Goal: Task Accomplishment & Management: Manage account settings

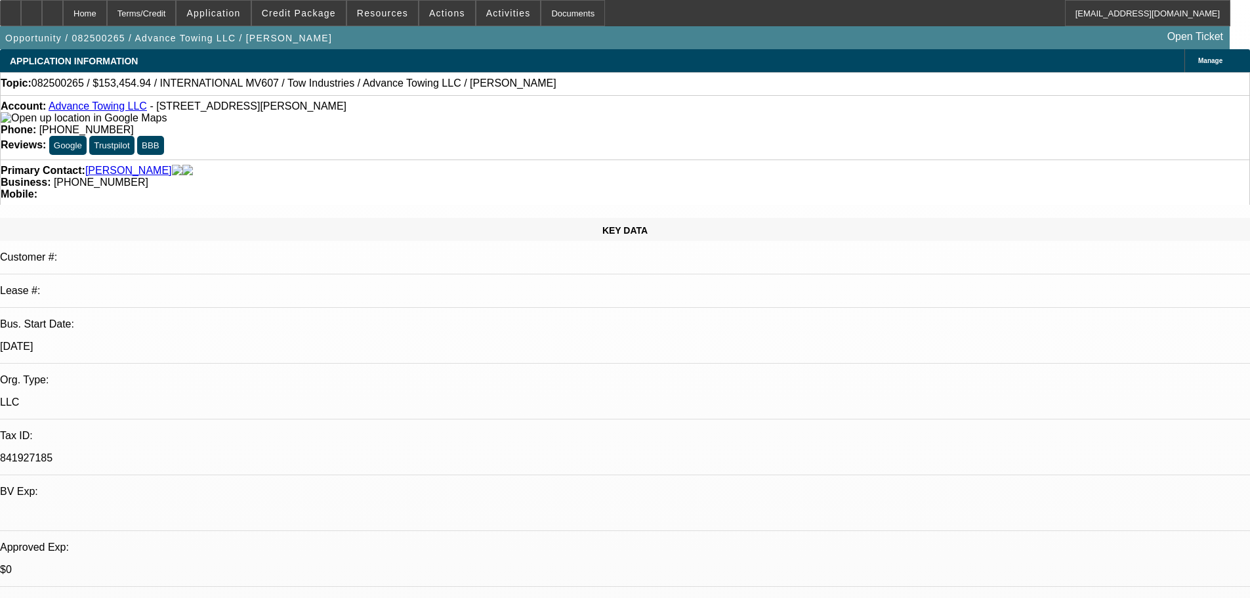
select select "0"
select select "2"
select select "0.1"
select select "4"
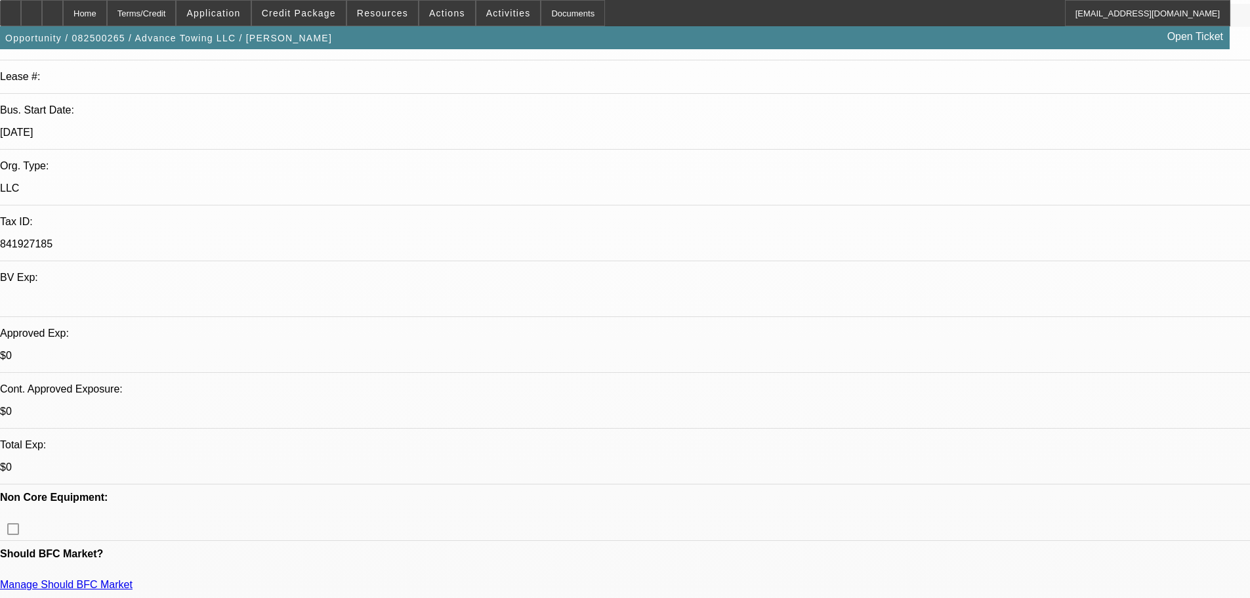
scroll to position [262, 0]
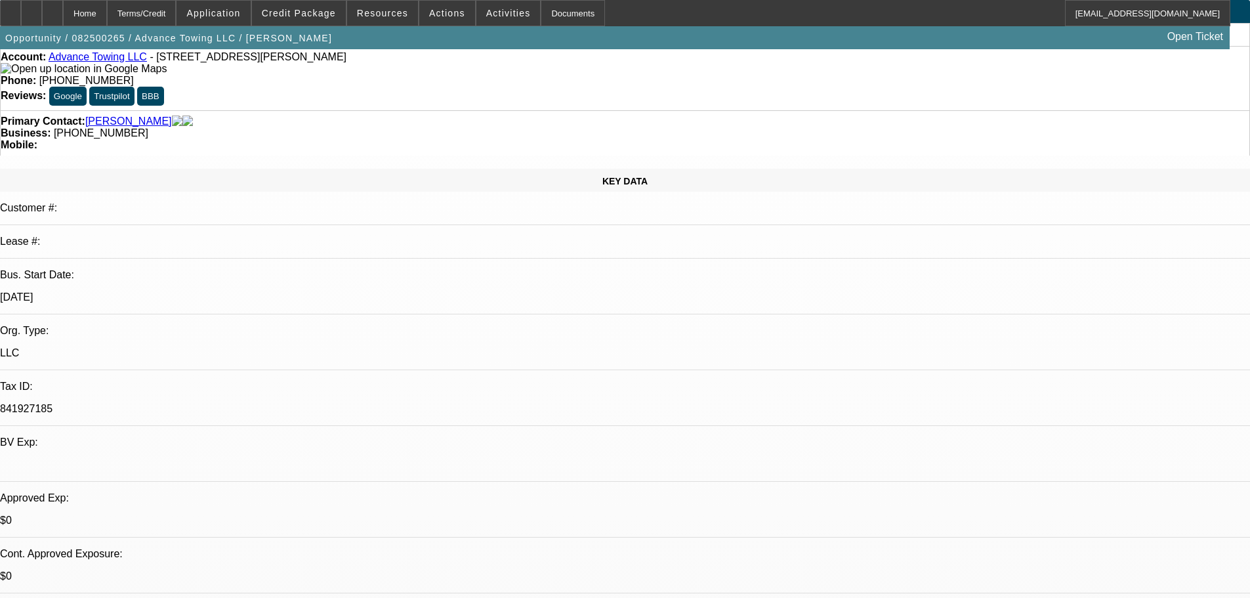
scroll to position [0, 0]
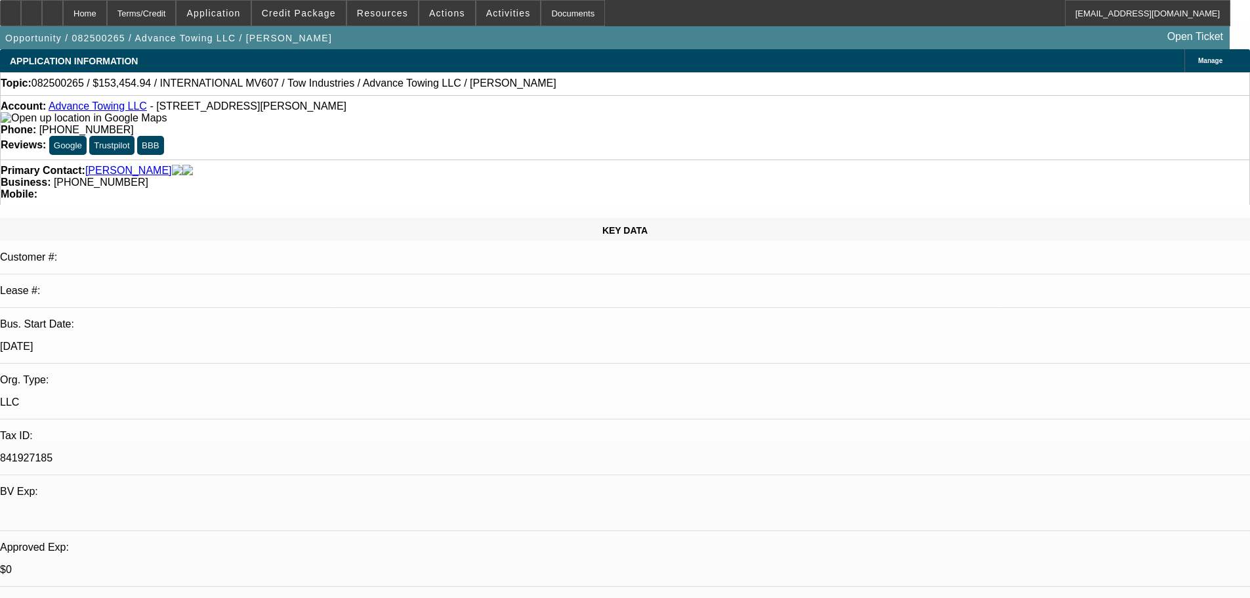
click at [108, 103] on div "Account: Advance Towing LLC - 4759 VILLA WOODS DRIVE, Jurupa, CA 92509 Phone: (…" at bounding box center [625, 127] width 1250 height 64
click at [106, 108] on link "Advance Towing LLC" at bounding box center [98, 105] width 98 height 11
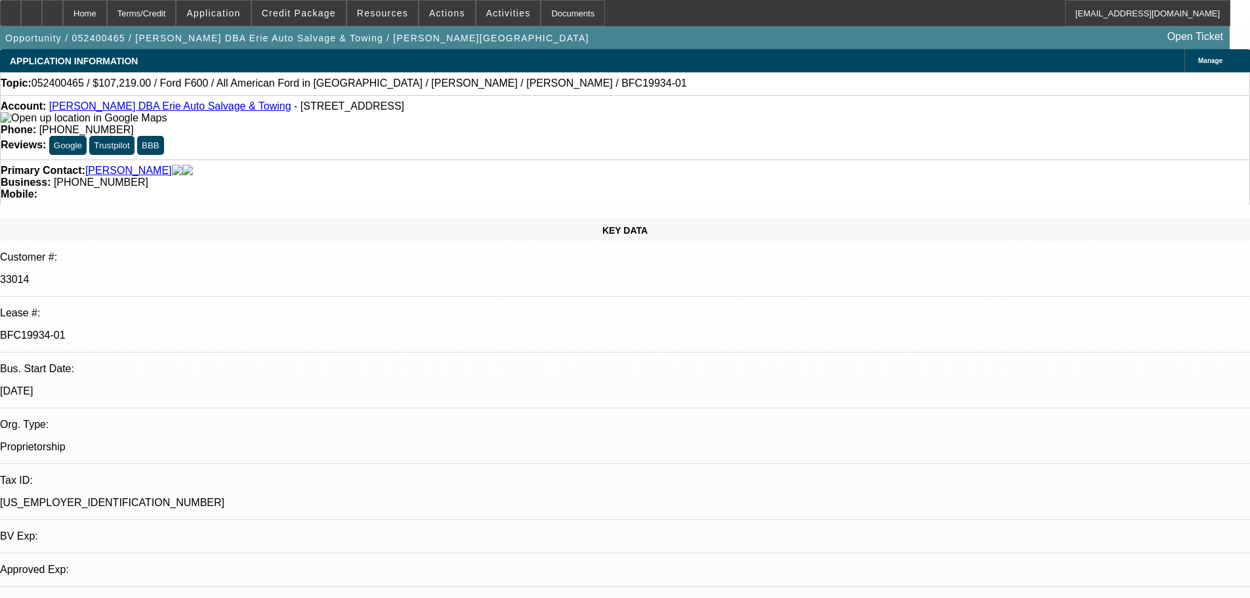
select select "0"
select select "6"
select select "0"
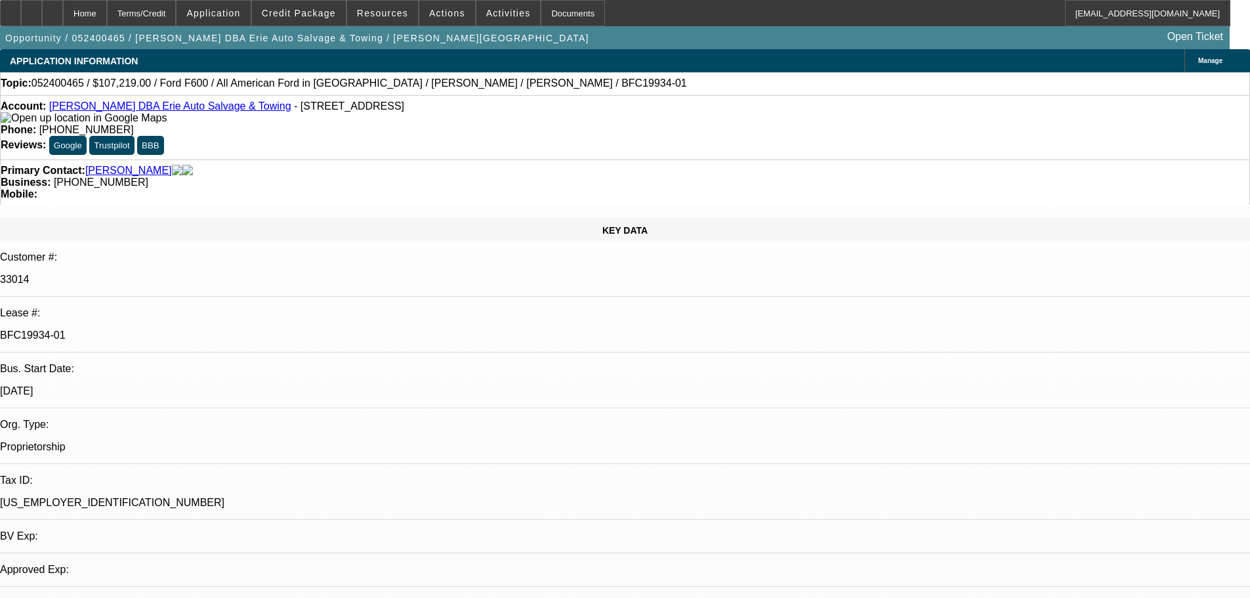
select select "0"
select select "6"
select select "0"
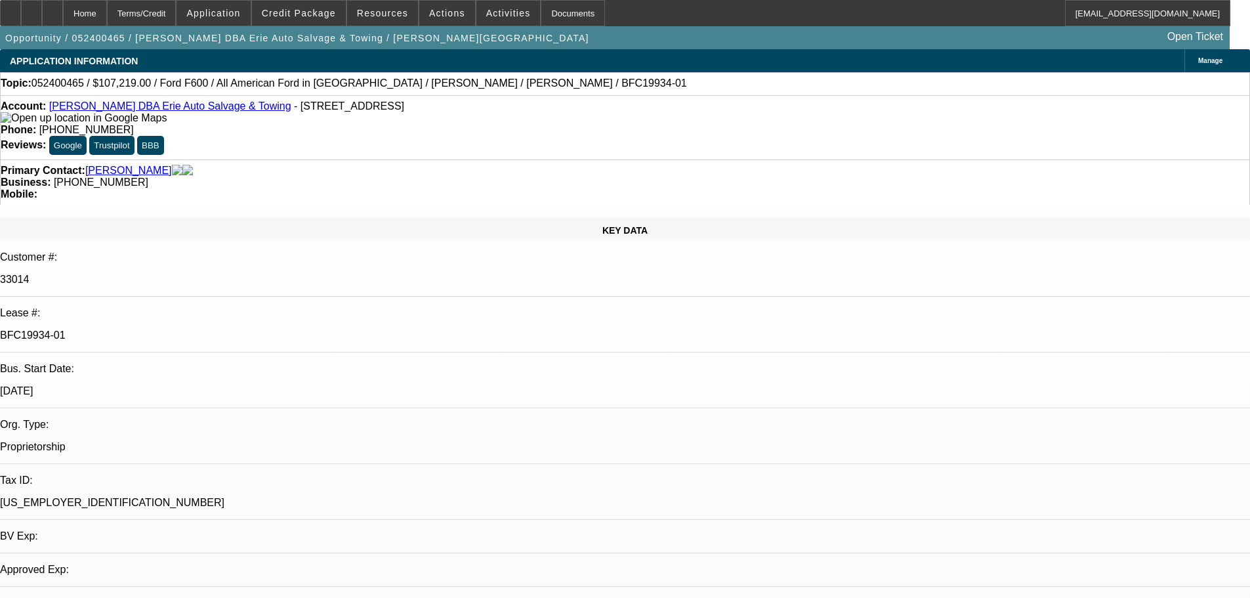
select select "0"
select select "6"
select select "0"
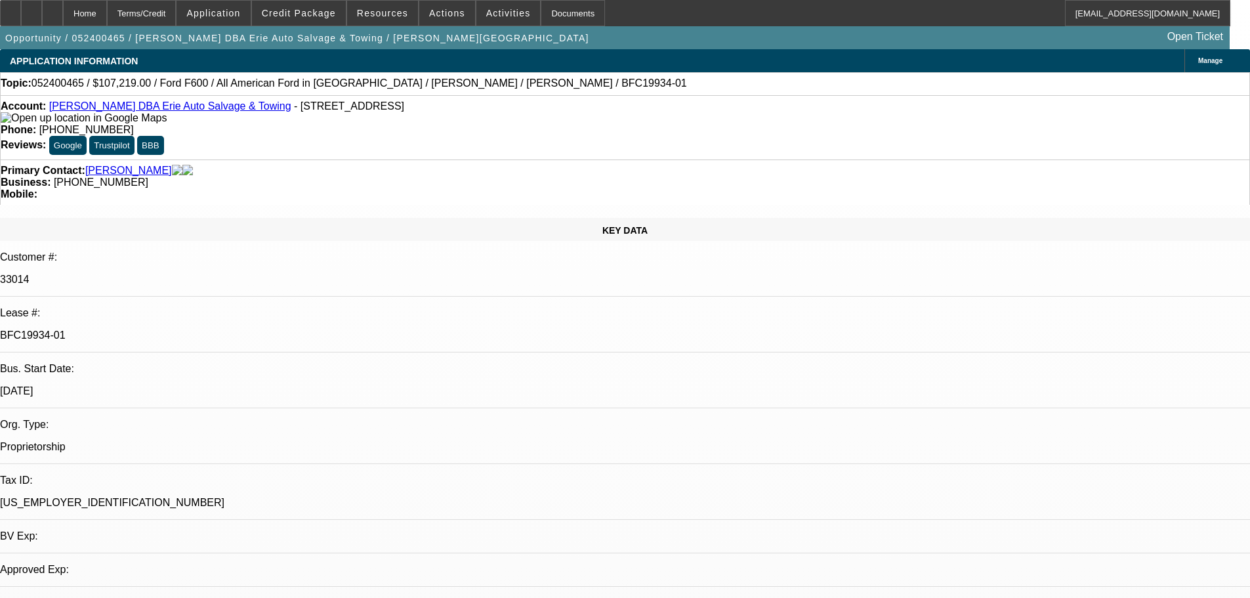
select select "6"
drag, startPoint x: 519, startPoint y: 106, endPoint x: 462, endPoint y: 108, distance: 57.1
click at [459, 124] on div "Phone: (814) 459-0953" at bounding box center [625, 130] width 1249 height 12
copy span "814) 459-0953"
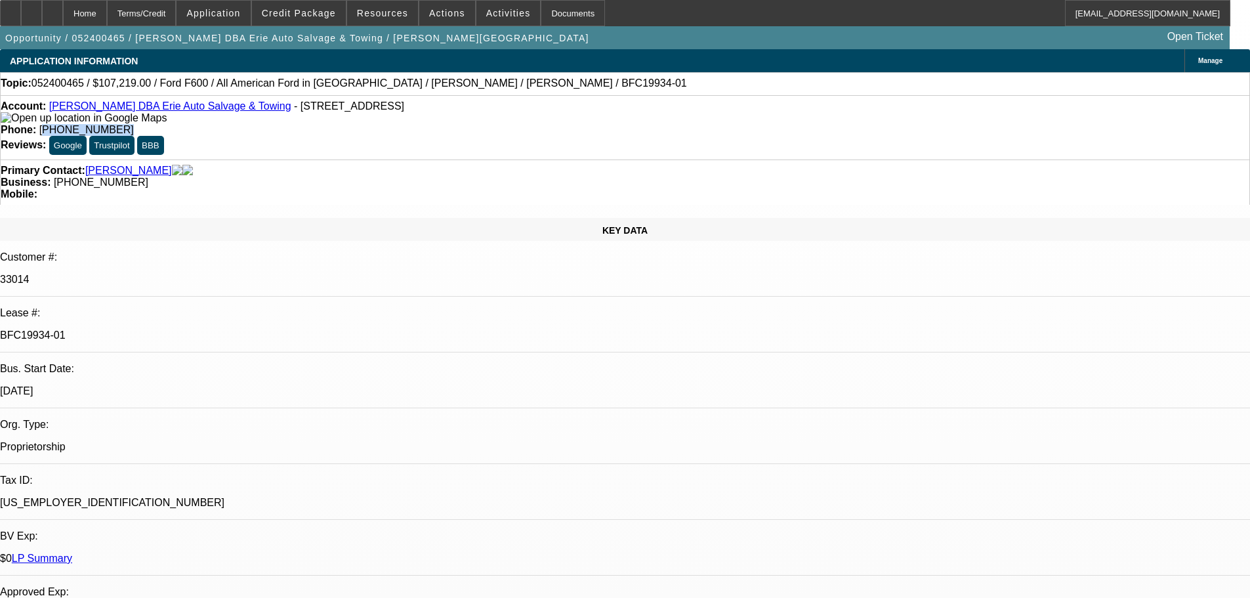
scroll to position [80, 0]
drag, startPoint x: 1146, startPoint y: 382, endPoint x: 1109, endPoint y: 386, distance: 37.7
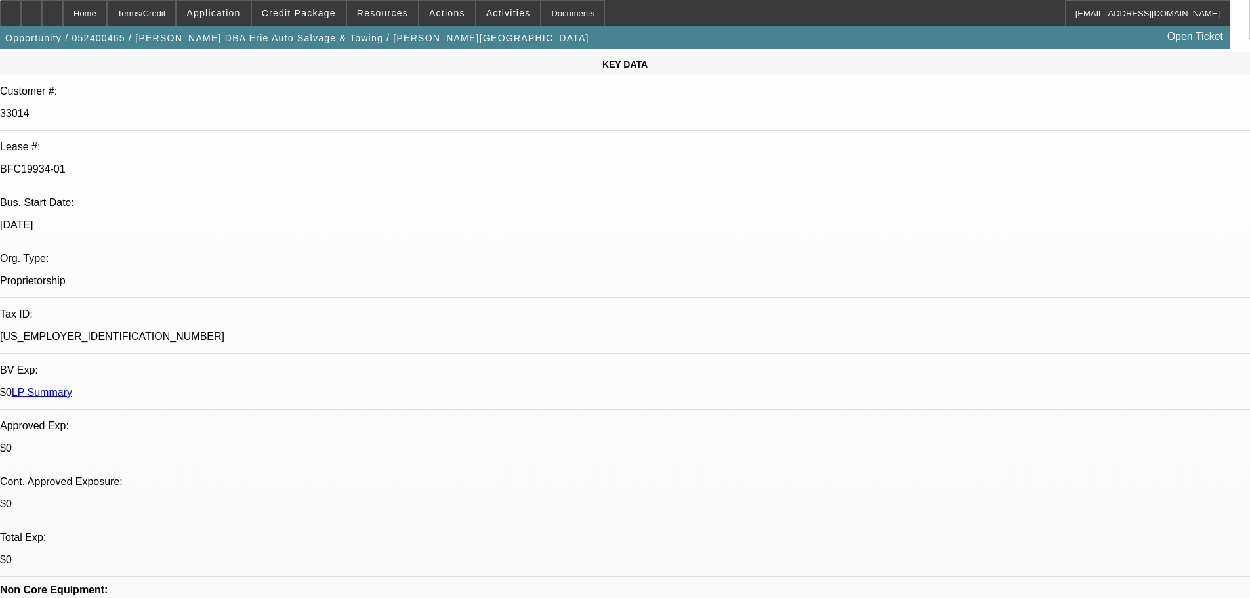
scroll to position [0, 0]
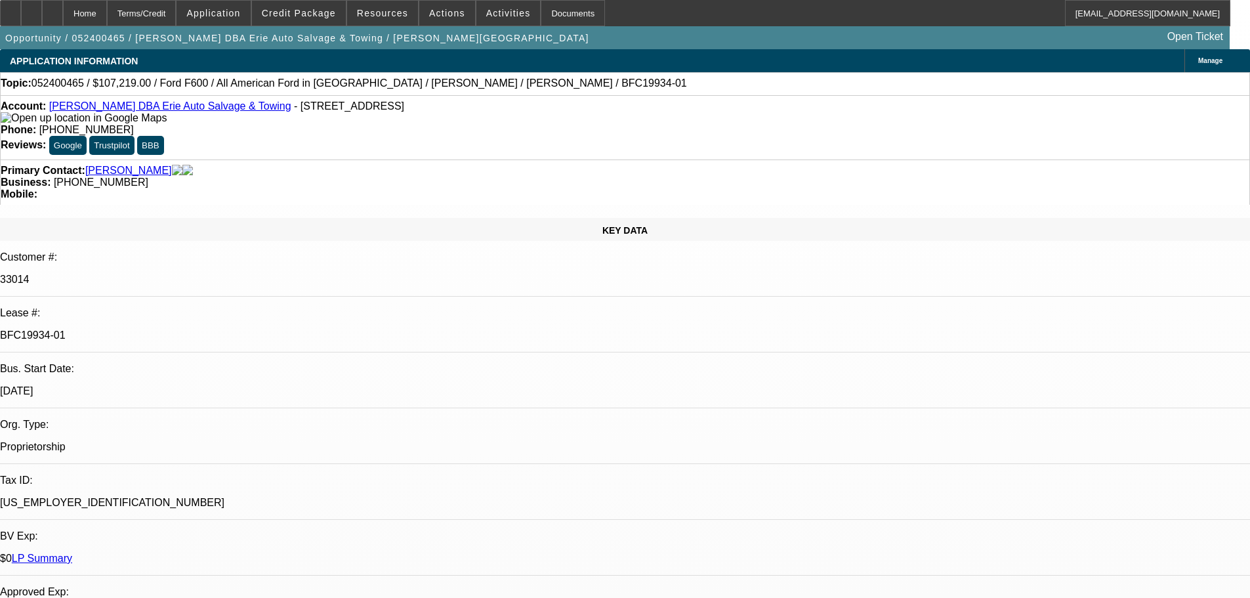
click at [156, 109] on link "Jennie J Talarico DBA Erie Auto Salvage & Towing" at bounding box center [170, 105] width 242 height 11
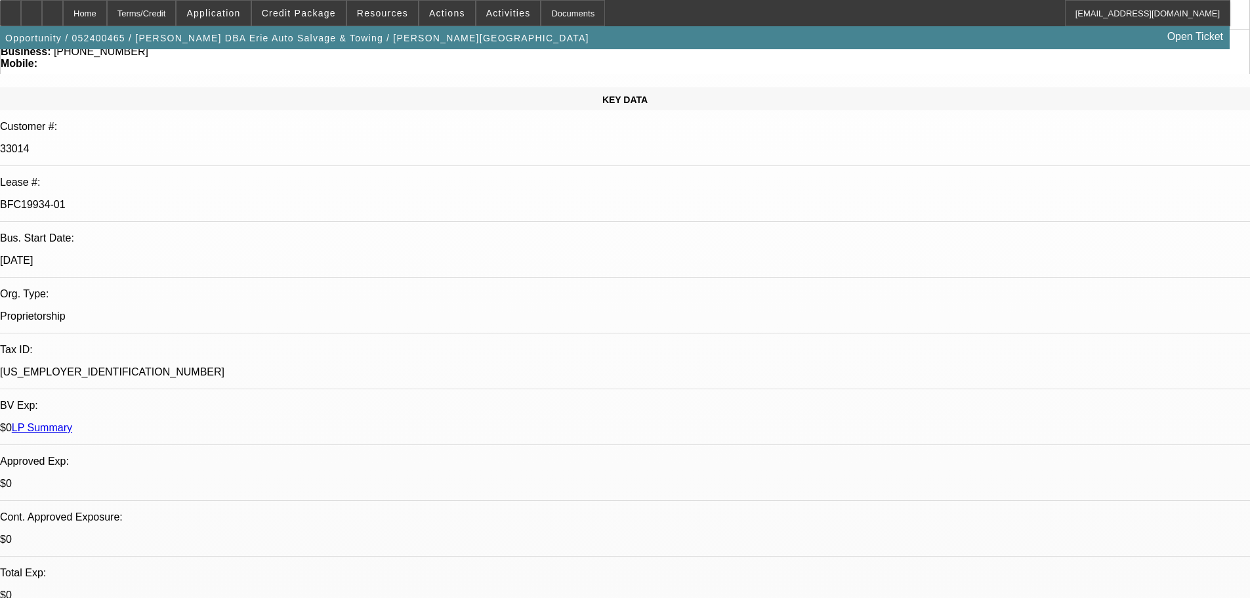
scroll to position [131, 0]
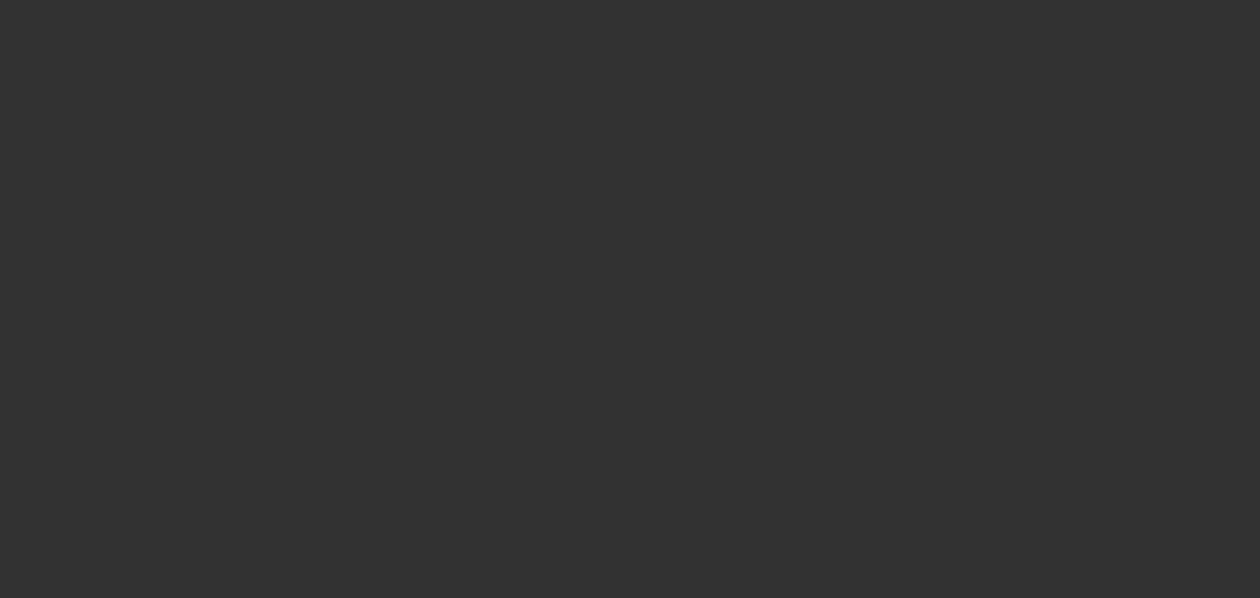
select select "0"
select select "2"
select select "0"
select select "6"
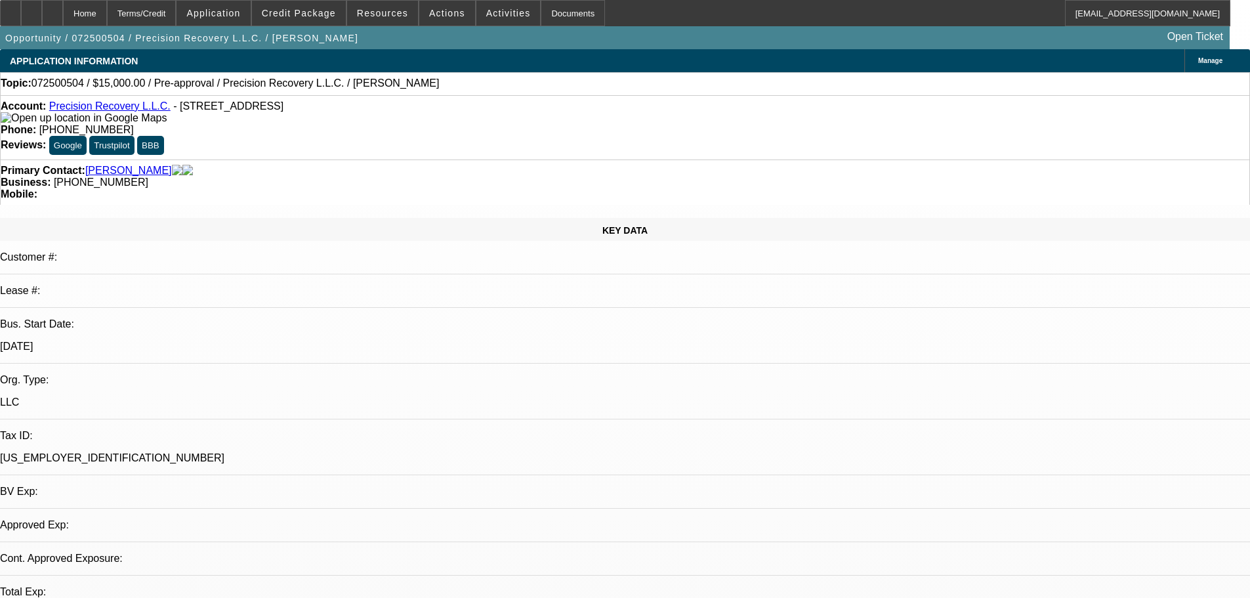
select select "0"
select select "2"
select select "0.1"
select select "4"
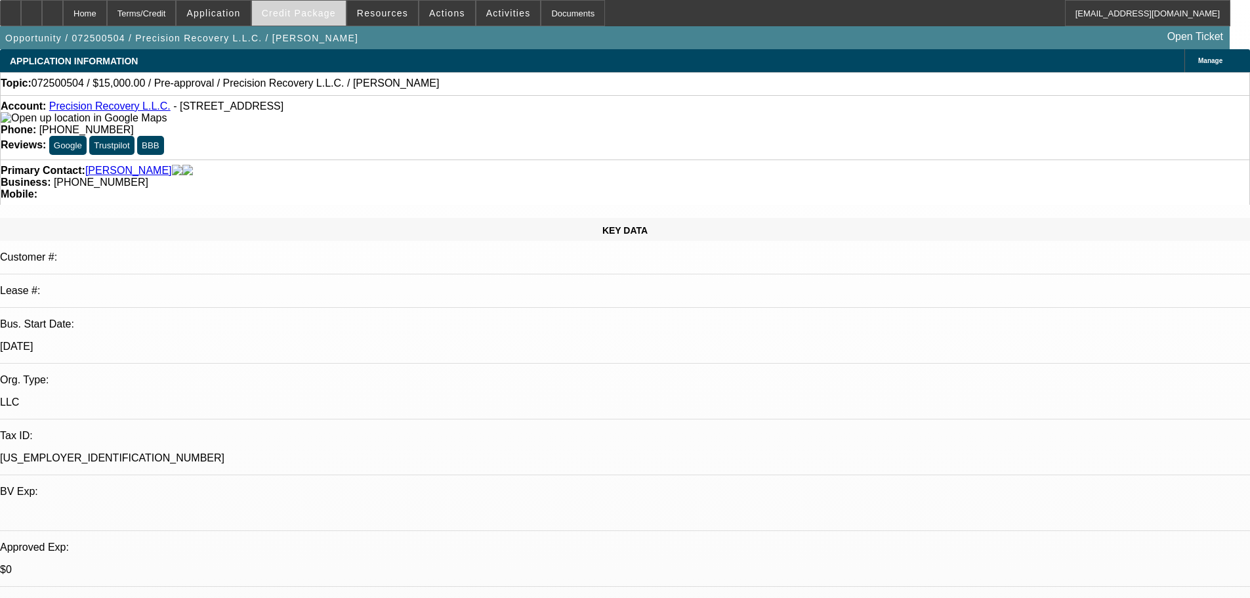
click at [315, 18] on span "Credit Package" at bounding box center [299, 13] width 74 height 10
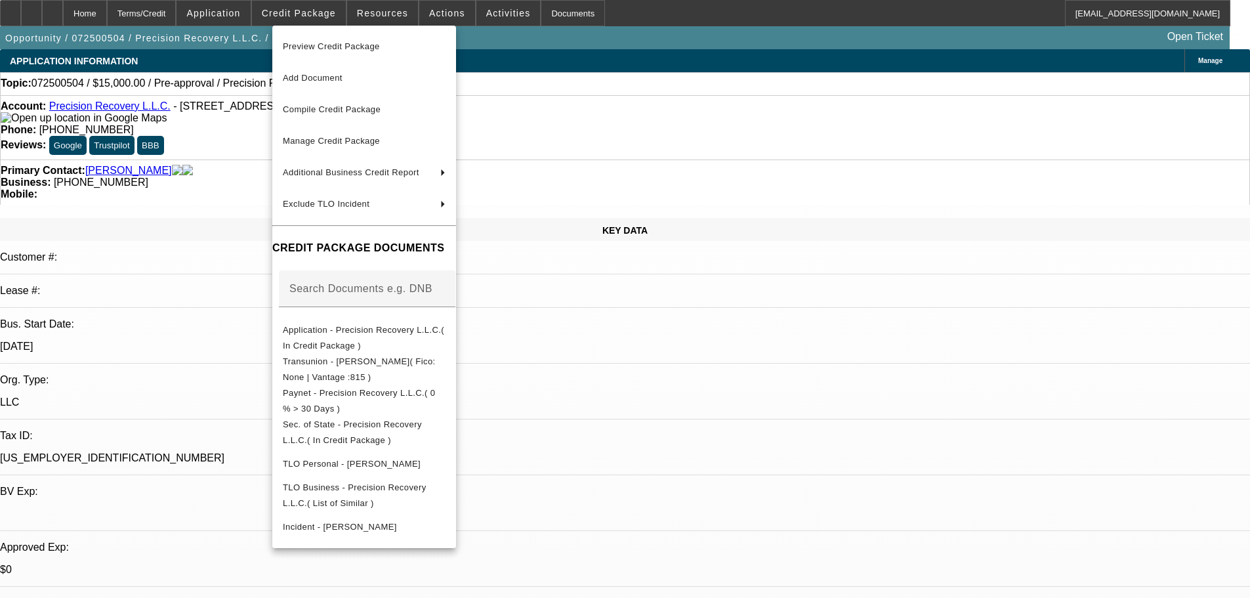
click at [211, 275] on div at bounding box center [625, 299] width 1250 height 598
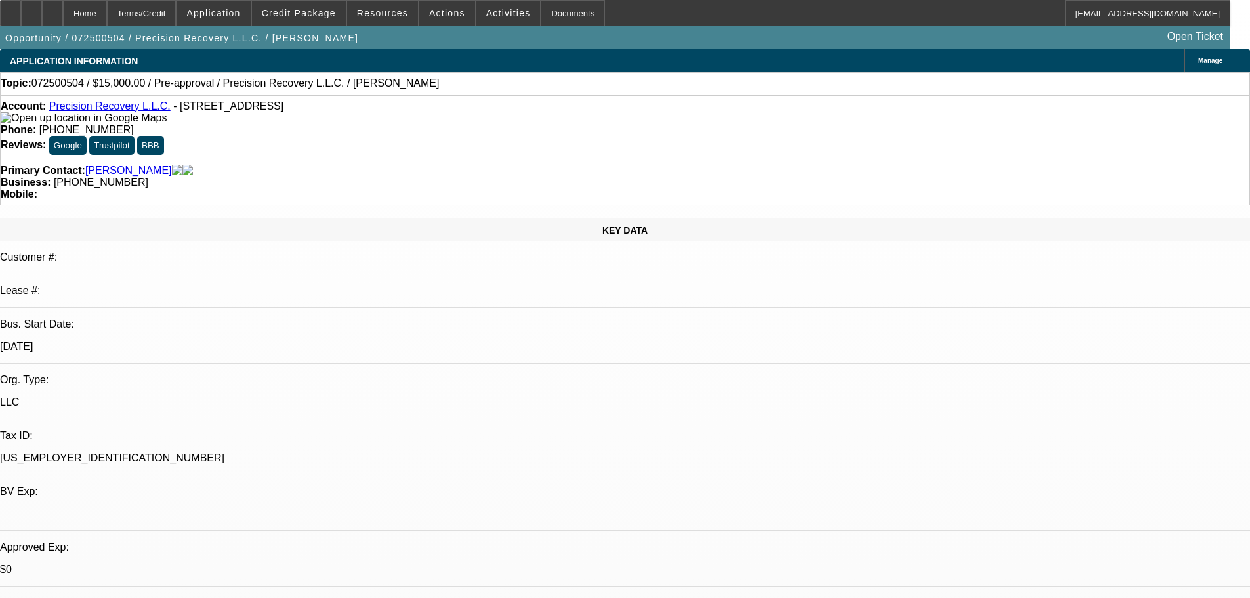
drag, startPoint x: 1131, startPoint y: 254, endPoint x: 1149, endPoint y: 253, distance: 17.7
drag, startPoint x: 1154, startPoint y: 255, endPoint x: 1173, endPoint y: 257, distance: 19.2
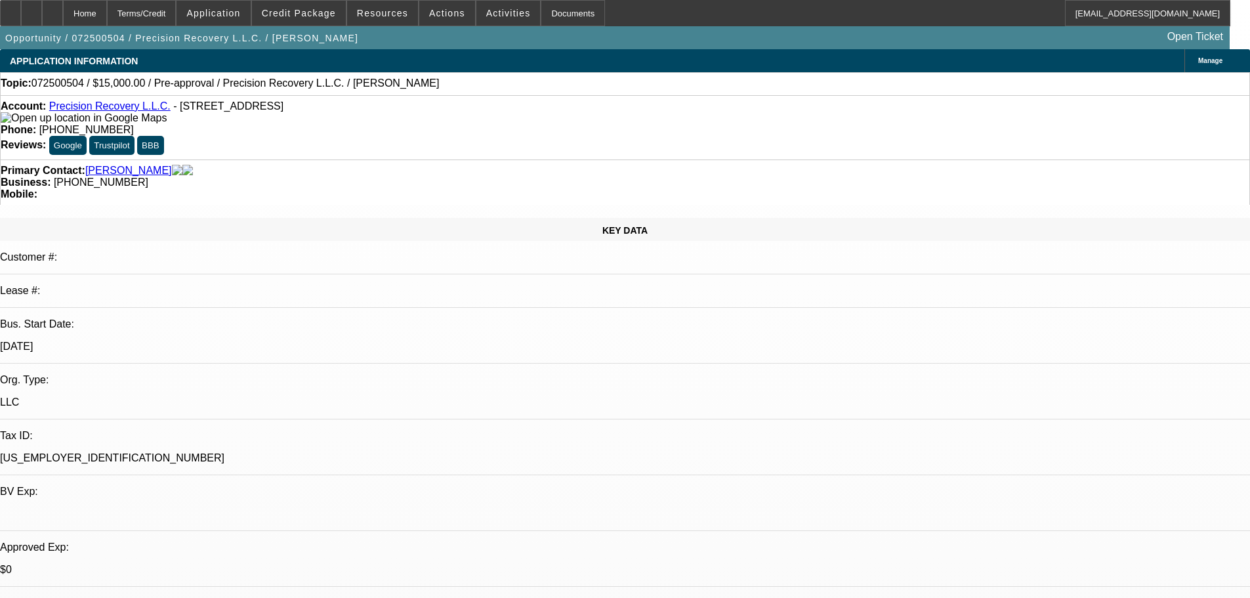
select select "0"
select select "2"
select select "0.1"
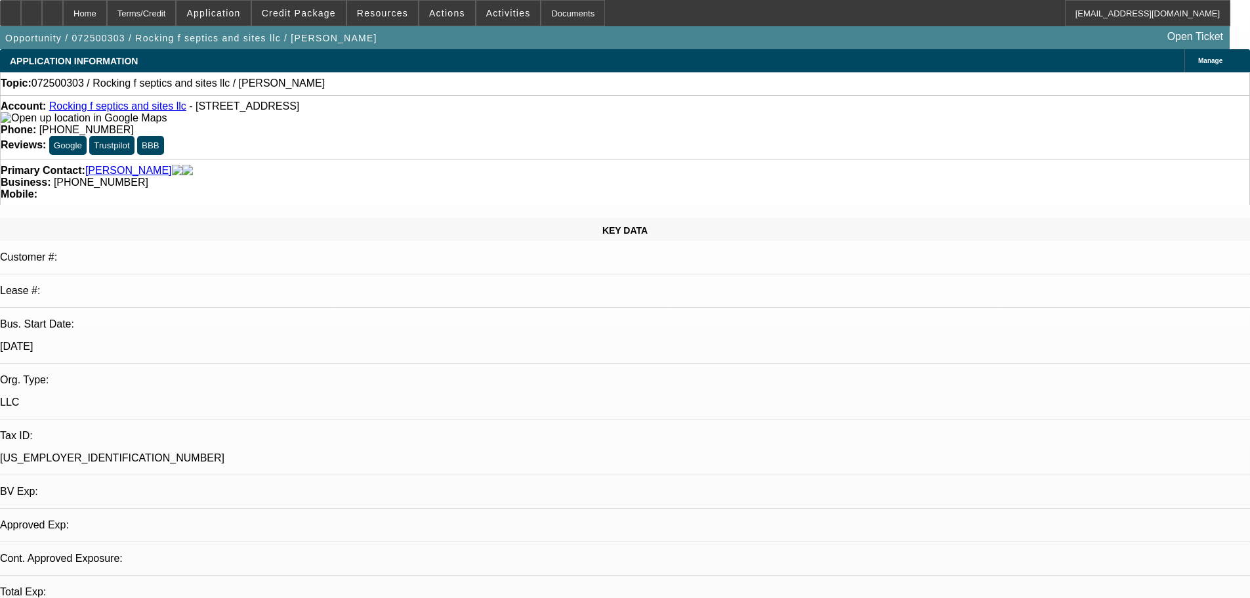
select select "4"
click at [314, 9] on span "Credit Package" at bounding box center [299, 13] width 74 height 10
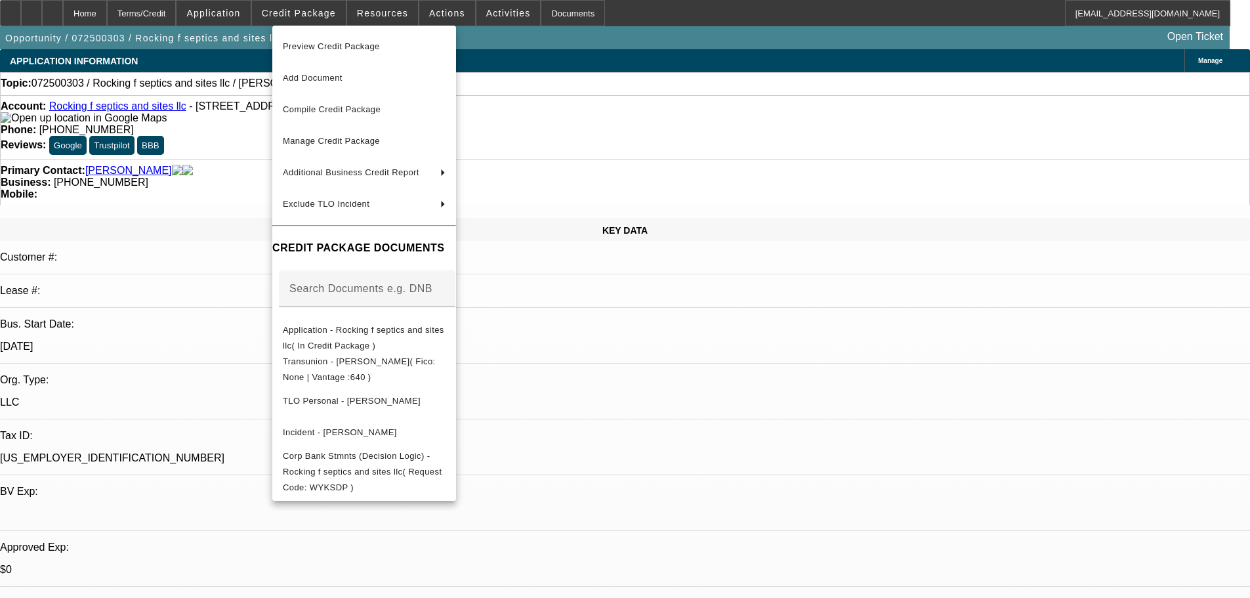
click at [703, 343] on div at bounding box center [625, 299] width 1250 height 598
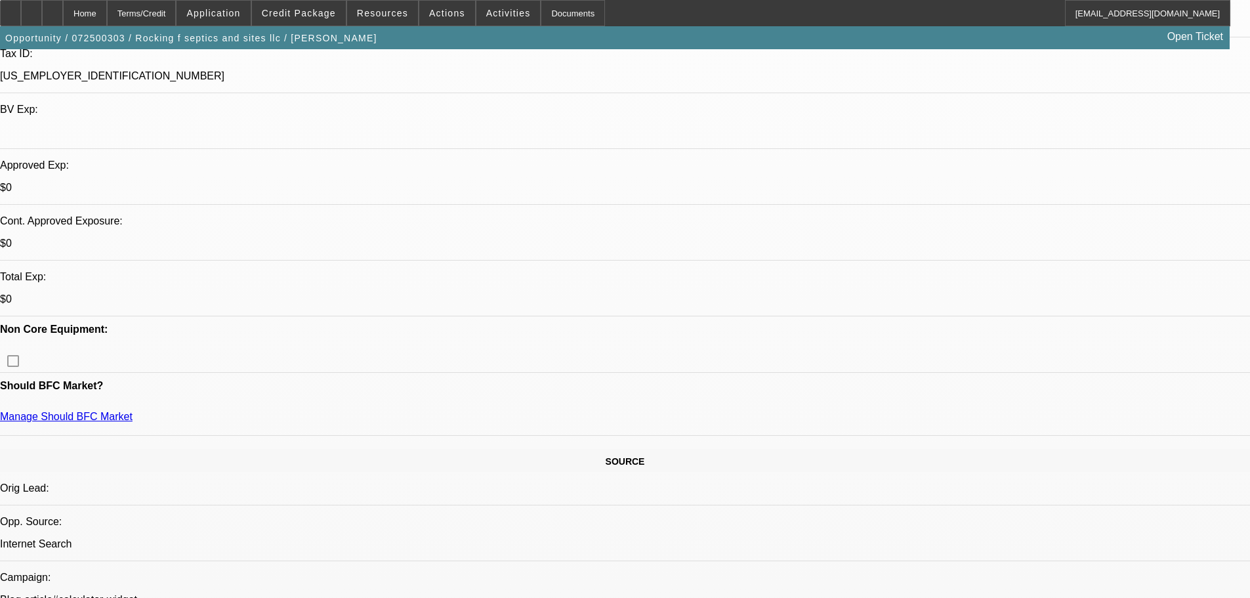
scroll to position [394, 0]
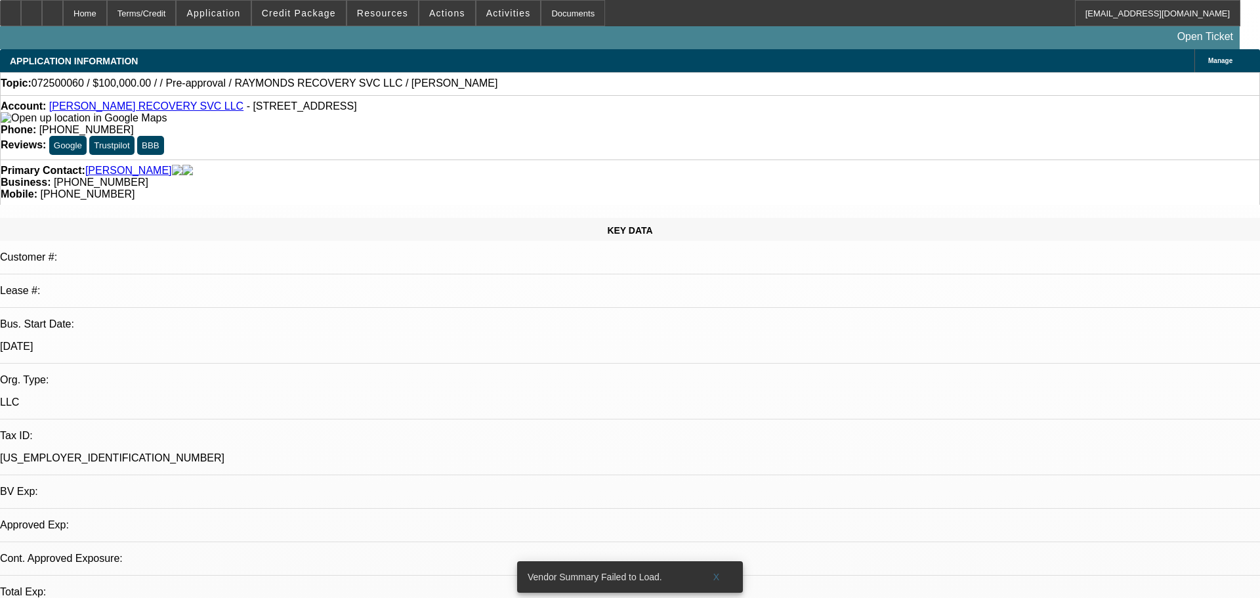
select select "0"
select select "2"
select select "0.1"
select select "4"
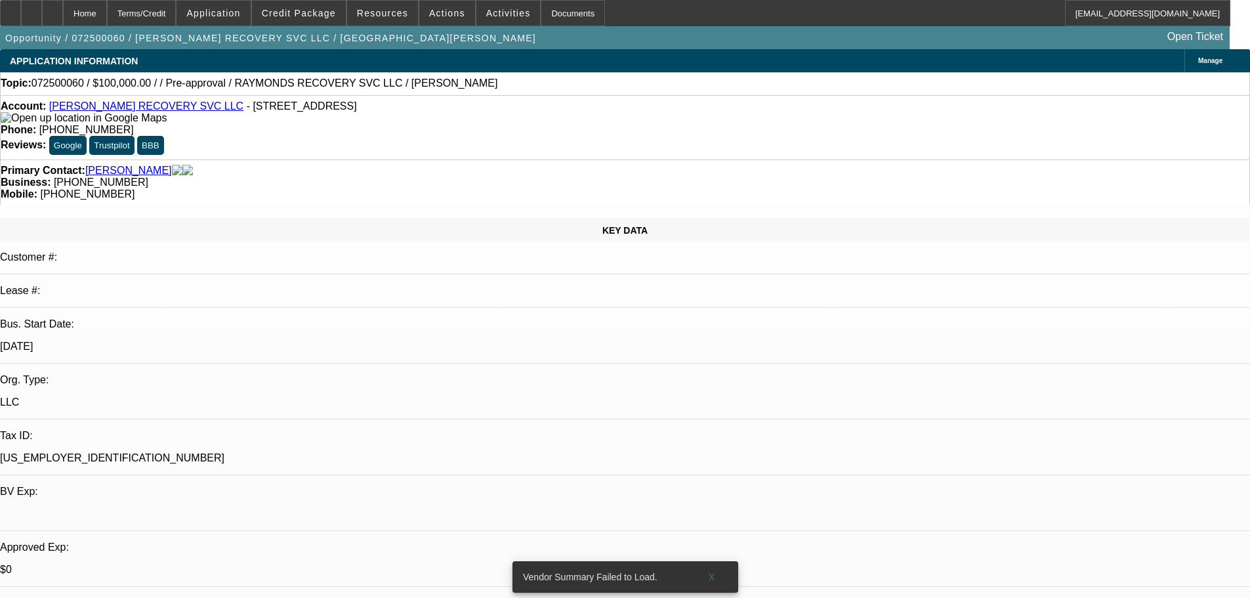
click at [295, 13] on span "Credit Package" at bounding box center [299, 13] width 74 height 10
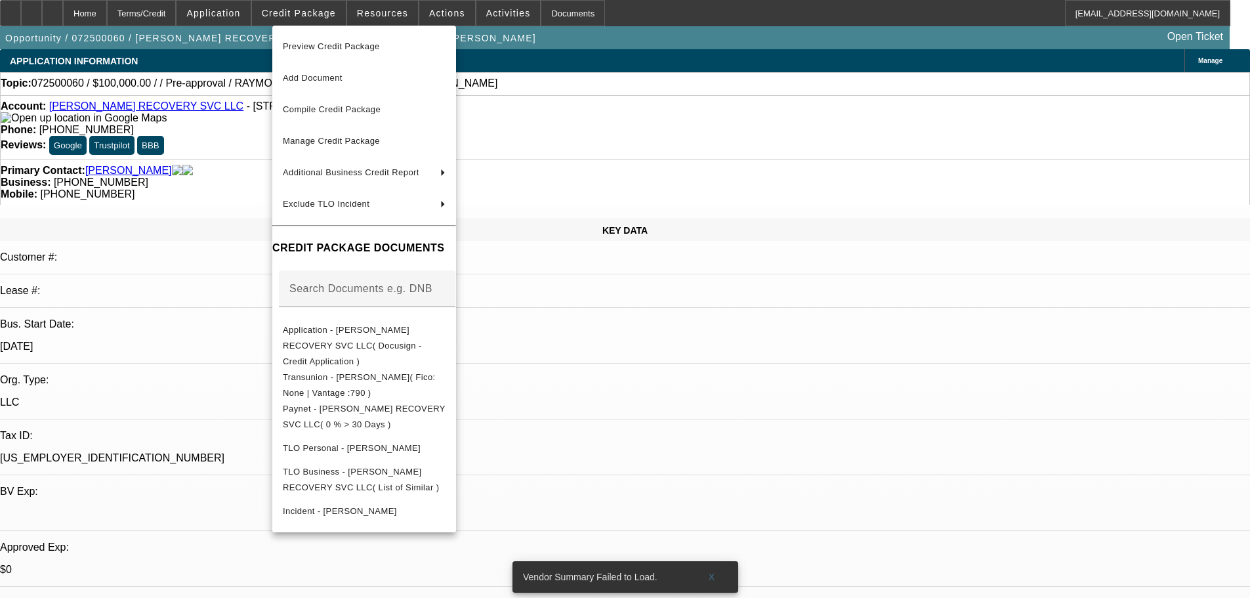
click at [684, 260] on div at bounding box center [625, 299] width 1250 height 598
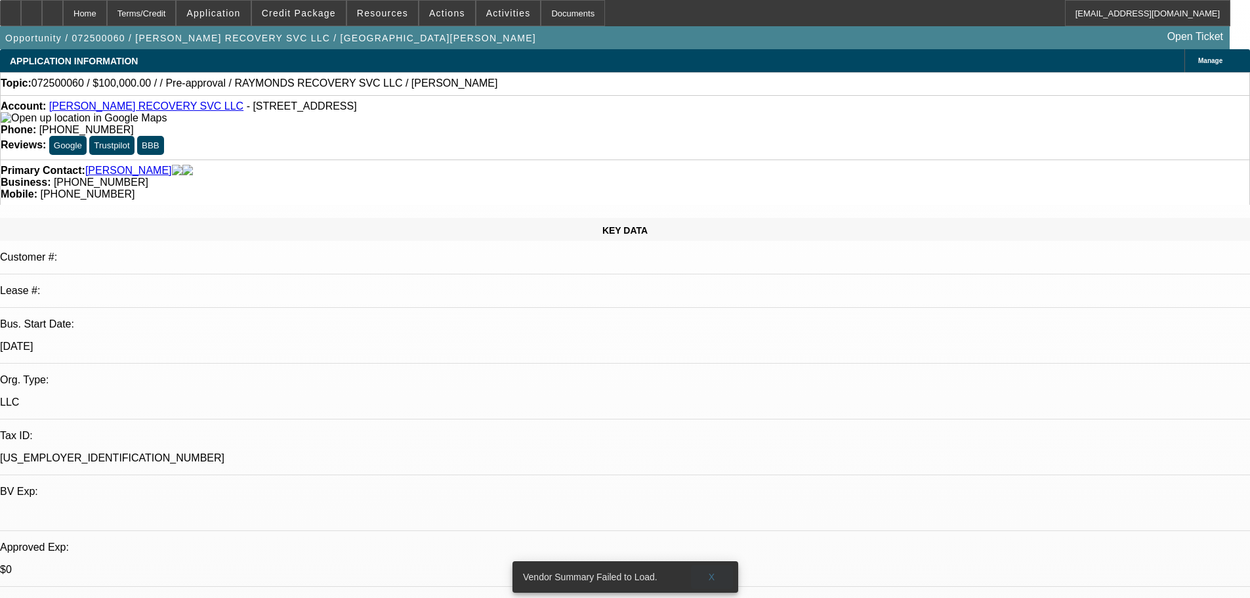
click at [707, 563] on span at bounding box center [712, 576] width 42 height 31
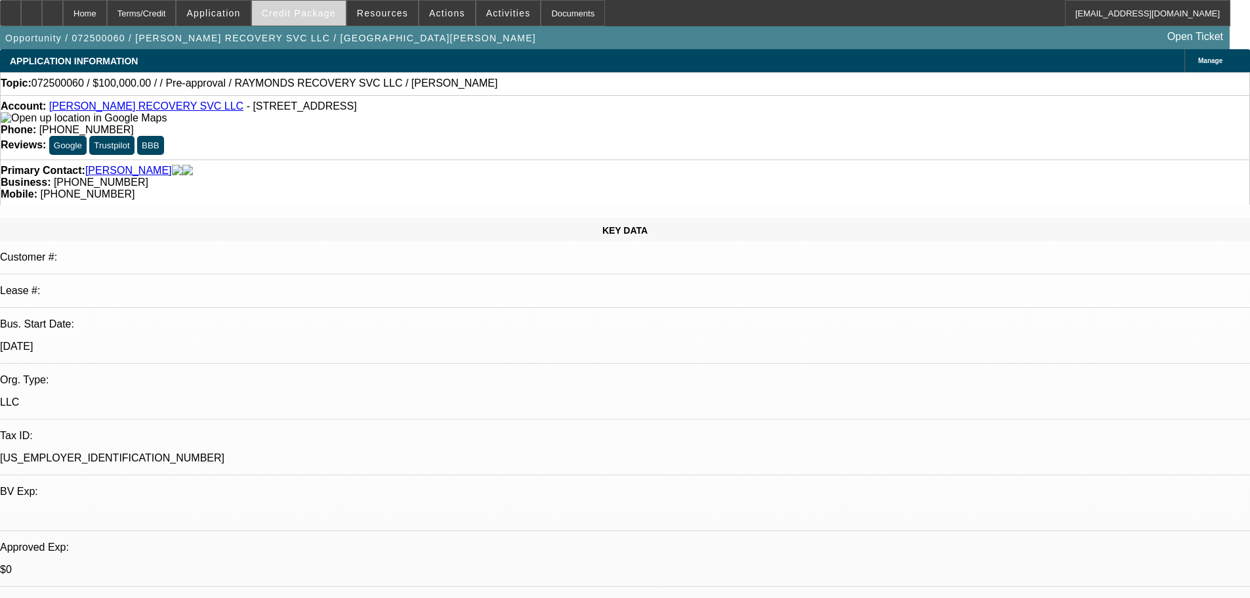
click at [308, 13] on span "Credit Package" at bounding box center [299, 13] width 74 height 10
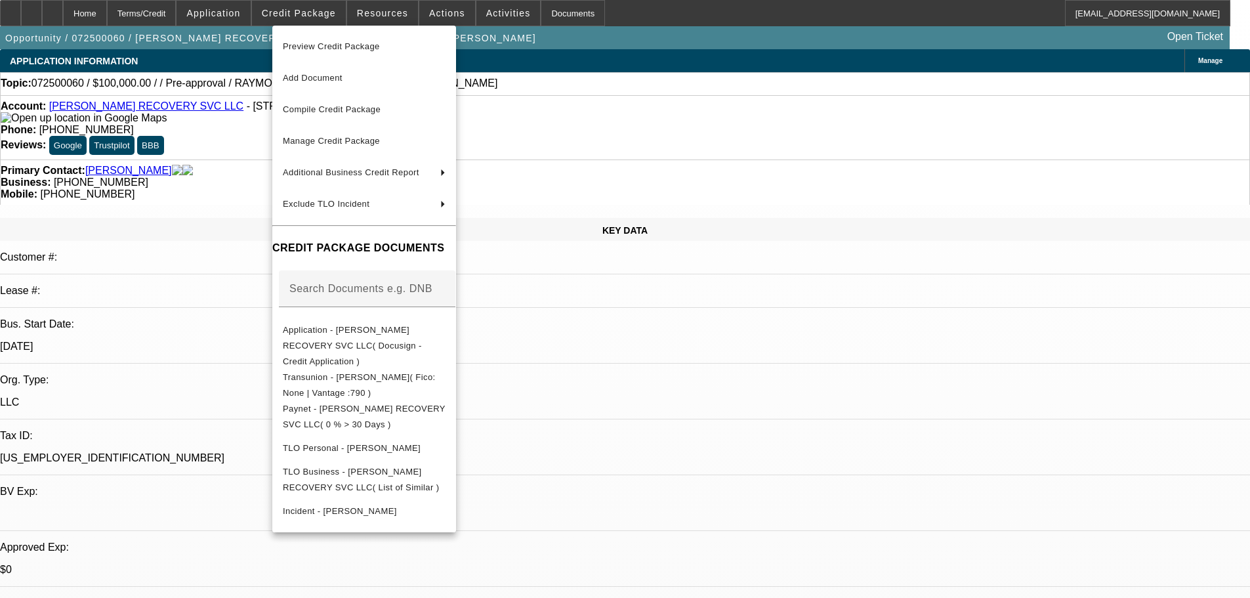
click at [169, 203] on div at bounding box center [625, 299] width 1250 height 598
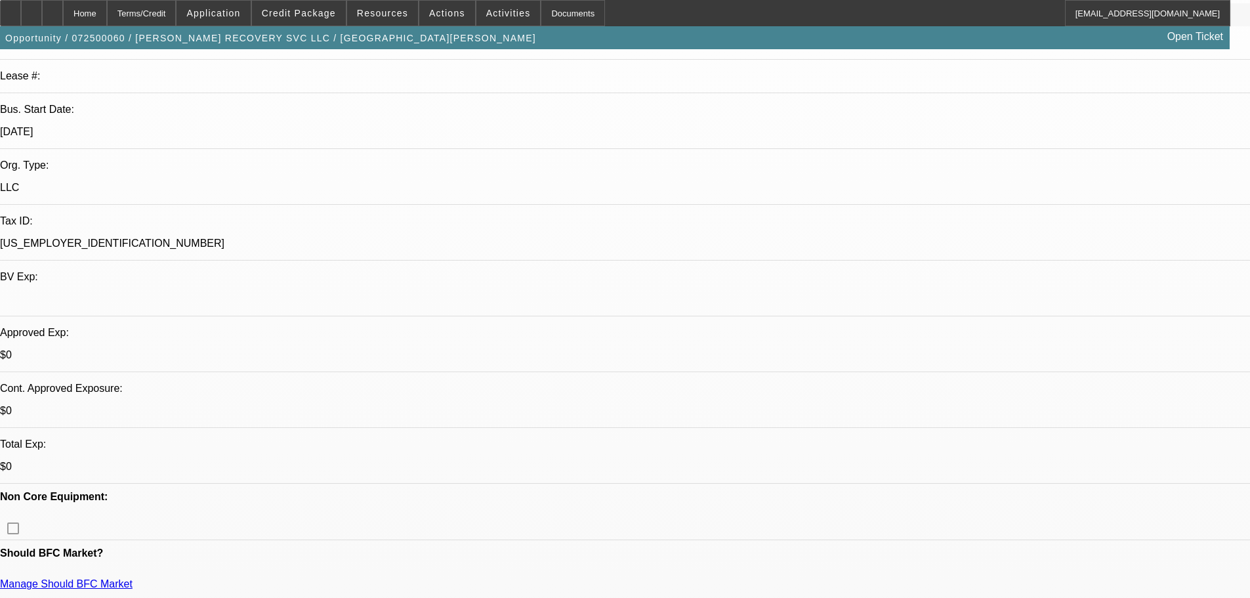
scroll to position [262, 0]
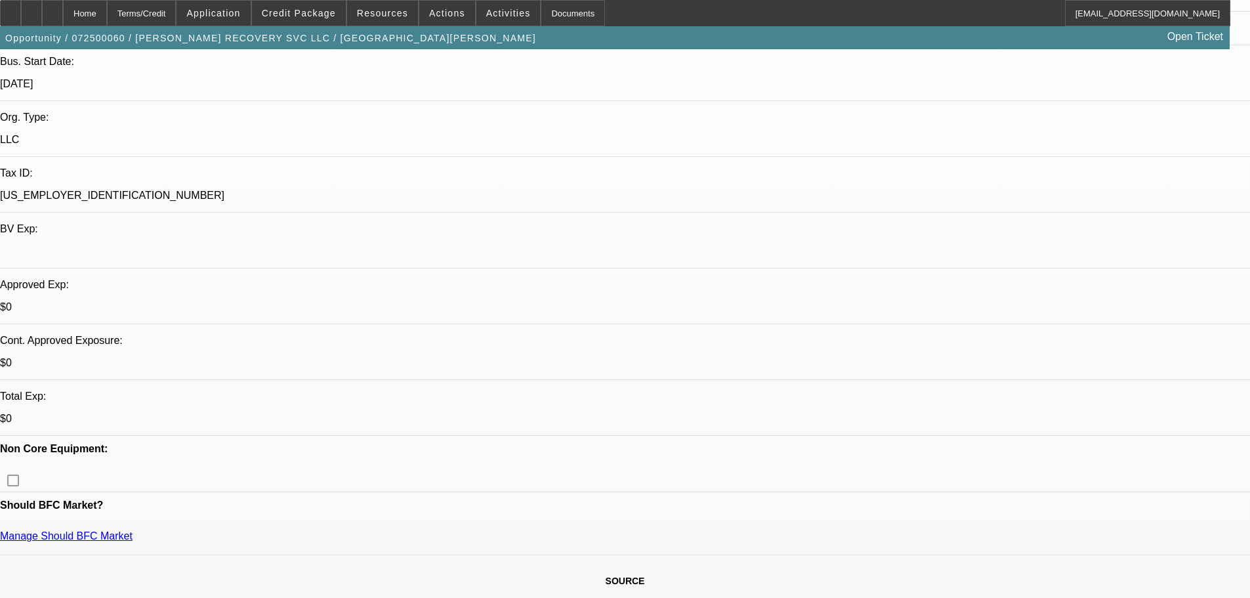
drag, startPoint x: 441, startPoint y: 330, endPoint x: 380, endPoint y: 333, distance: 61.1
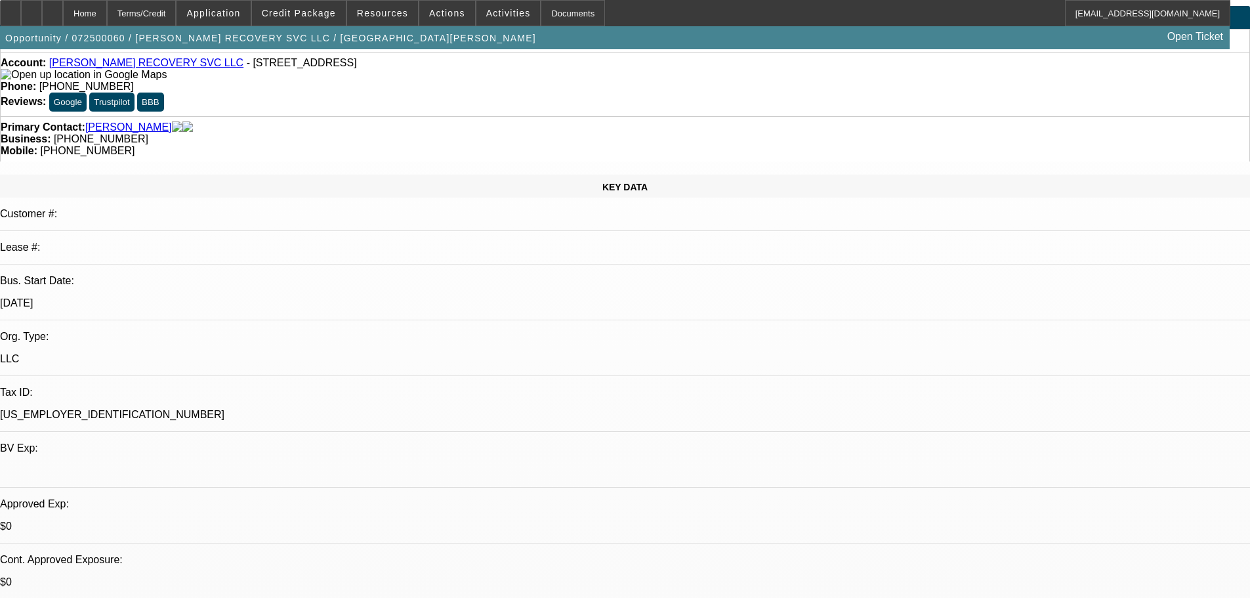
scroll to position [0, 0]
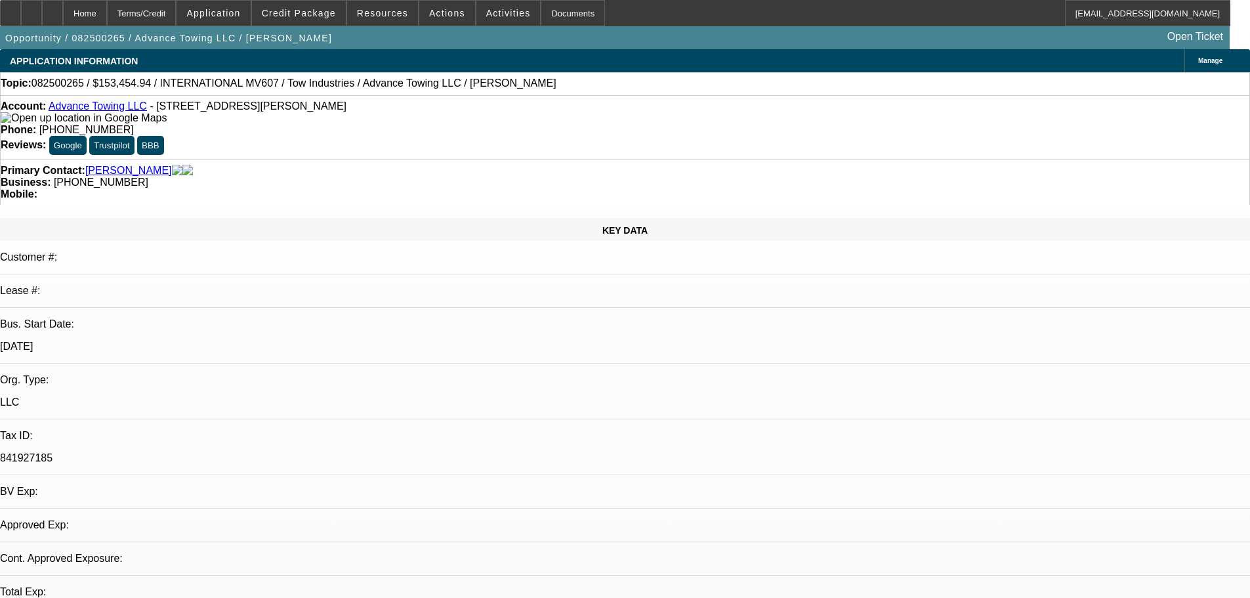
select select "0"
select select "2"
select select "0.1"
select select "4"
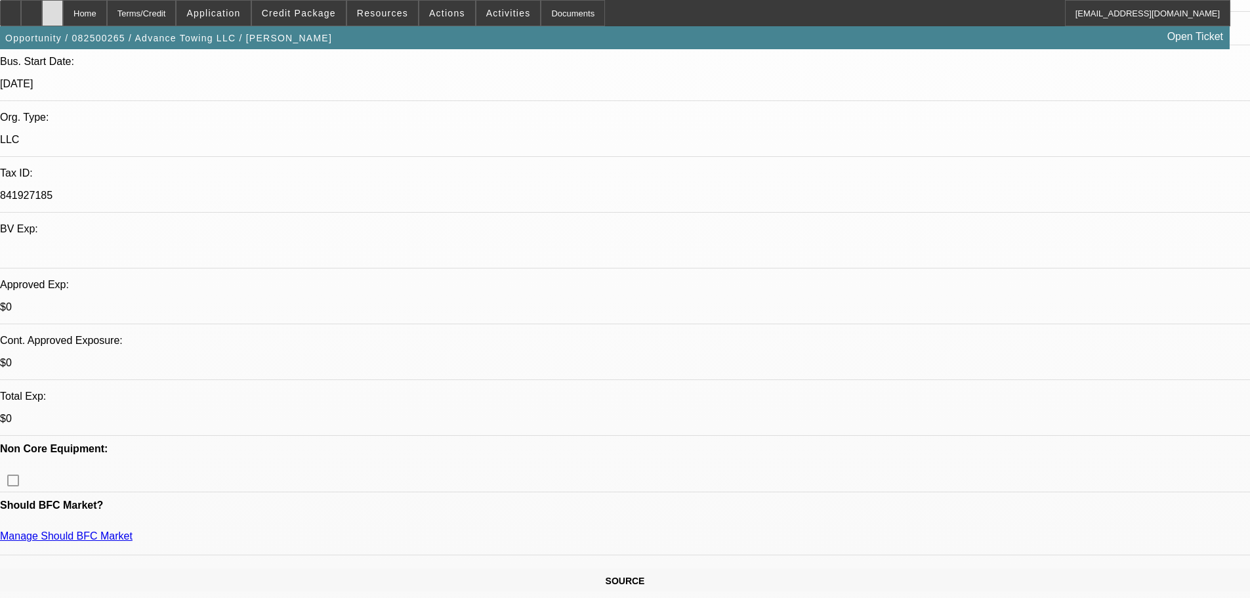
click at [52, 9] on icon at bounding box center [52, 9] width 0 height 0
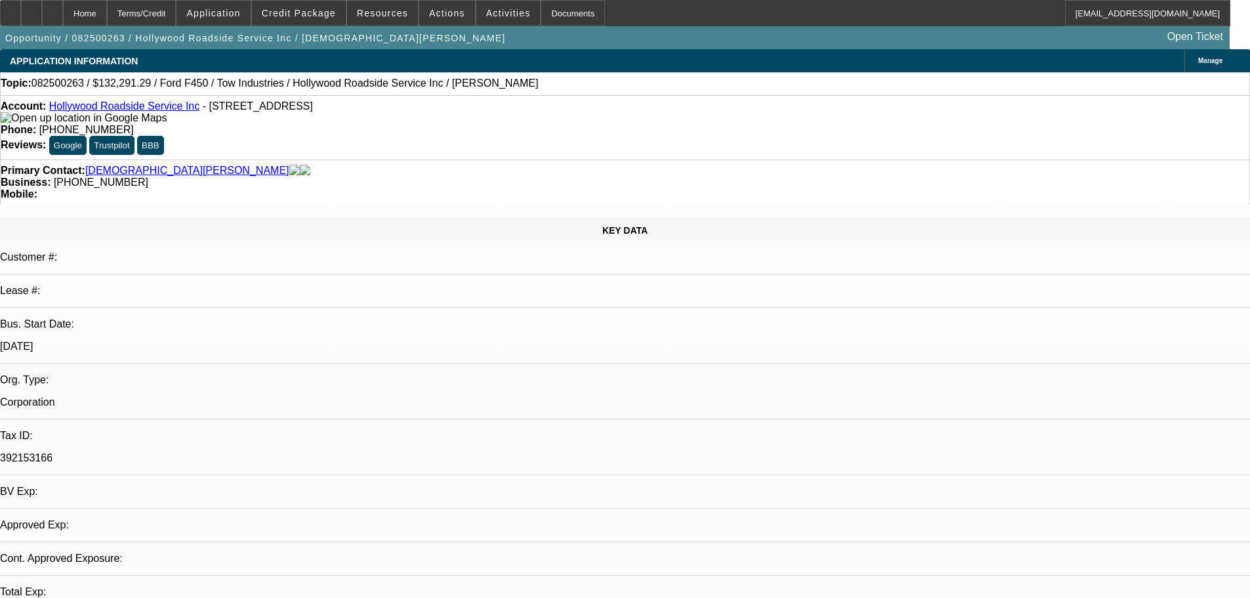
select select "0.15"
select select "0"
select select "3"
select select "0.1"
select select "4"
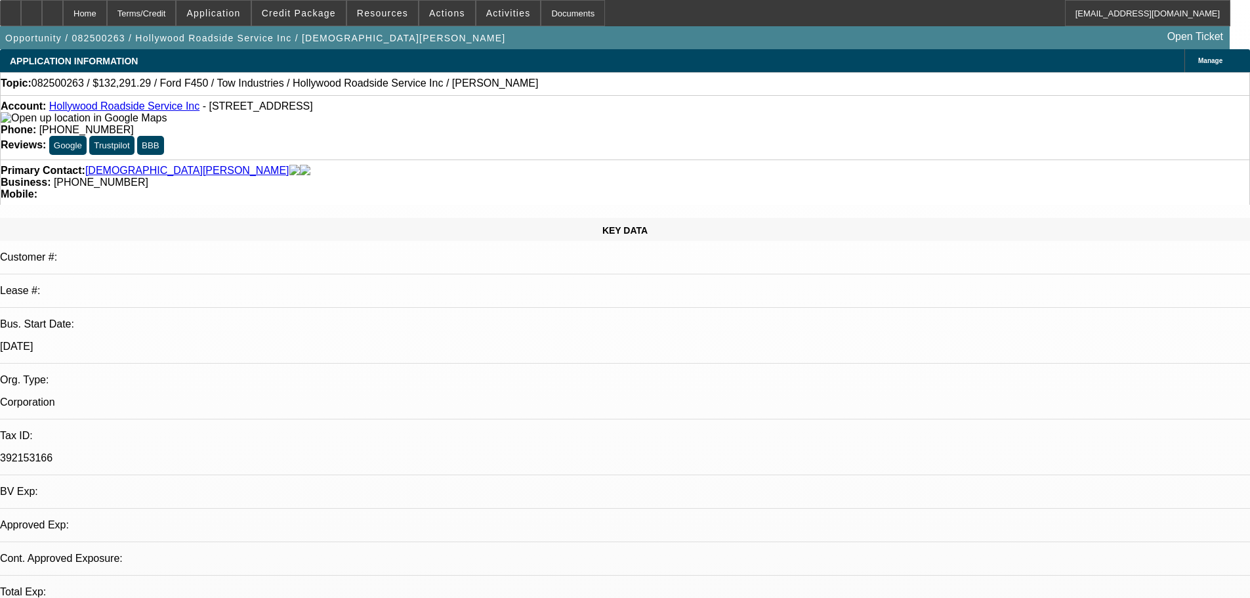
select select "0"
select select "3"
select select "0.1"
select select "4"
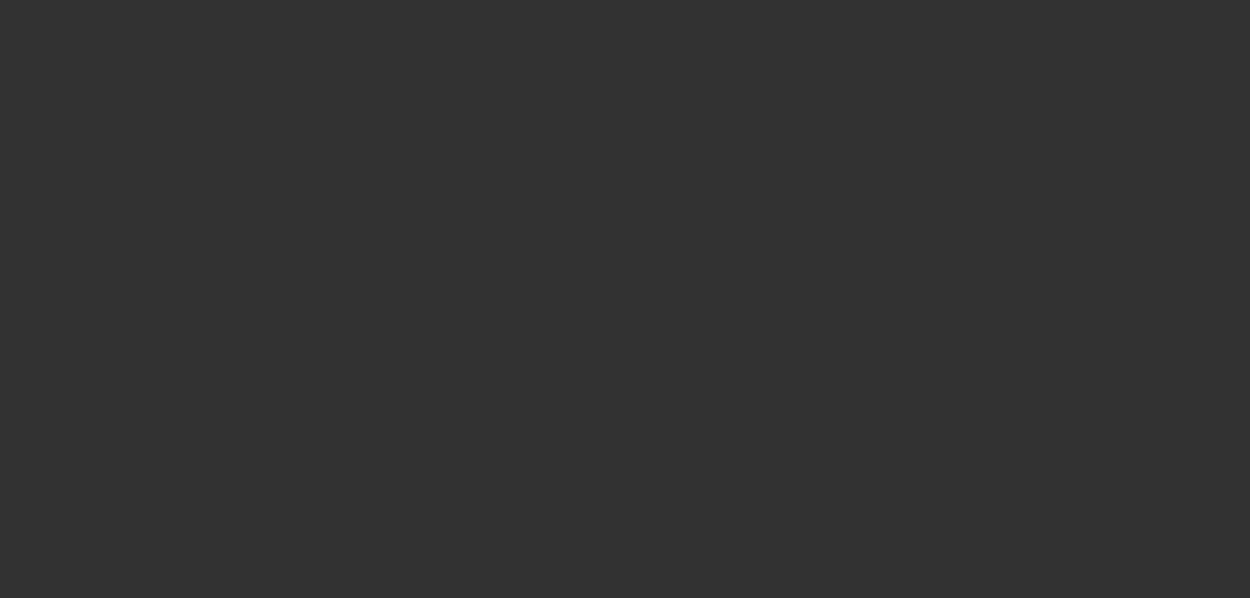
select select "0"
select select "2"
select select "0.1"
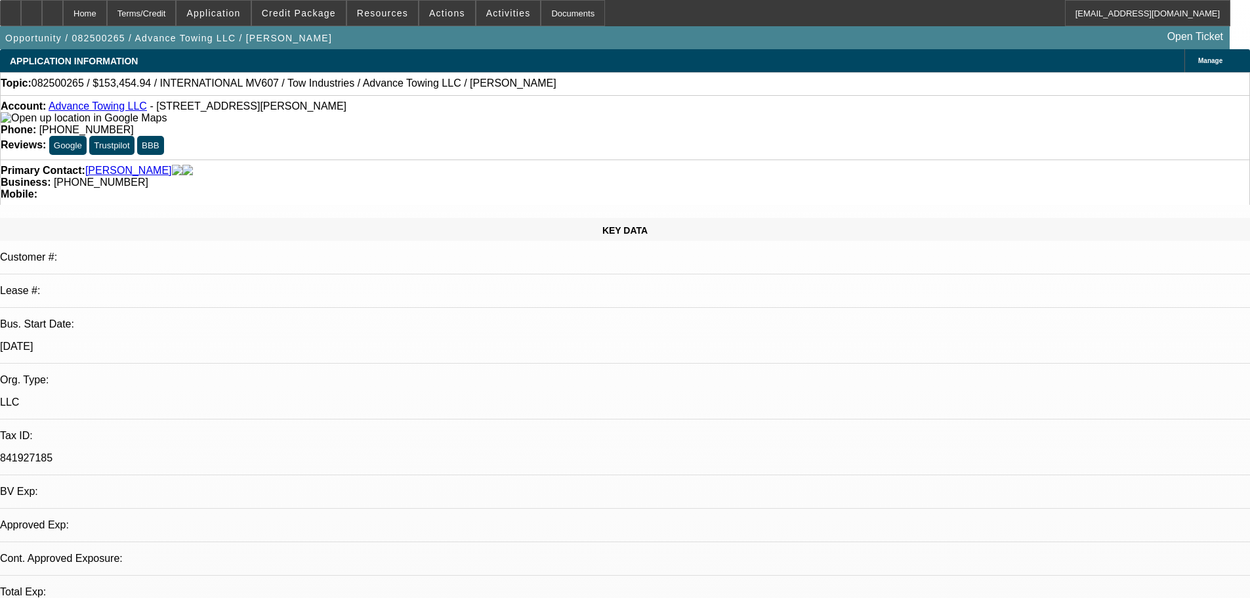
select select "1"
select select "2"
select select "4"
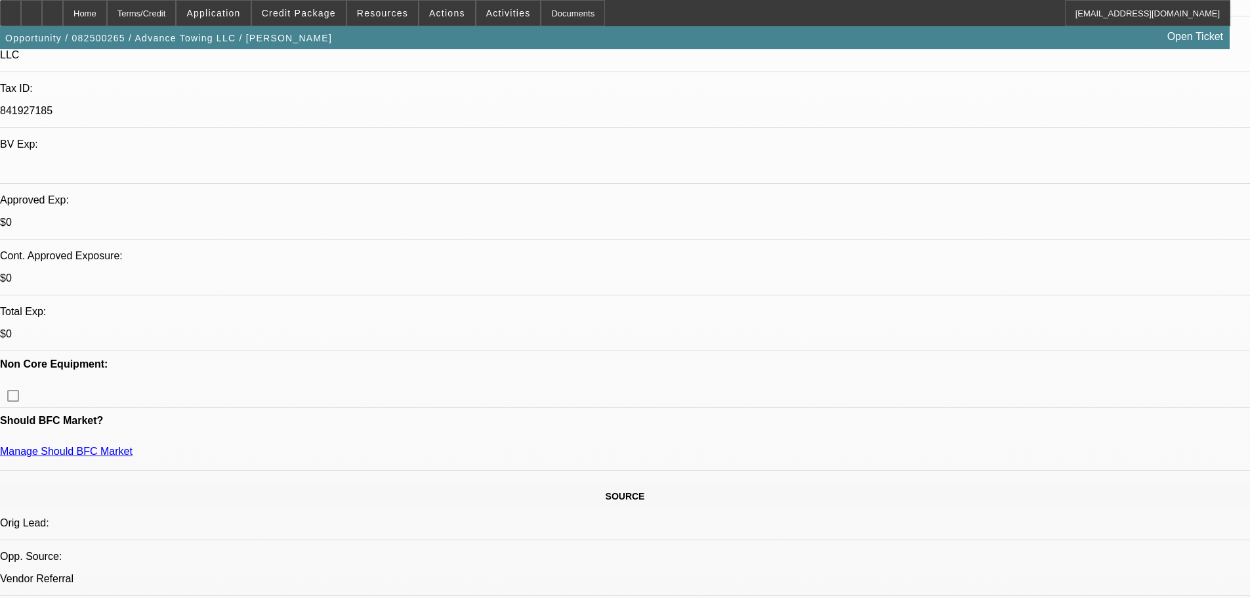
scroll to position [394, 0]
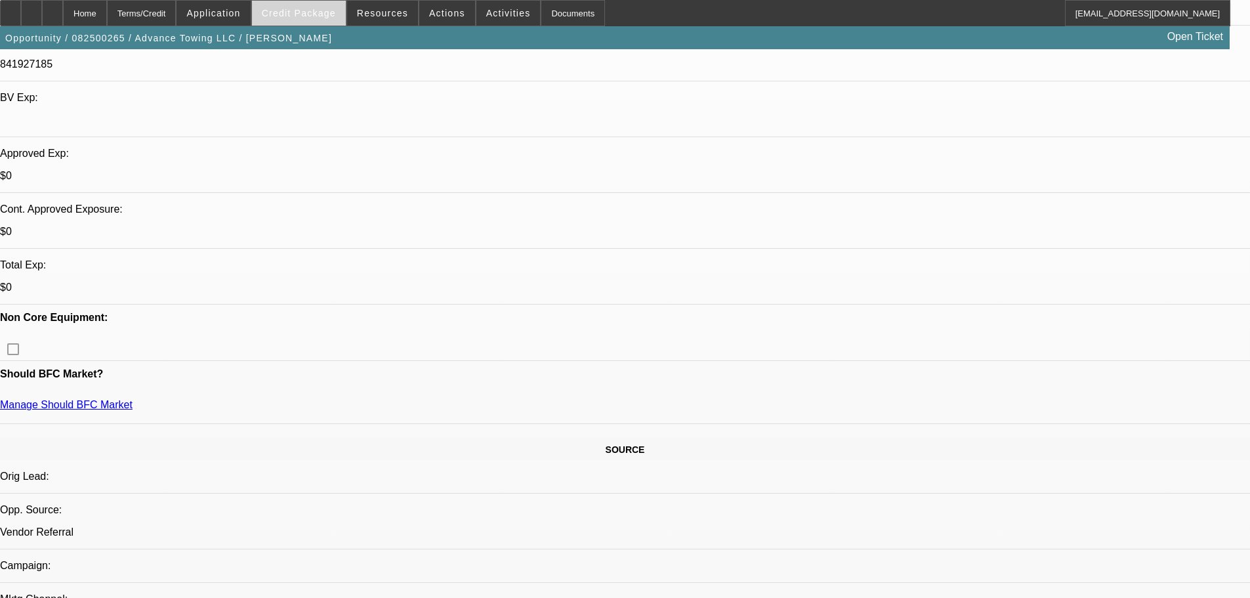
click at [308, 24] on span at bounding box center [299, 12] width 94 height 31
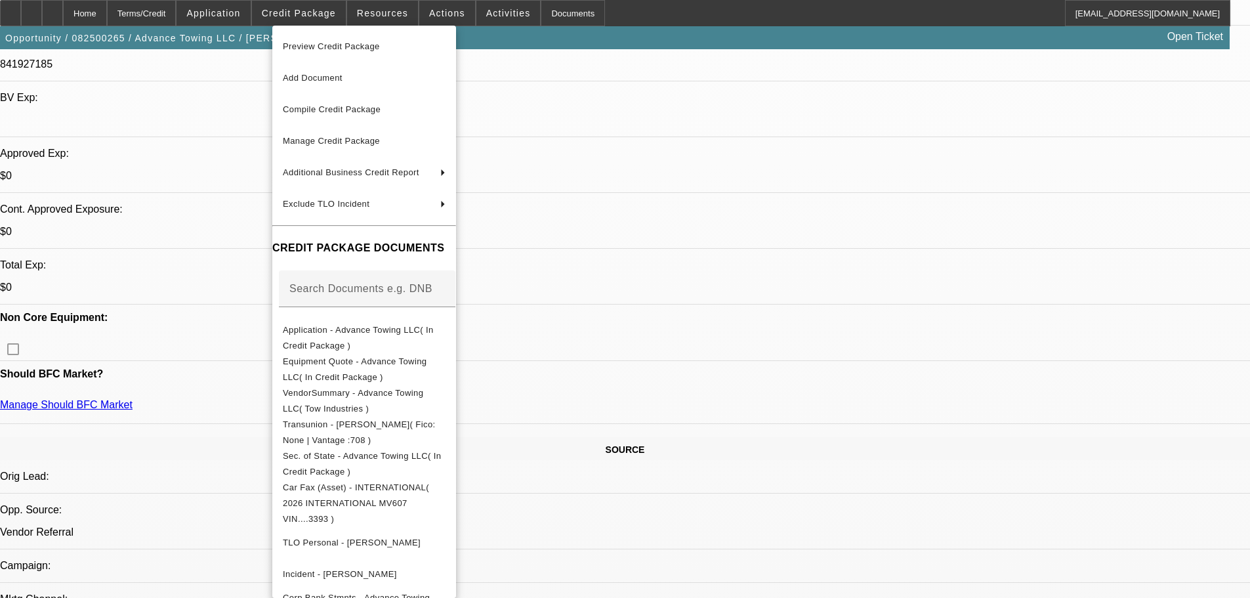
click at [239, 218] on div at bounding box center [625, 299] width 1250 height 598
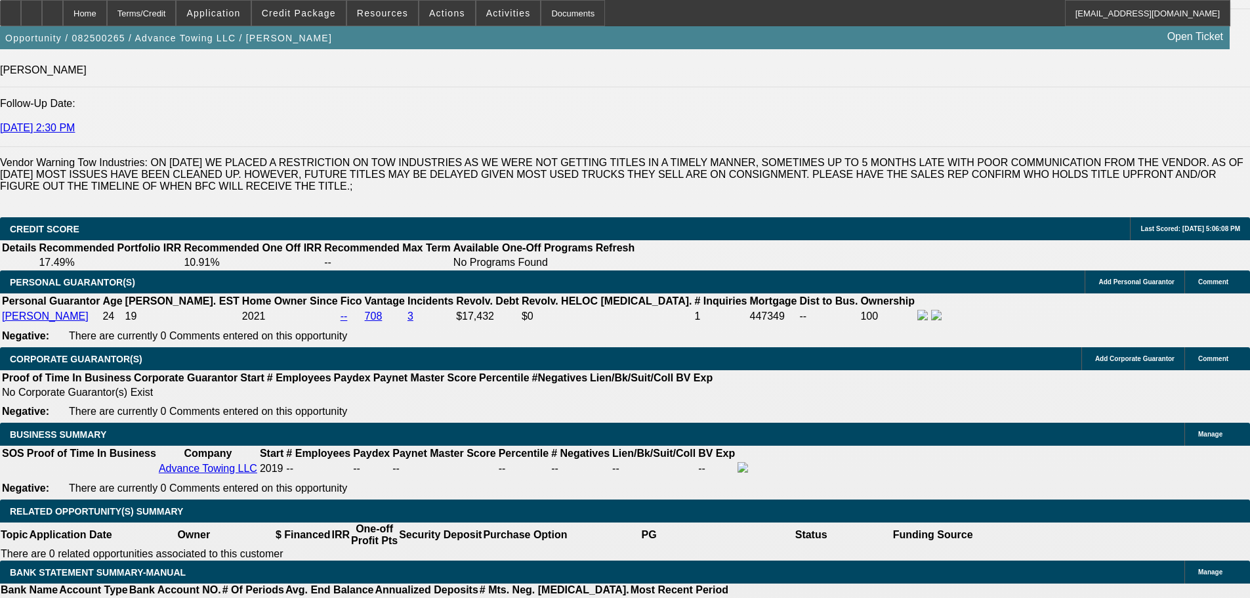
scroll to position [1837, 0]
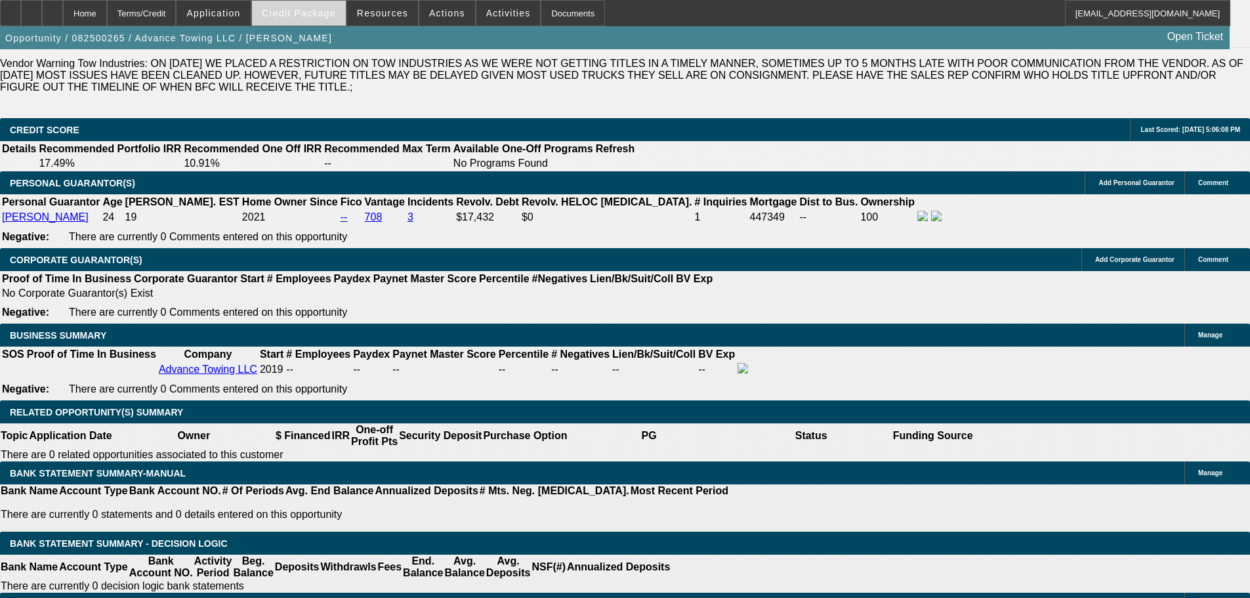
click at [311, 22] on span at bounding box center [299, 12] width 94 height 31
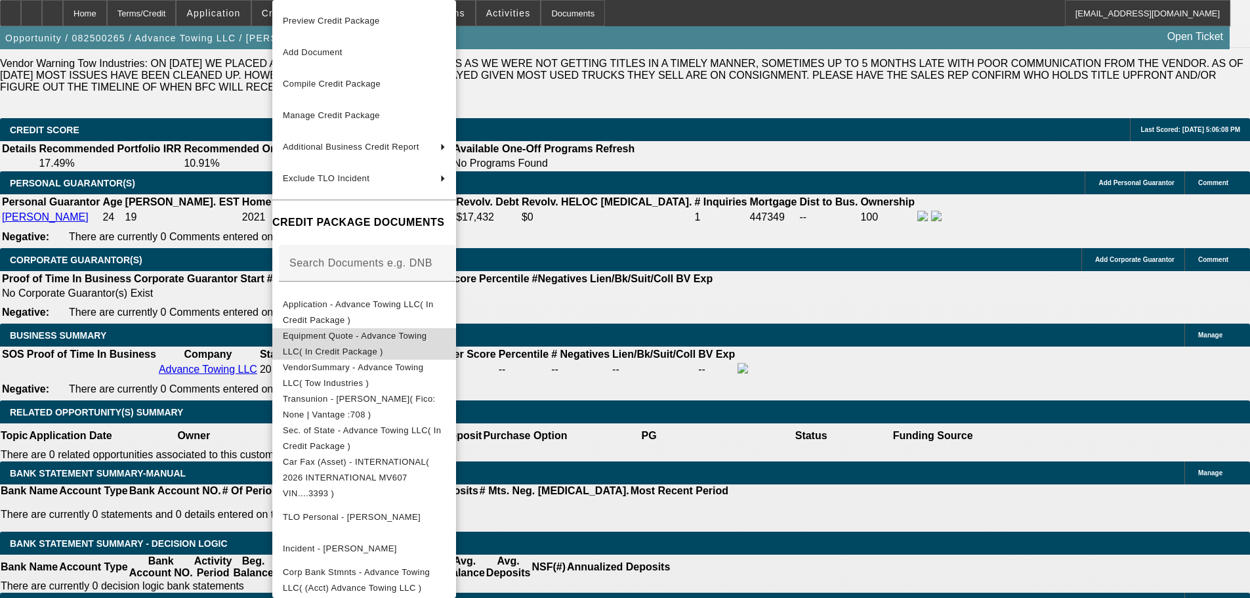
click at [382, 337] on span "Equipment Quote - Advance Towing LLC( In Credit Package )" at bounding box center [355, 344] width 144 height 26
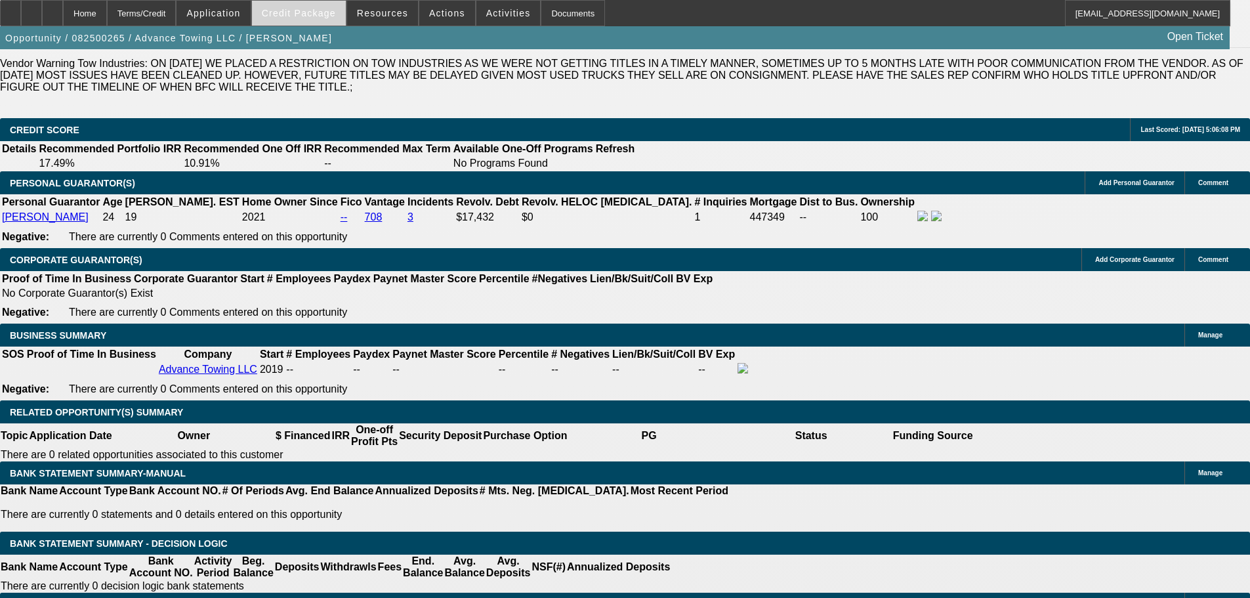
click at [321, 15] on span "Credit Package" at bounding box center [299, 13] width 74 height 10
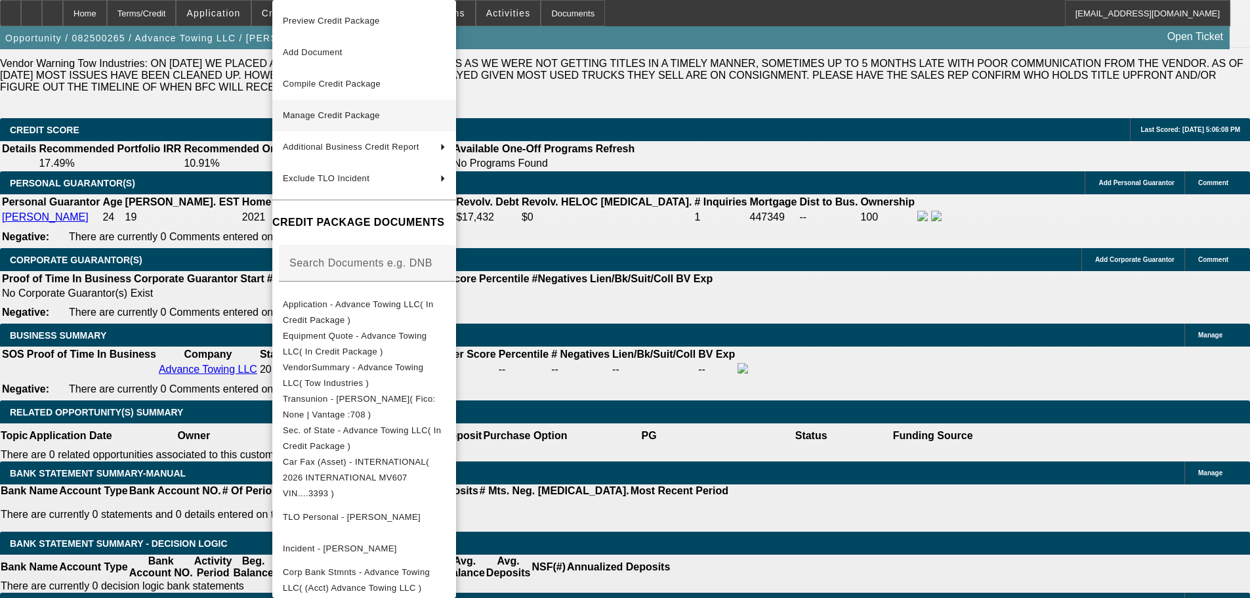
click at [382, 123] on button "Manage Credit Package" at bounding box center [364, 115] width 184 height 31
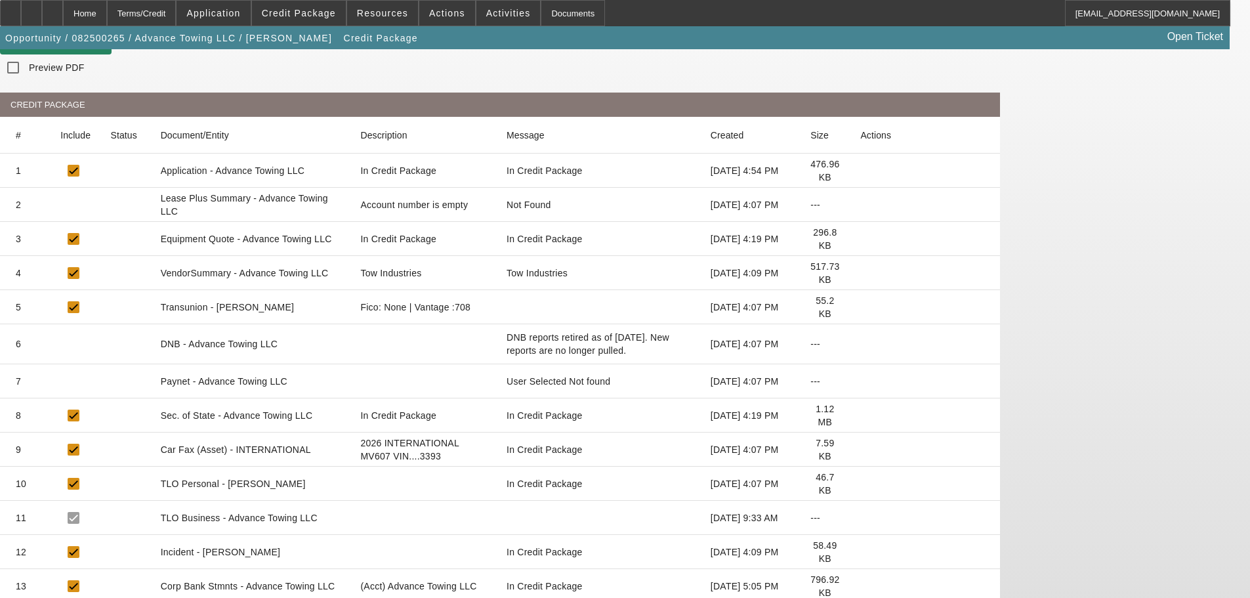
scroll to position [144, 0]
click at [107, 20] on div "Home" at bounding box center [85, 13] width 44 height 26
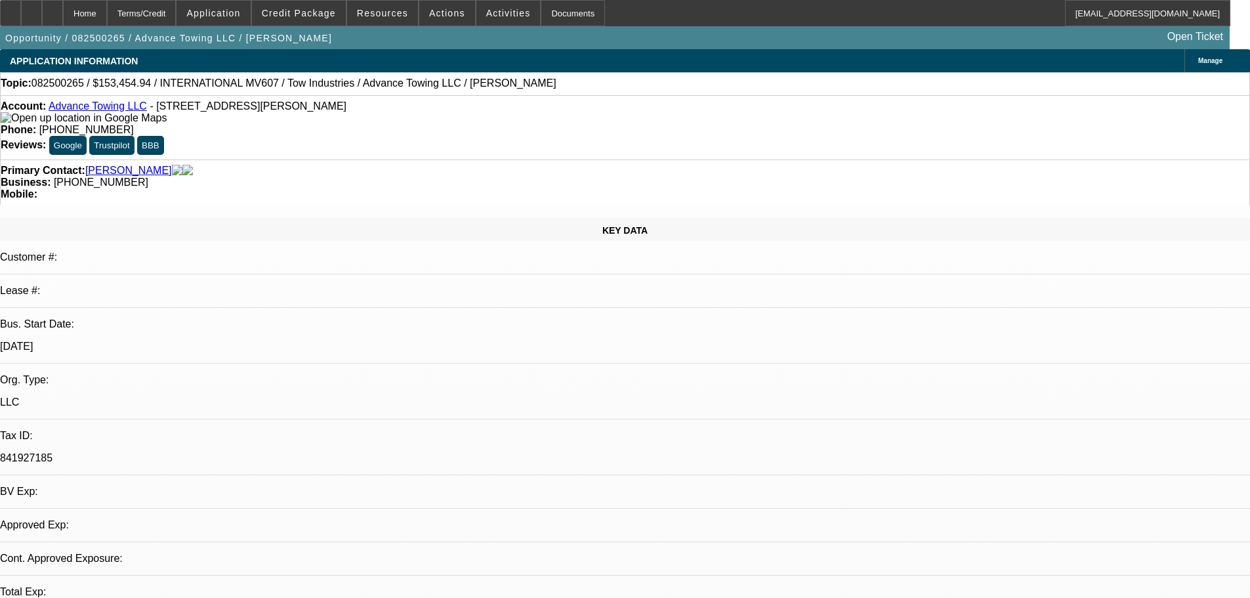
select select "0"
select select "2"
select select "0.1"
select select "4"
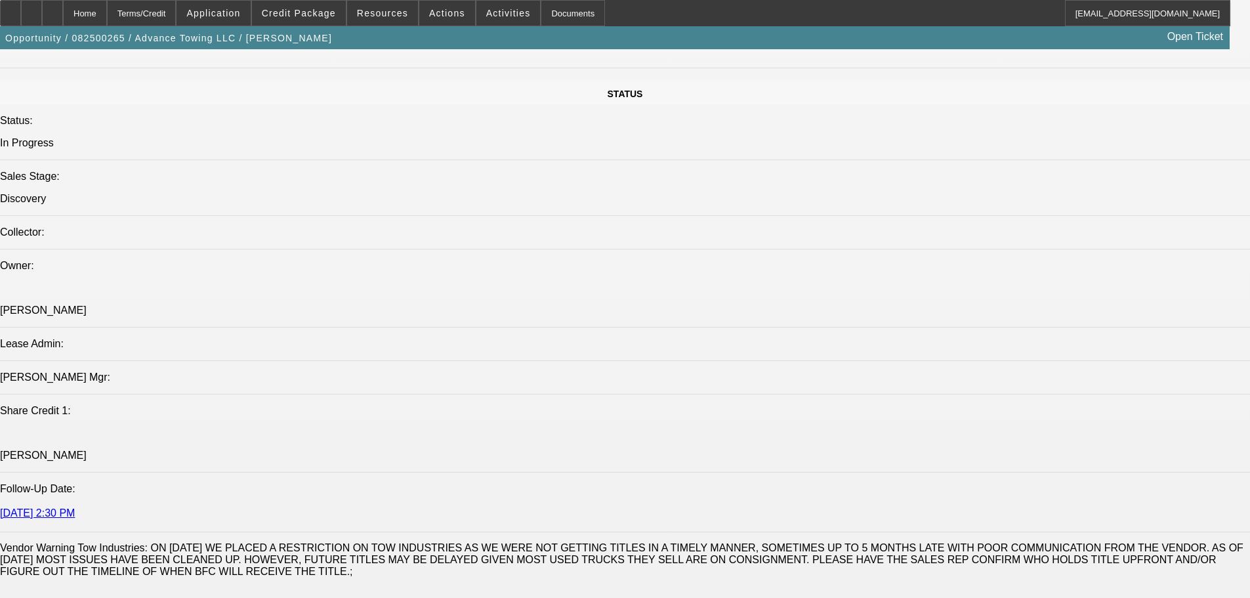
scroll to position [1443, 0]
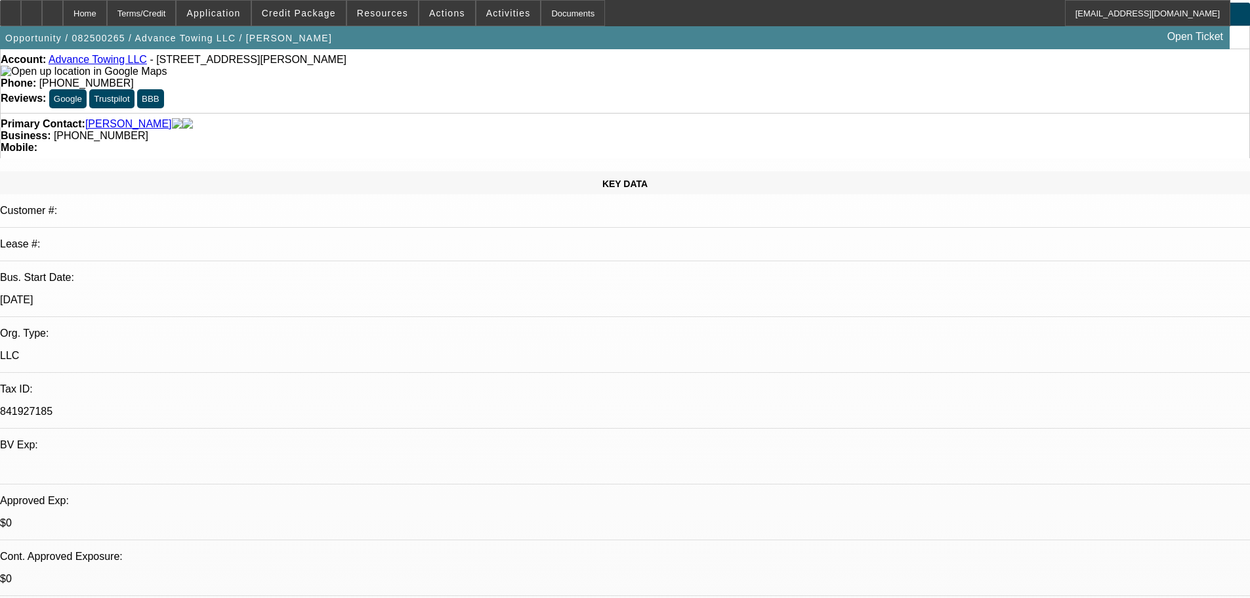
scroll to position [0, 0]
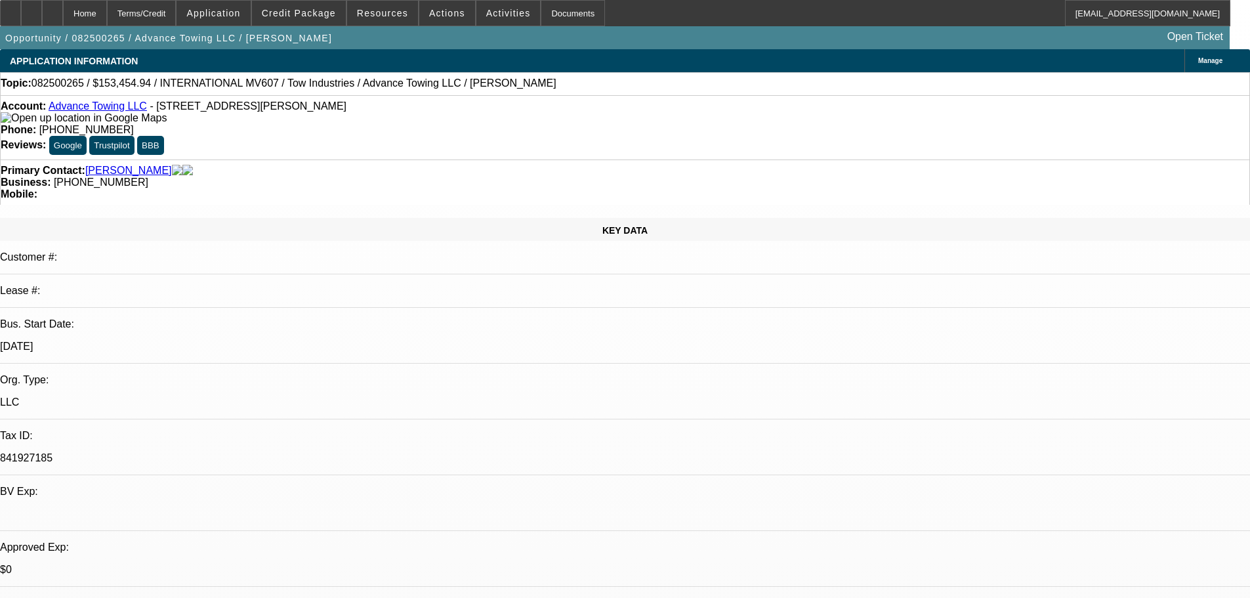
click at [1198, 63] on span "Manage" at bounding box center [1210, 60] width 24 height 7
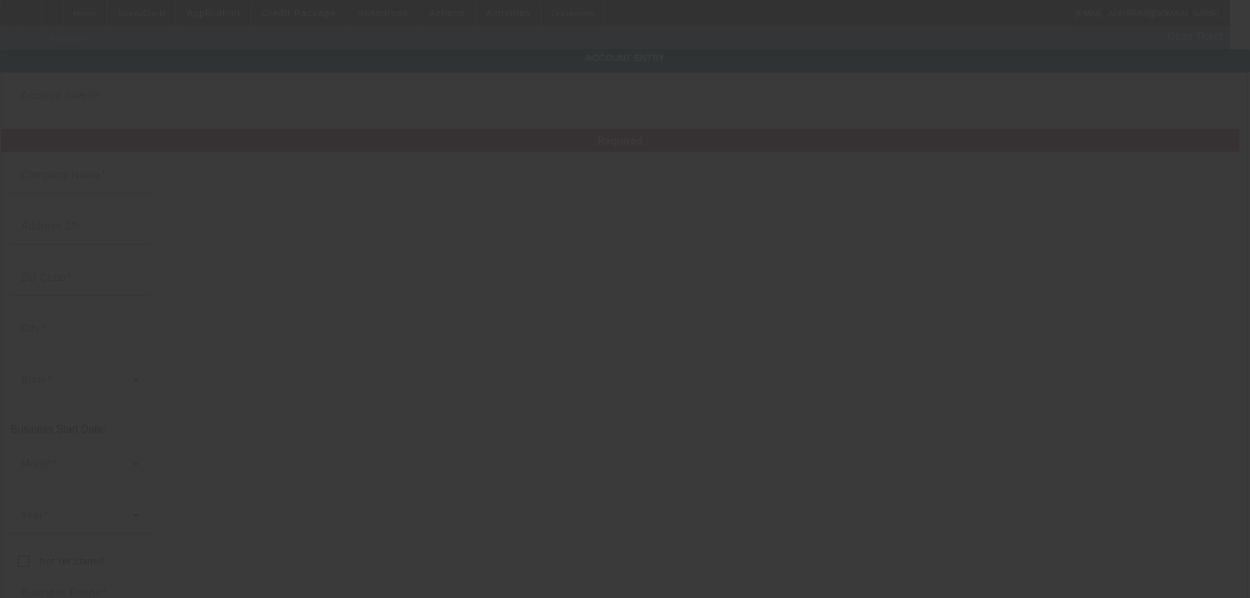
type input "Advance Towing LLC"
type input "4759 Villa Woods Dr"
type input "92509"
type input "Jurupa Valley"
type input "[PHONE_NUMBER]"
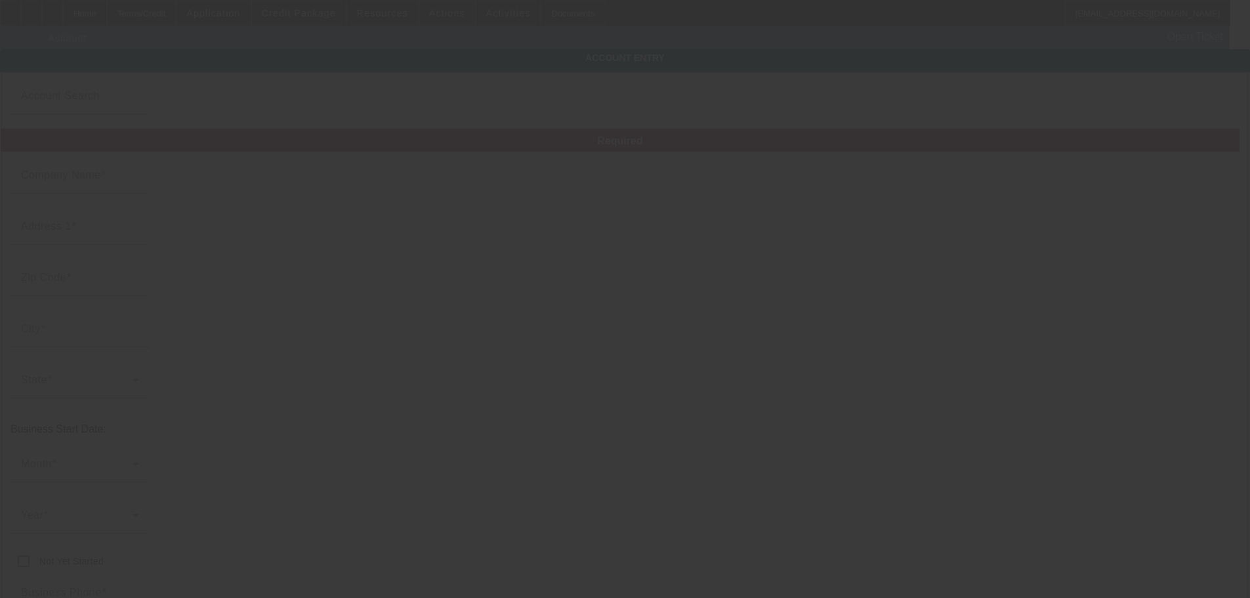
type input "841927185"
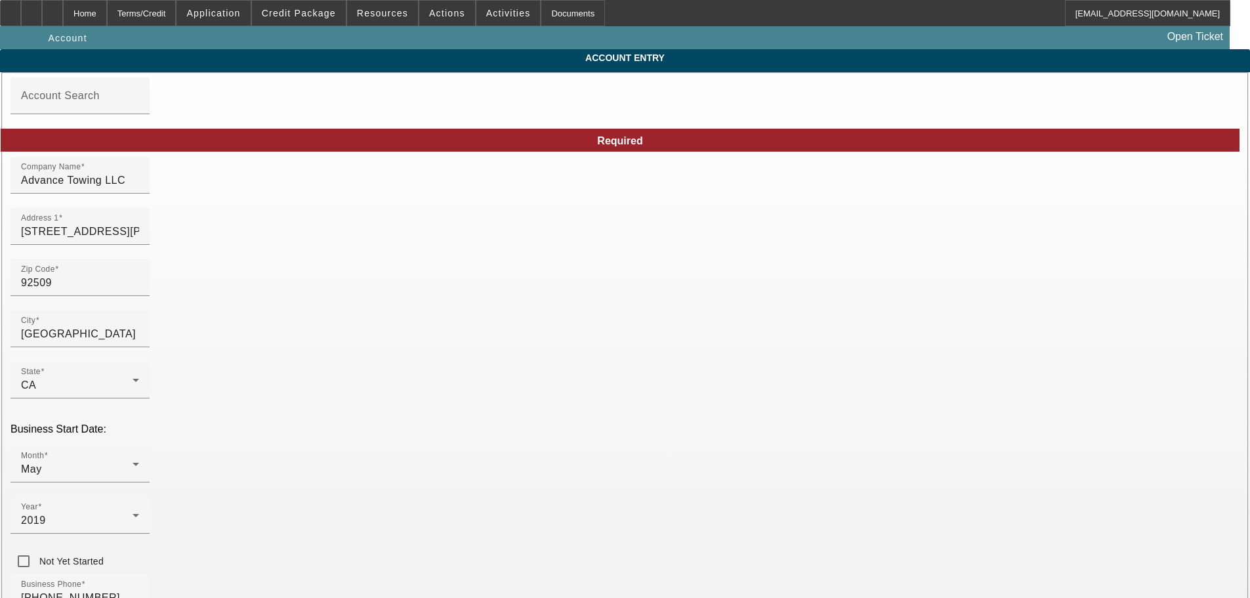
type input "8/11/2025"
click at [103, 10] on div "Home" at bounding box center [85, 13] width 44 height 26
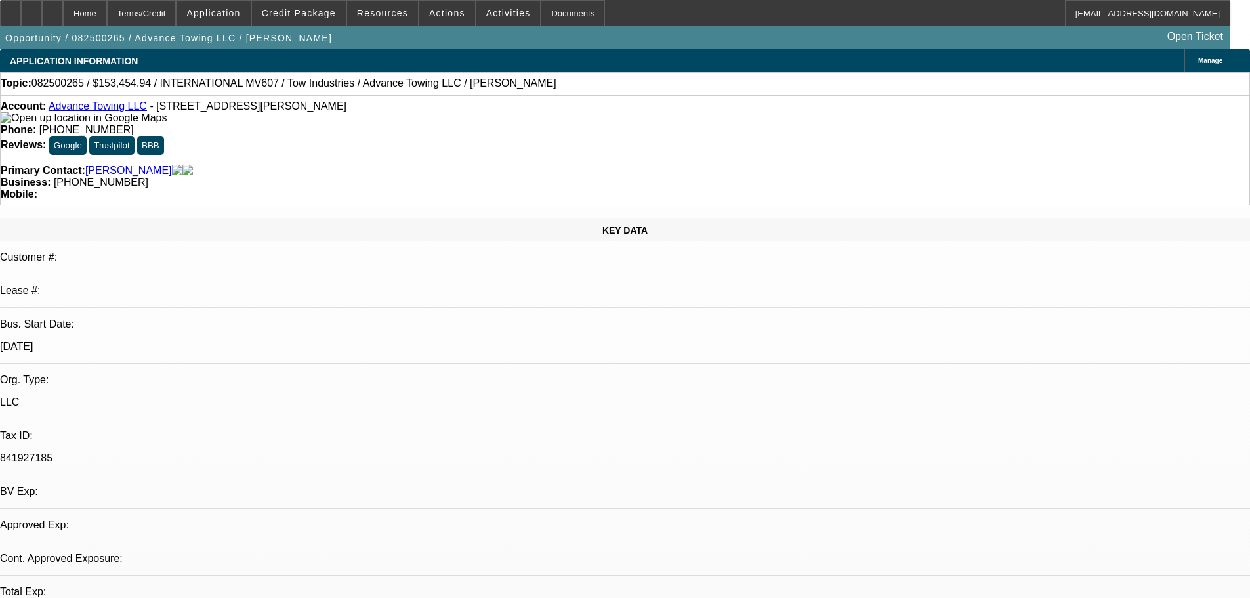
select select "0"
select select "2"
select select "0.1"
select select "4"
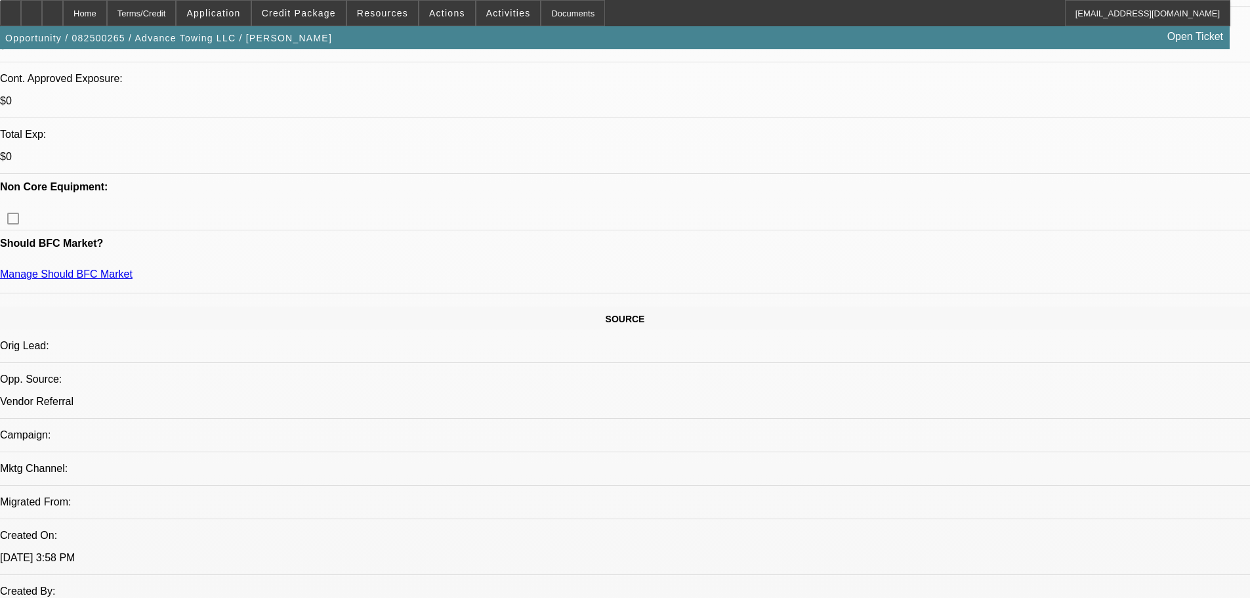
scroll to position [525, 0]
drag, startPoint x: 432, startPoint y: 117, endPoint x: 412, endPoint y: 154, distance: 42.3
drag, startPoint x: 412, startPoint y: 154, endPoint x: 357, endPoint y: 167, distance: 56.5
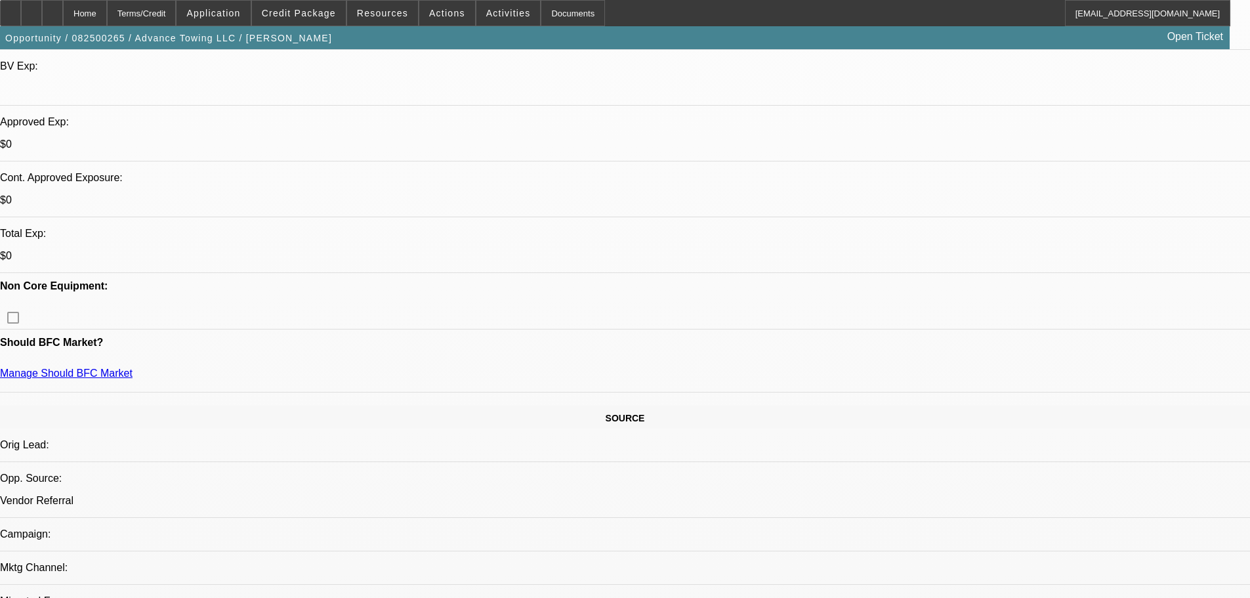
scroll to position [394, 0]
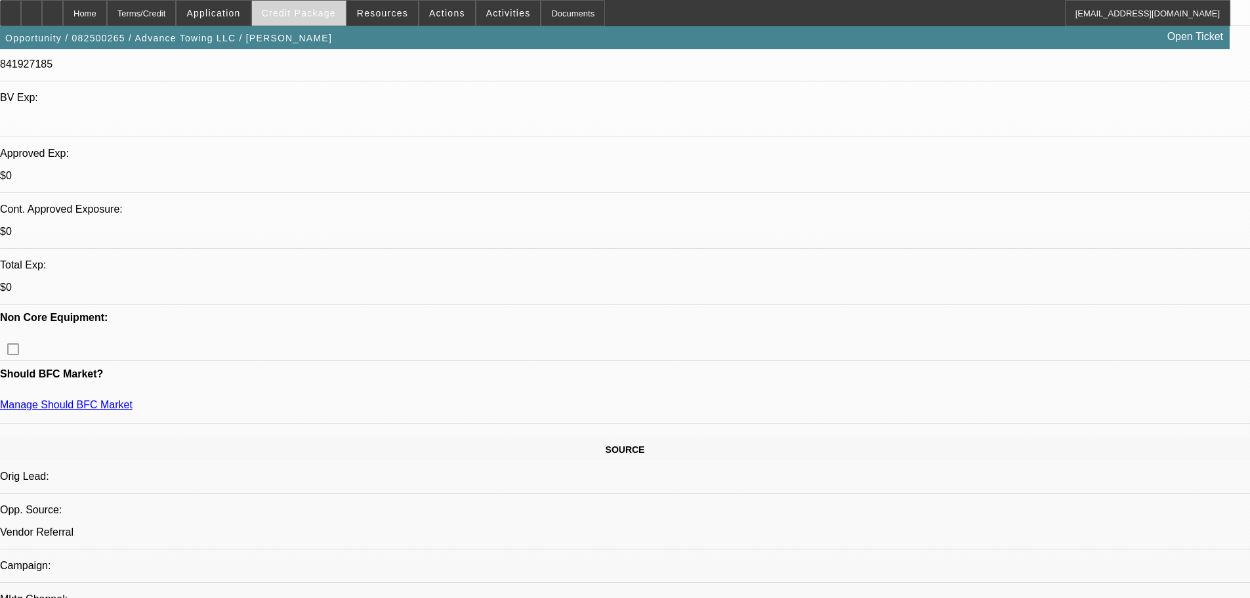
click at [307, 14] on span "Credit Package" at bounding box center [299, 13] width 74 height 10
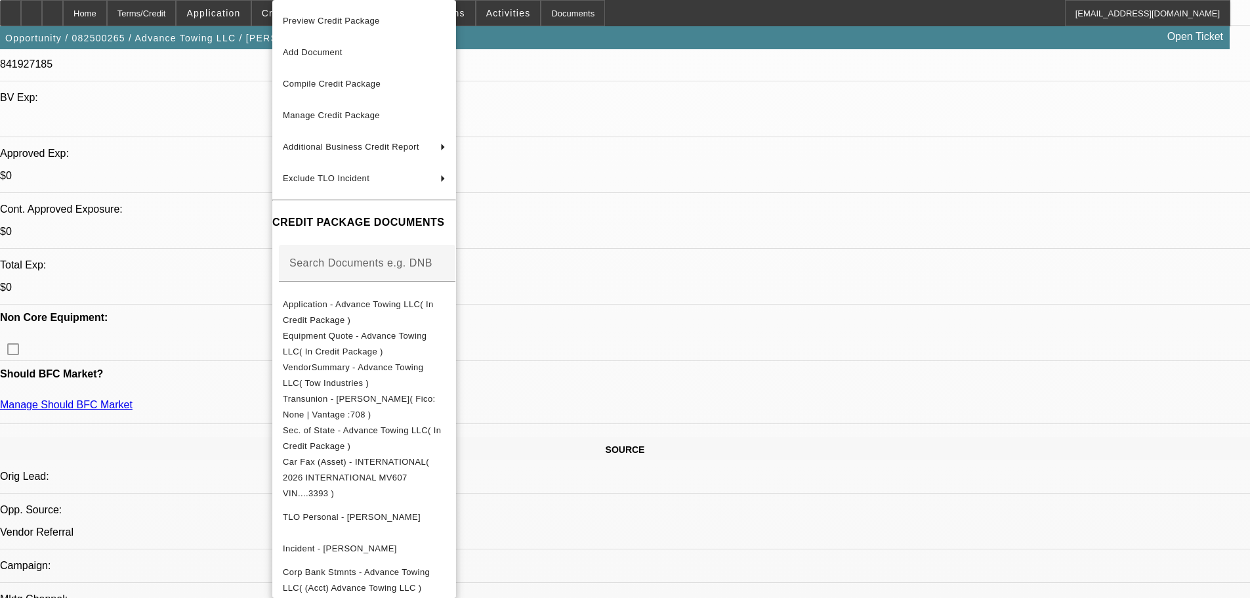
click at [197, 125] on div at bounding box center [625, 299] width 1250 height 598
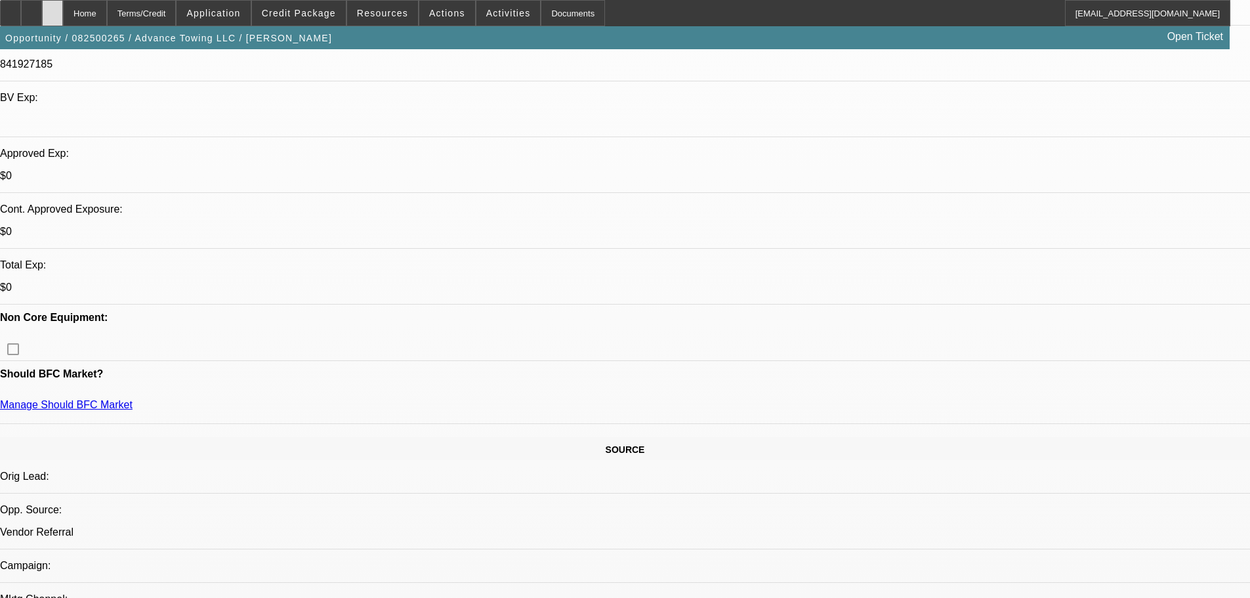
click at [52, 9] on icon at bounding box center [52, 9] width 0 height 0
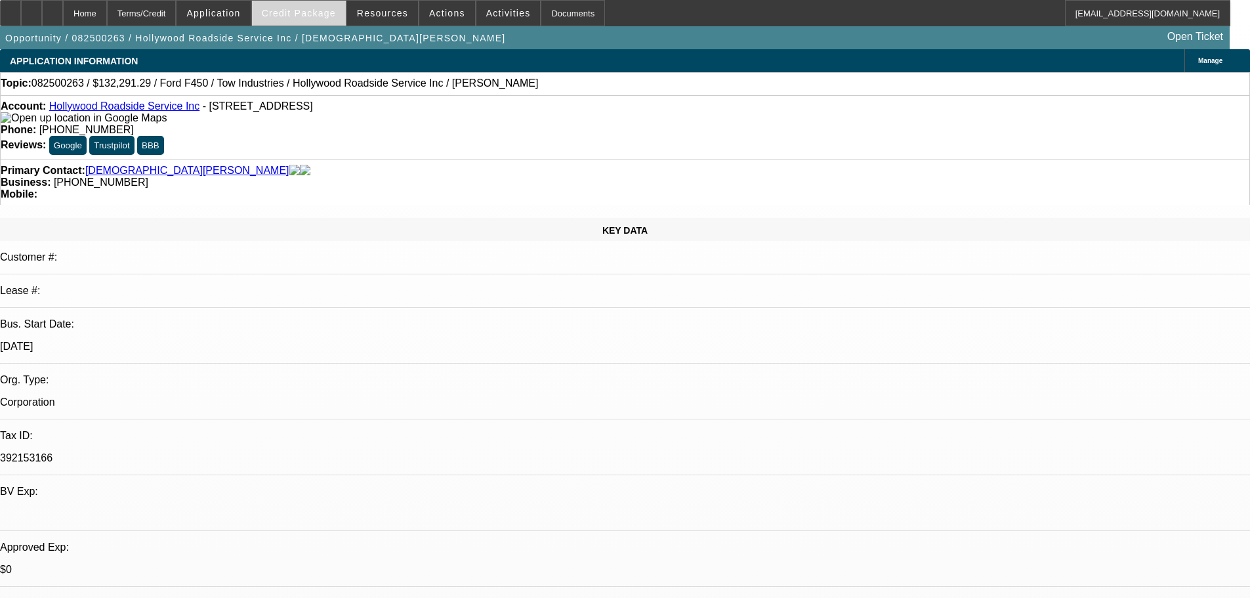
select select "0.15"
select select "0"
select select "3"
select select "0.1"
select select "4"
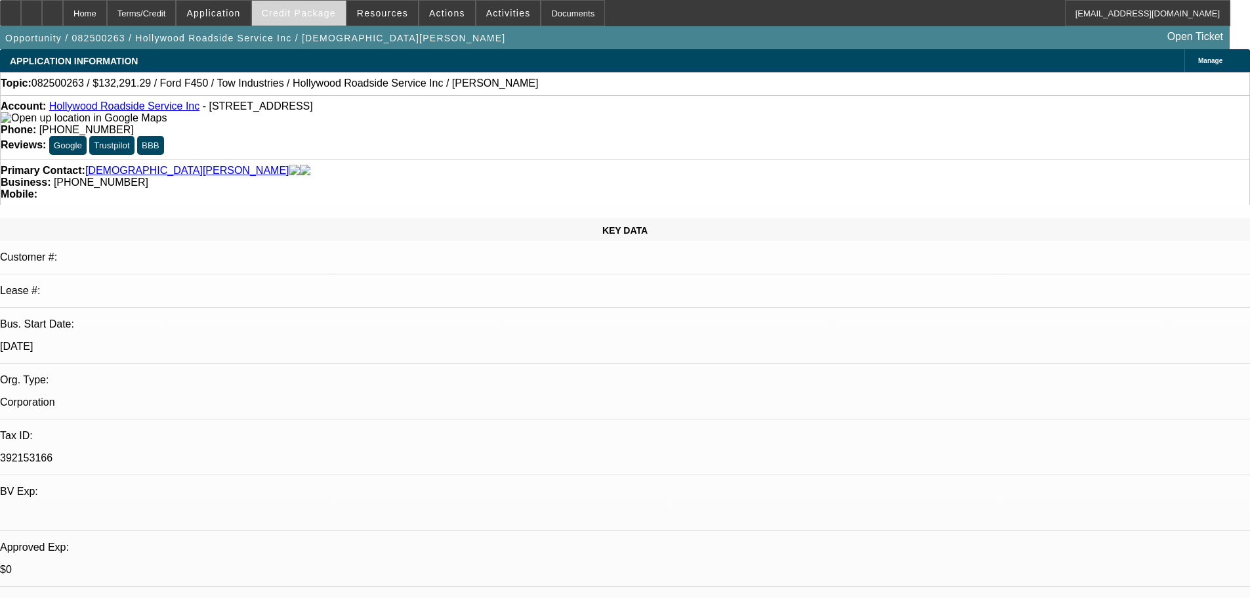
select select "0"
select select "3"
select select "0.1"
select select "4"
click at [318, 10] on span "Credit Package" at bounding box center [299, 13] width 74 height 10
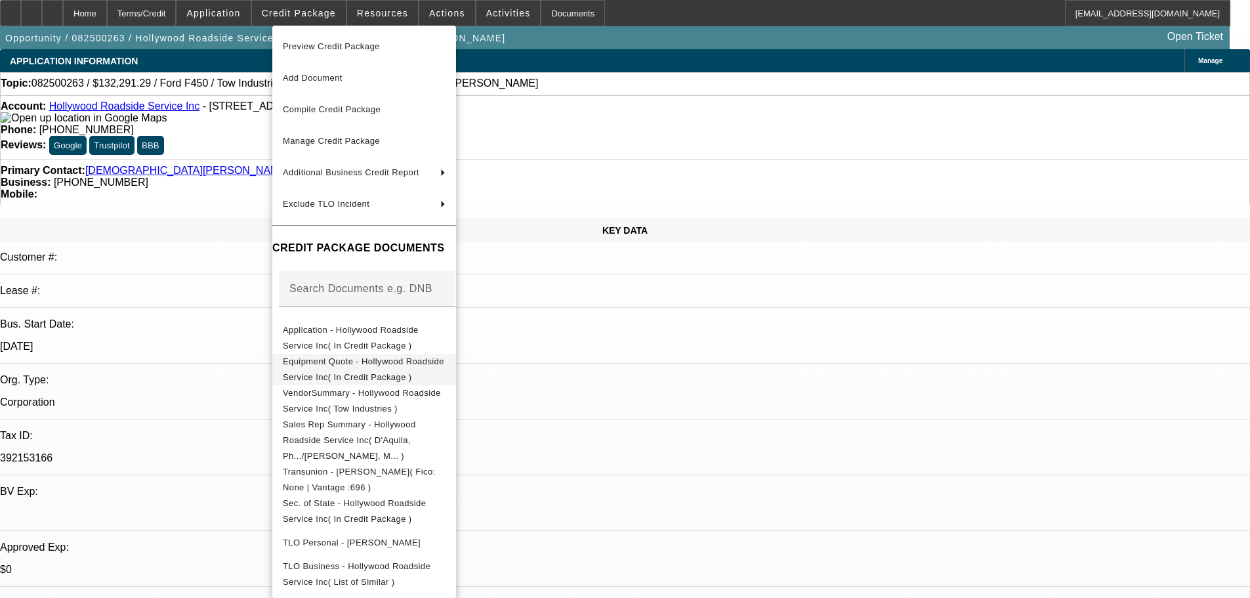
click at [434, 373] on button "Equipment Quote - Hollywood Roadside Service Inc( In Credit Package )" at bounding box center [364, 369] width 184 height 31
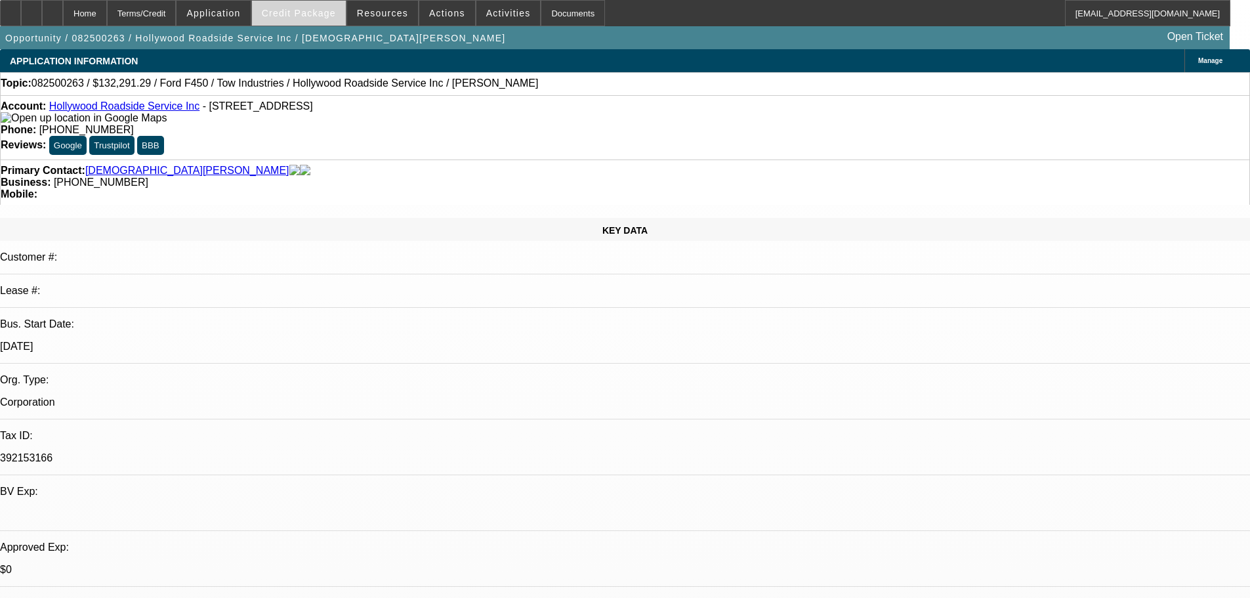
click at [334, 16] on span "Credit Package" at bounding box center [299, 13] width 74 height 10
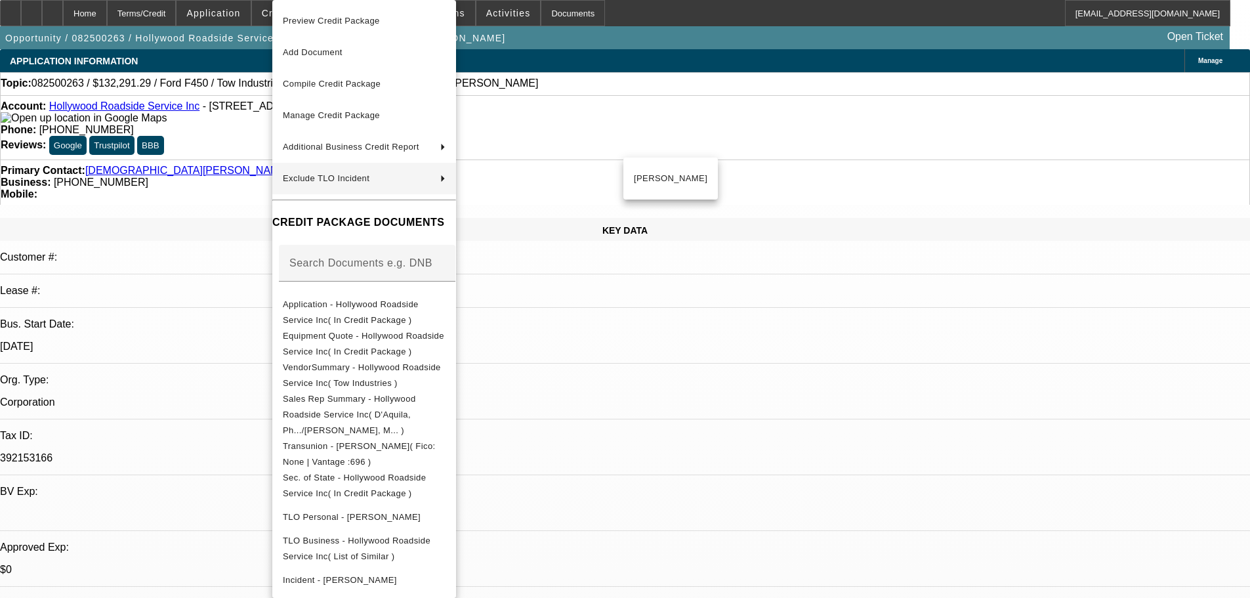
click at [203, 221] on div at bounding box center [625, 299] width 1250 height 598
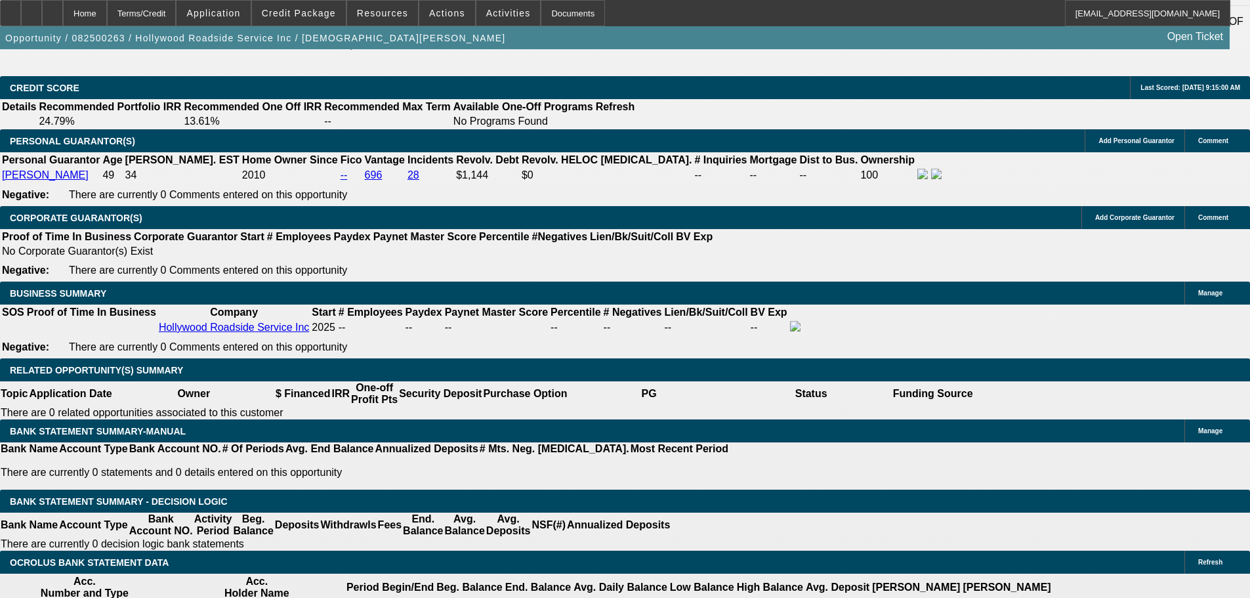
scroll to position [1968, 0]
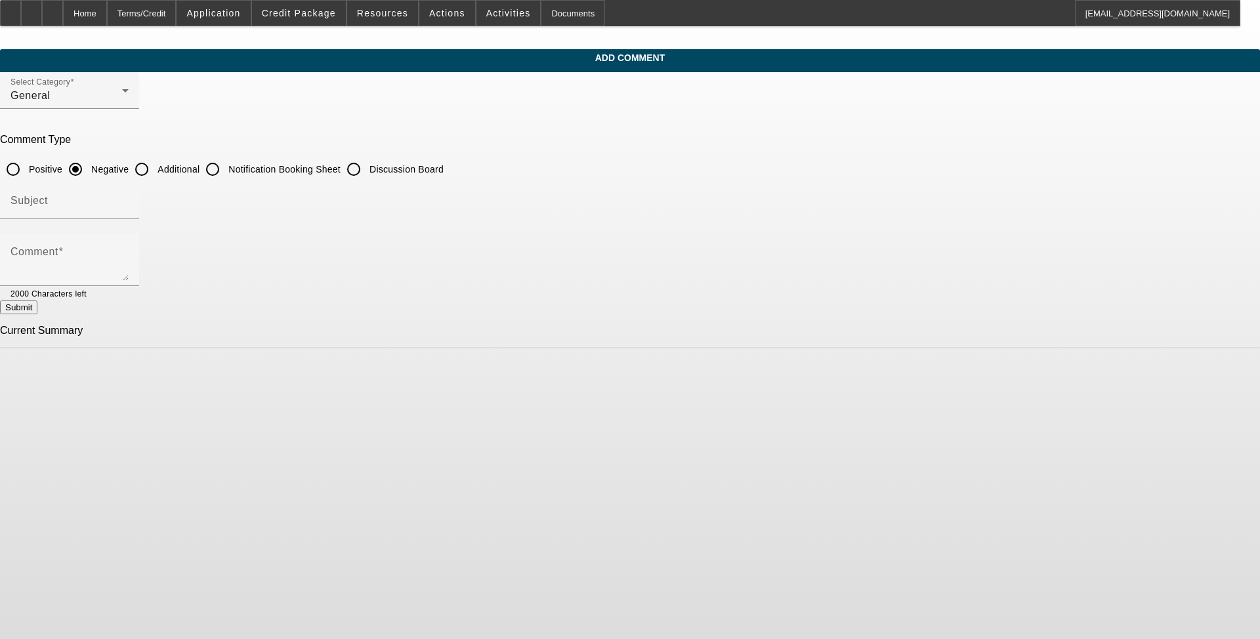
drag, startPoint x: 525, startPoint y: 169, endPoint x: 516, endPoint y: 176, distance: 11.6
click at [155, 169] on input "Additional" at bounding box center [142, 169] width 26 height 26
radio input "true"
click at [129, 201] on input "Subject" at bounding box center [69, 206] width 118 height 16
type input "Write-Up"
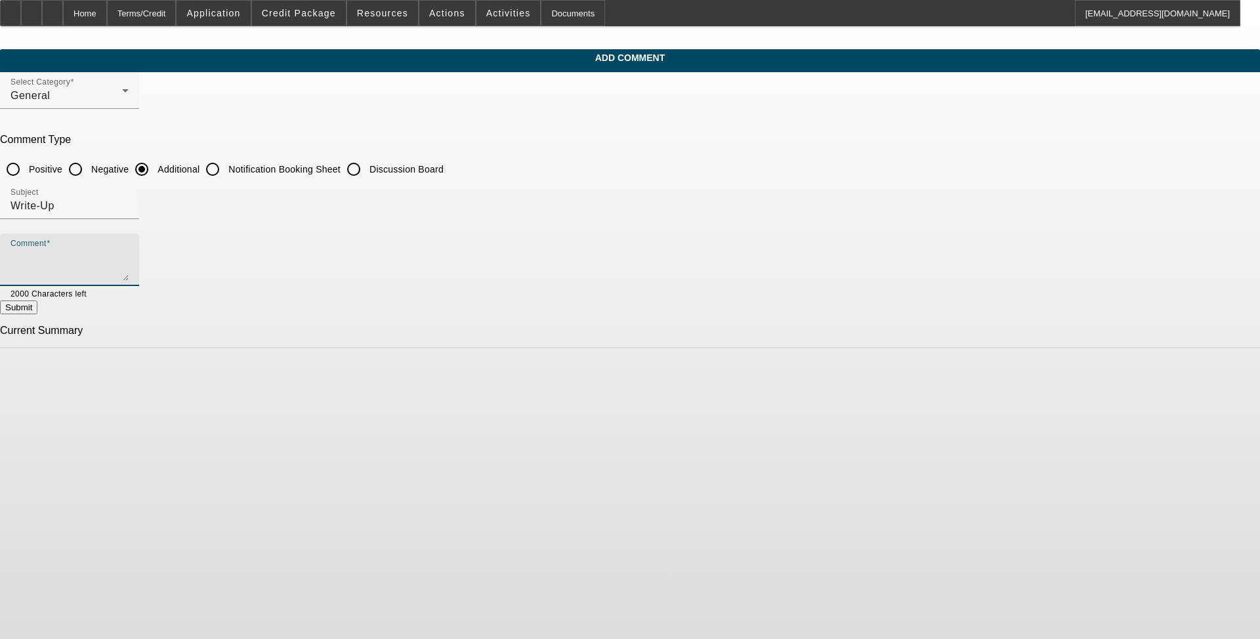
click at [129, 257] on textarea "Comment" at bounding box center [69, 264] width 118 height 31
click at [129, 251] on textarea "[PERSON_NAME]" at bounding box center [69, 264] width 118 height 31
click at [129, 255] on textarea "[PERSON_NAME]" at bounding box center [69, 264] width 118 height 31
click at [129, 253] on textarea "[PERSON_NAME] started Advanced Towing LLC out of [GEOGRAPHIC_DATA], [US_STATE] …" at bounding box center [69, 264] width 118 height 31
click at [129, 256] on textarea "[PERSON_NAME] started Advanced Towing LLC out of [GEOGRAPHIC_DATA], [US_STATE] …" at bounding box center [69, 264] width 118 height 31
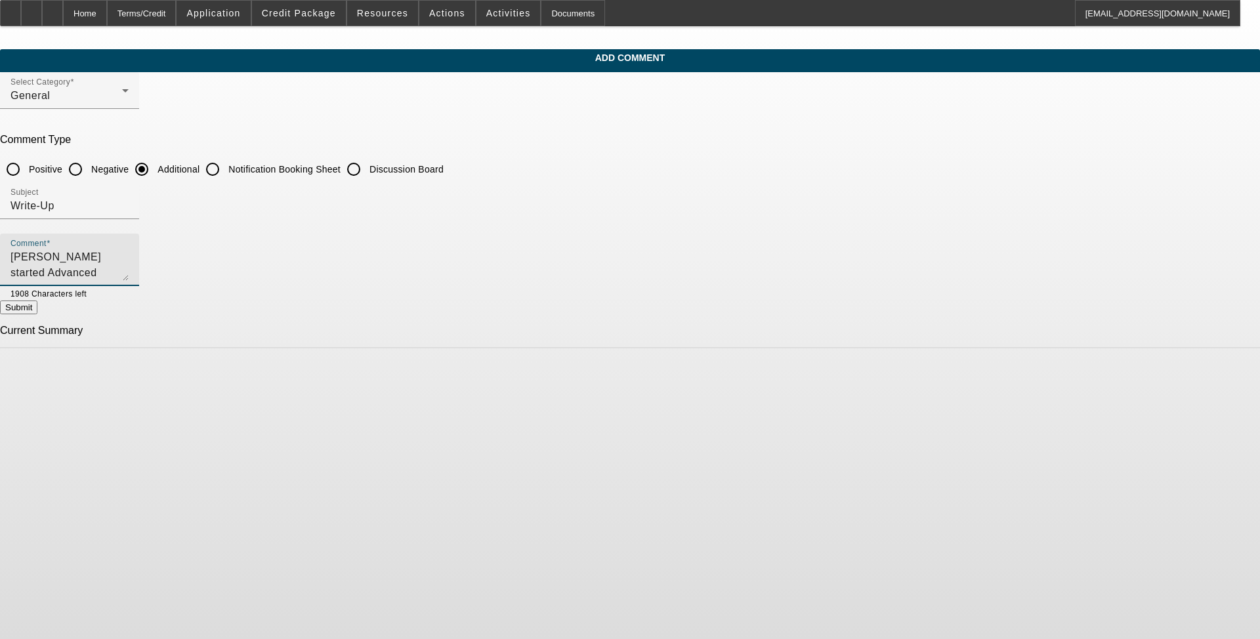
click at [129, 257] on textarea "[PERSON_NAME] started Advanced Towing LLC out of [GEOGRAPHIC_DATA], [US_STATE] …" at bounding box center [69, 264] width 118 height 31
click at [129, 253] on textarea "[PERSON_NAME] started Advanced Towing LLC out of [GEOGRAPHIC_DATA], [US_STATE] …" at bounding box center [69, 264] width 118 height 31
click at [129, 257] on textarea "[PERSON_NAME] started Advanced Towing LLC out of [GEOGRAPHIC_DATA], [US_STATE] …" at bounding box center [69, 264] width 118 height 31
click at [129, 271] on textarea "[PERSON_NAME] started Advanced Towing LLC out of [GEOGRAPHIC_DATA], [US_STATE] …" at bounding box center [69, 264] width 118 height 31
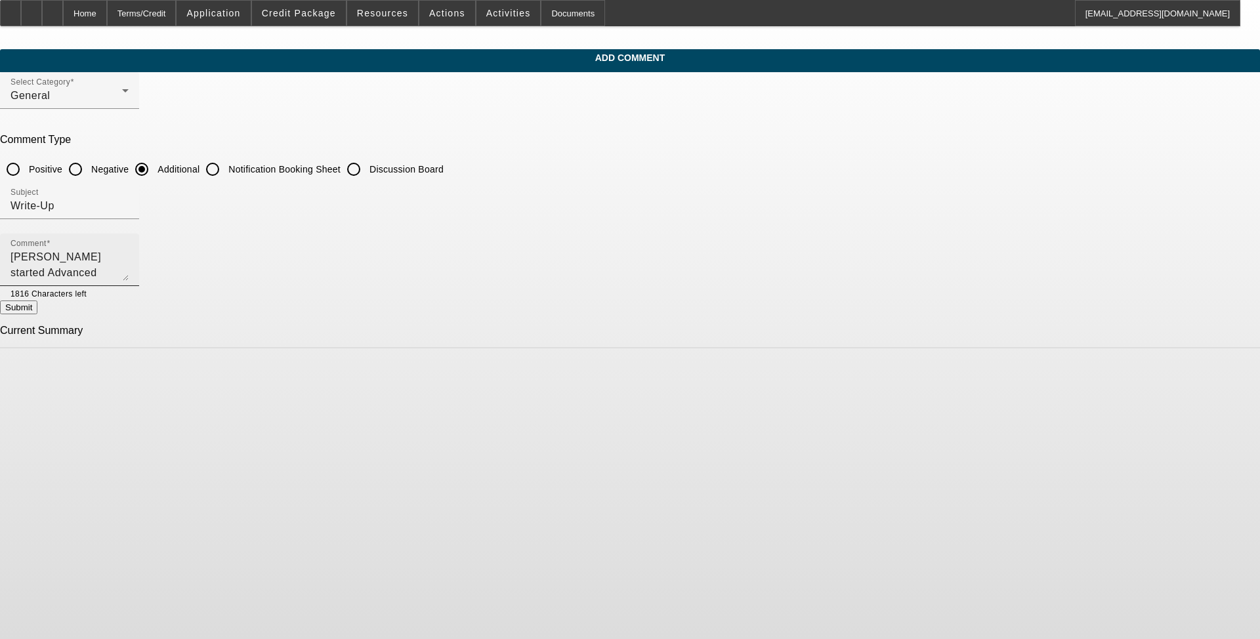
click at [129, 276] on textarea "[PERSON_NAME] started Advanced Towing LLC out of [GEOGRAPHIC_DATA], [US_STATE] …" at bounding box center [69, 264] width 118 height 31
click at [129, 265] on textarea "[PERSON_NAME] started Advanced Towing LLC out of [GEOGRAPHIC_DATA], [US_STATE] …" at bounding box center [69, 264] width 118 height 31
click at [129, 267] on textarea "[PERSON_NAME] started Advanced Towing LLC out of [GEOGRAPHIC_DATA], [US_STATE] …" at bounding box center [69, 264] width 118 height 31
click at [129, 268] on textarea "[PERSON_NAME] started Advanced Towing LLC out of [GEOGRAPHIC_DATA], [US_STATE] …" at bounding box center [69, 264] width 118 height 31
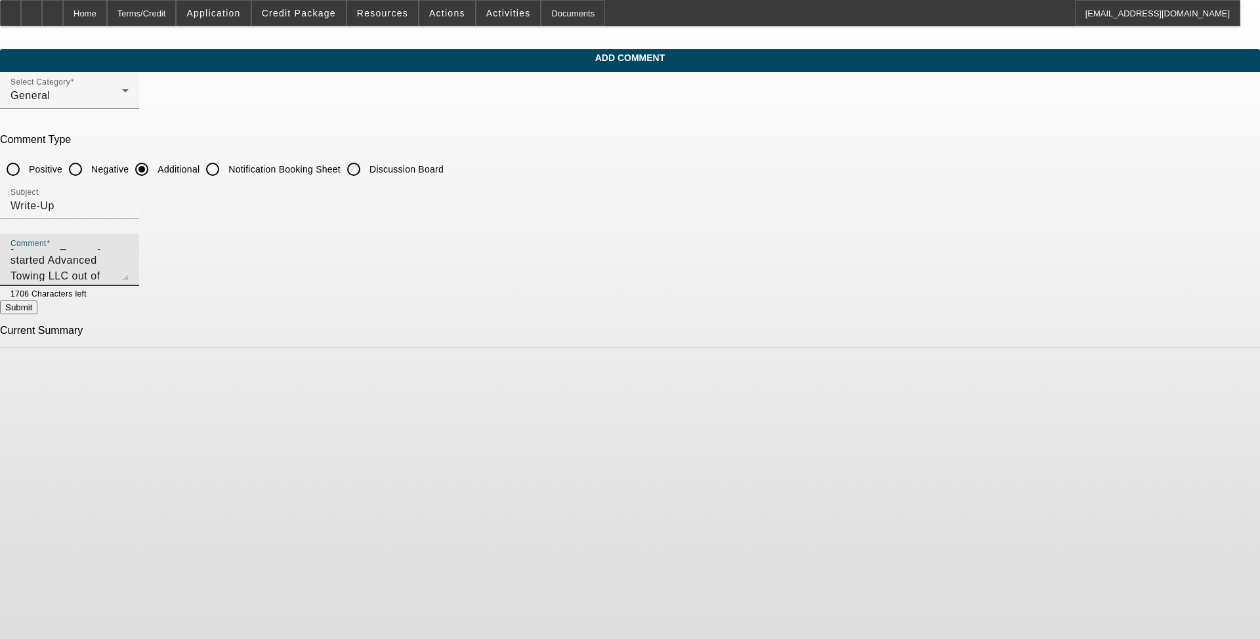
click at [129, 273] on textarea "[PERSON_NAME] started Advanced Towing LLC out of [GEOGRAPHIC_DATA], [US_STATE] …" at bounding box center [69, 264] width 118 height 31
click at [129, 259] on textarea "[PERSON_NAME] started Advanced Towing LLC out of [GEOGRAPHIC_DATA], [US_STATE] …" at bounding box center [69, 264] width 118 height 31
click at [129, 274] on textarea "[PERSON_NAME] started Advanced Towing LLC out of [GEOGRAPHIC_DATA], [US_STATE] …" at bounding box center [69, 264] width 118 height 31
click at [129, 272] on textarea "[PERSON_NAME] started Advanced Towing LLC out of [GEOGRAPHIC_DATA], [US_STATE] …" at bounding box center [69, 264] width 118 height 31
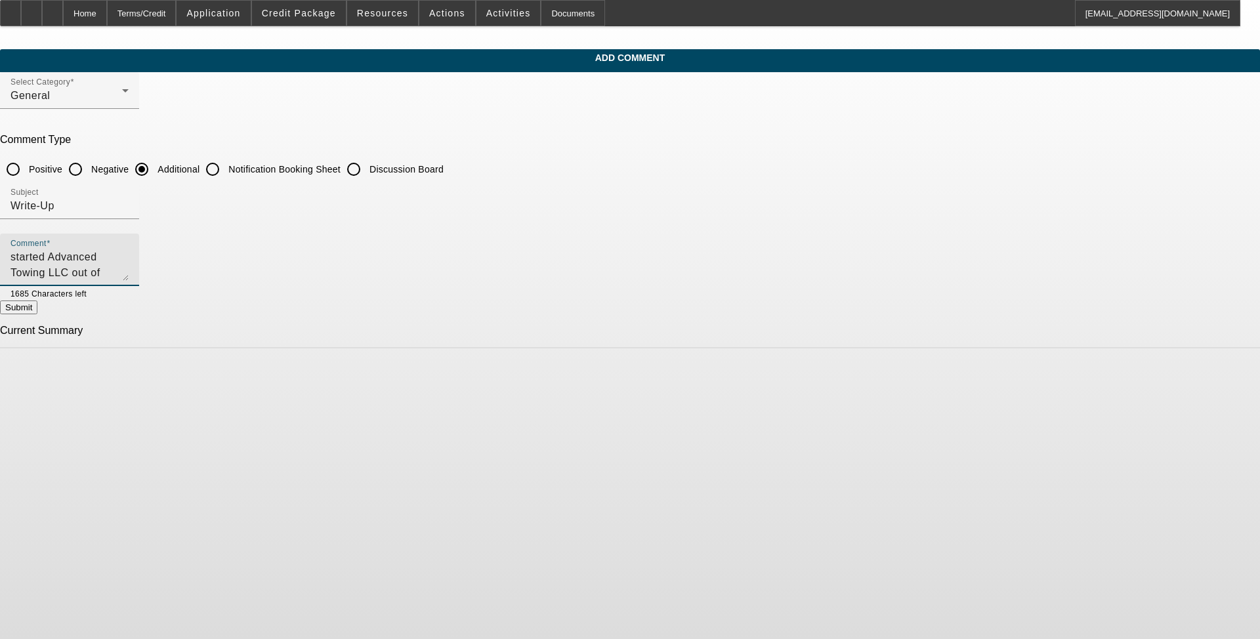
click at [129, 272] on textarea "[PERSON_NAME] started Advanced Towing LLC out of [GEOGRAPHIC_DATA], [US_STATE] …" at bounding box center [69, 264] width 118 height 31
click at [129, 266] on textarea "[PERSON_NAME] started Advanced Towing LLC out of [GEOGRAPHIC_DATA], [US_STATE] …" at bounding box center [69, 264] width 118 height 31
click at [129, 272] on textarea "[PERSON_NAME] started Advanced Towing LLC out of [GEOGRAPHIC_DATA], [US_STATE] …" at bounding box center [69, 264] width 118 height 31
type textarea "[PERSON_NAME] started Advanced Towing LLC out of [GEOGRAPHIC_DATA], [US_STATE] …"
click at [129, 281] on div "Comment [PERSON_NAME] started Advanced Towing LLC out of [GEOGRAPHIC_DATA], [US…" at bounding box center [69, 260] width 118 height 52
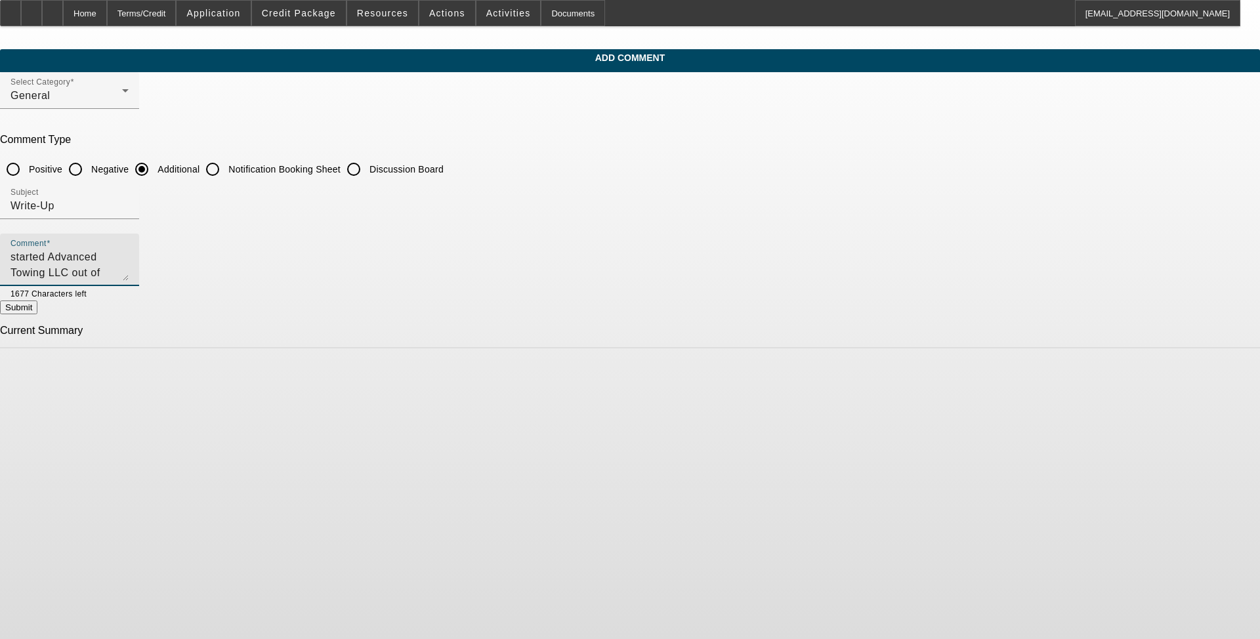
click at [129, 278] on textarea "[PERSON_NAME] started Advanced Towing LLC out of [GEOGRAPHIC_DATA], [US_STATE] …" at bounding box center [69, 264] width 118 height 31
click at [37, 314] on button "Submit" at bounding box center [18, 307] width 37 height 14
radio input "true"
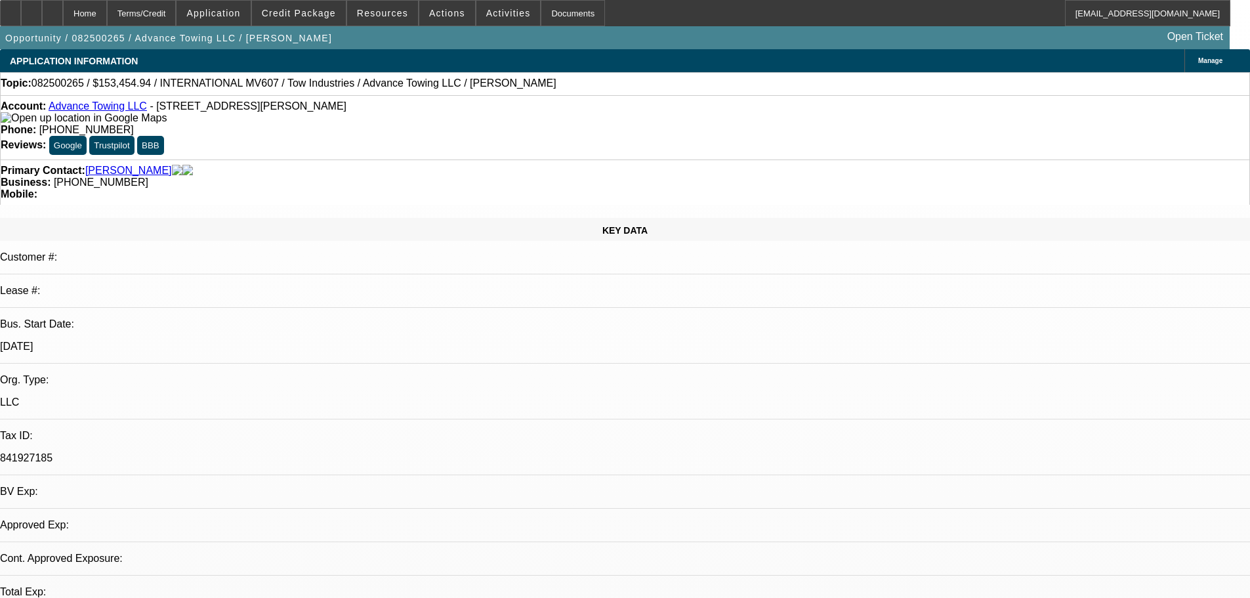
select select "0"
select select "2"
select select "0.1"
select select "1"
select select "2"
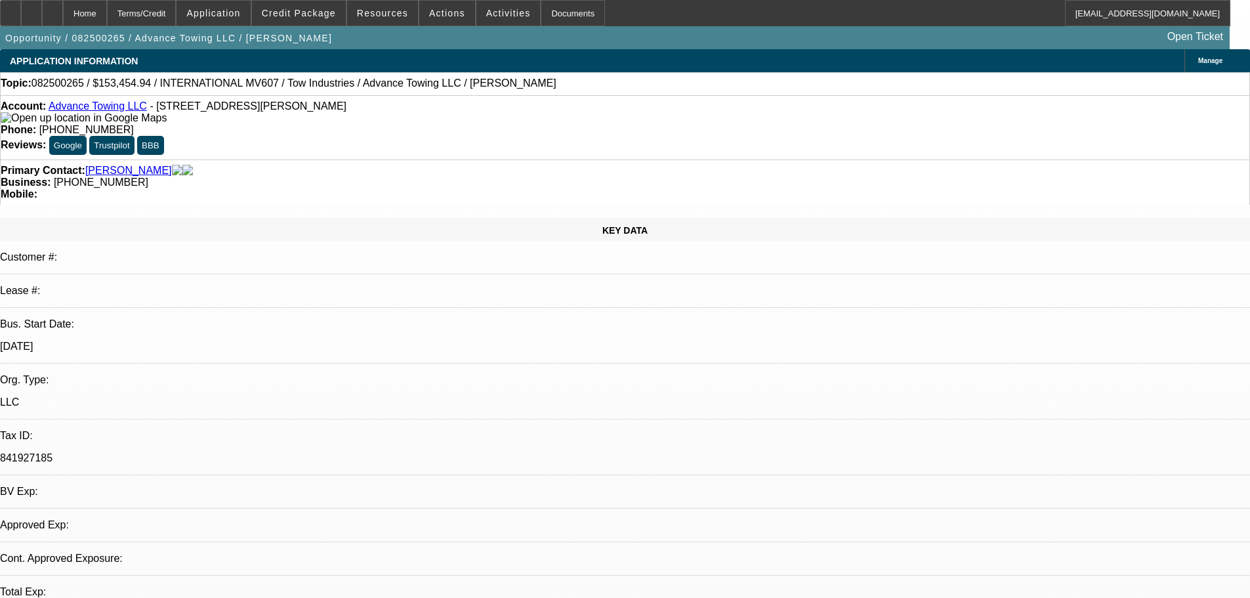
select select "4"
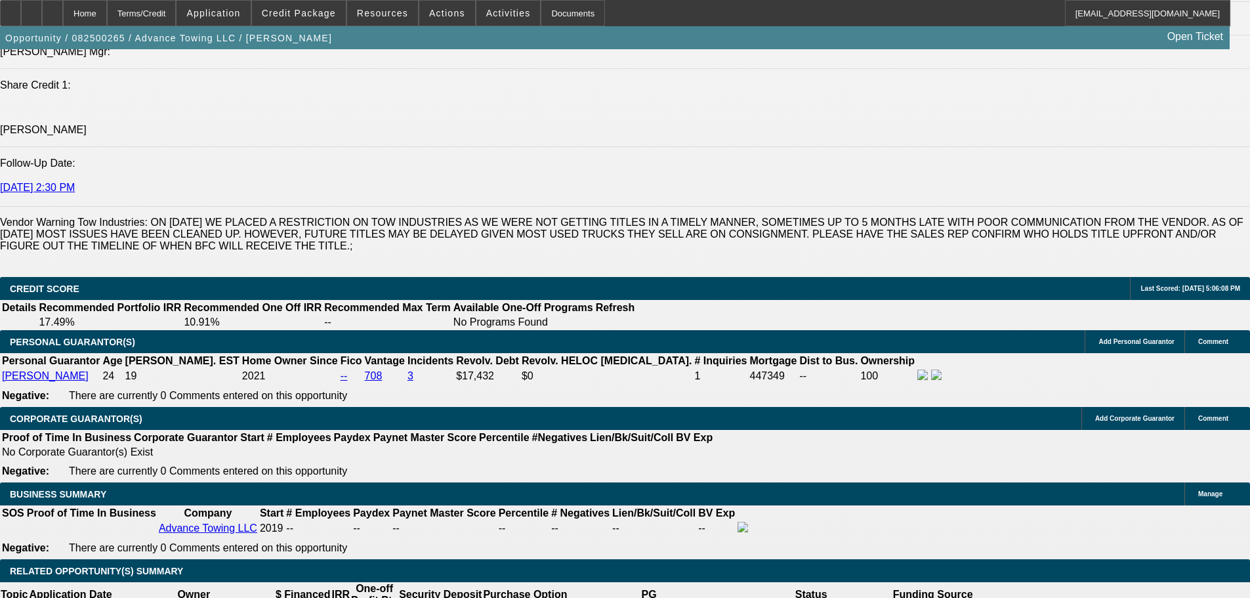
scroll to position [1837, 0]
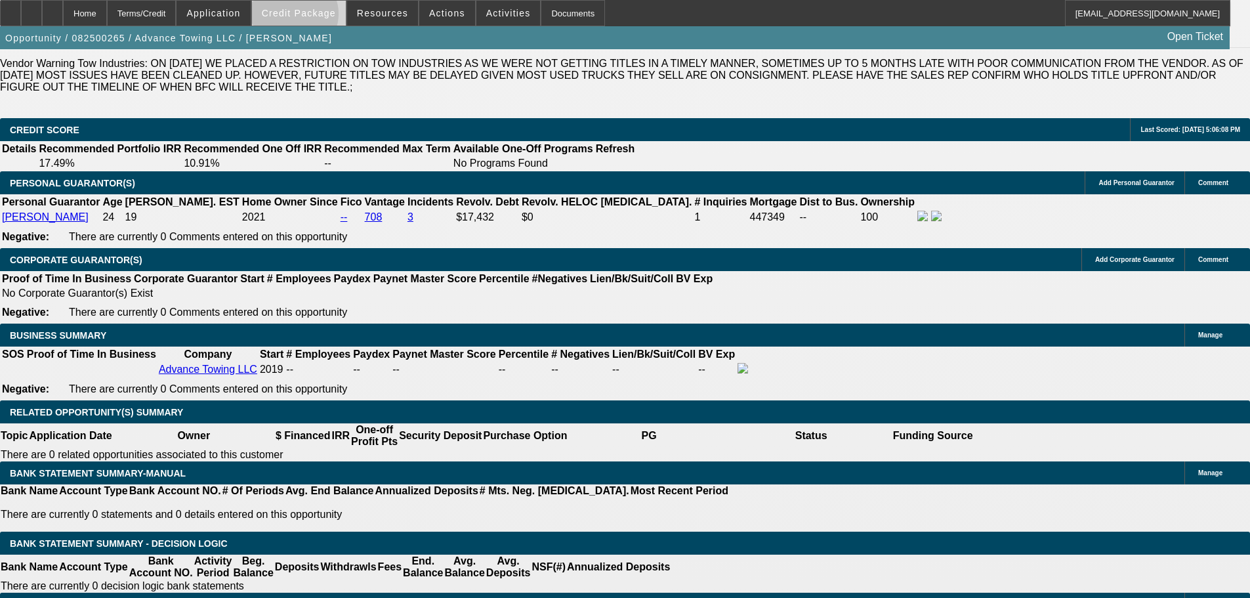
click at [315, 17] on span "Credit Package" at bounding box center [299, 13] width 74 height 10
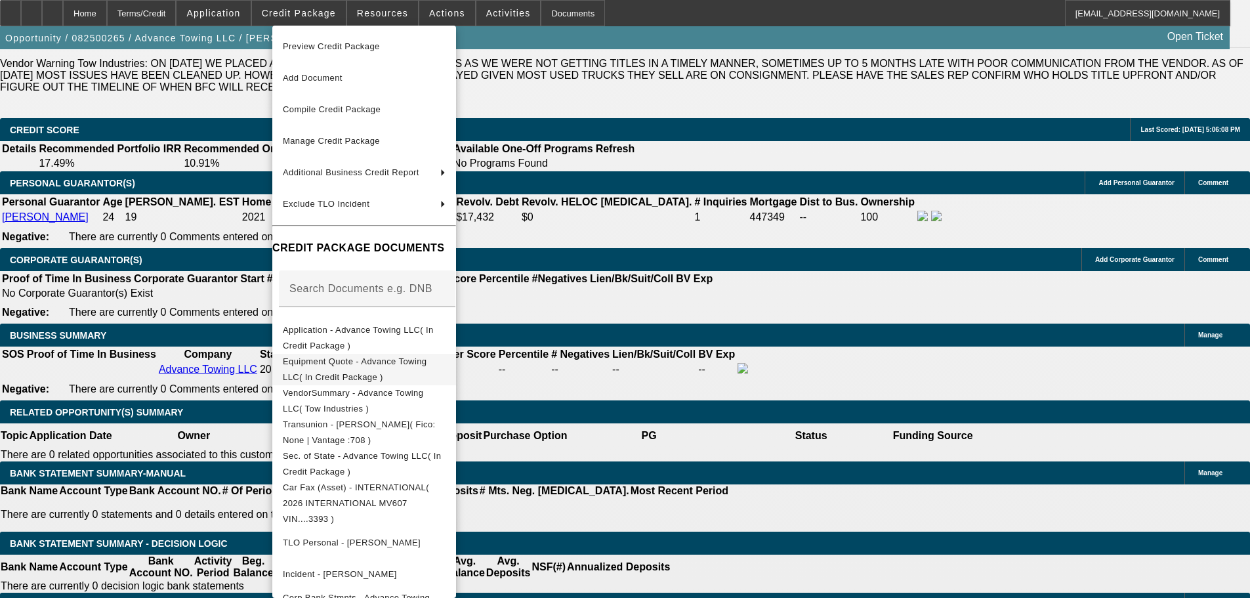
click at [410, 355] on button "Equipment Quote - Advance Towing LLC( In Credit Package )" at bounding box center [364, 369] width 184 height 31
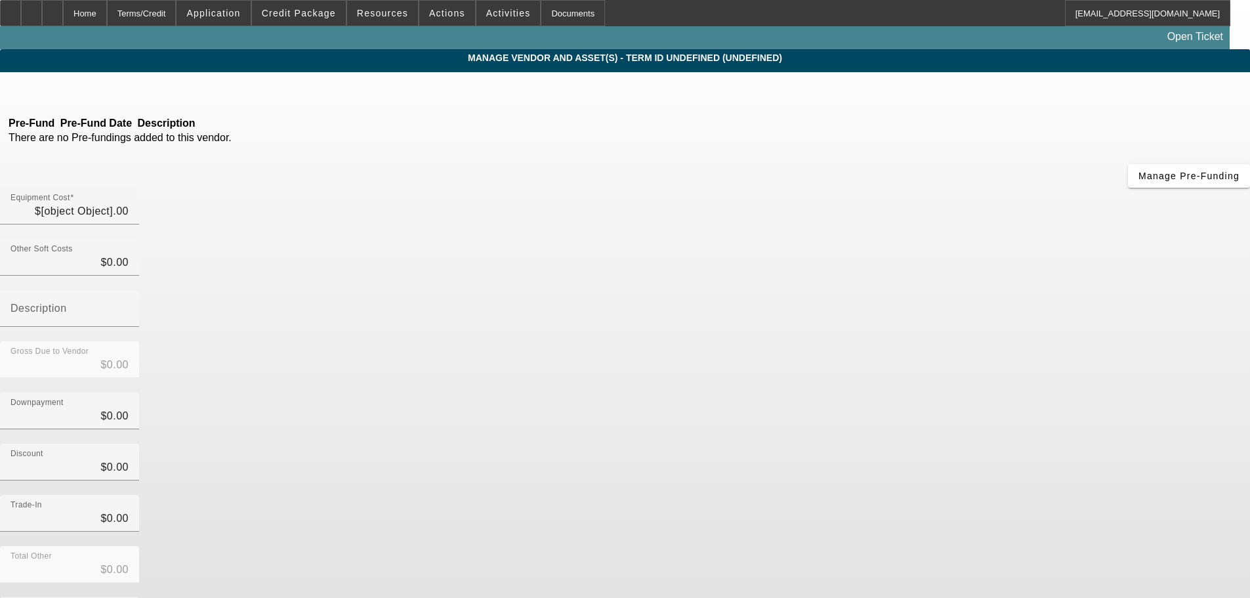
type input "$153,454.94"
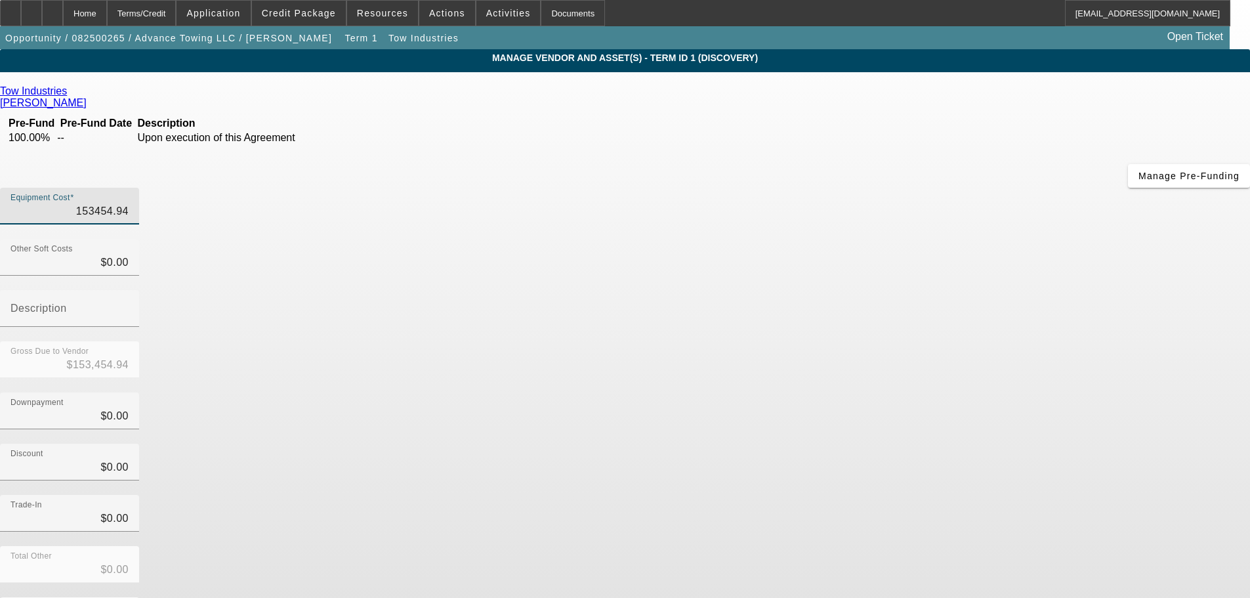
drag, startPoint x: 753, startPoint y: 107, endPoint x: 822, endPoint y: 110, distance: 69.6
click at [822, 188] on div "Equipment Cost 153454.94" at bounding box center [625, 213] width 1250 height 51
type input "1"
type input "$1.00"
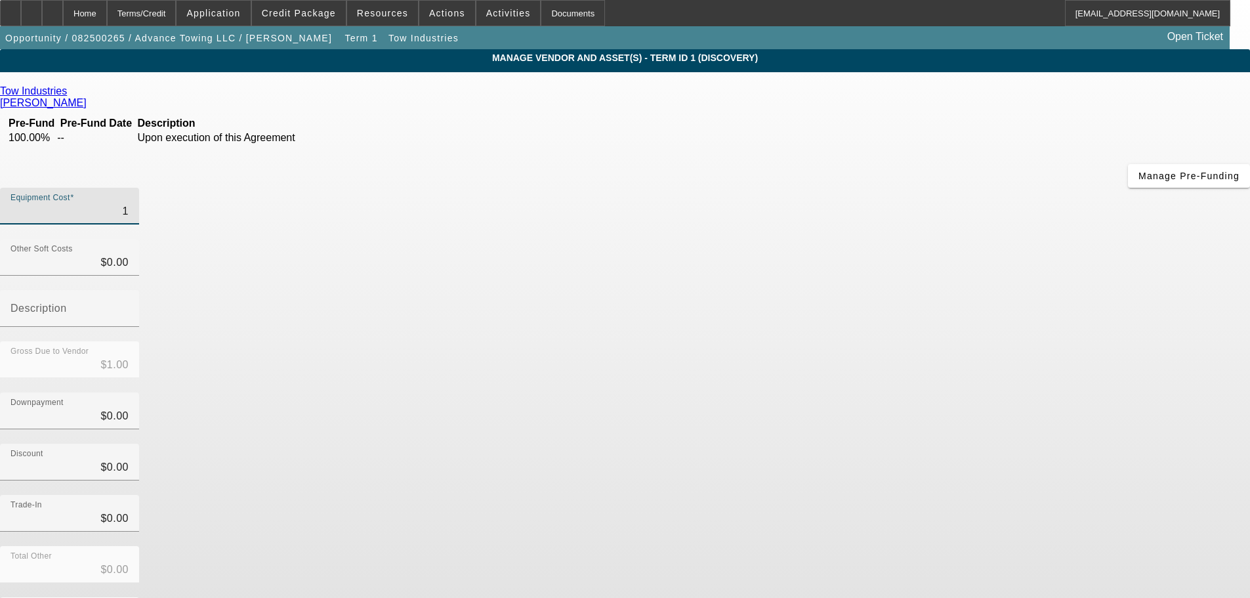
type input "15"
type input "$15.00"
type input "153"
type input "$153.00"
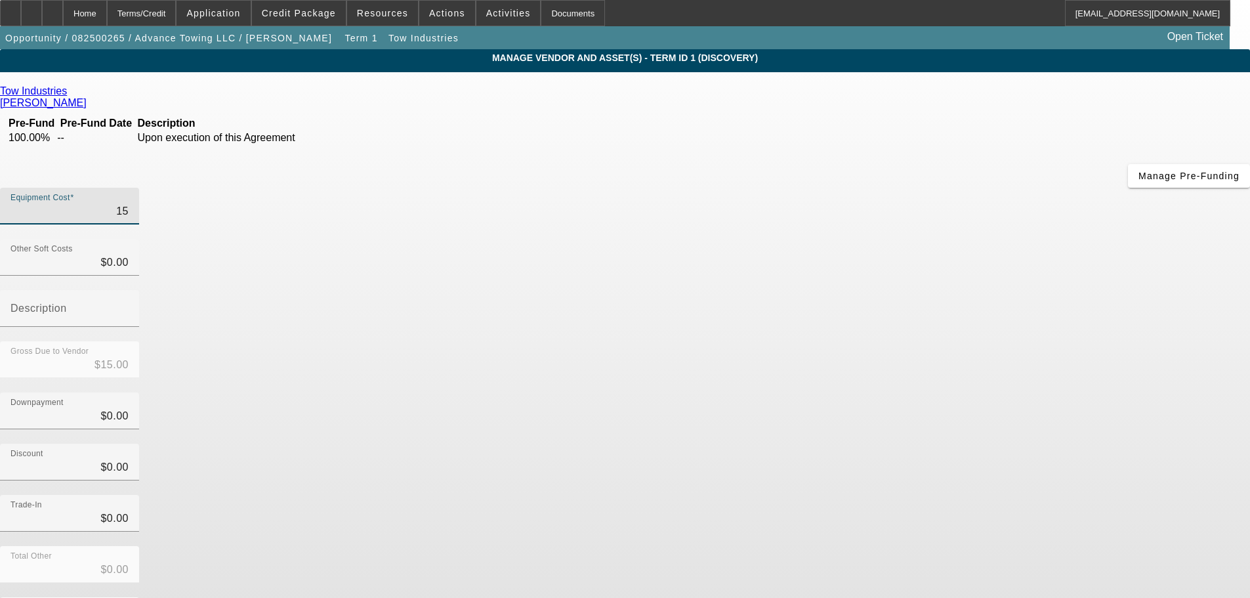
type input "$153.00"
type input "1530"
type input "$1,530.00"
type input "15300"
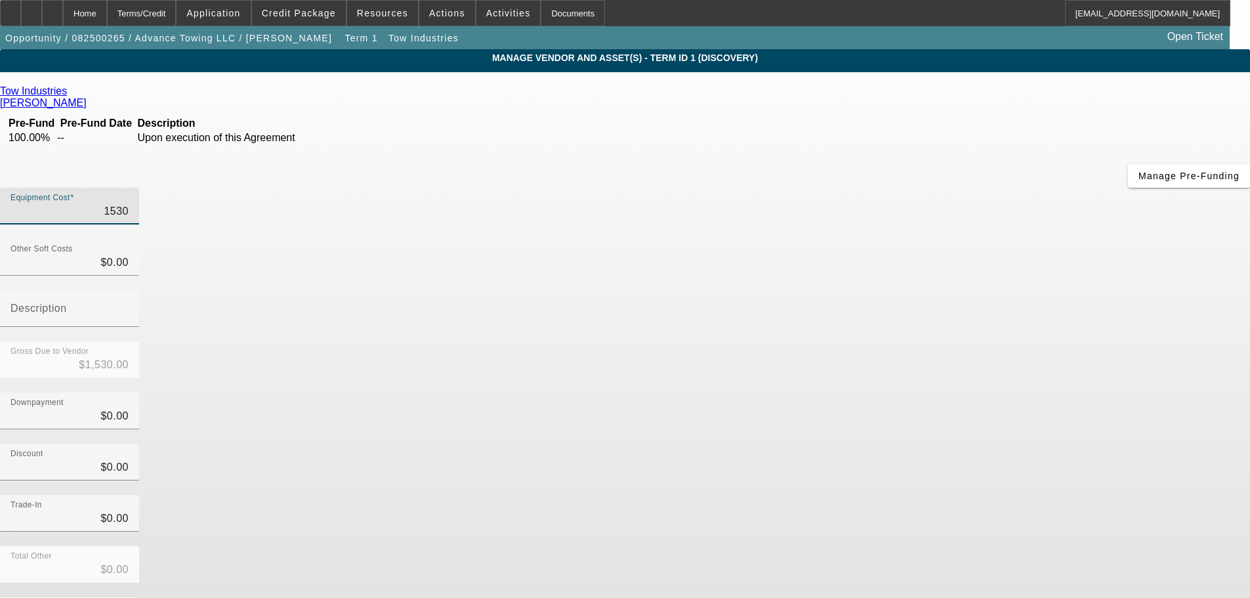
type input "$15,300.00"
type input "153000"
type input "$153,000.00"
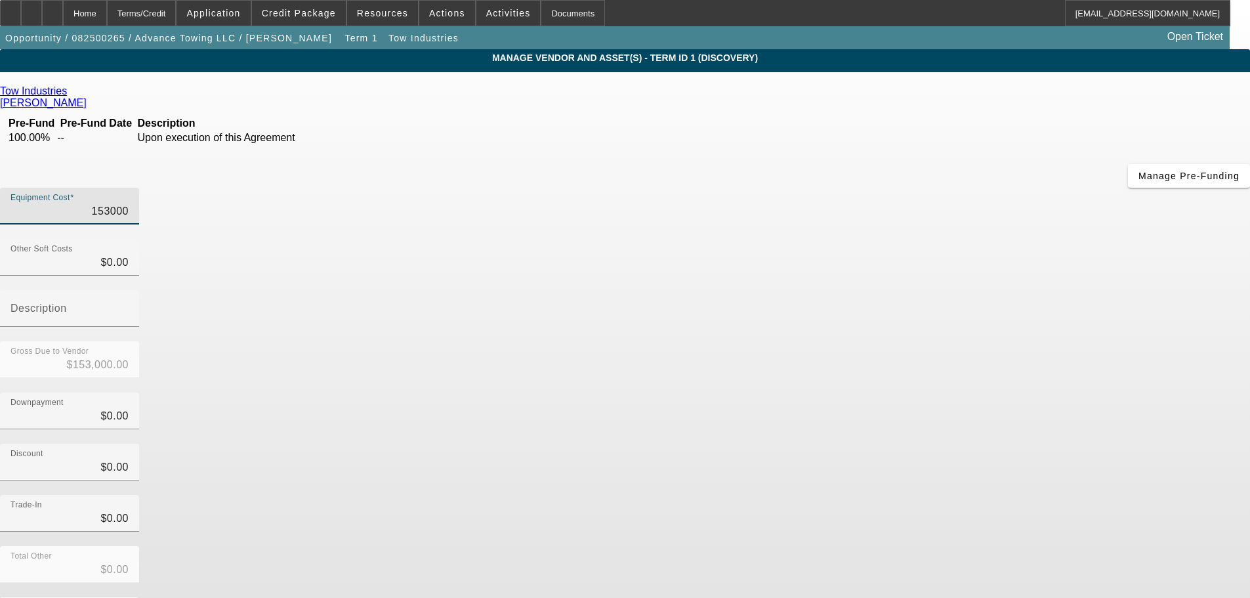
drag, startPoint x: 762, startPoint y: 110, endPoint x: 892, endPoint y: 115, distance: 129.4
click at [892, 188] on div "Equipment Cost 153000" at bounding box center [625, 213] width 1250 height 51
click at [129, 203] on input "153000" at bounding box center [69, 211] width 118 height 16
drag, startPoint x: 756, startPoint y: 114, endPoint x: 831, endPoint y: 112, distance: 74.8
click at [831, 188] on div "Equipment Cost 153000" at bounding box center [625, 213] width 1250 height 51
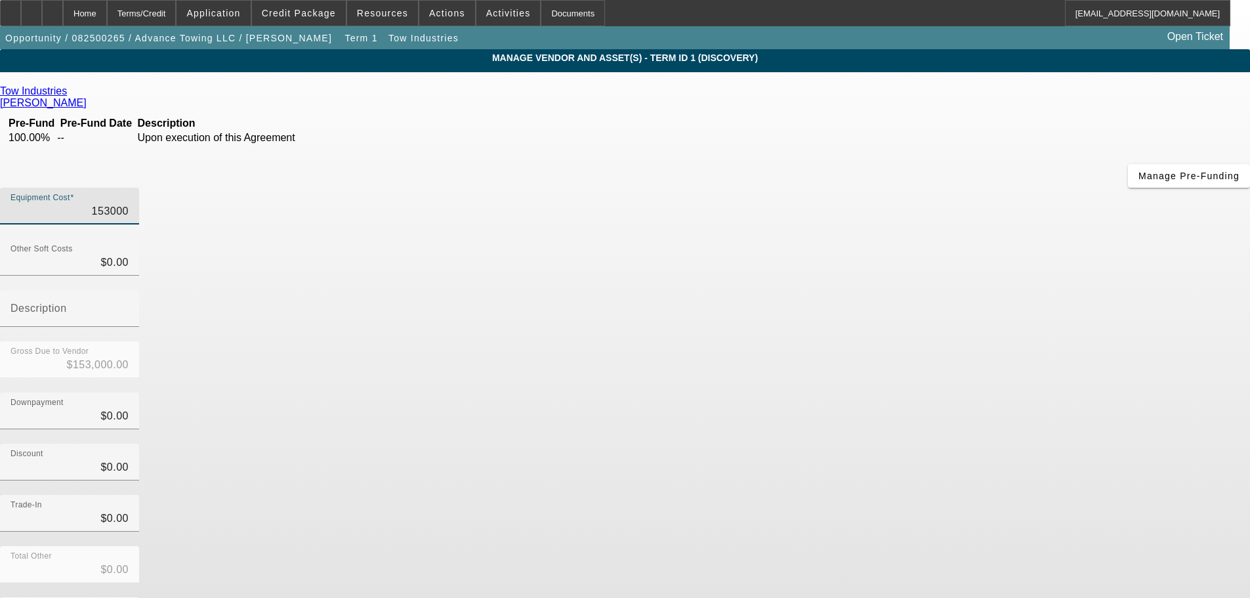
paste input "68,454.94"
type input "168,454.94"
type input "$168,454.94"
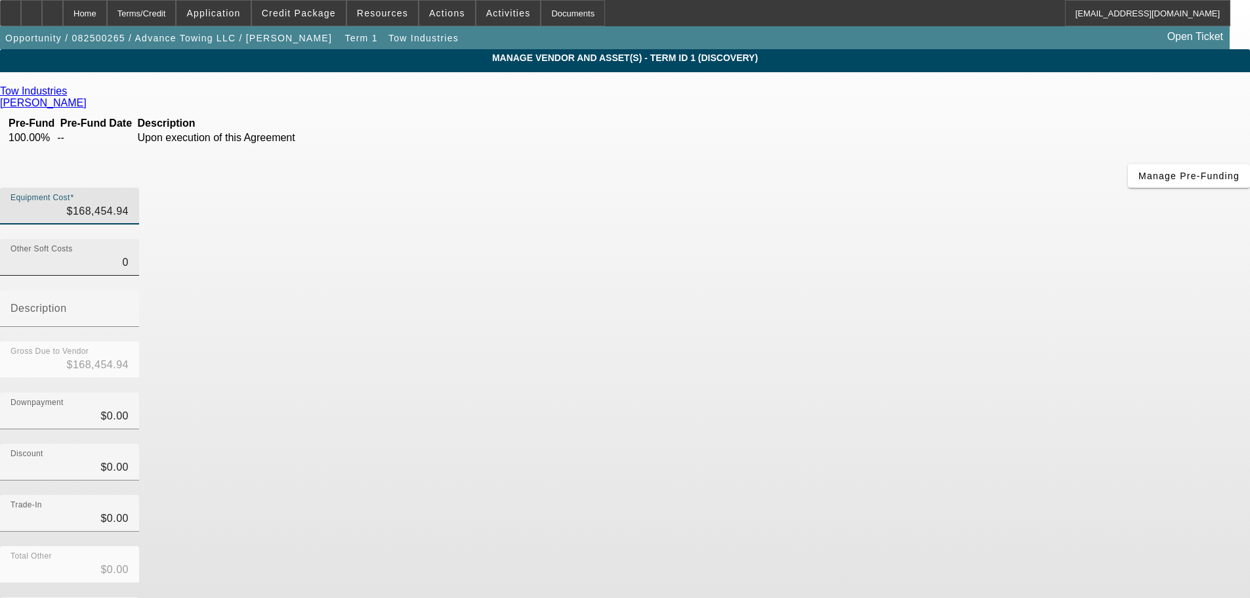
click at [129, 255] on input "0" at bounding box center [69, 263] width 118 height 16
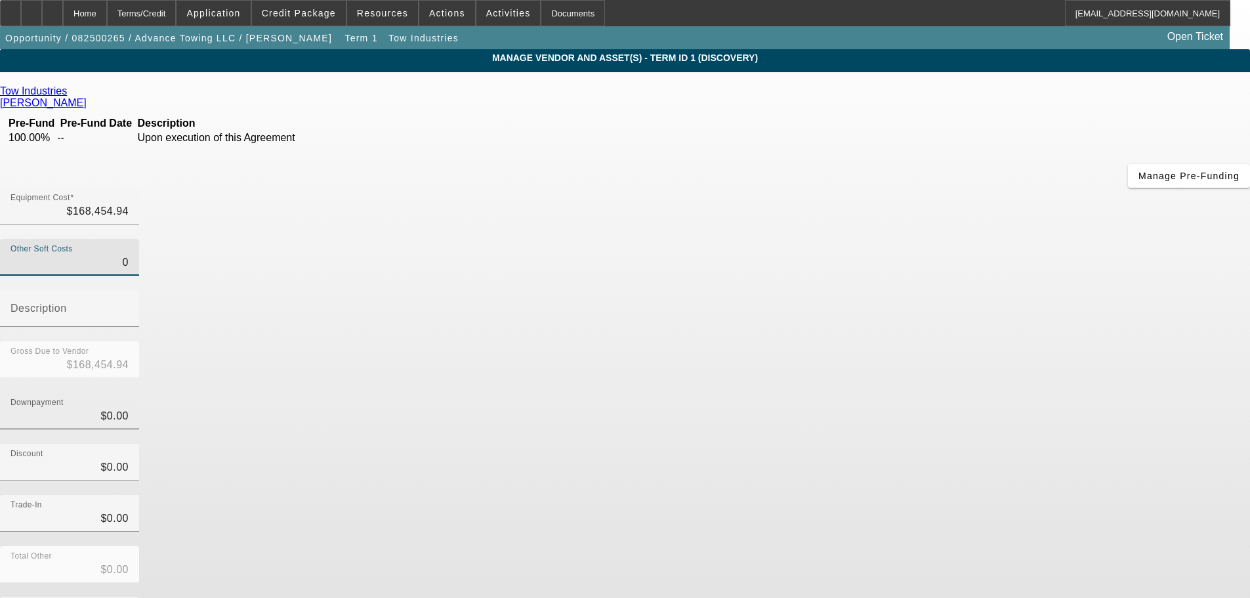
type input "$0.00"
drag, startPoint x: 774, startPoint y: 265, endPoint x: 838, endPoint y: 271, distance: 64.6
click at [838, 392] on div "Downpayment 0" at bounding box center [625, 417] width 1250 height 51
type input "1"
type input "$1.00"
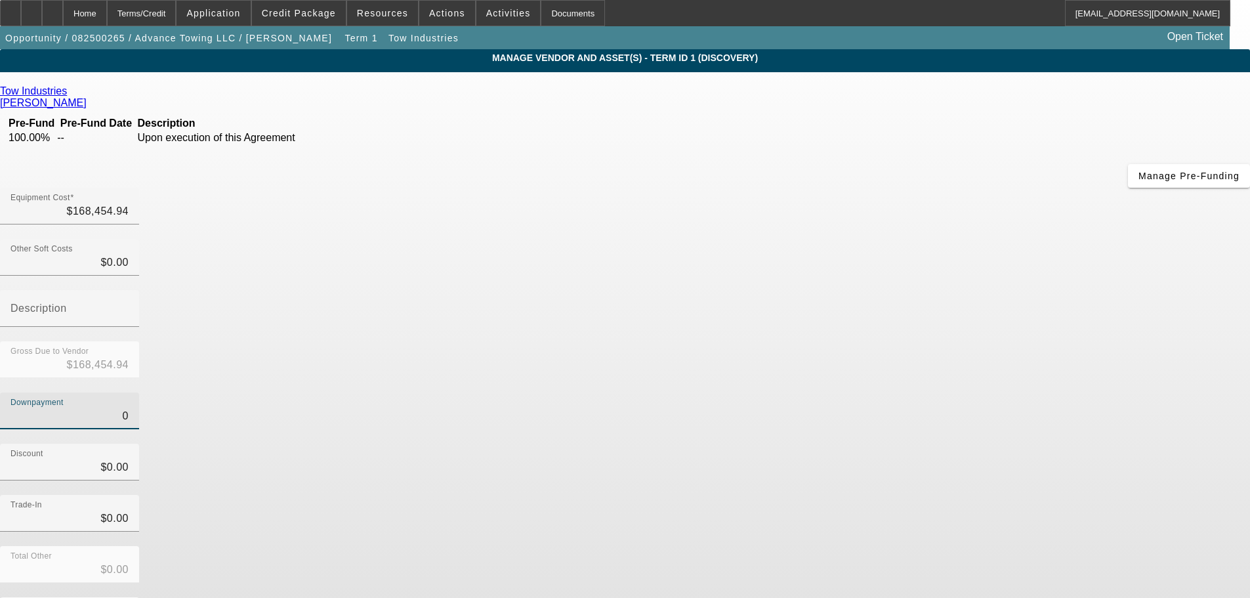
type input "$168,453.94"
type input "15"
type input "$15.00"
type input "$168,439.94"
type input "150"
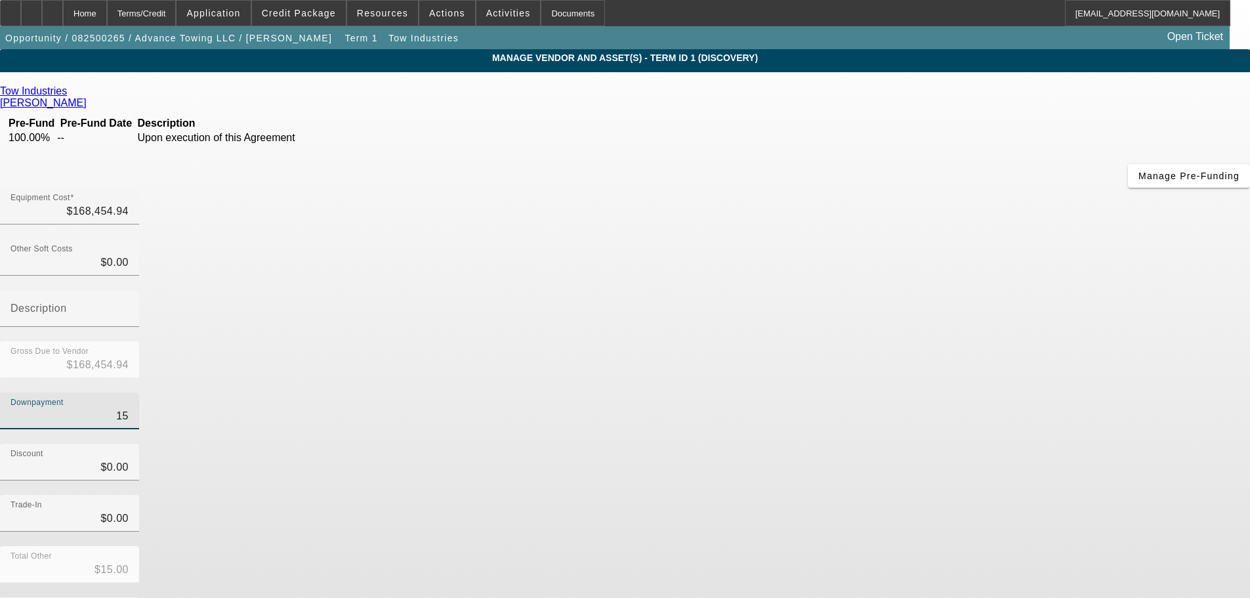
type input "$150.00"
type input "$168,304.94"
type input "1500"
type input "$1,500.00"
type input "$166,954.94"
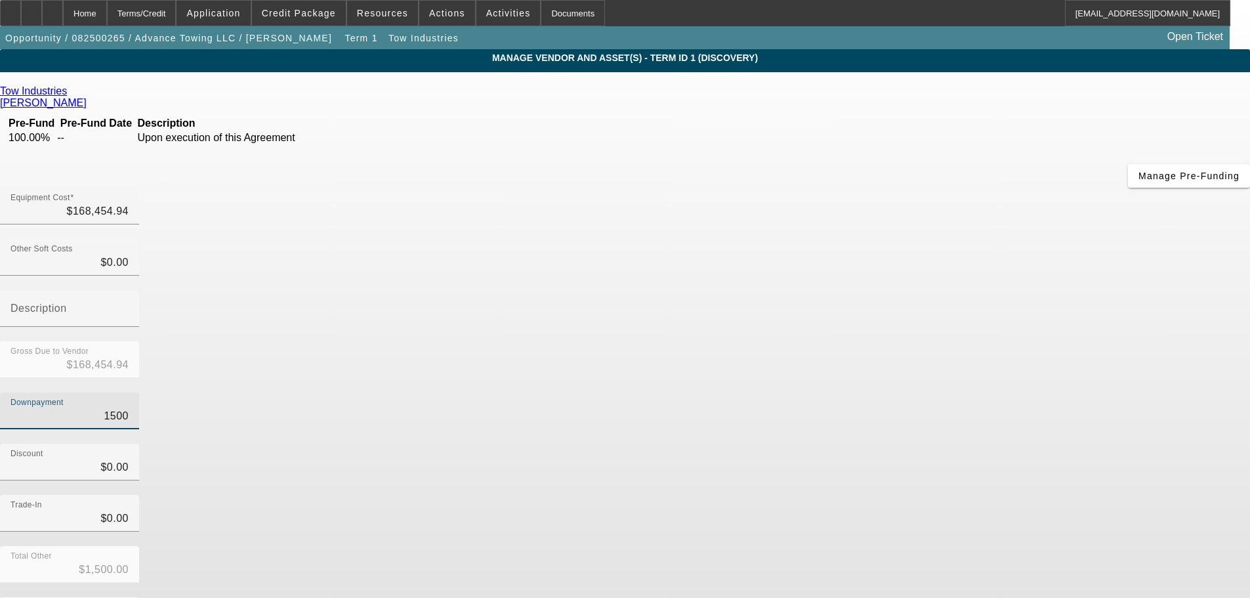
type input "15000"
type input "$15,000.00"
type input "$153,454.94"
type input "$15,000.00"
click at [816, 392] on div "Downpayment $15,000.00" at bounding box center [625, 417] width 1250 height 51
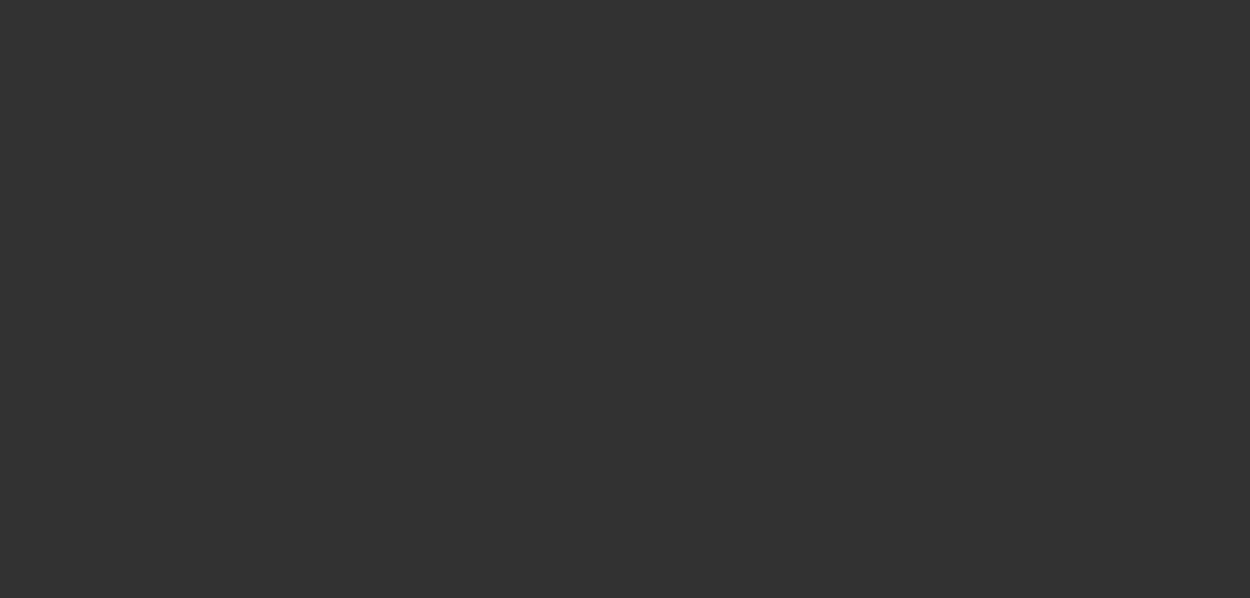
select select "0"
select select "2"
select select "0.1"
select select "4"
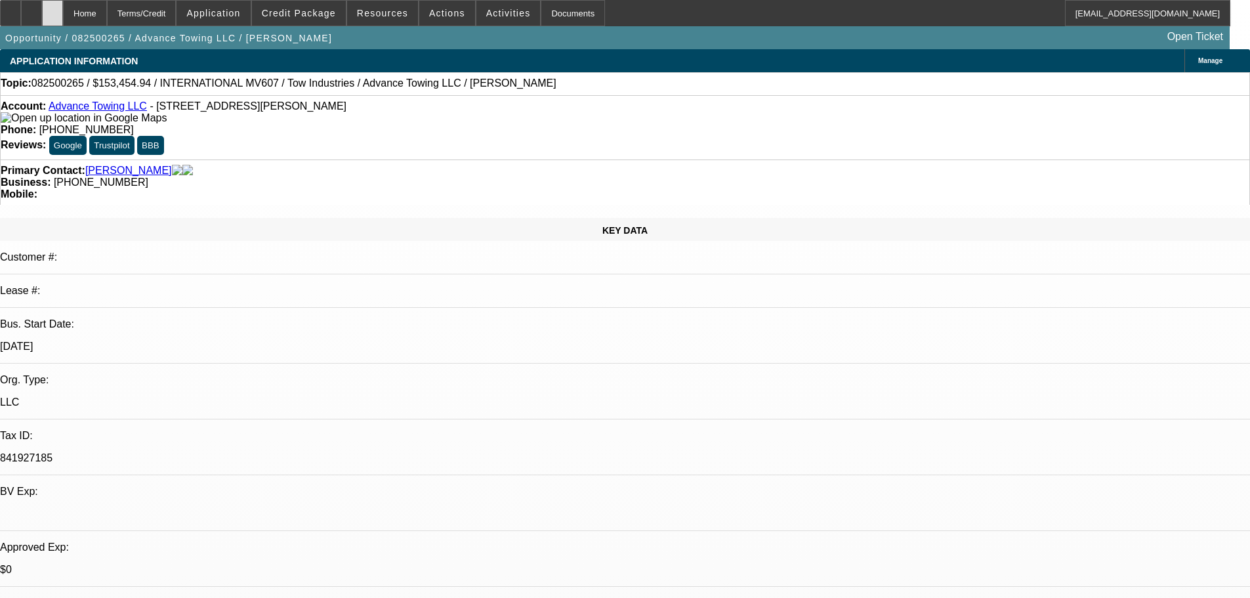
click at [52, 9] on icon at bounding box center [52, 9] width 0 height 0
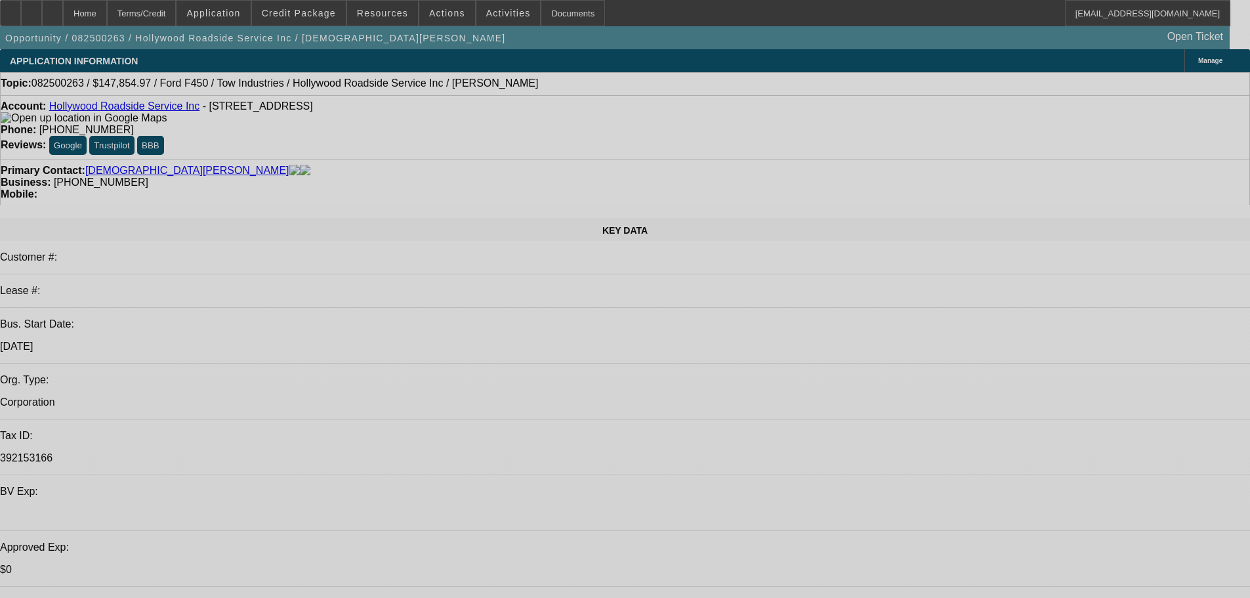
select select "0.15"
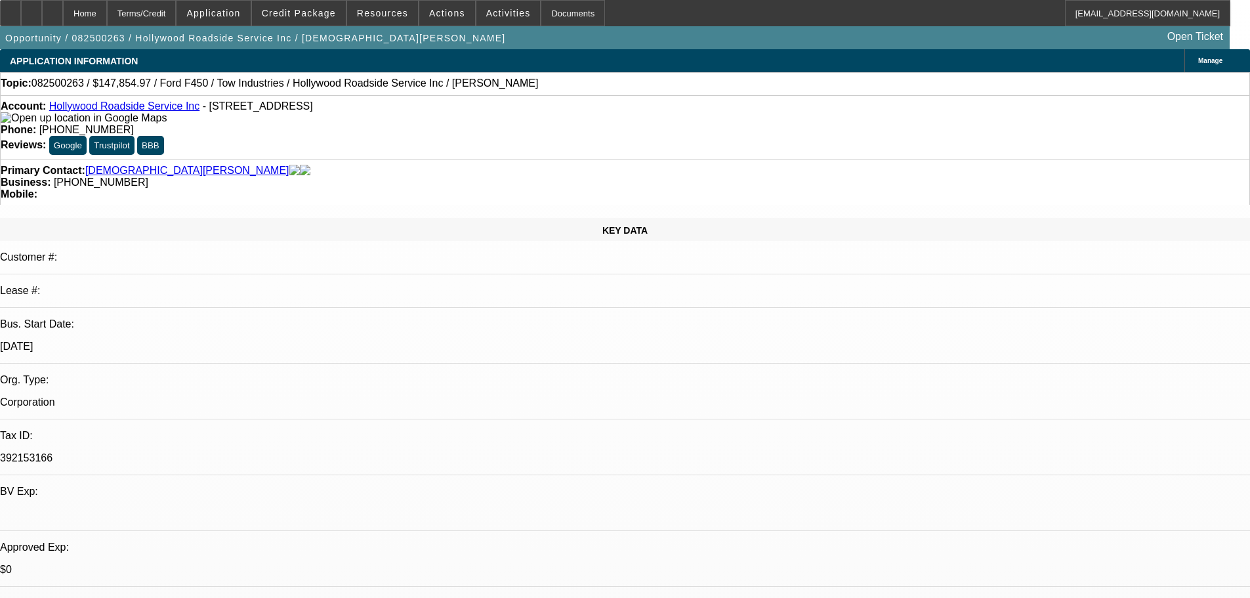
select select "0"
select select "3"
select select "0.1"
select select "4"
select select "0"
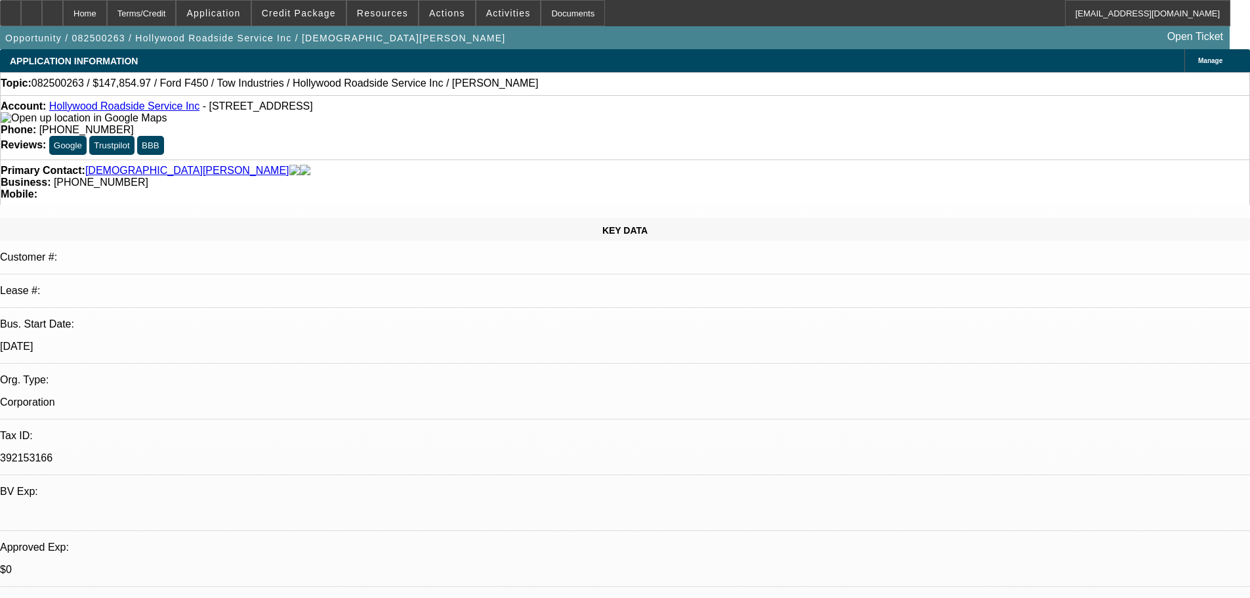
select select "3"
select select "0.1"
select select "4"
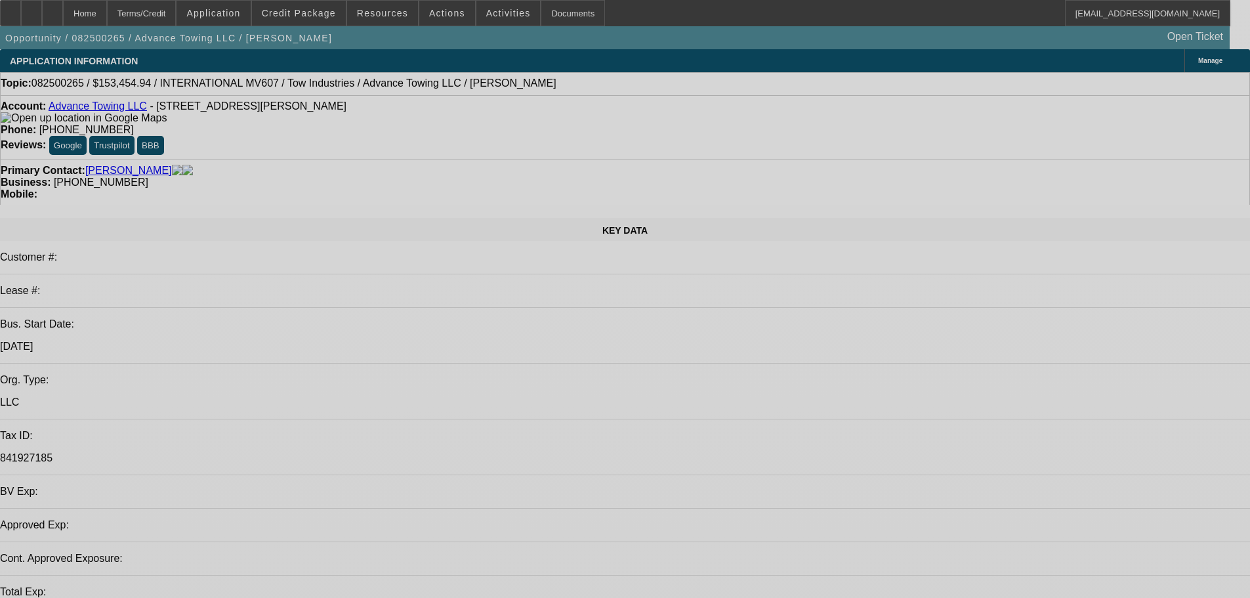
select select "0"
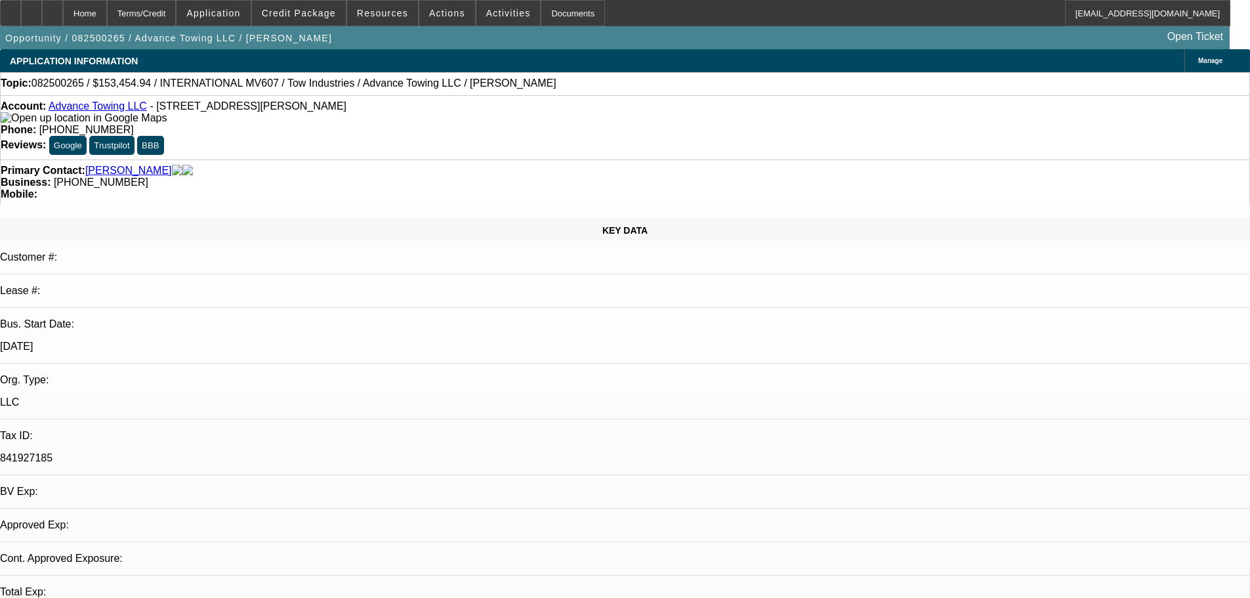
select select "2"
select select "0.1"
select select "4"
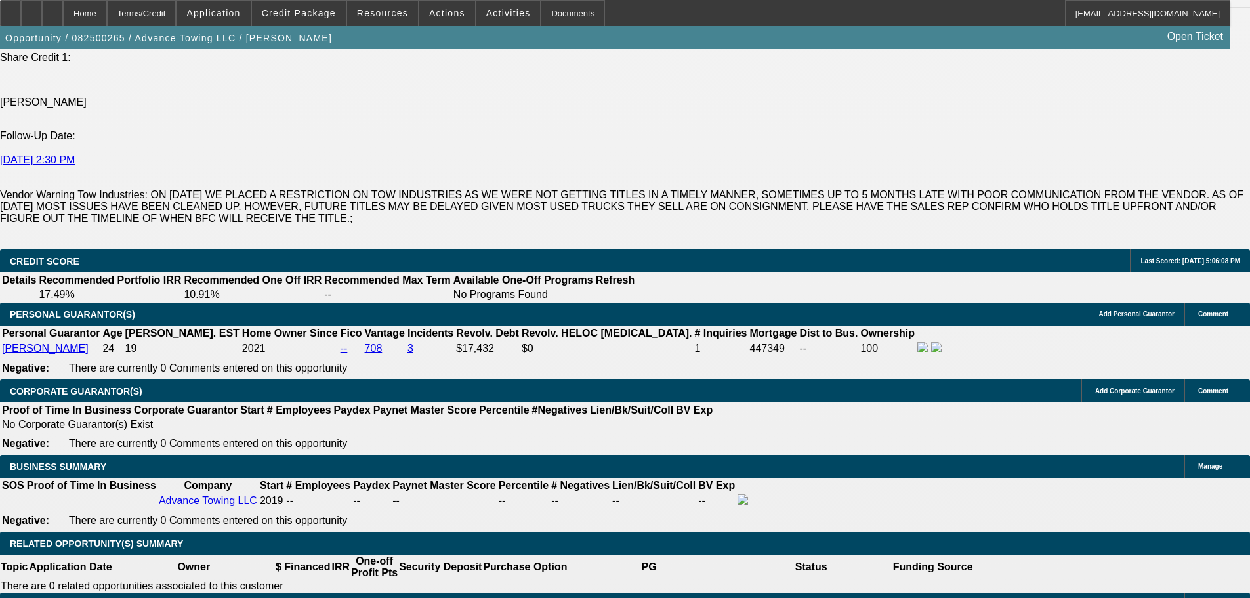
scroll to position [1837, 0]
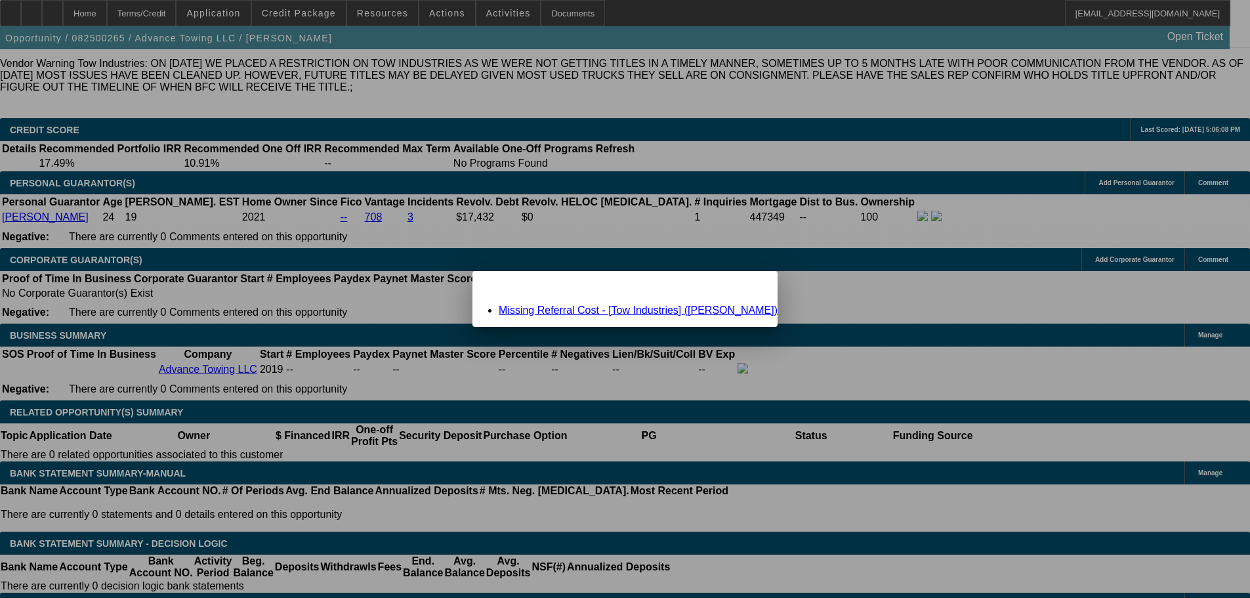
click at [645, 306] on link "Missing Referral Cost - [Tow Industries] (Trigueros, Jessica)" at bounding box center [638, 309] width 279 height 11
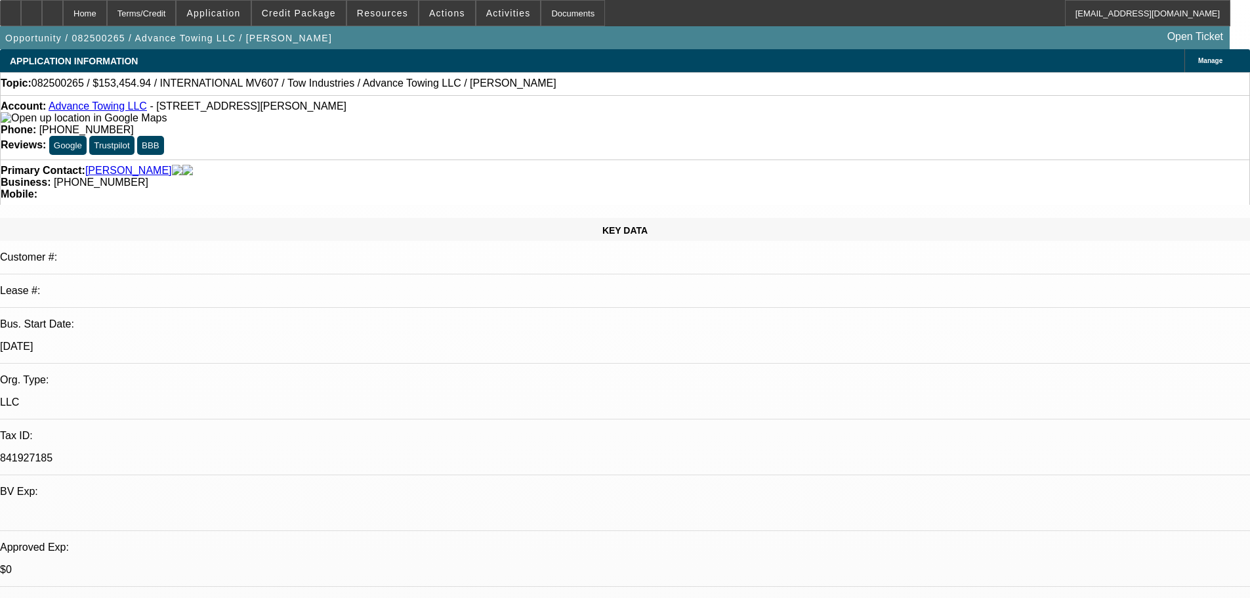
scroll to position [1837, 0]
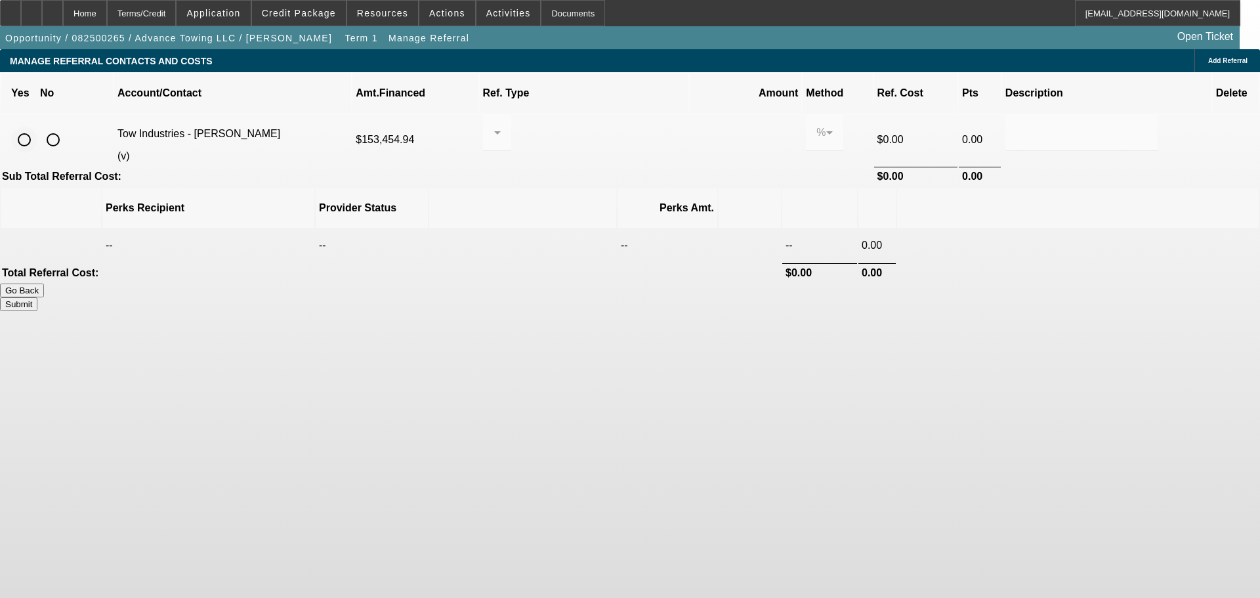
click at [37, 127] on input "radio" at bounding box center [24, 140] width 26 height 26
radio input "true"
click at [703, 125] on input "0.000" at bounding box center [745, 133] width 84 height 16
click at [511, 151] on div at bounding box center [497, 158] width 28 height 14
click at [37, 297] on button "Submit" at bounding box center [18, 304] width 37 height 14
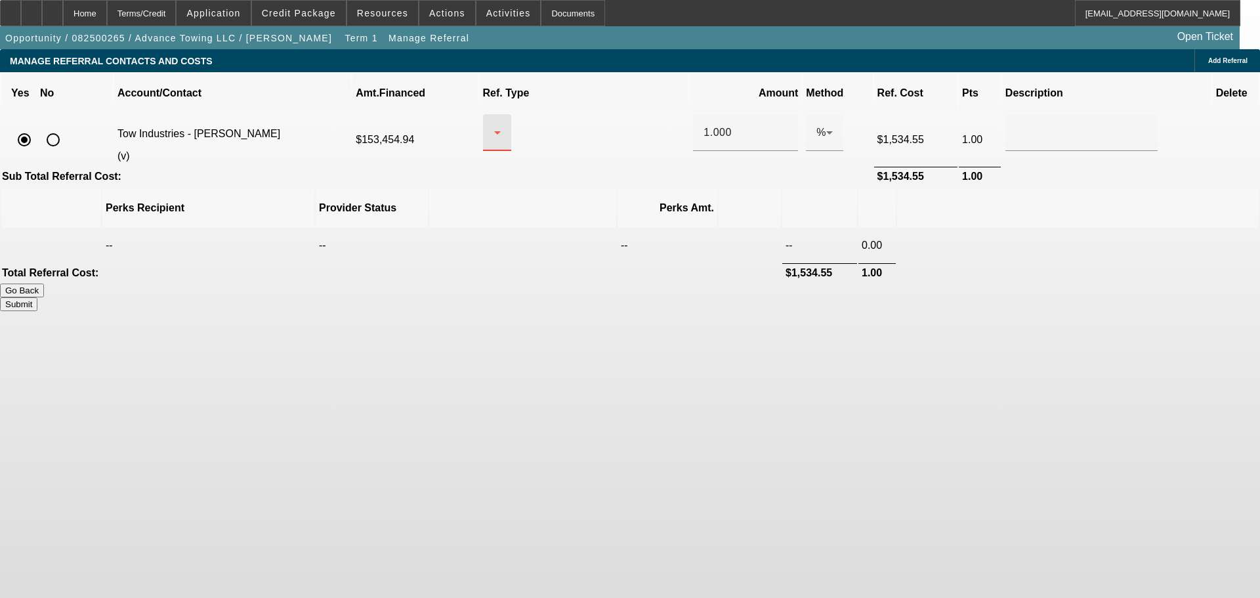
click at [494, 125] on div at bounding box center [493, 133] width 1 height 16
click at [604, 199] on span "Pay vendor COMPANY" at bounding box center [599, 185] width 108 height 31
click at [608, 127] on span "Pay vendor COMPANY" at bounding box center [550, 132] width 114 height 11
click at [619, 194] on span "Pay vendor COMPANY" at bounding box center [587, 185] width 85 height 31
click at [37, 297] on button "Submit" at bounding box center [18, 304] width 37 height 14
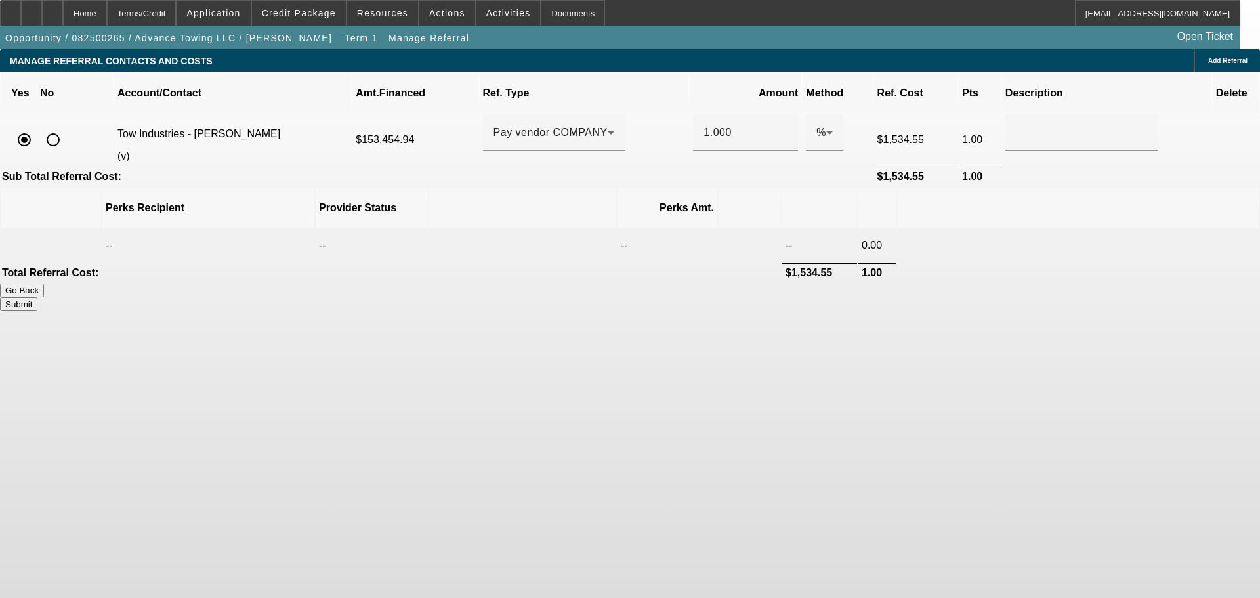
type input "1.000"
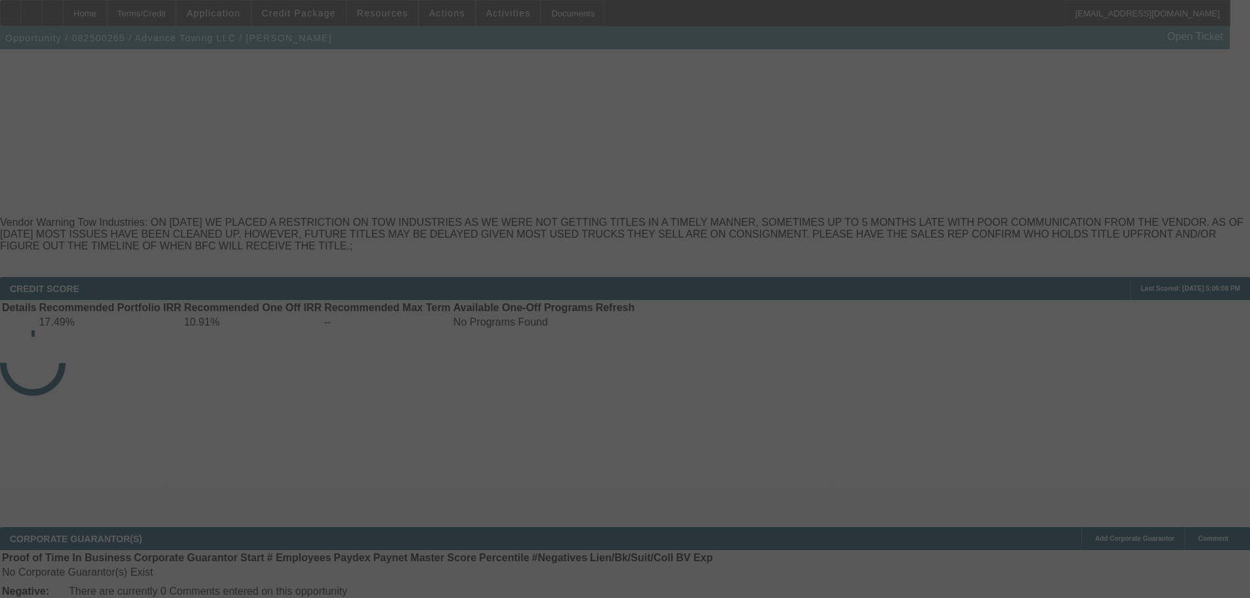
scroll to position [262, 0]
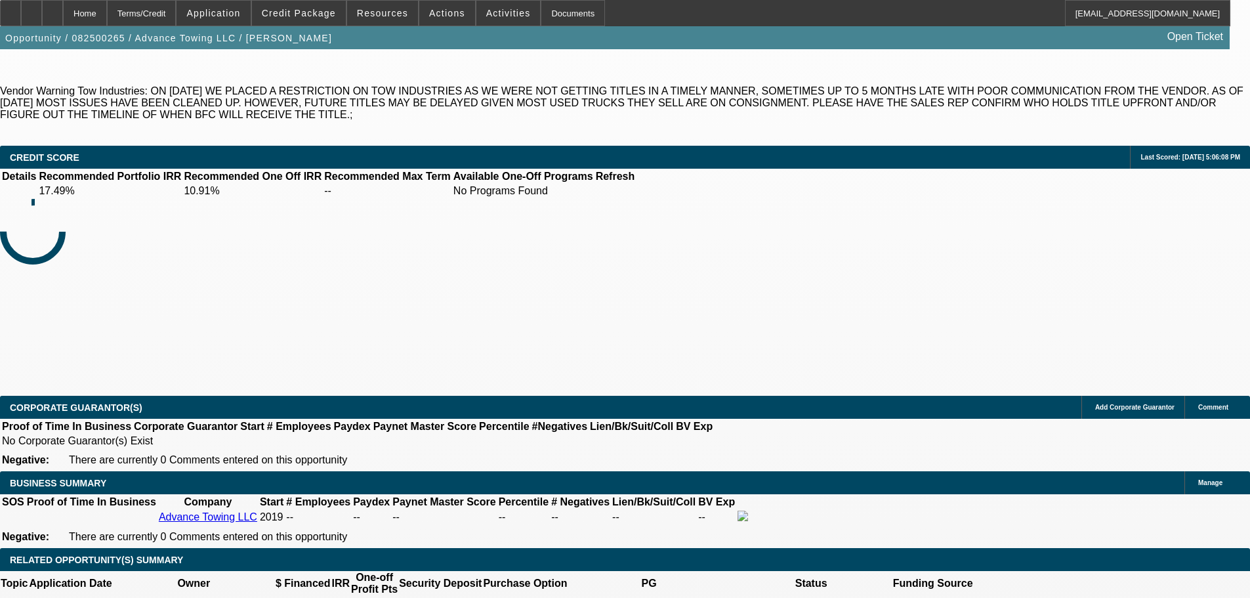
select select "0"
select select "2"
select select "0.1"
select select "4"
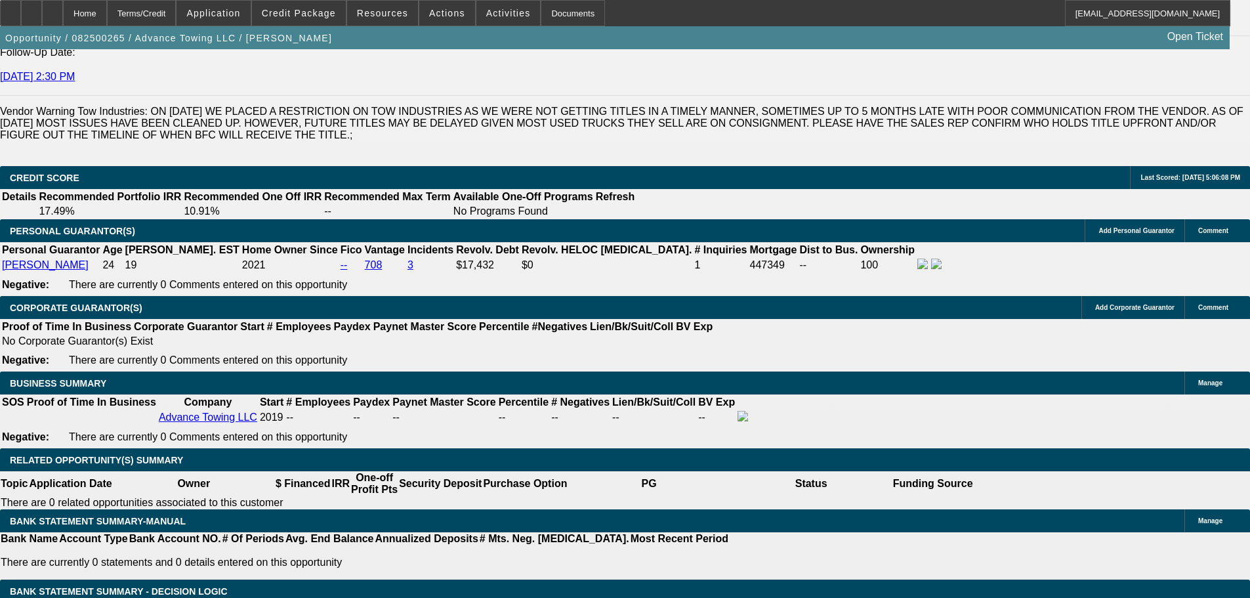
scroll to position [1837, 0]
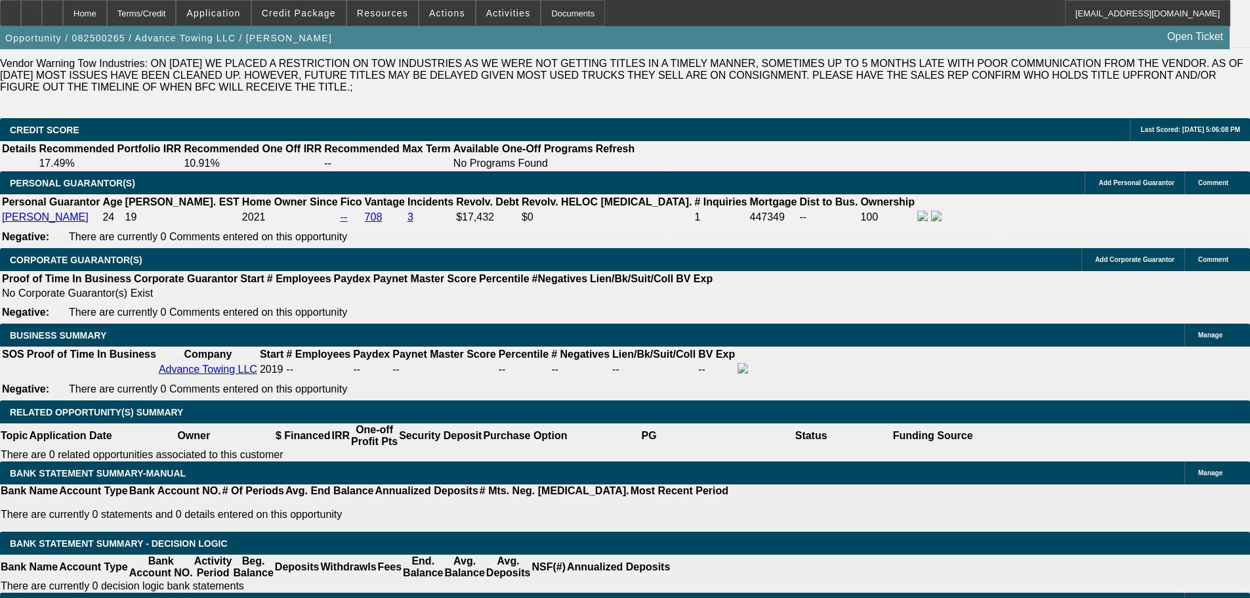
drag, startPoint x: 255, startPoint y: 384, endPoint x: 257, endPoint y: 376, distance: 8.6
type input "$0.00"
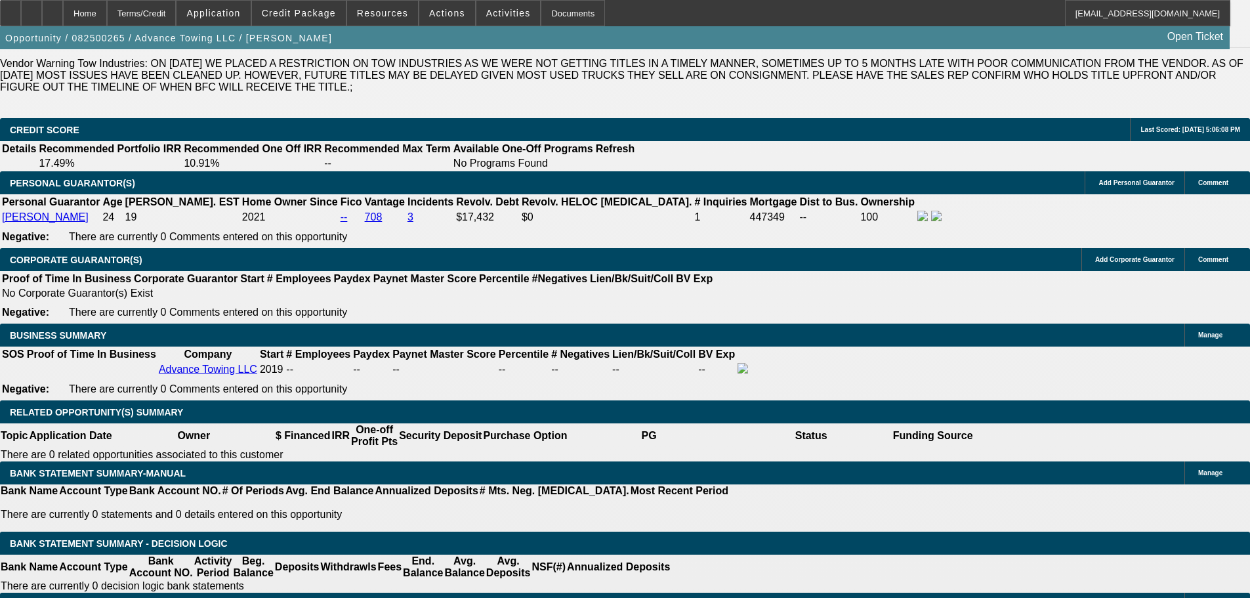
type input "72"
type input "1"
type input "$4,393.58"
type input "$2,196.79"
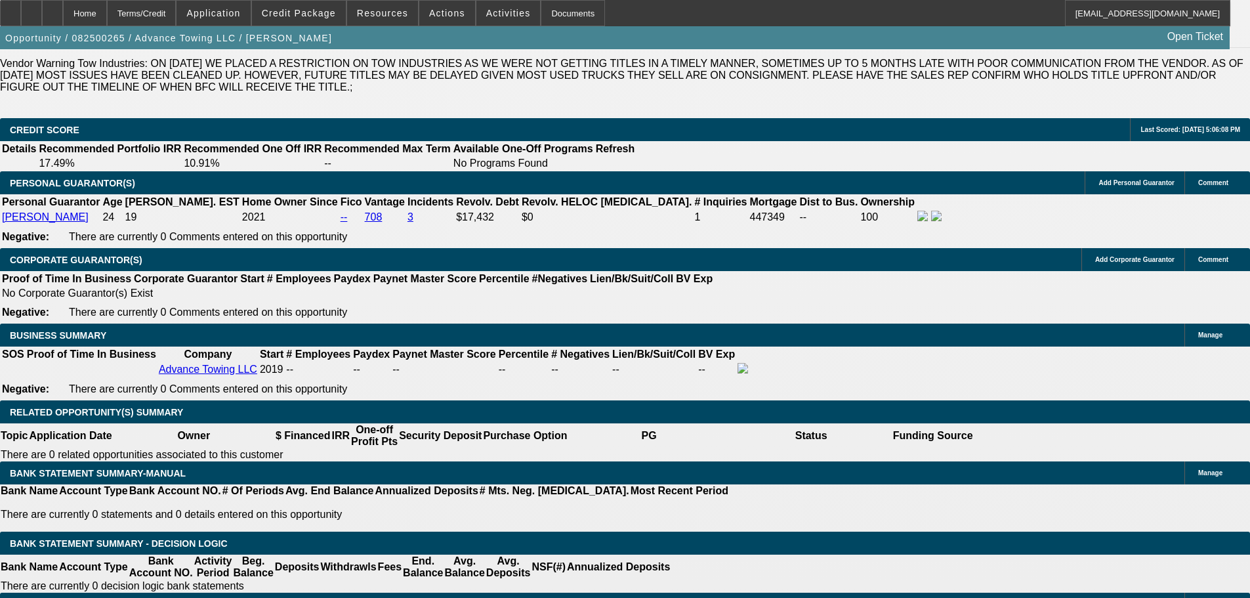
type input "112"
type input "$28,691.44"
type input "$14,345.72"
type input "$5,841.74"
type input "$2,920.87"
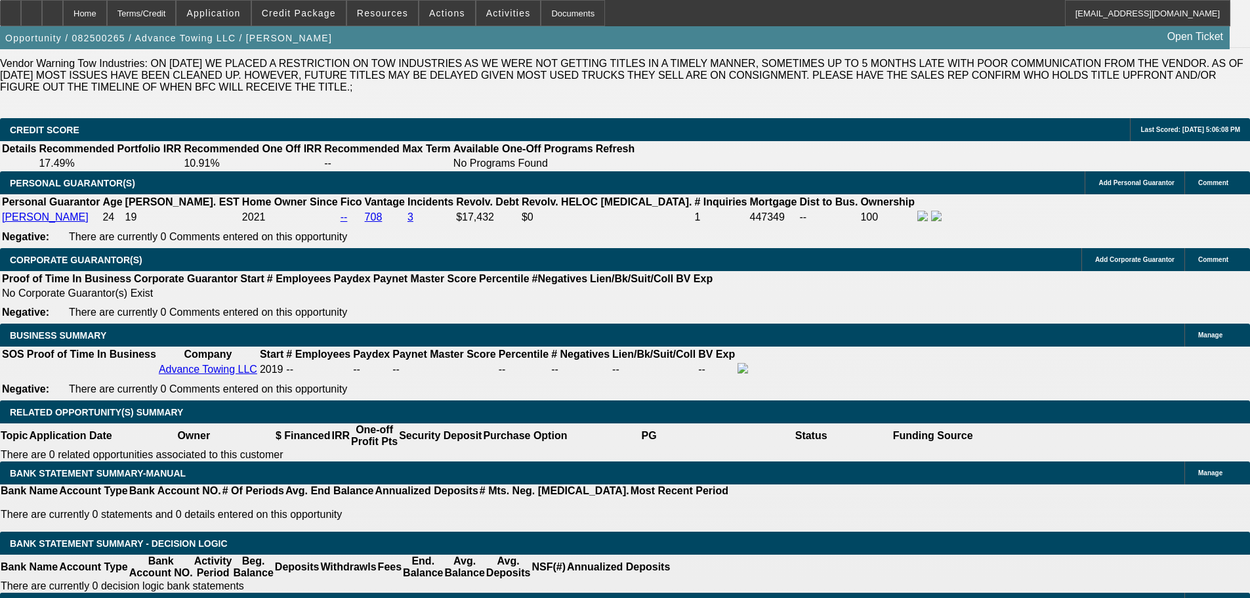
type input "1"
type input "$4,393.58"
type input "$2,196.79"
type input "12"
type input "$6,000.14"
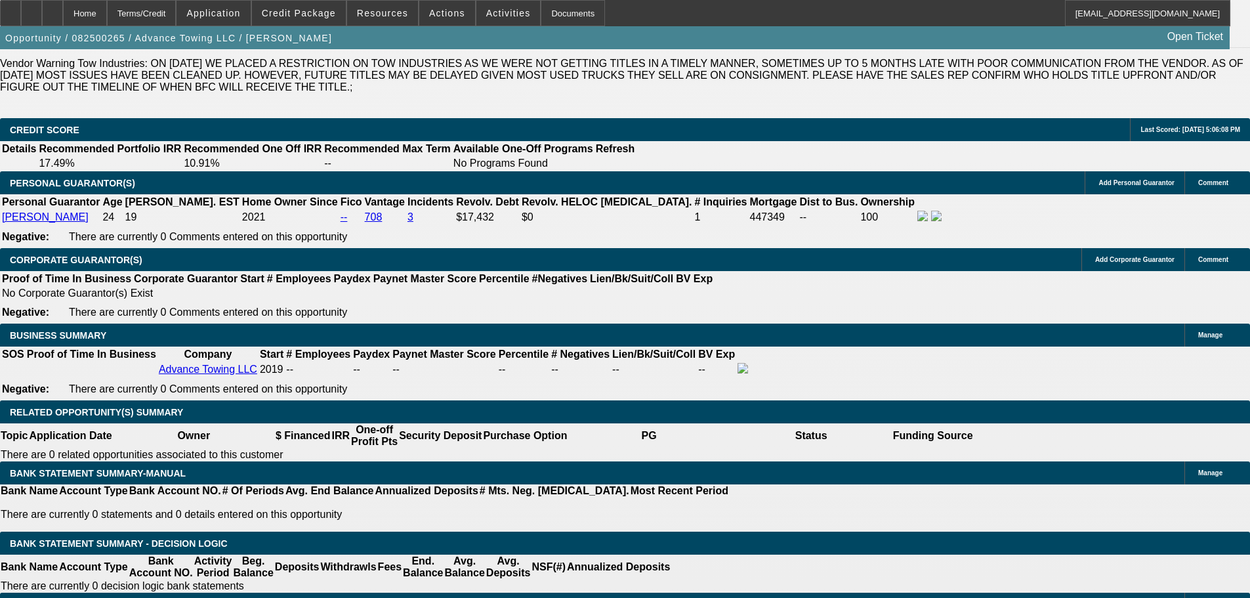
type input "$3,000.07"
type input "12.5"
type input "$6,080.24"
type input "$3,040.12"
type input "12.5"
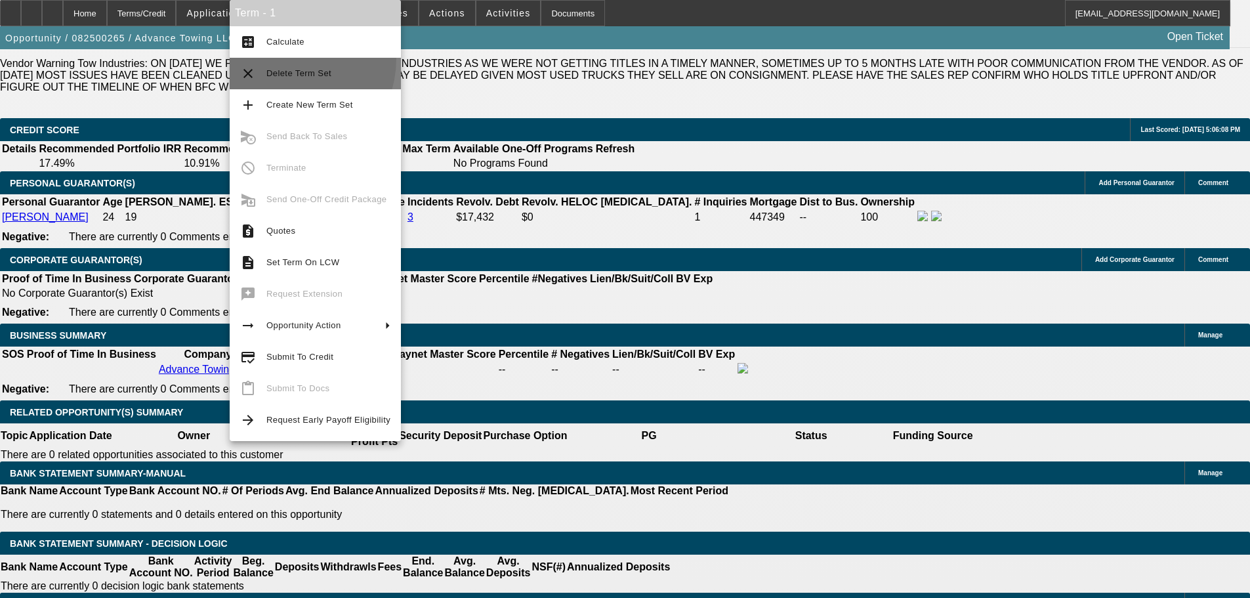
click at [286, 58] on button "clear Delete Term Set" at bounding box center [315, 73] width 171 height 31
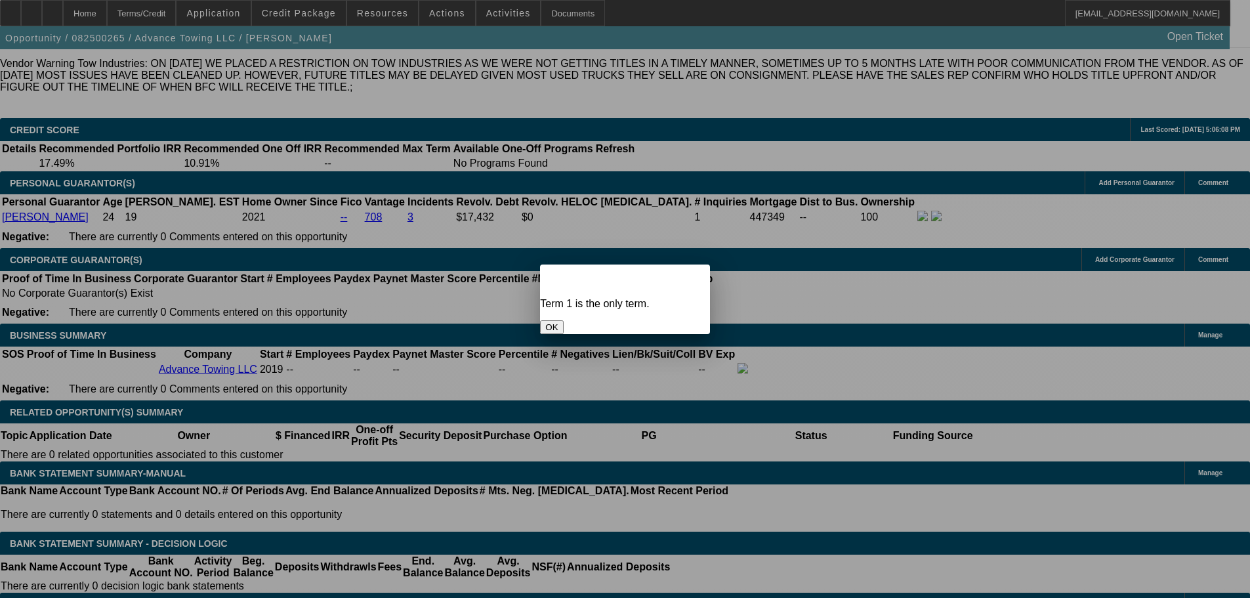
click at [563, 320] on button "OK" at bounding box center [551, 327] width 23 height 14
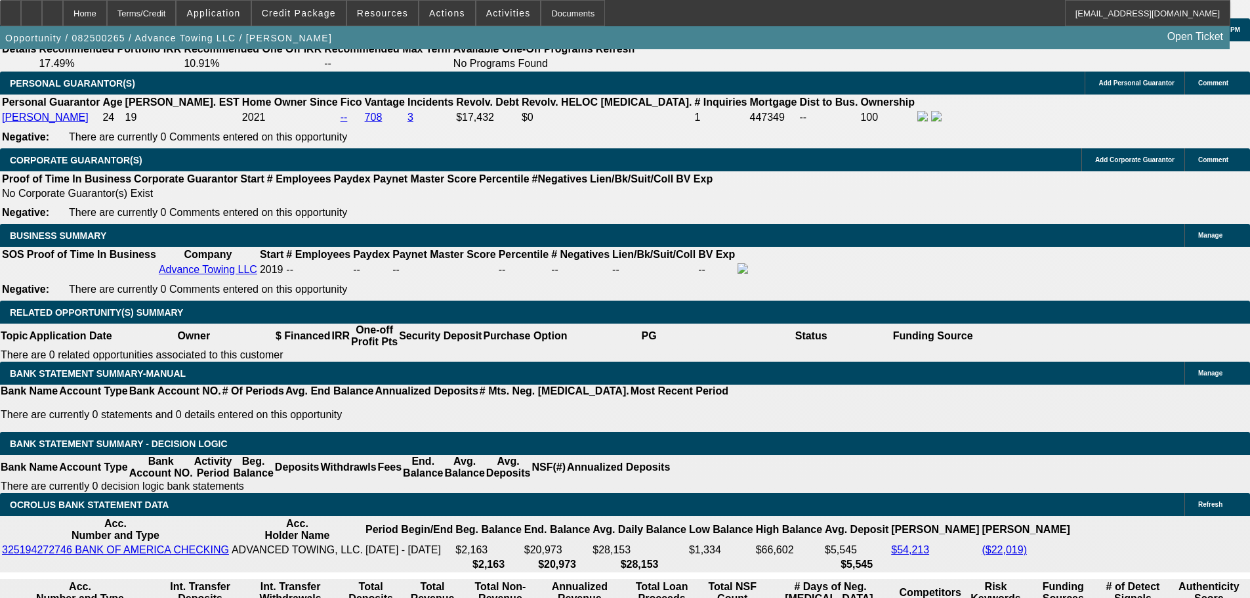
scroll to position [1968, 0]
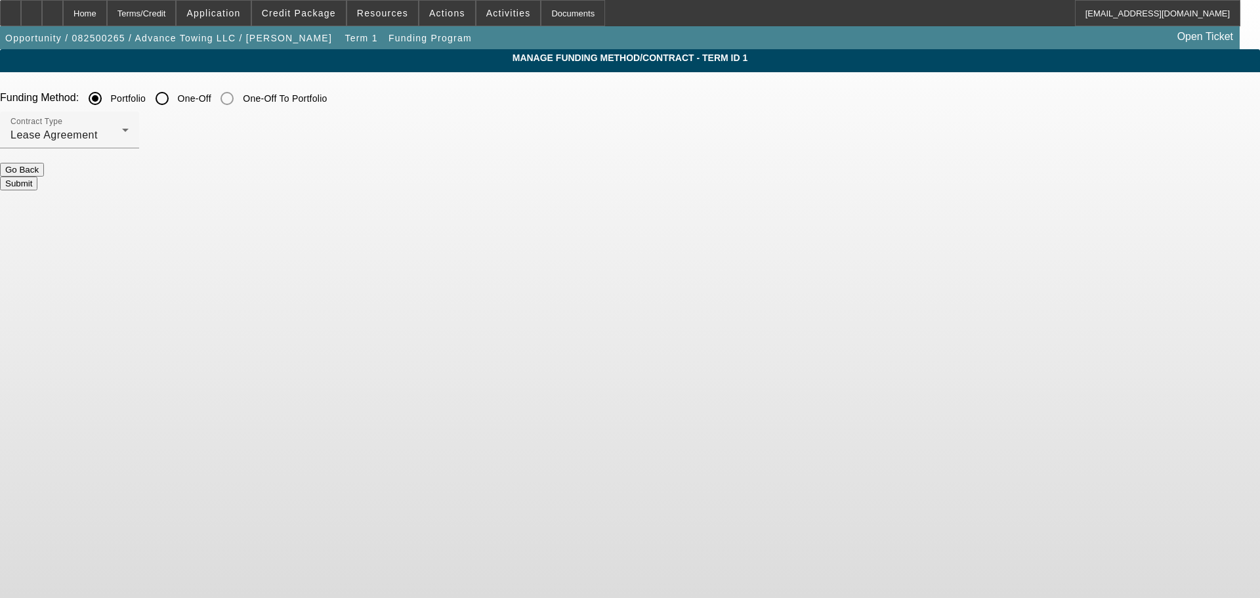
click at [211, 100] on label "One-Off" at bounding box center [193, 98] width 36 height 13
click at [175, 100] on input "One-Off" at bounding box center [162, 98] width 26 height 26
radio input "true"
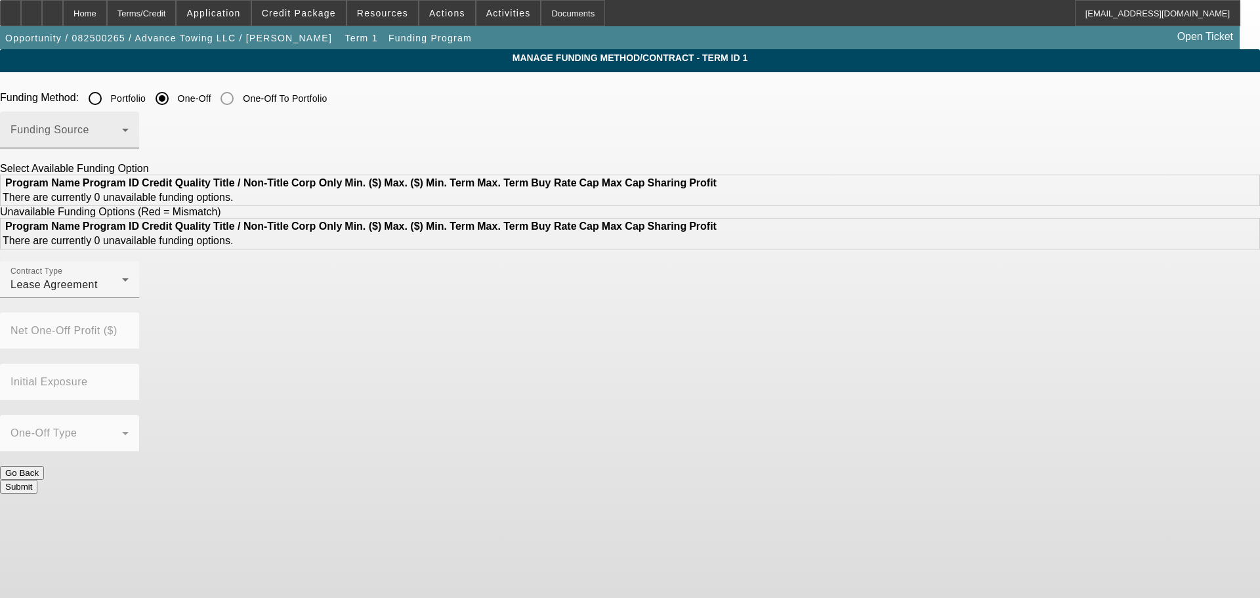
click at [122, 130] on span at bounding box center [66, 135] width 112 height 16
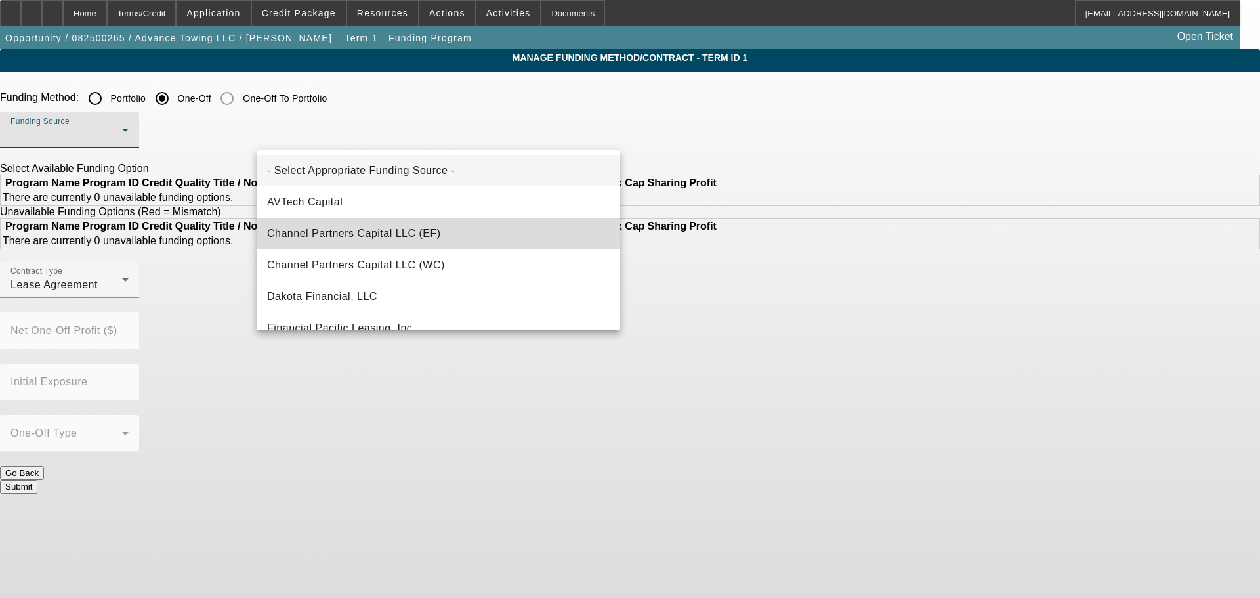
click at [447, 237] on mat-option "Channel Partners Capital LLC (EF)" at bounding box center [438, 233] width 363 height 31
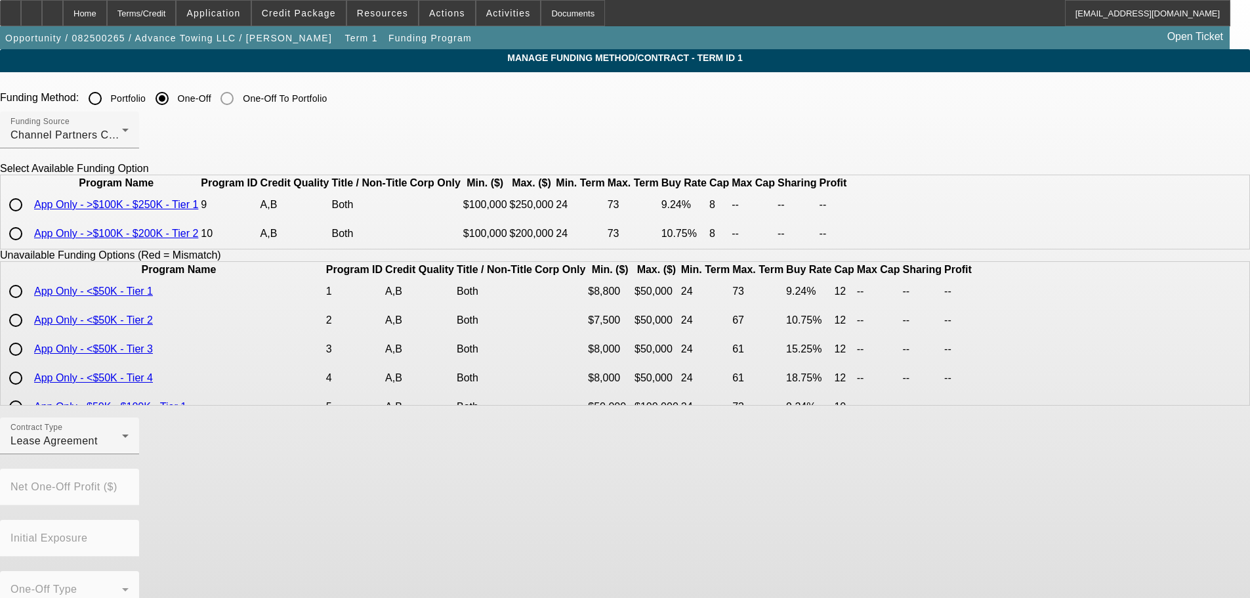
click at [29, 247] on input "radio" at bounding box center [16, 233] width 26 height 26
radio input "true"
click at [129, 454] on div "Contract Type Lease Agreement" at bounding box center [69, 435] width 118 height 37
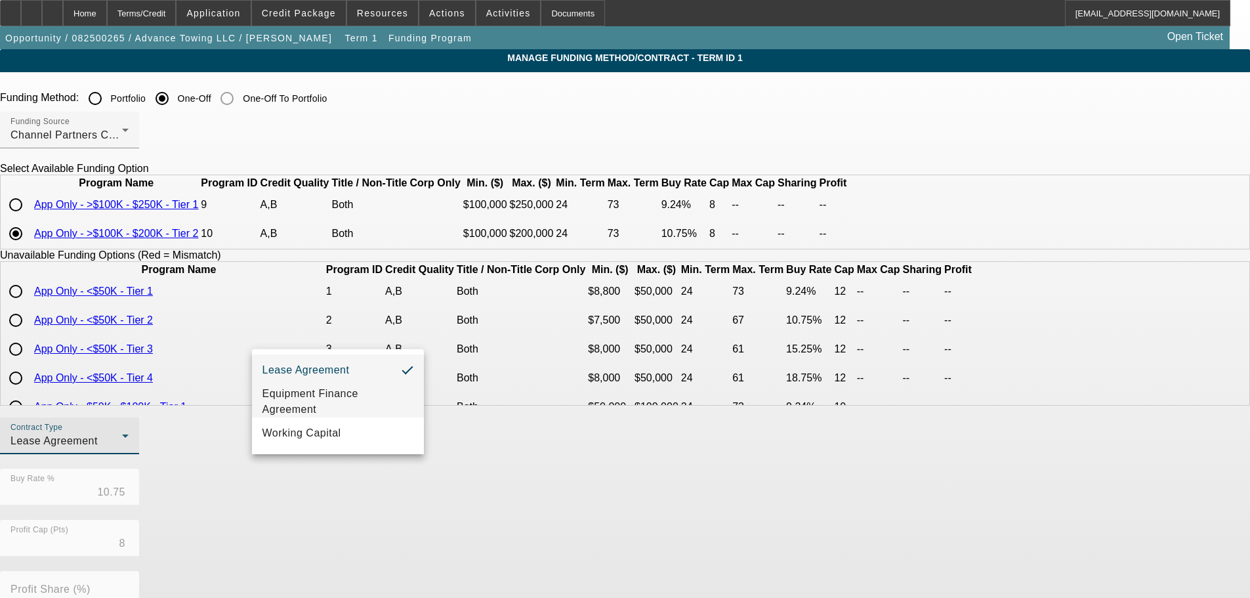
click at [352, 386] on span "Equipment Finance Agreement" at bounding box center [337, 401] width 151 height 31
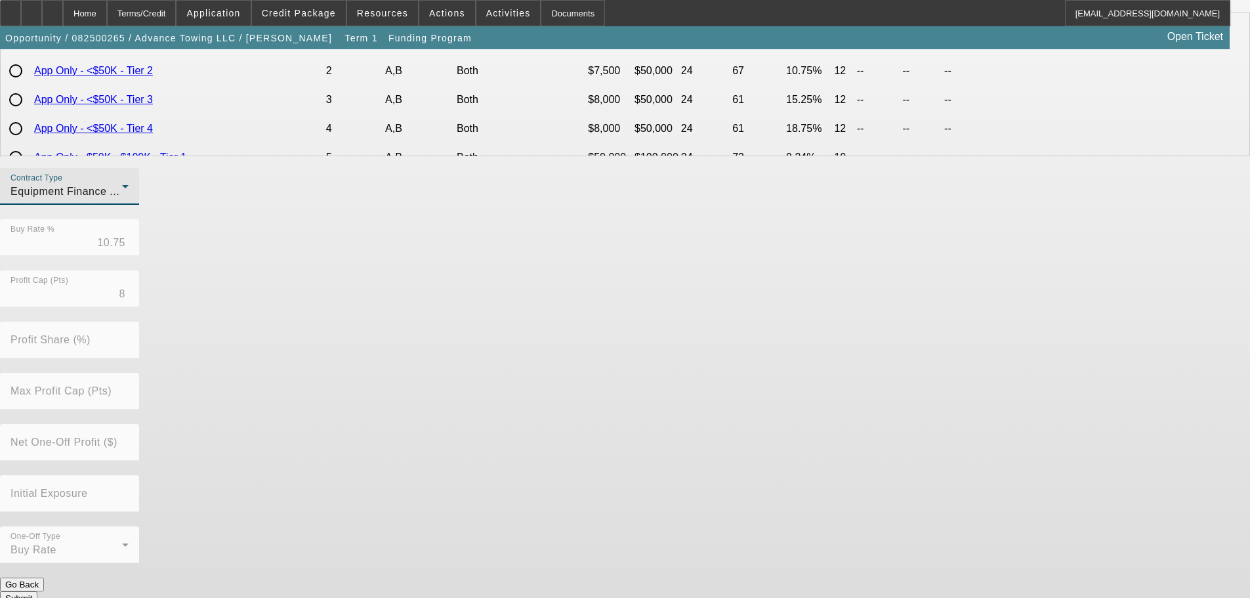
scroll to position [255, 0]
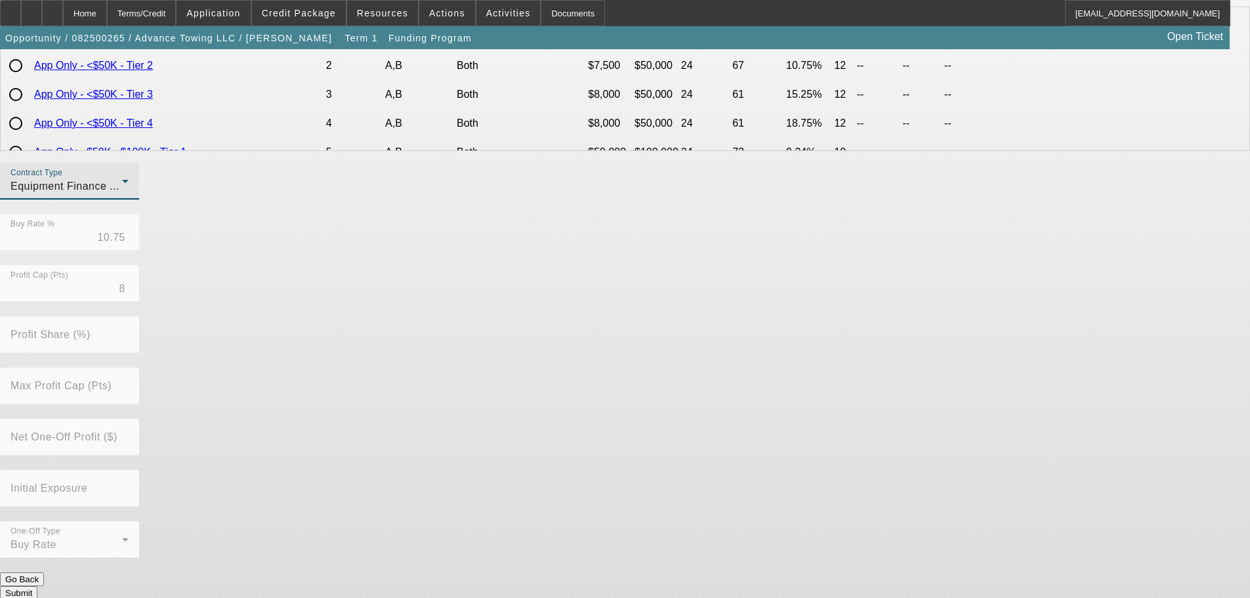
click at [37, 586] on button "Submit" at bounding box center [18, 593] width 37 height 14
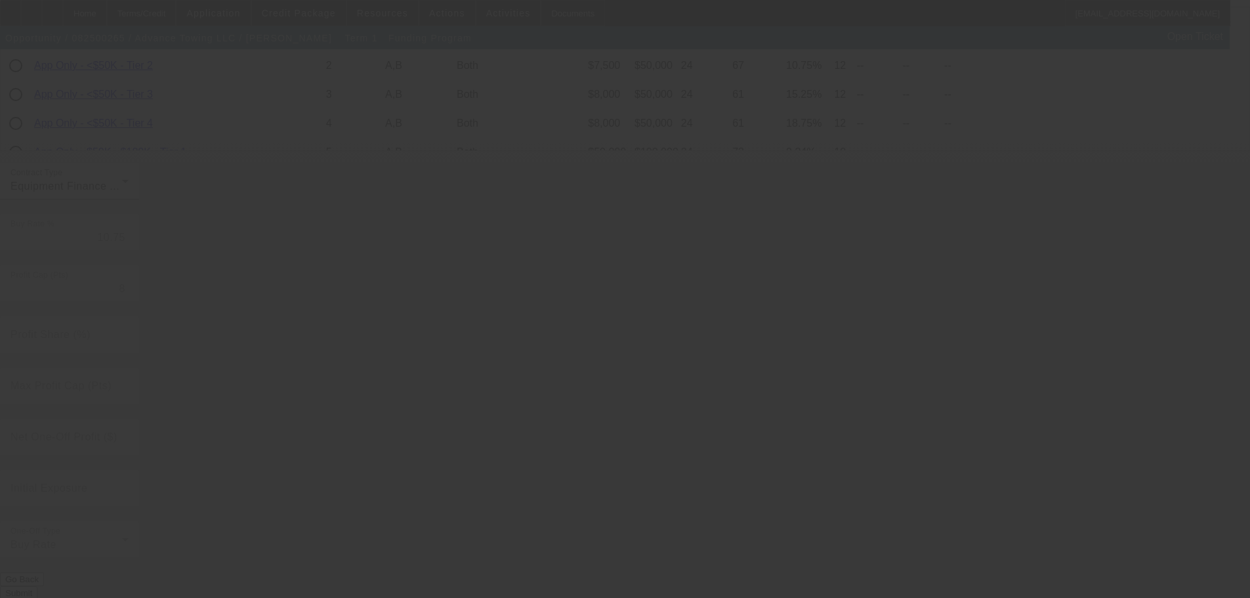
radio input "true"
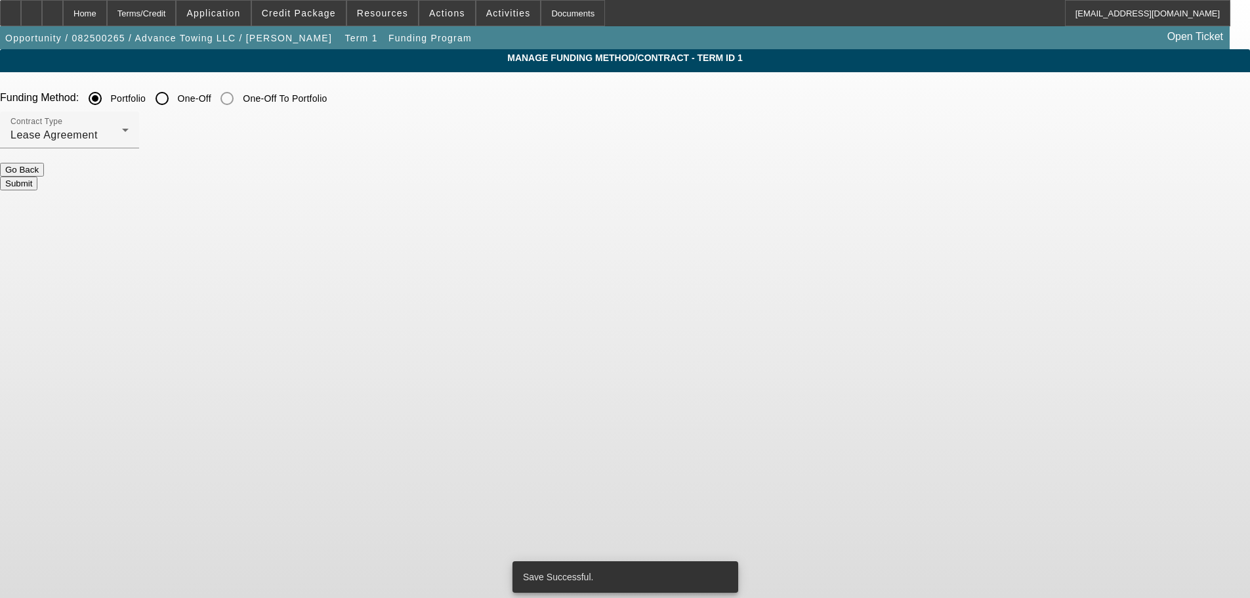
scroll to position [0, 0]
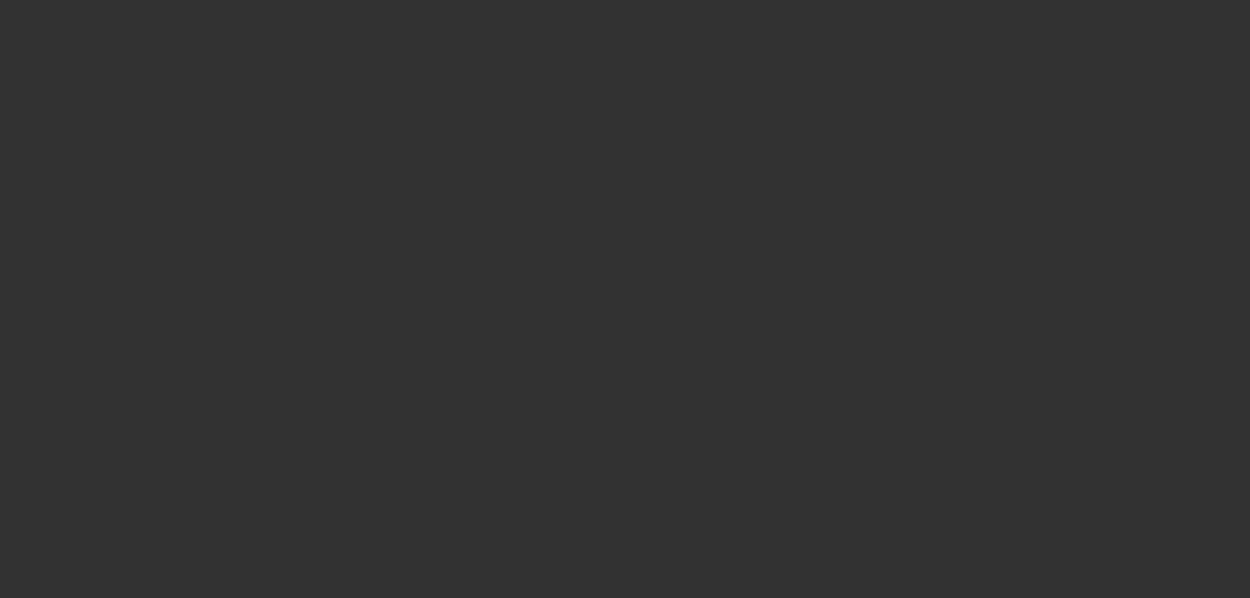
select select "0"
select select "2"
select select "0"
select select "6"
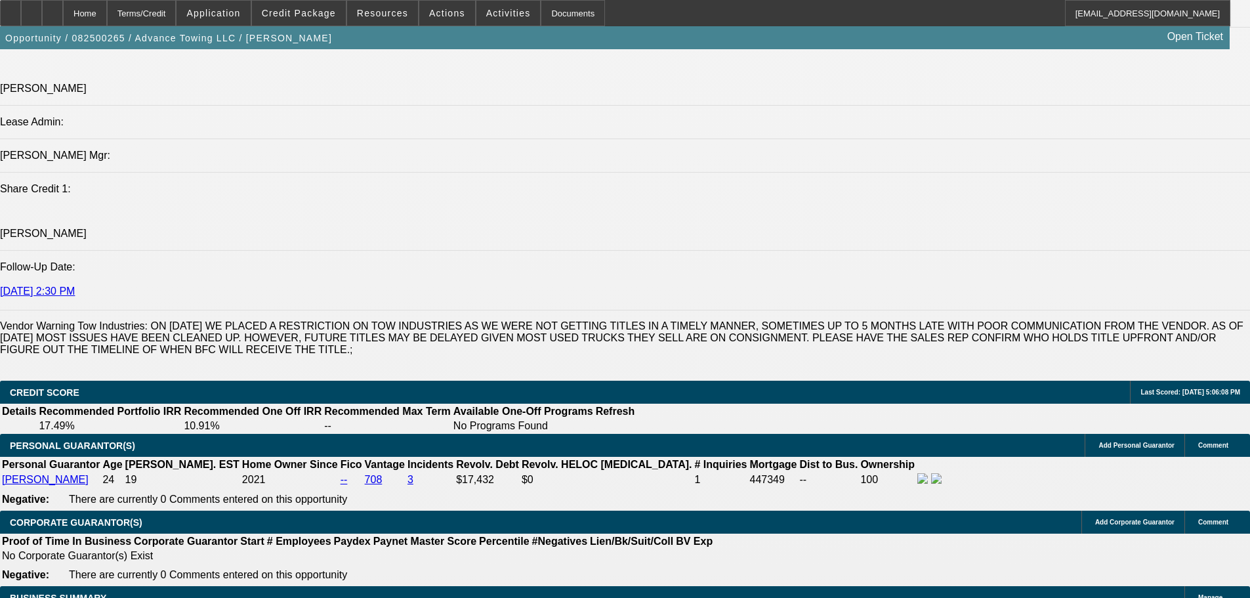
scroll to position [1706, 0]
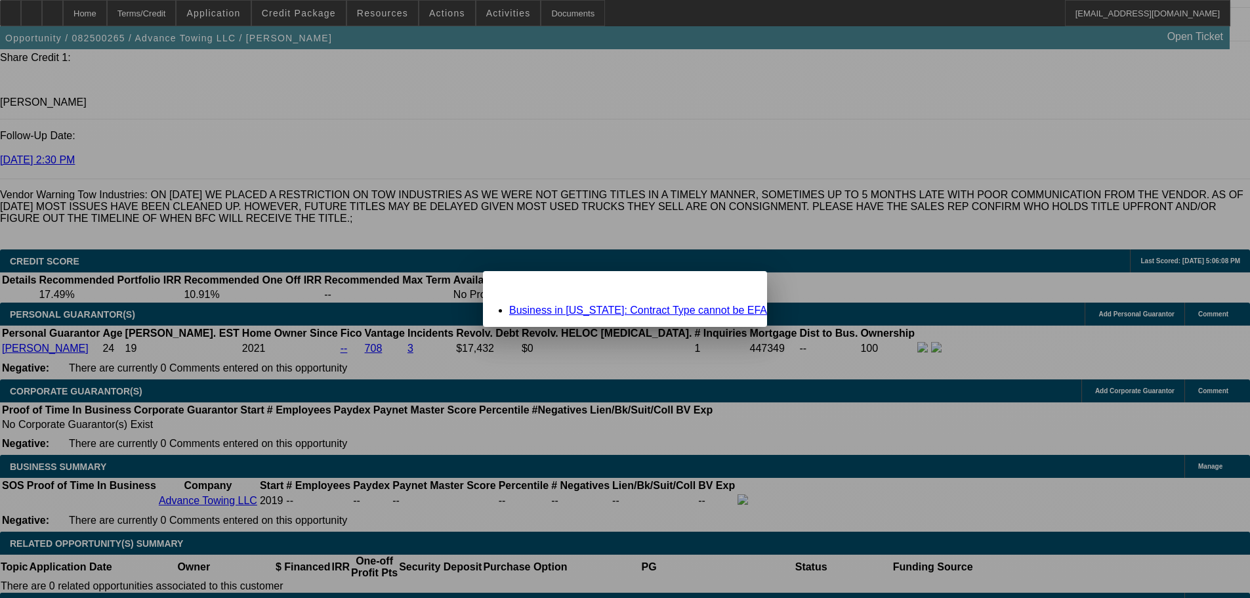
scroll to position [0, 0]
click at [604, 312] on link "Business in California: Contract Type cannot be EFA" at bounding box center [638, 309] width 258 height 11
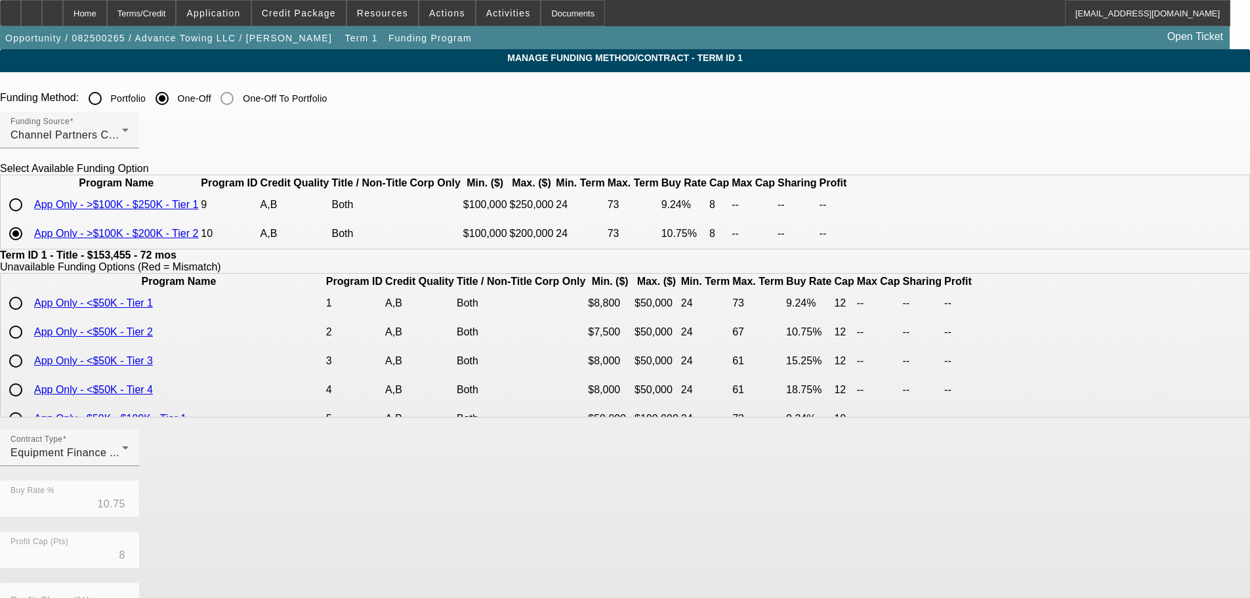
click at [324, 288] on th "Program Name" at bounding box center [178, 281] width 291 height 13
click at [184, 135] on span "Channel Partners Capital LLC (EF)" at bounding box center [97, 134] width 174 height 11
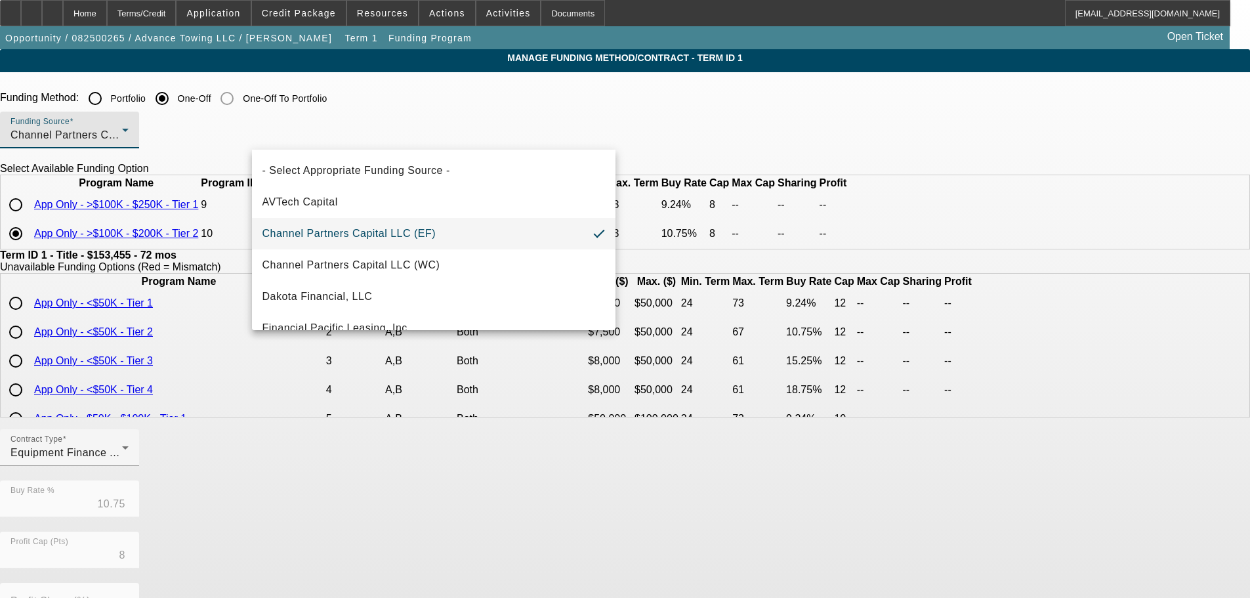
click at [377, 135] on div at bounding box center [625, 299] width 1250 height 598
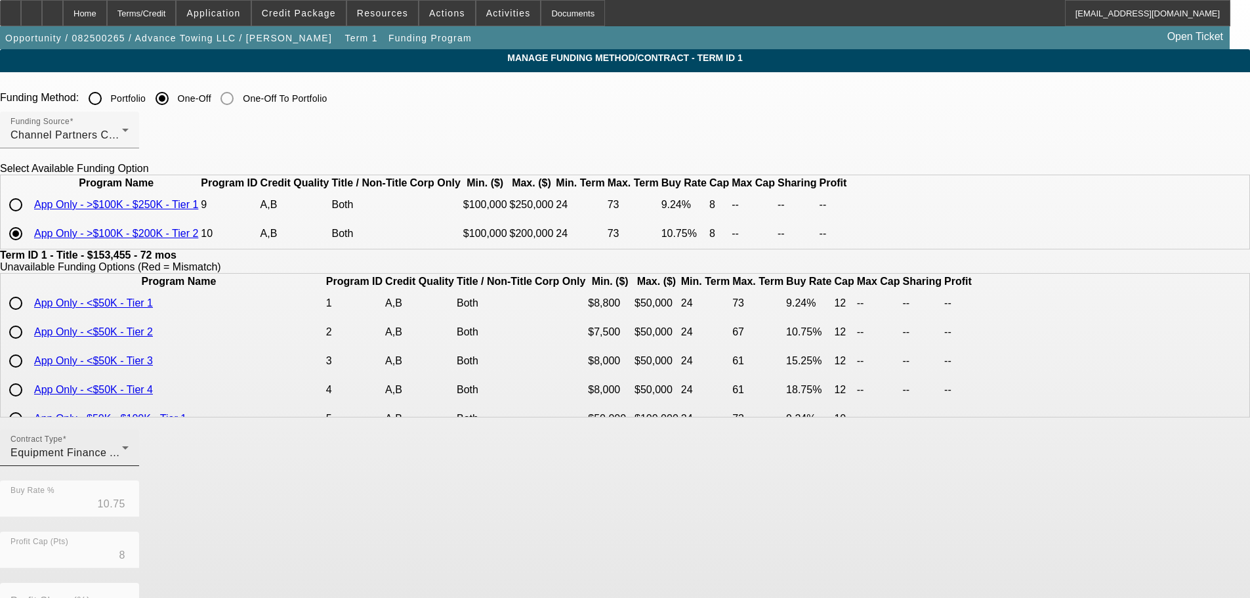
click at [163, 458] on span "Equipment Finance Agreement" at bounding box center [86, 452] width 153 height 11
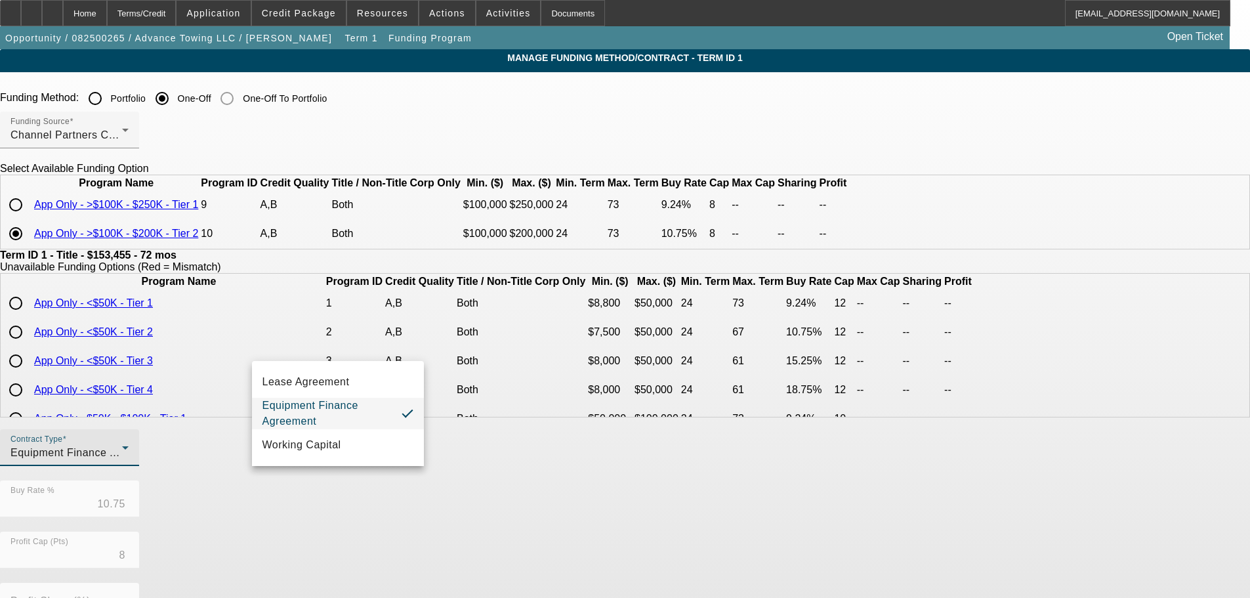
click at [192, 87] on div at bounding box center [625, 299] width 1250 height 598
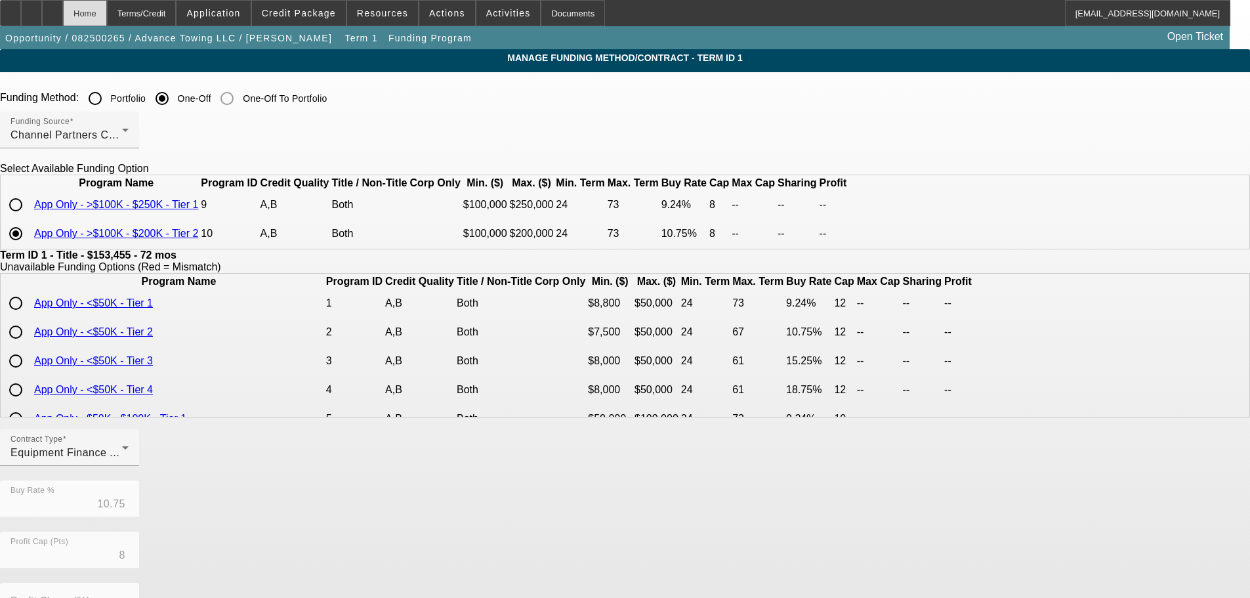
click at [107, 13] on div "Home" at bounding box center [85, 13] width 44 height 26
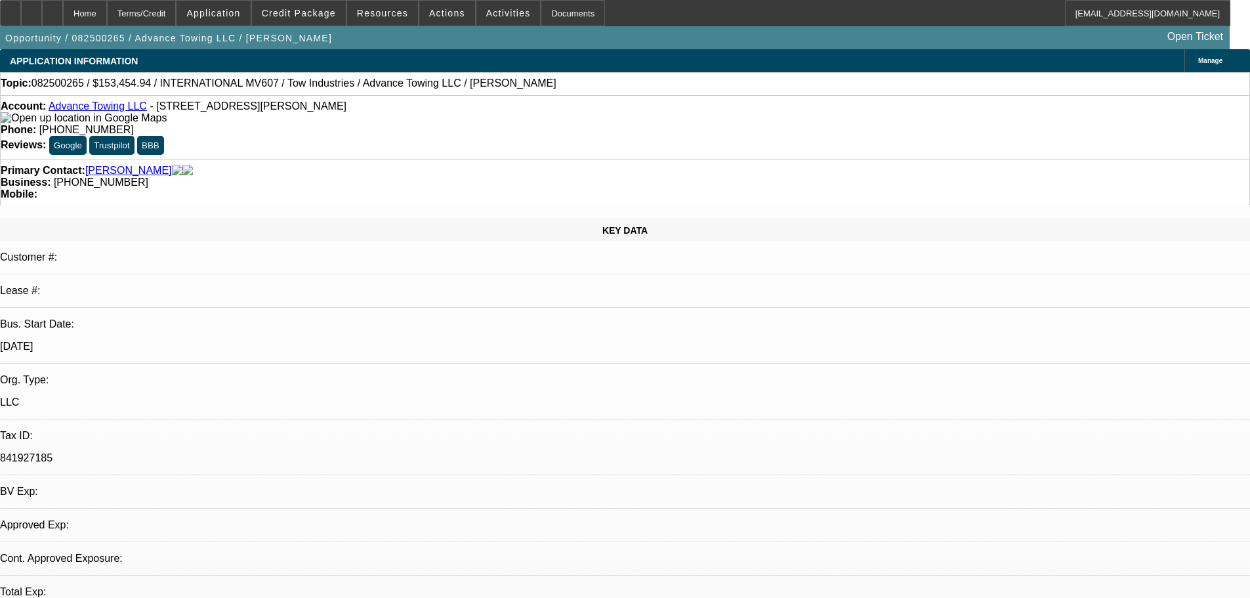
select select "0"
select select "2"
select select "0"
select select "6"
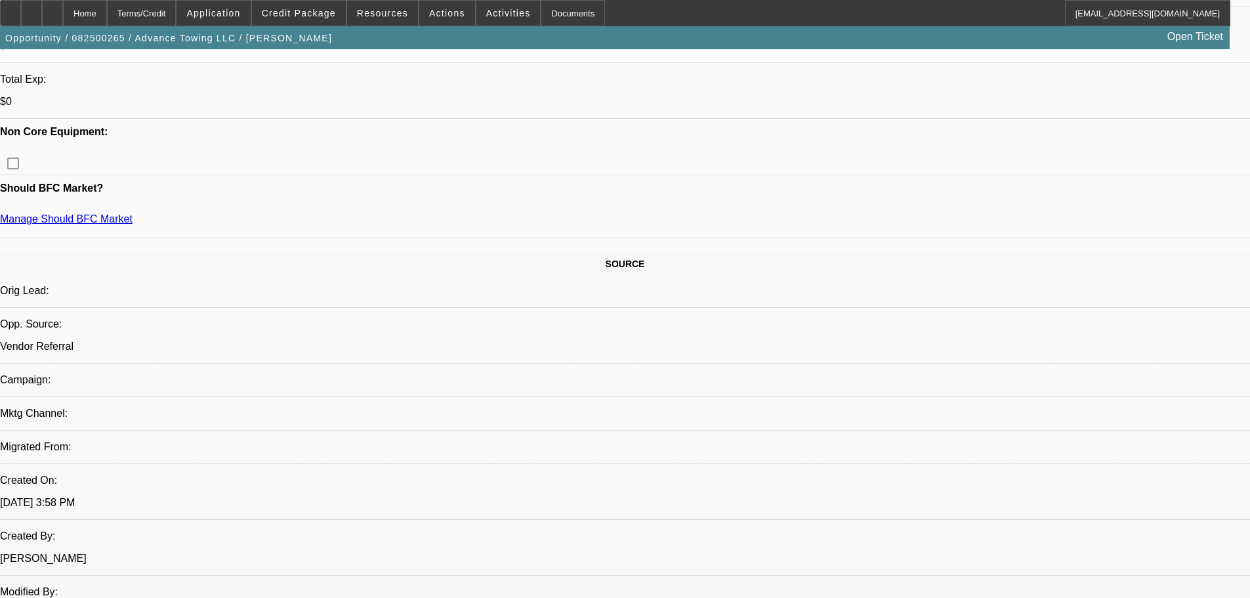
scroll to position [525, 0]
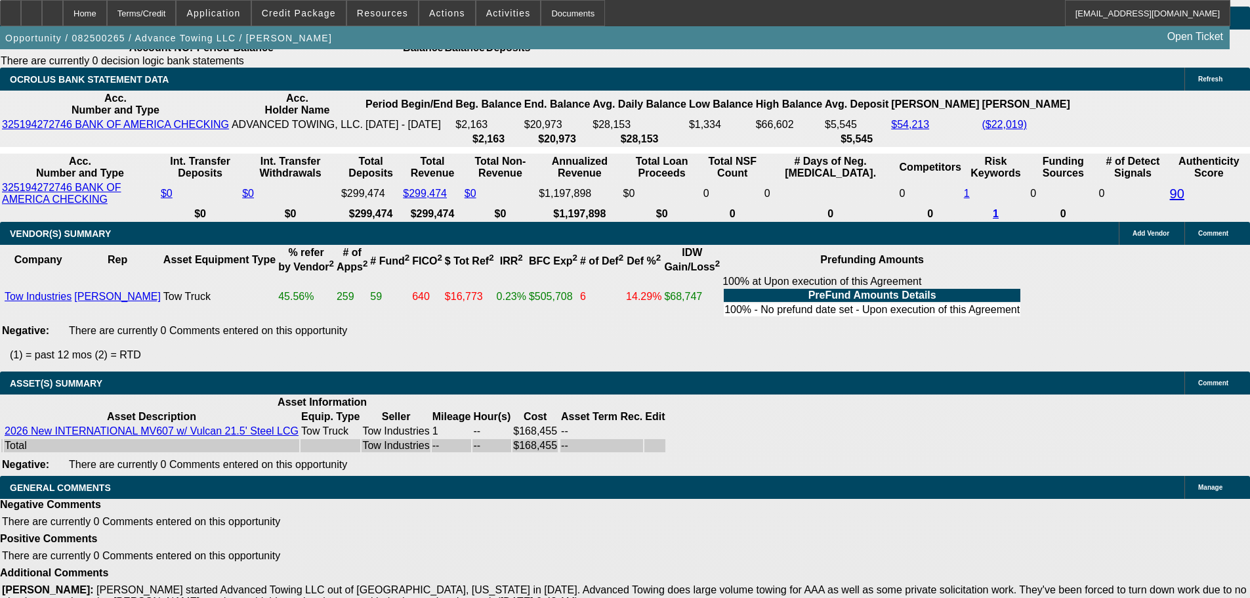
scroll to position [1837, 0]
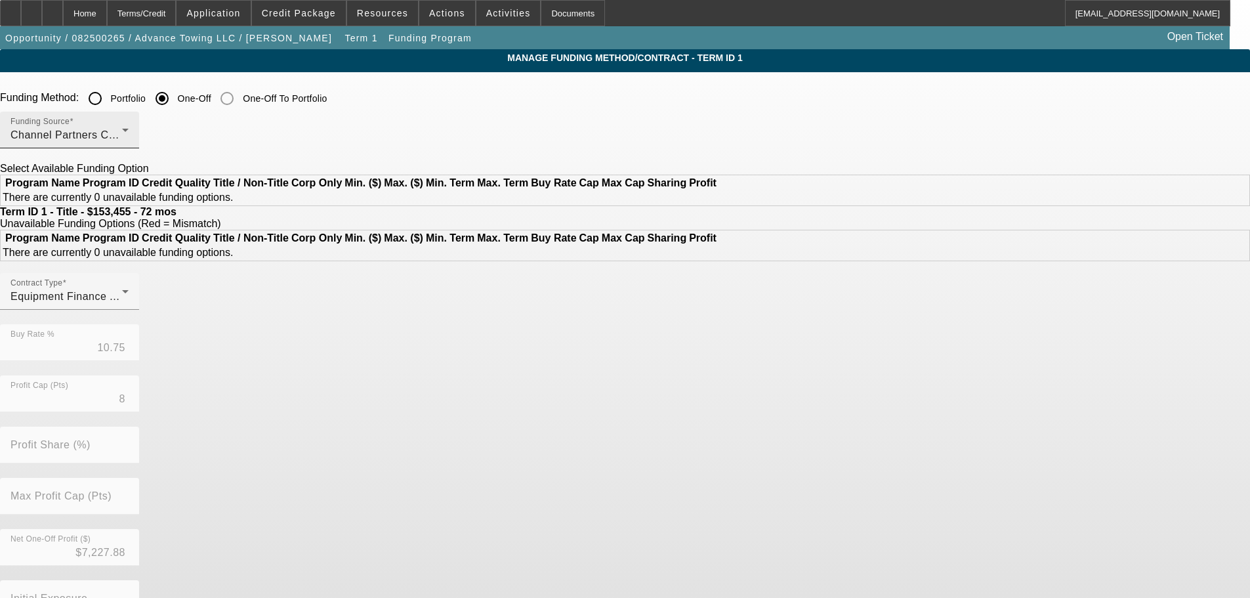
click at [129, 127] on div "Funding Source Channel Partners Capital LLC (EF)" at bounding box center [69, 130] width 118 height 37
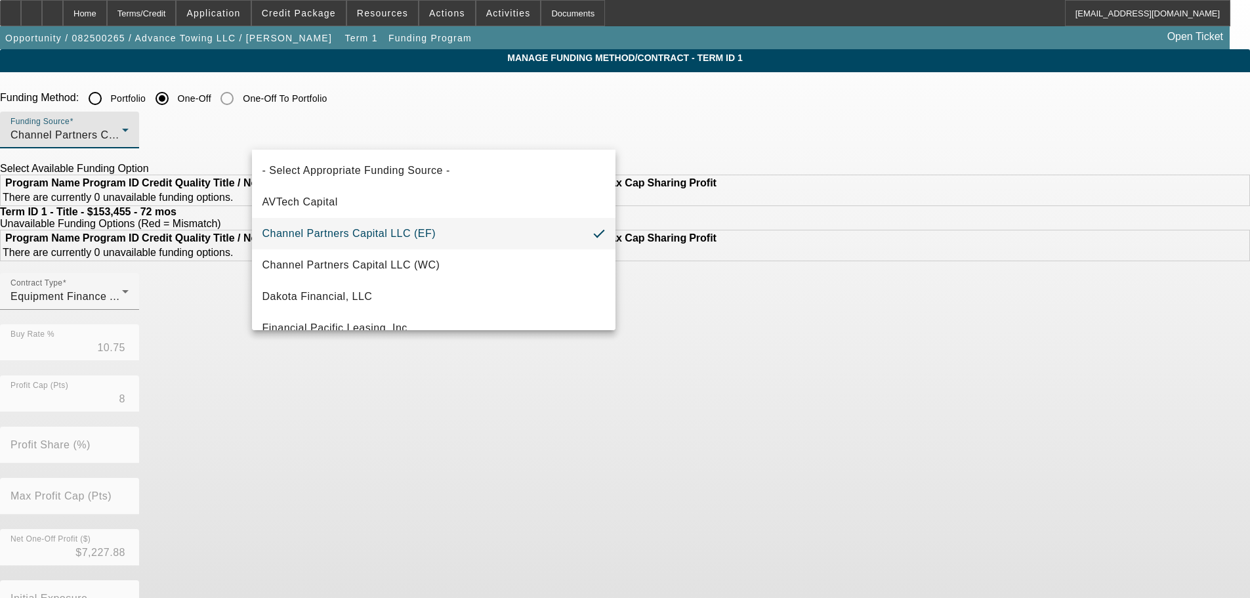
scroll to position [131, 0]
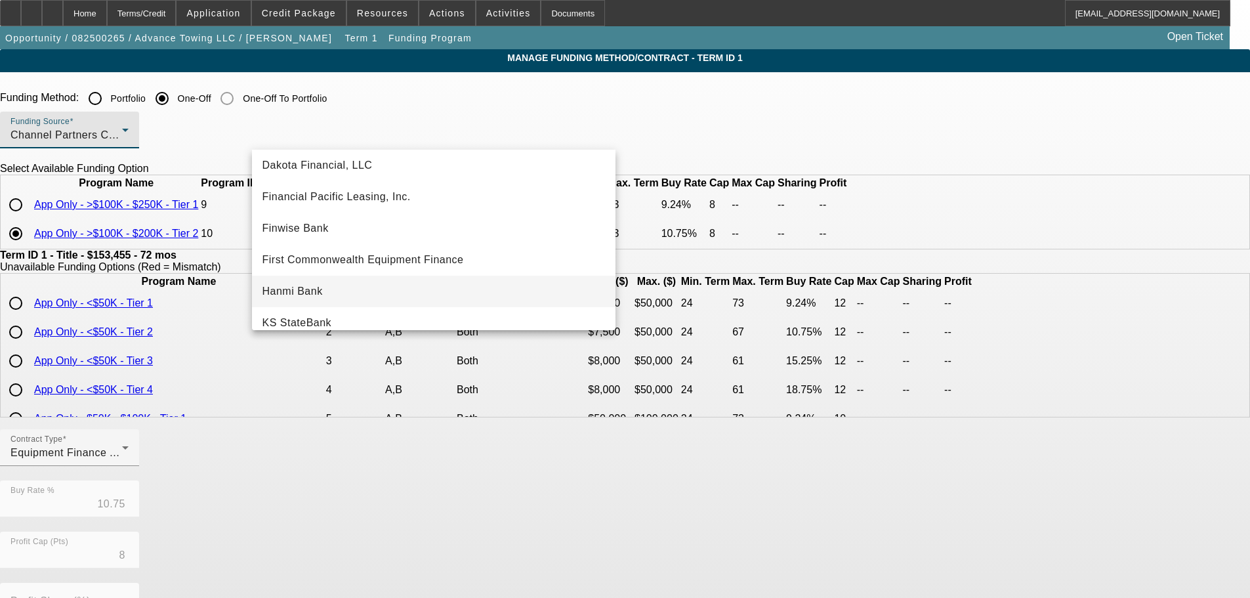
click at [378, 295] on mat-option "Hanmi Bank" at bounding box center [433, 291] width 363 height 31
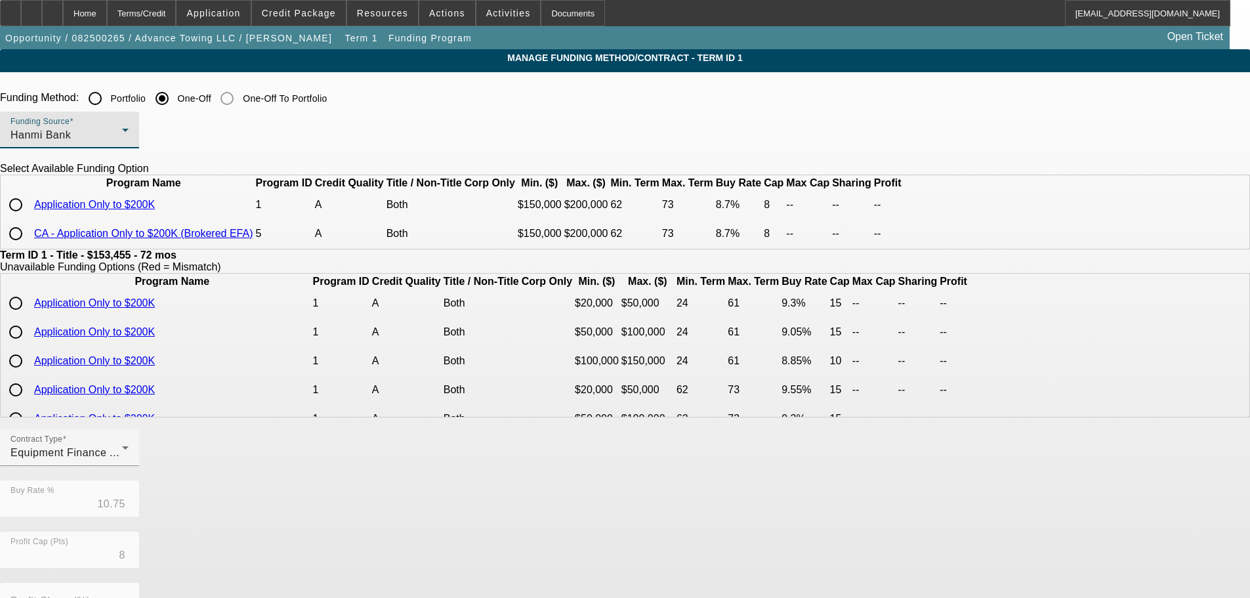
click at [122, 133] on div "Hanmi Bank" at bounding box center [66, 135] width 112 height 16
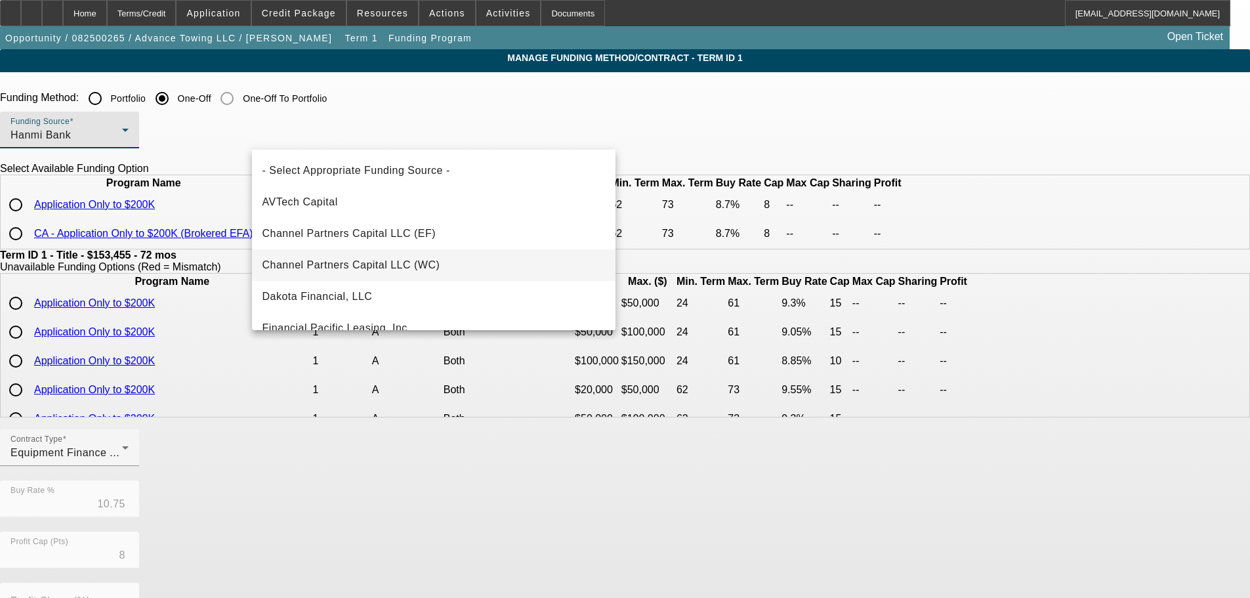
scroll to position [108, 0]
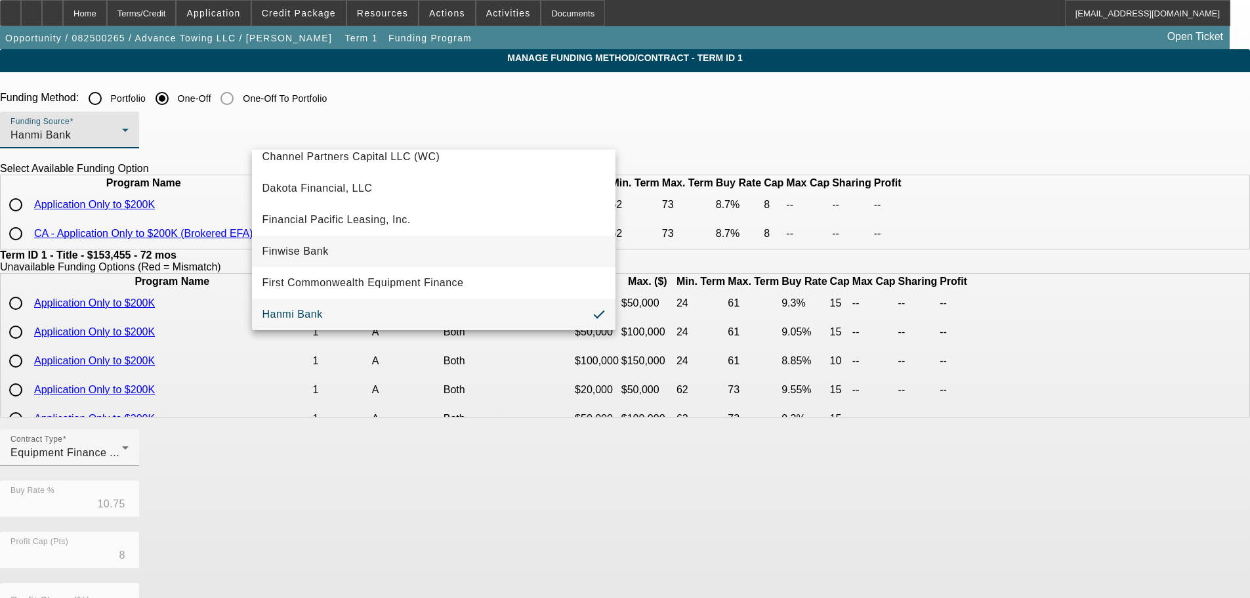
click at [346, 255] on mat-option "Finwise Bank" at bounding box center [433, 251] width 363 height 31
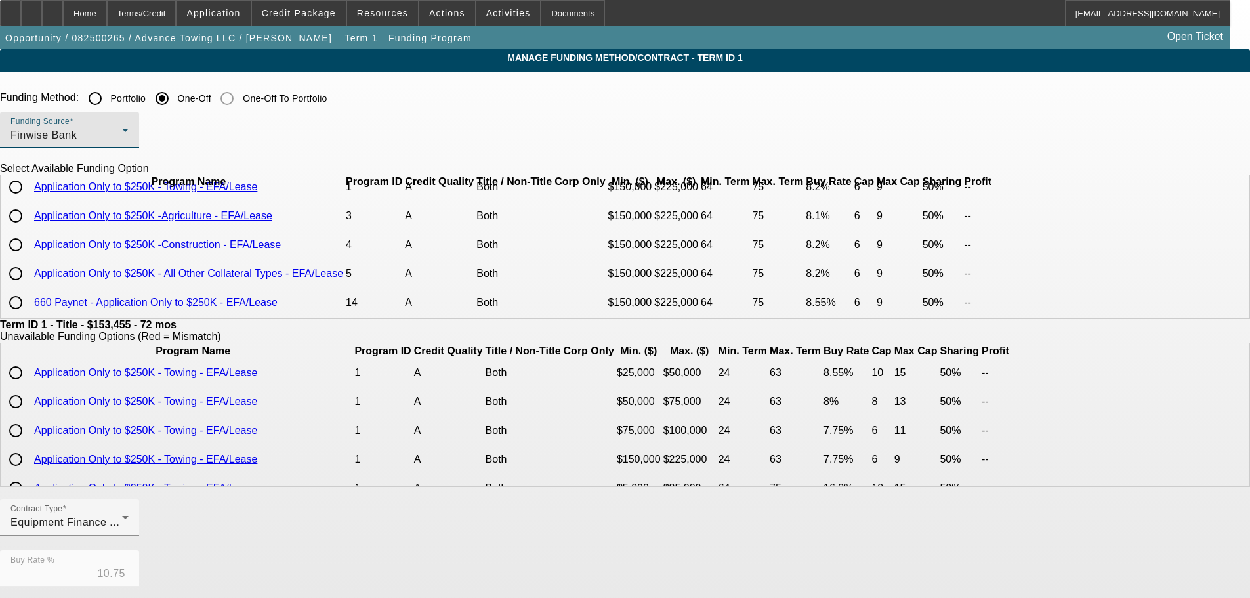
scroll to position [0, 0]
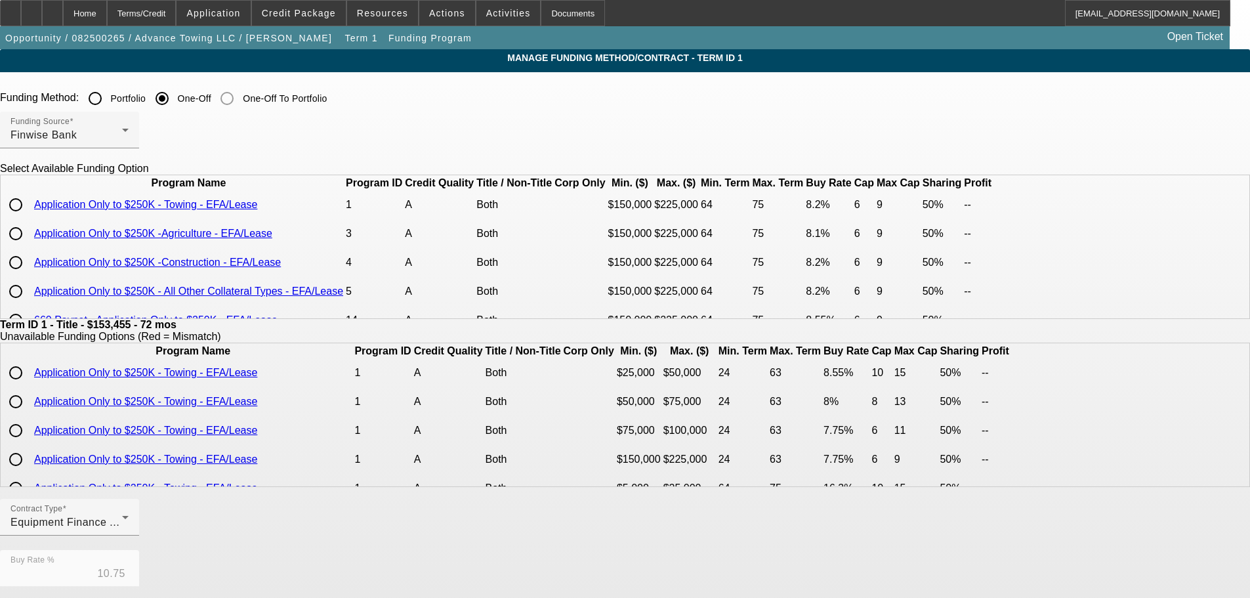
click at [29, 218] on input "radio" at bounding box center [16, 205] width 26 height 26
radio input "true"
type input "8.20"
type input "6"
type input "50.00"
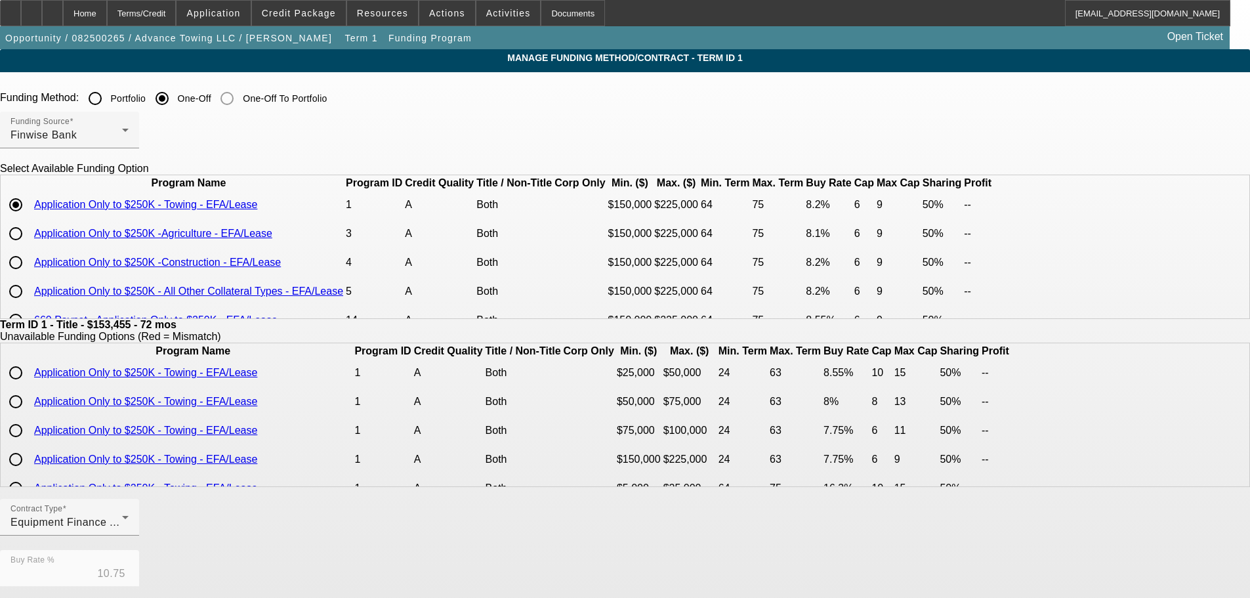
type input "9"
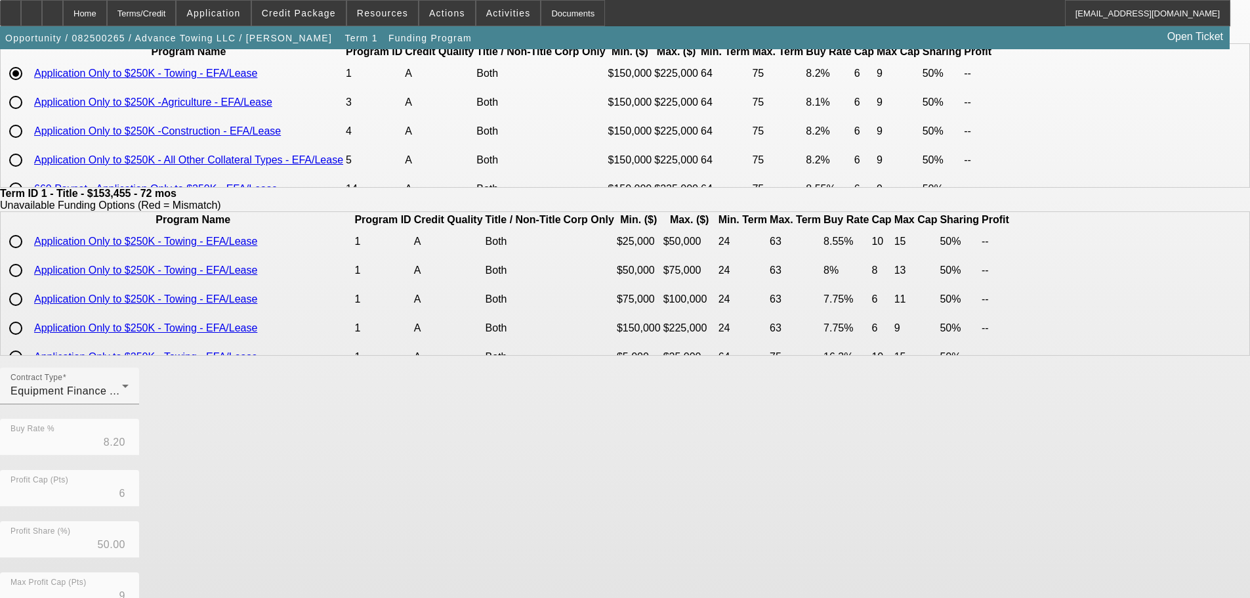
scroll to position [310, 0]
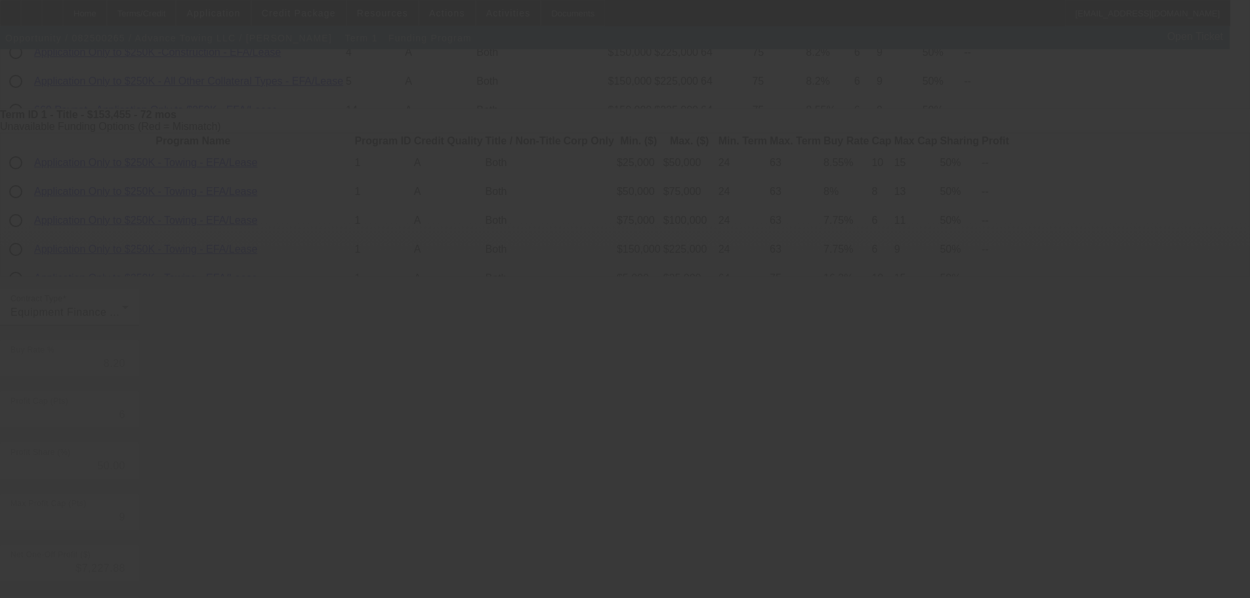
scroll to position [178, 0]
type input "10.75"
type input "8"
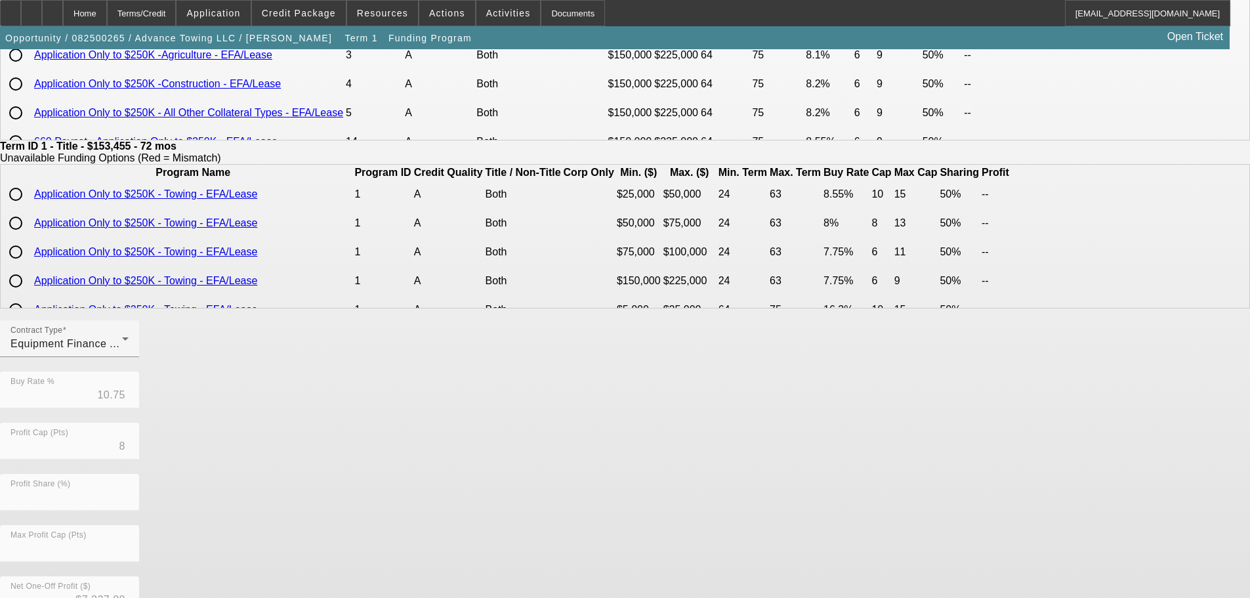
scroll to position [0, 0]
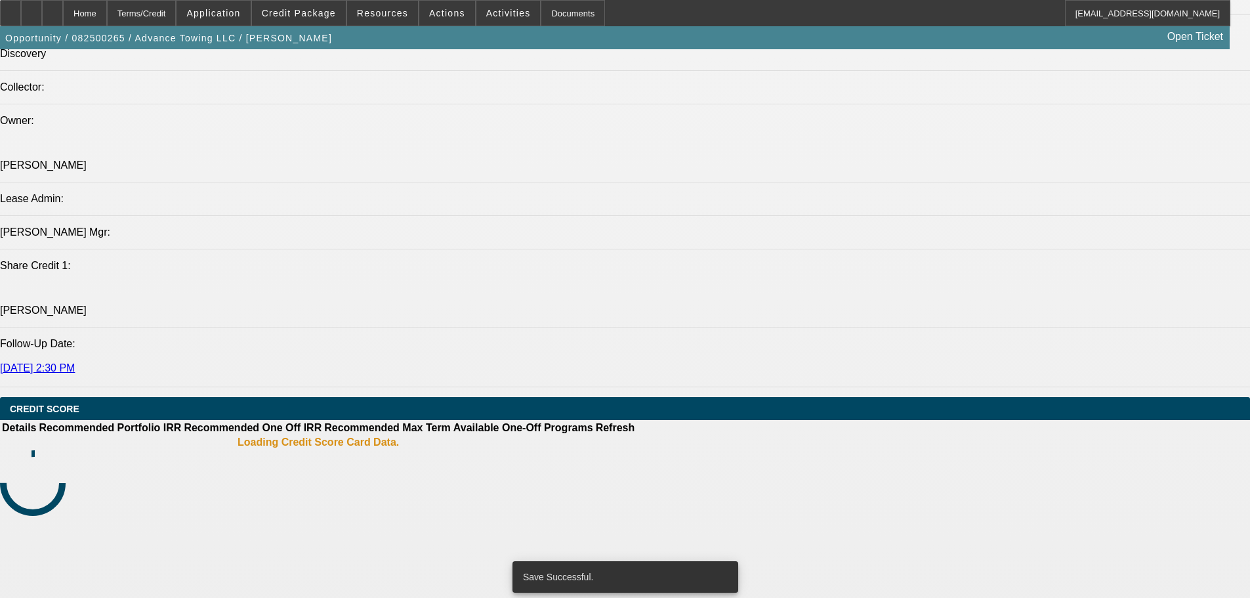
select select "0"
select select "2"
select select "0"
select select "6"
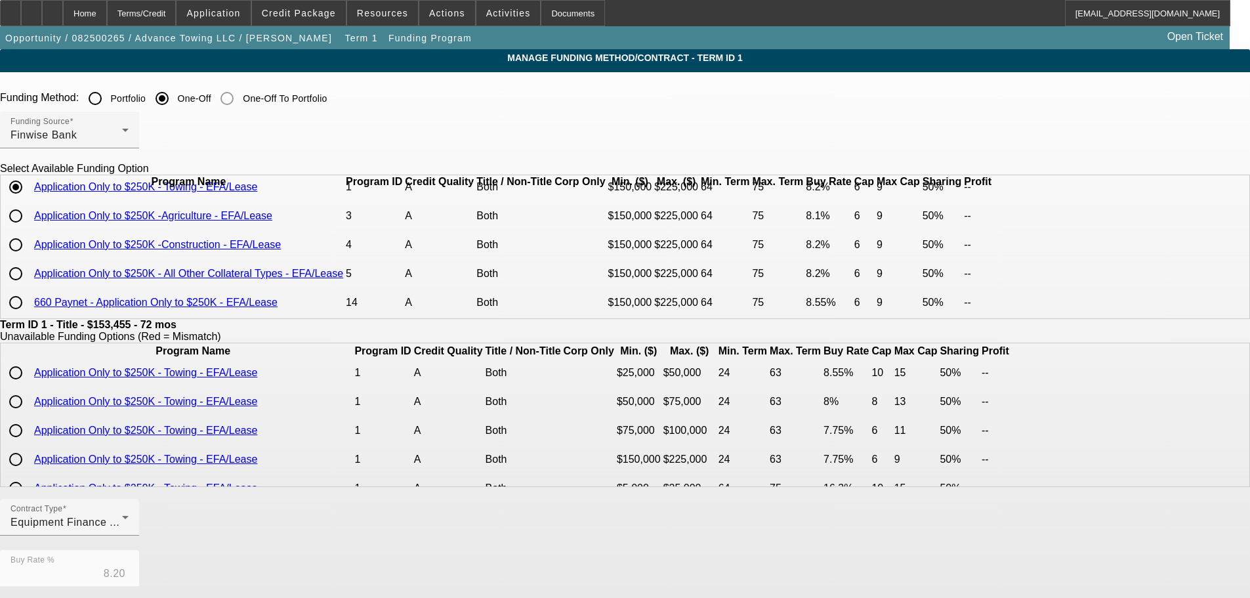
scroll to position [57, 0]
click at [129, 511] on div "Contract Type Equipment Finance Agreement" at bounding box center [69, 517] width 118 height 37
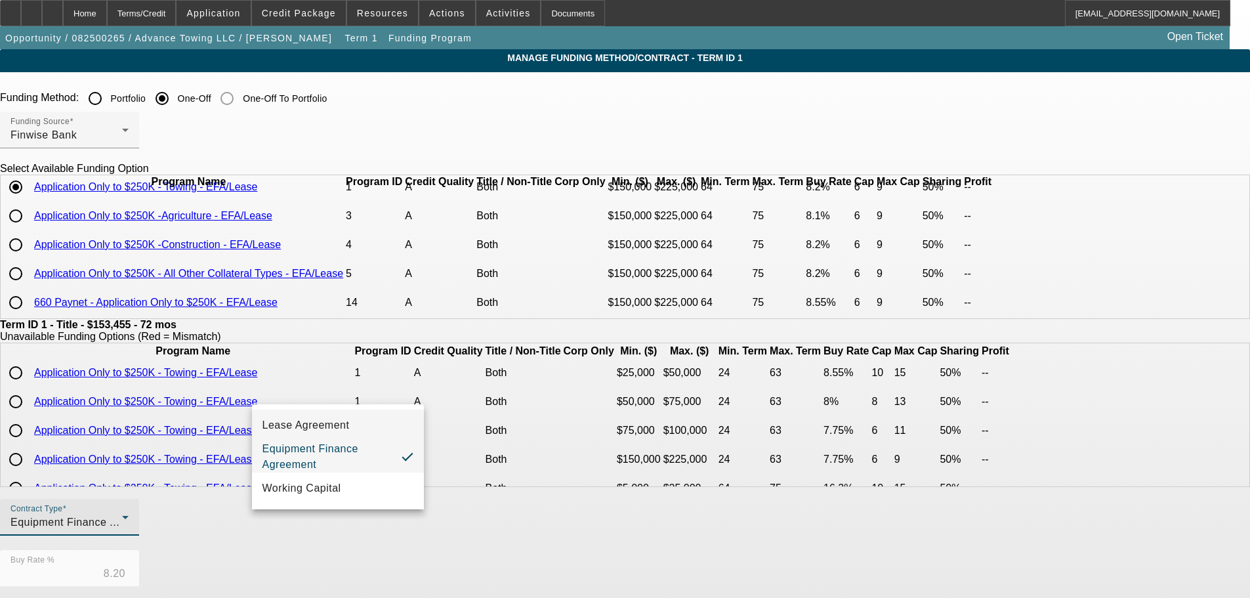
click at [371, 413] on mat-option "Lease Agreement" at bounding box center [338, 424] width 172 height 31
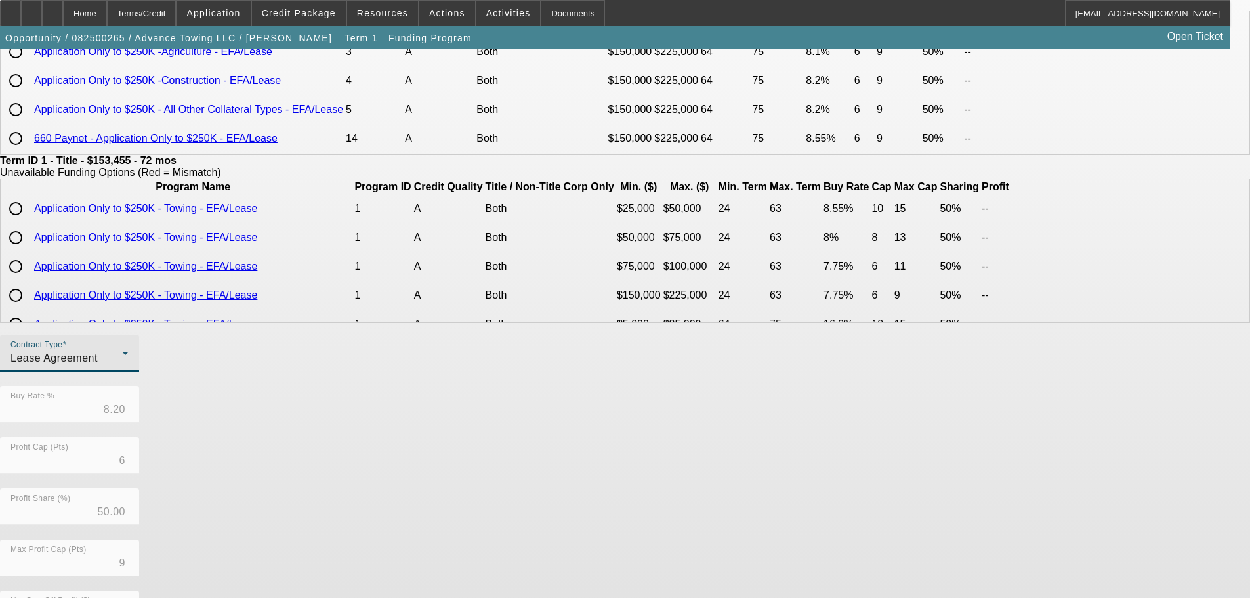
scroll to position [310, 0]
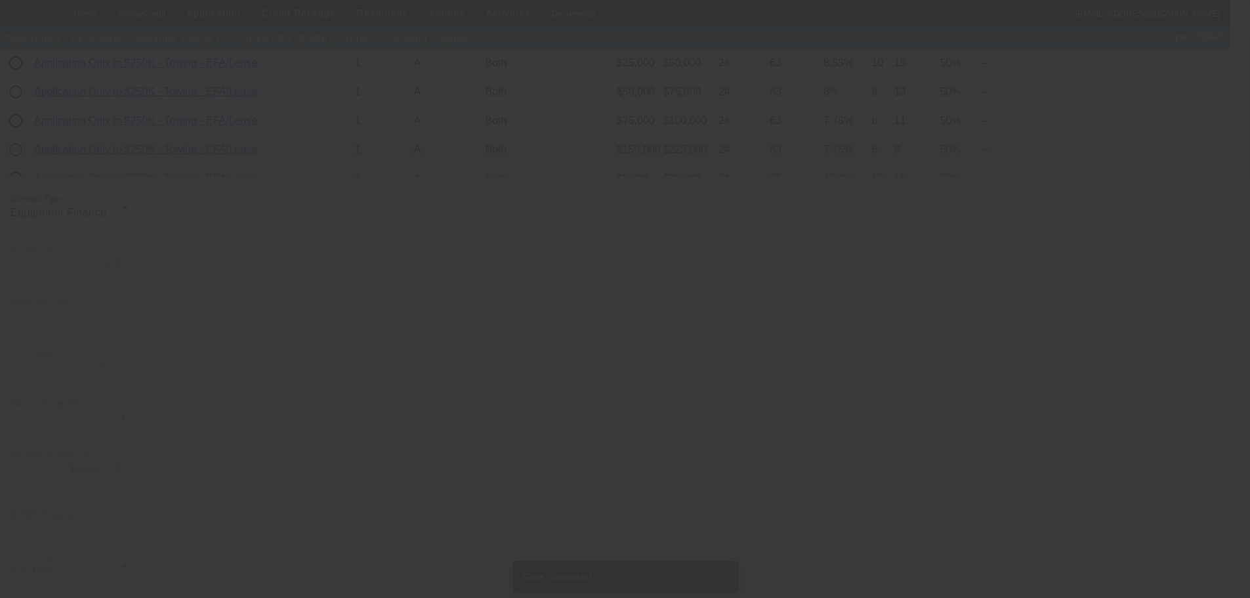
scroll to position [0, 0]
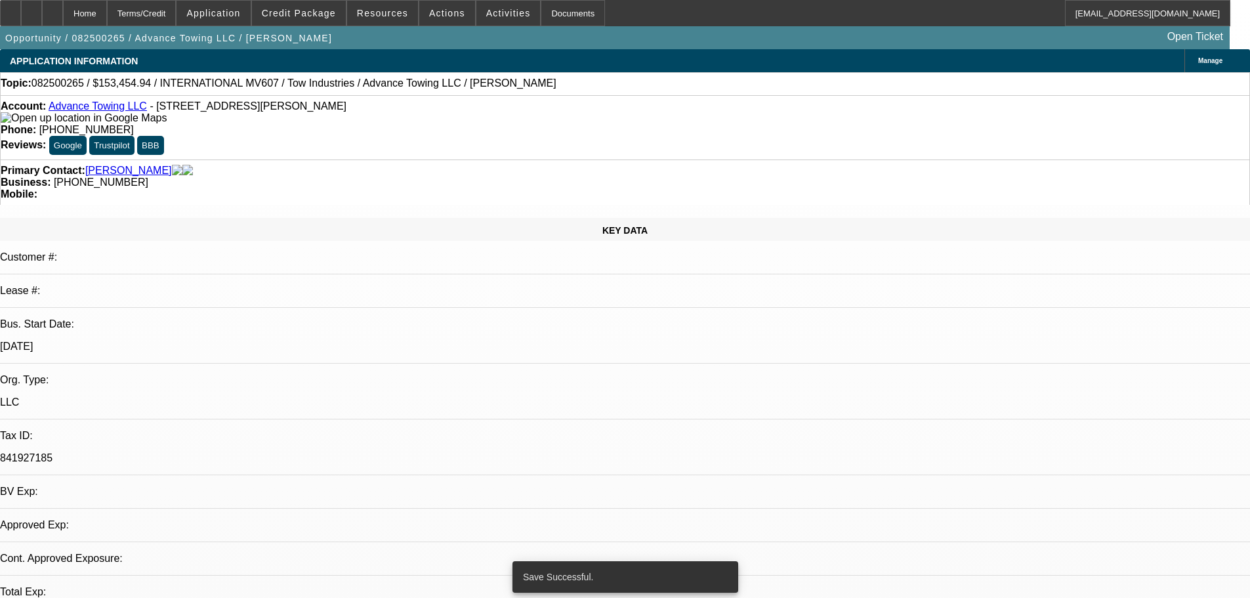
select select "0"
select select "2"
select select "0"
select select "6"
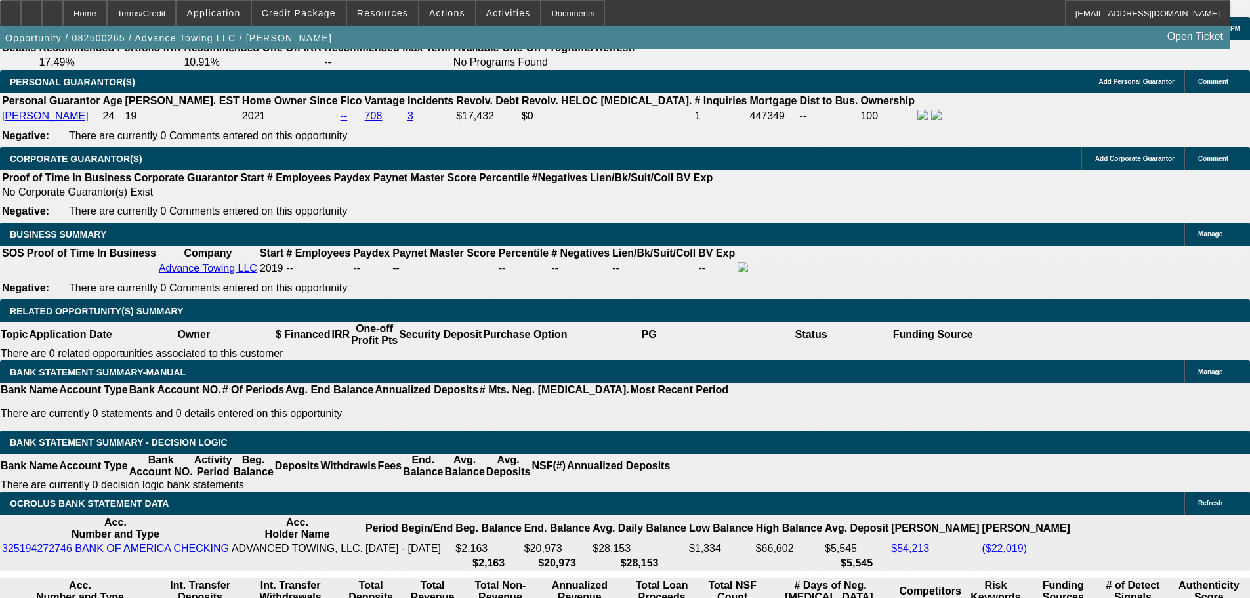
scroll to position [1968, 0]
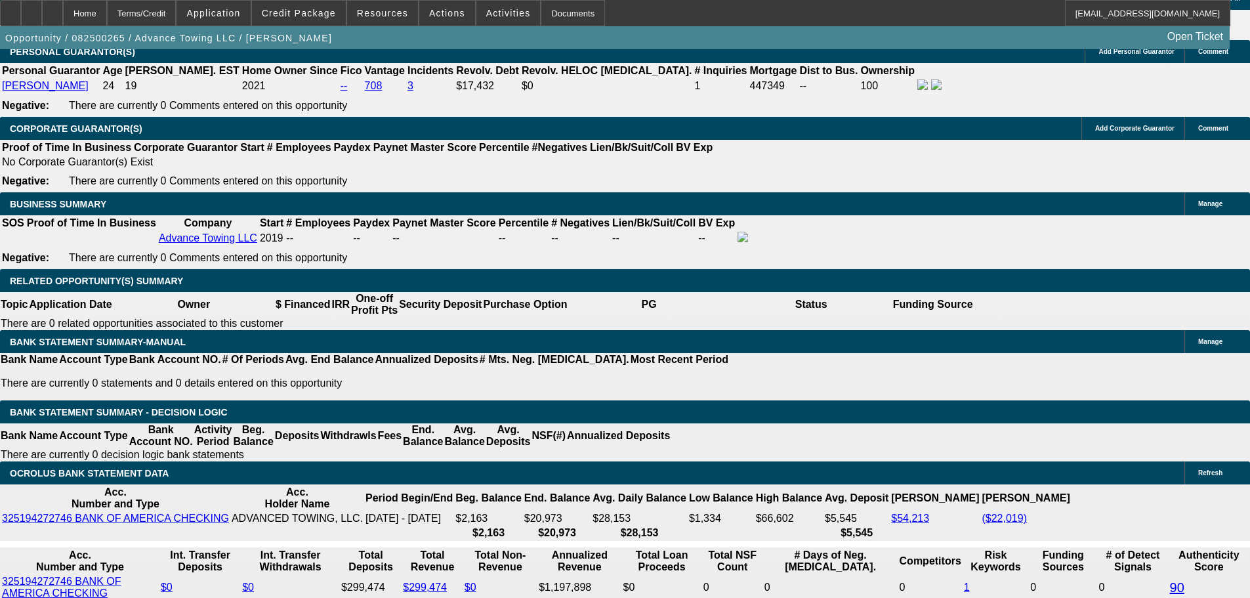
select select "0.1"
type input "$16,845.49"
type input "UNKNOWN"
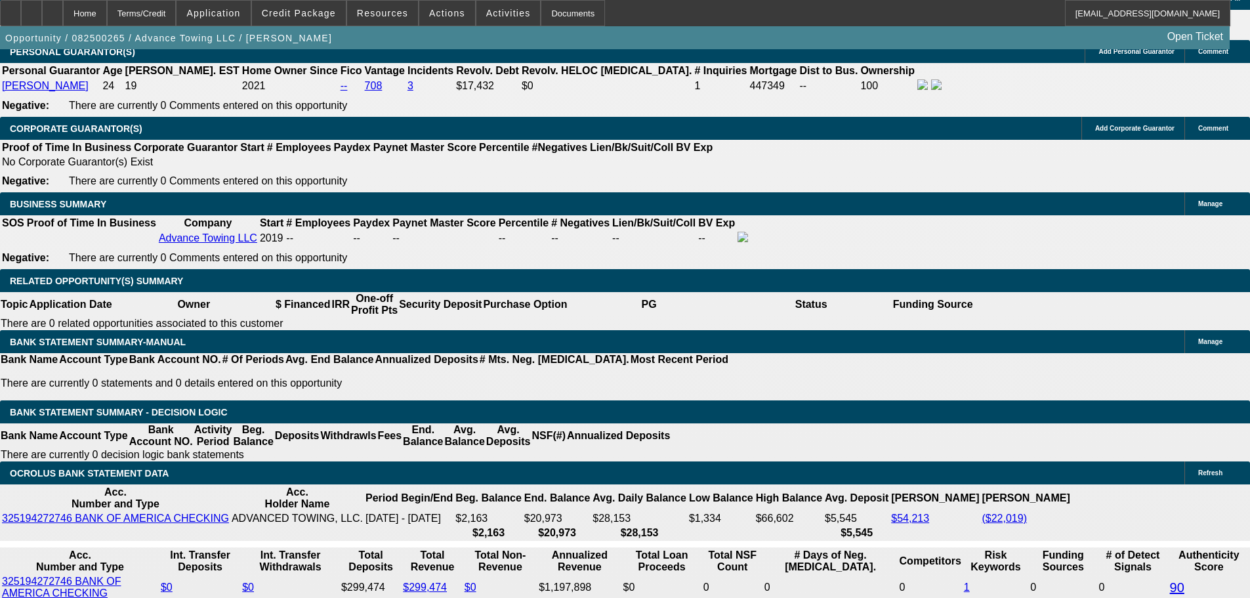
select select "4"
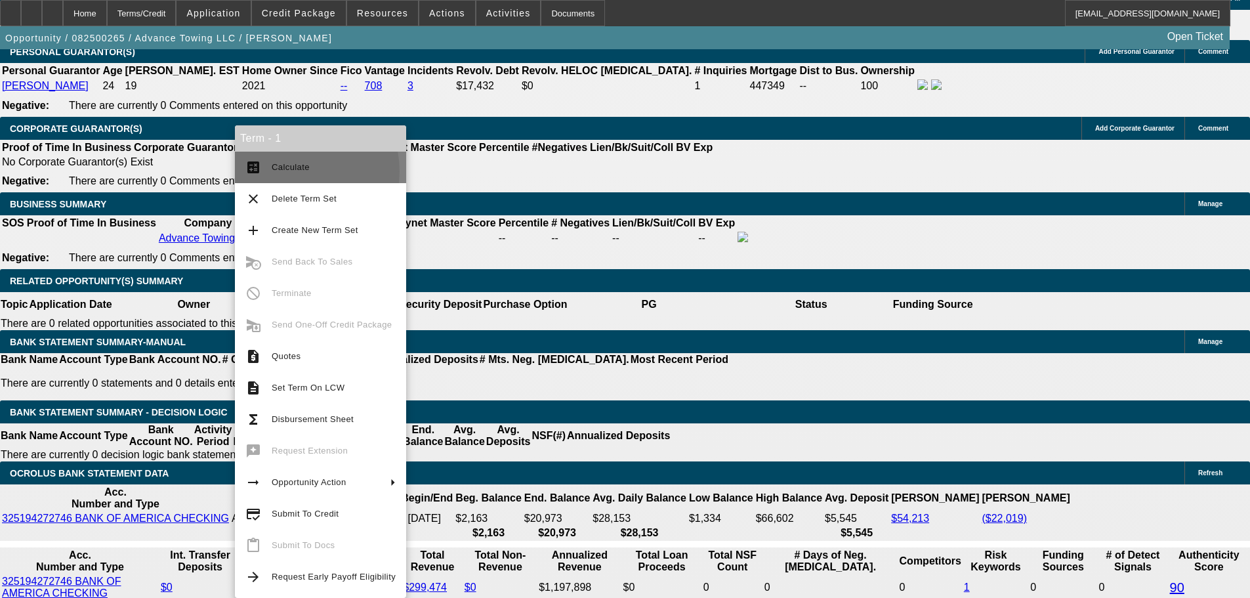
click at [292, 171] on span "Calculate" at bounding box center [291, 167] width 38 height 10
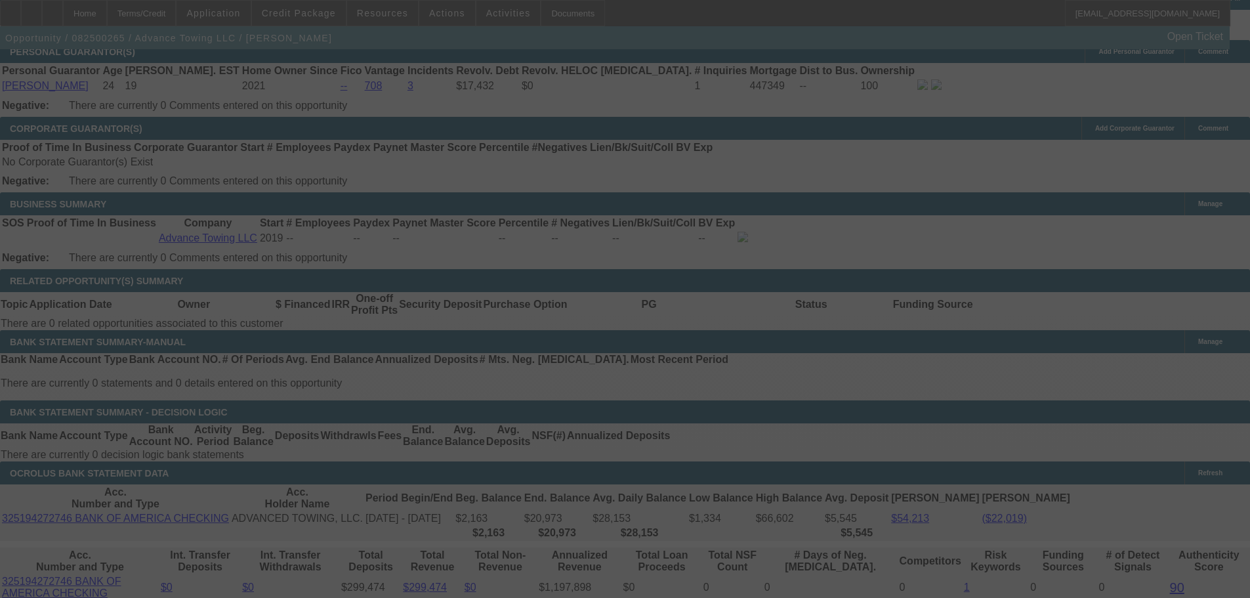
select select "0"
select select "2"
select select "0.1"
select select "4"
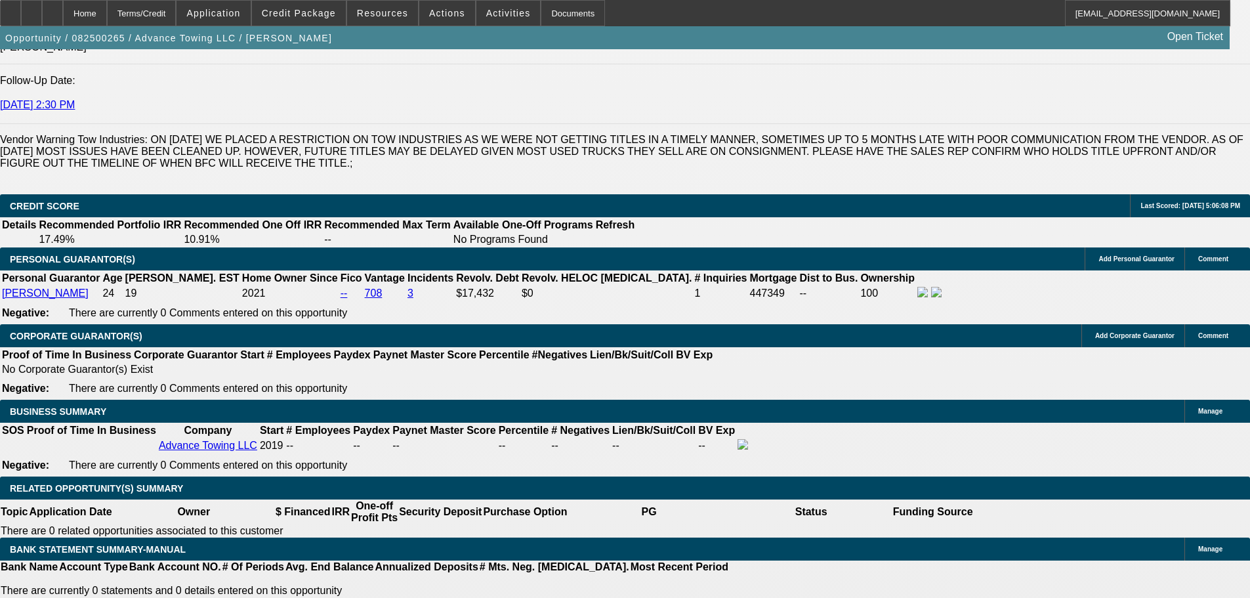
scroll to position [1706, 0]
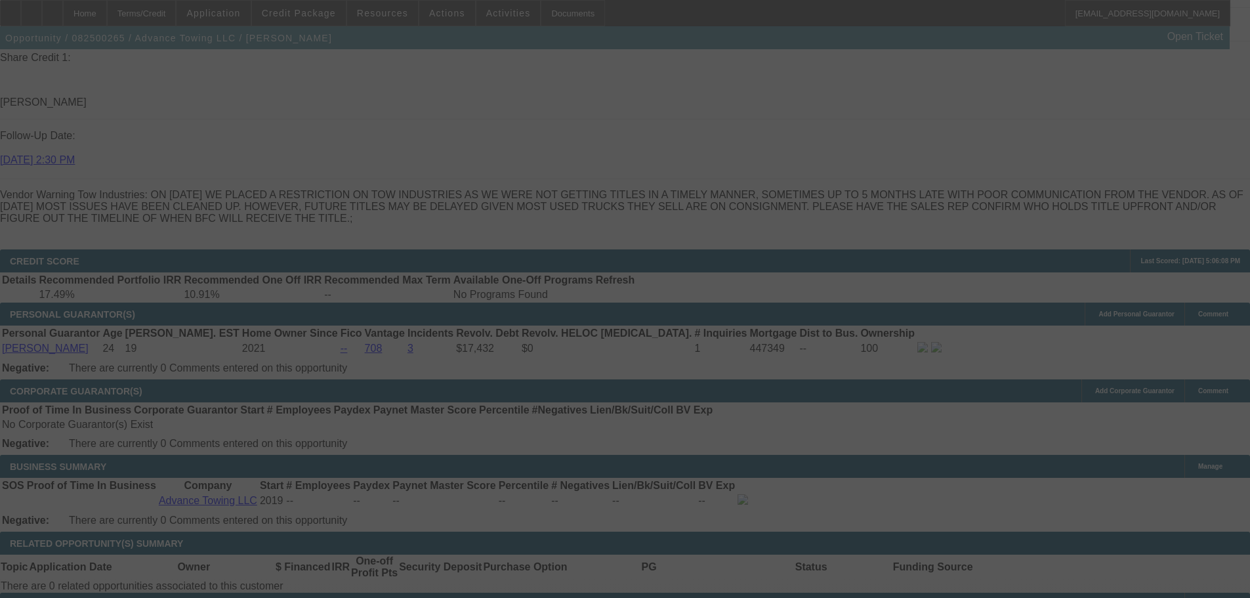
scroll to position [0, 0]
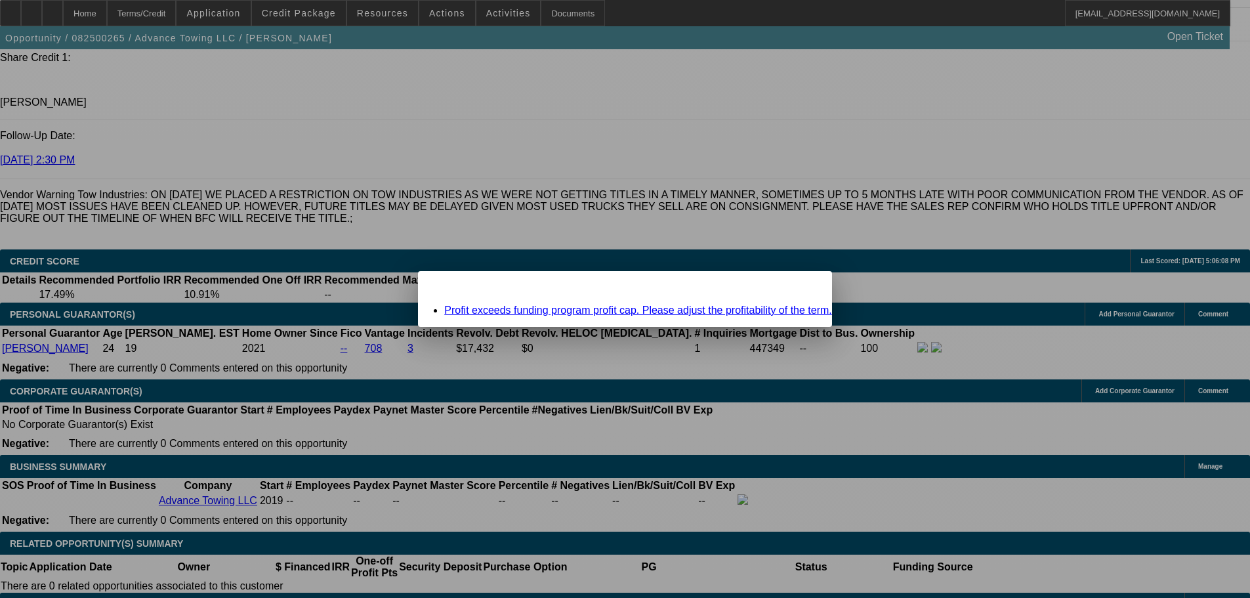
click at [803, 286] on div "Close" at bounding box center [817, 278] width 29 height 15
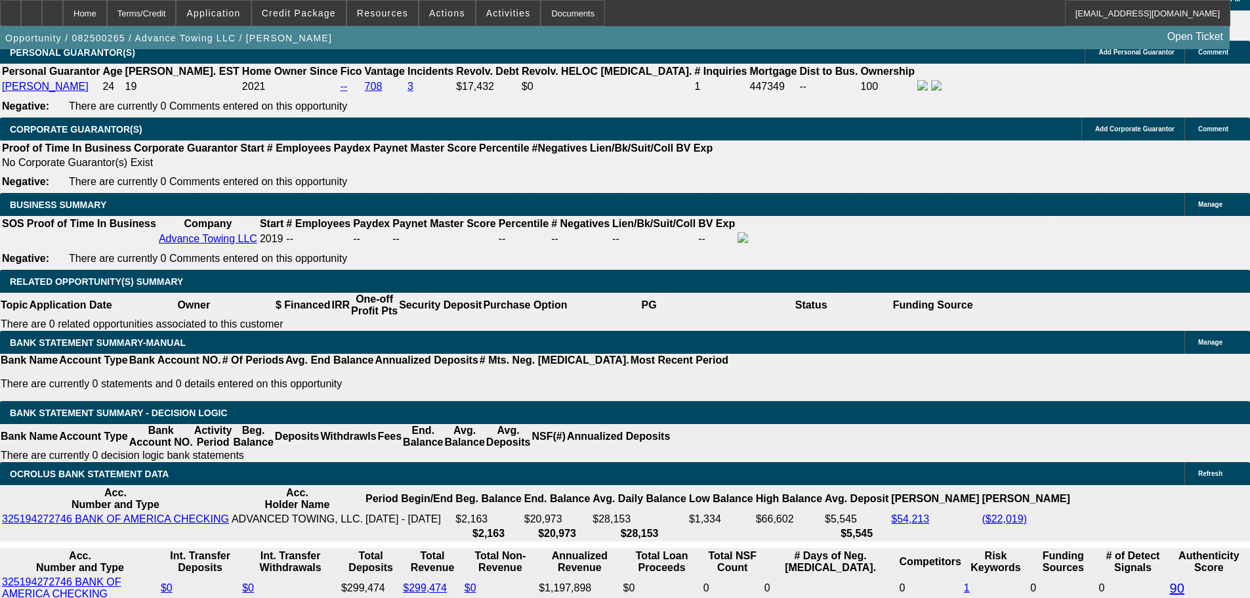
scroll to position [1968, 0]
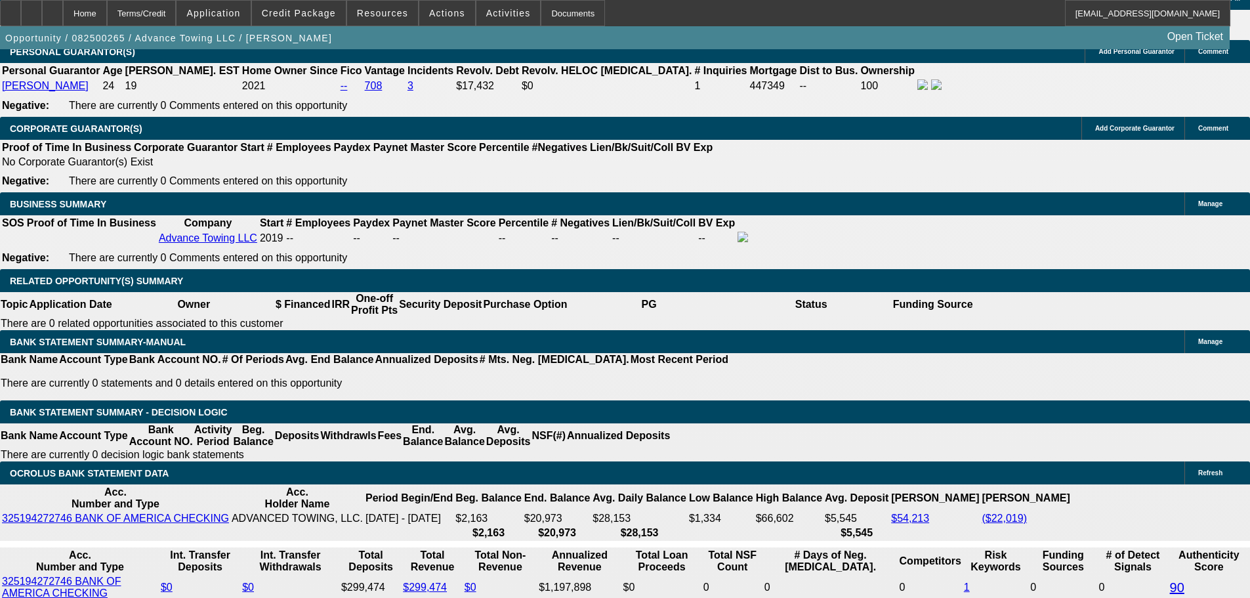
drag, startPoint x: 289, startPoint y: 344, endPoint x: 308, endPoint y: 344, distance: 18.4
type input "10"
type input "UNKNOWN"
type input "$2,842.88"
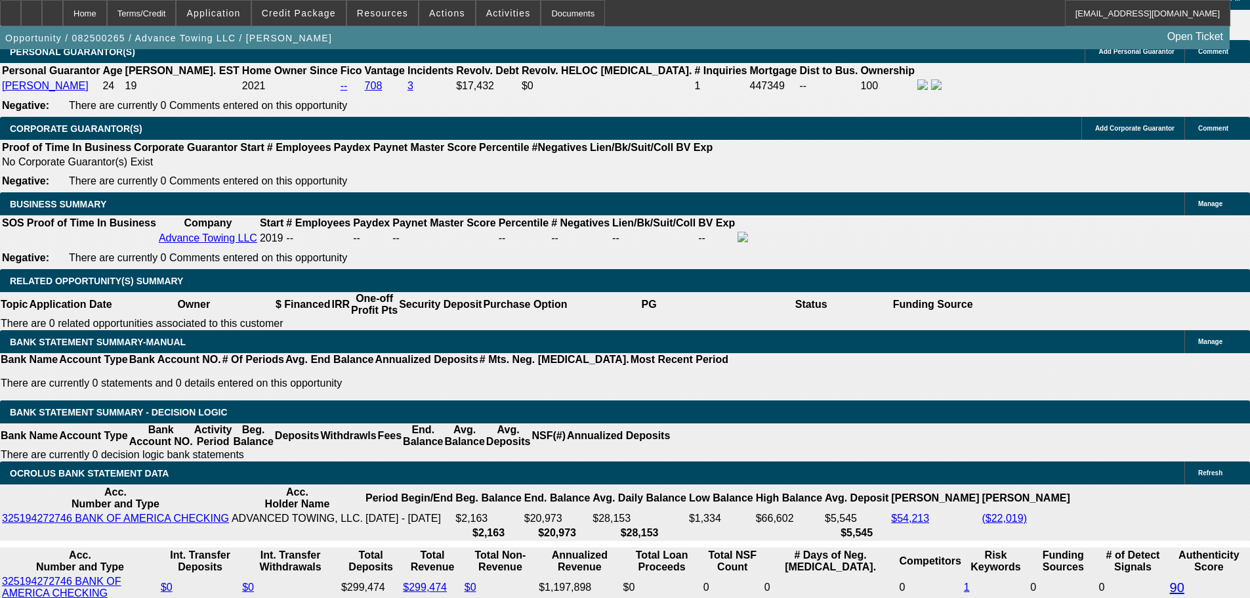
type input "$5,685.76"
type input "10"
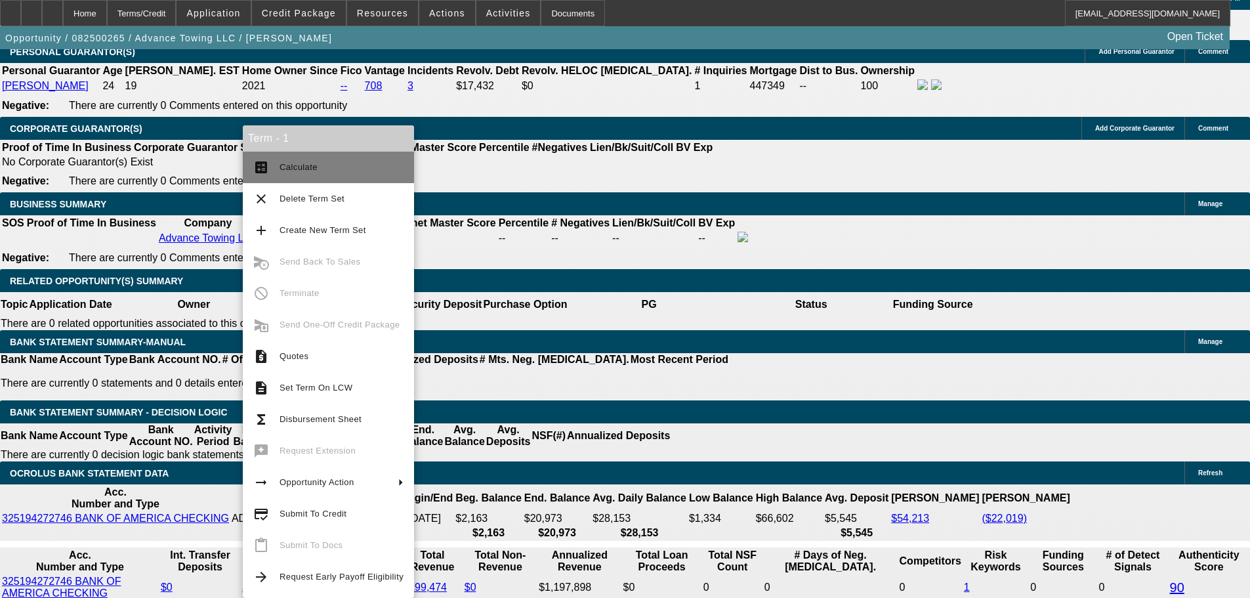
click at [285, 169] on span "Calculate" at bounding box center [298, 167] width 38 height 10
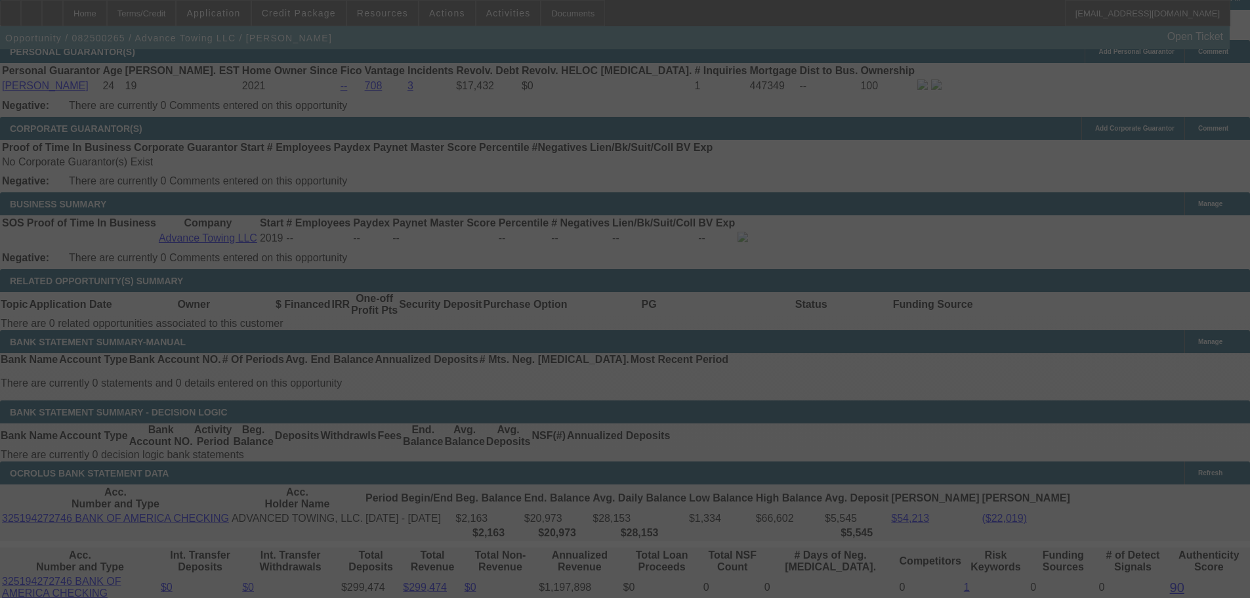
select select "0"
select select "2"
select select "0.1"
select select "4"
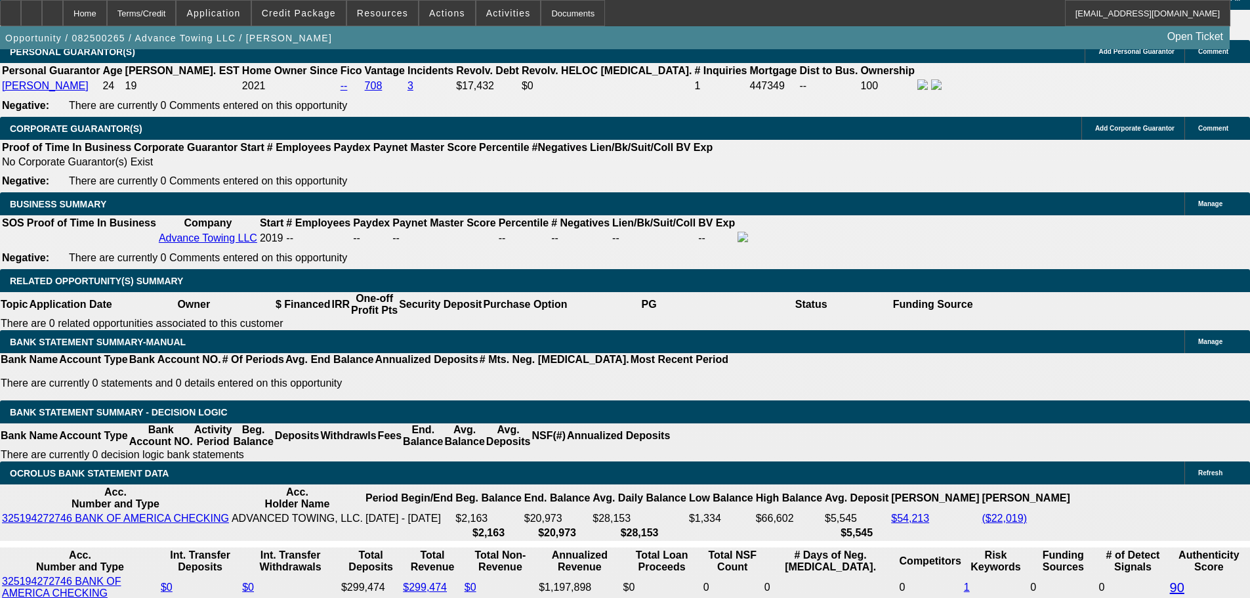
drag, startPoint x: 285, startPoint y: 346, endPoint x: 318, endPoint y: 349, distance: 33.6
type input "UNKNOWN"
type input "9"
type input "$5,532.22"
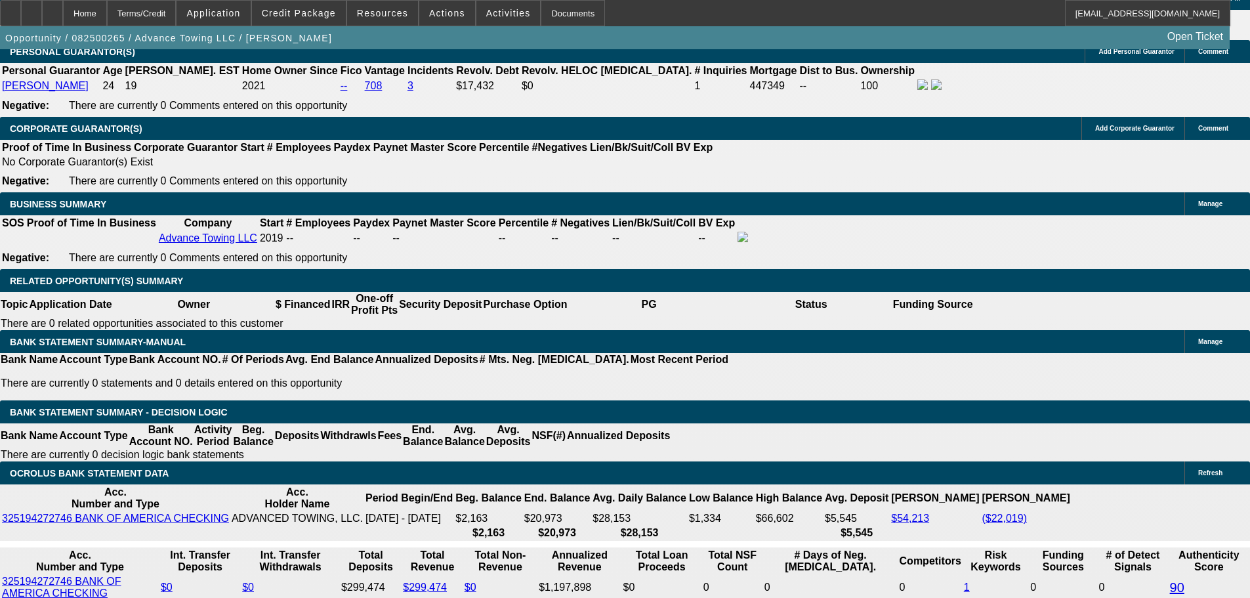
type input "$2,766.11"
type input "9.99"
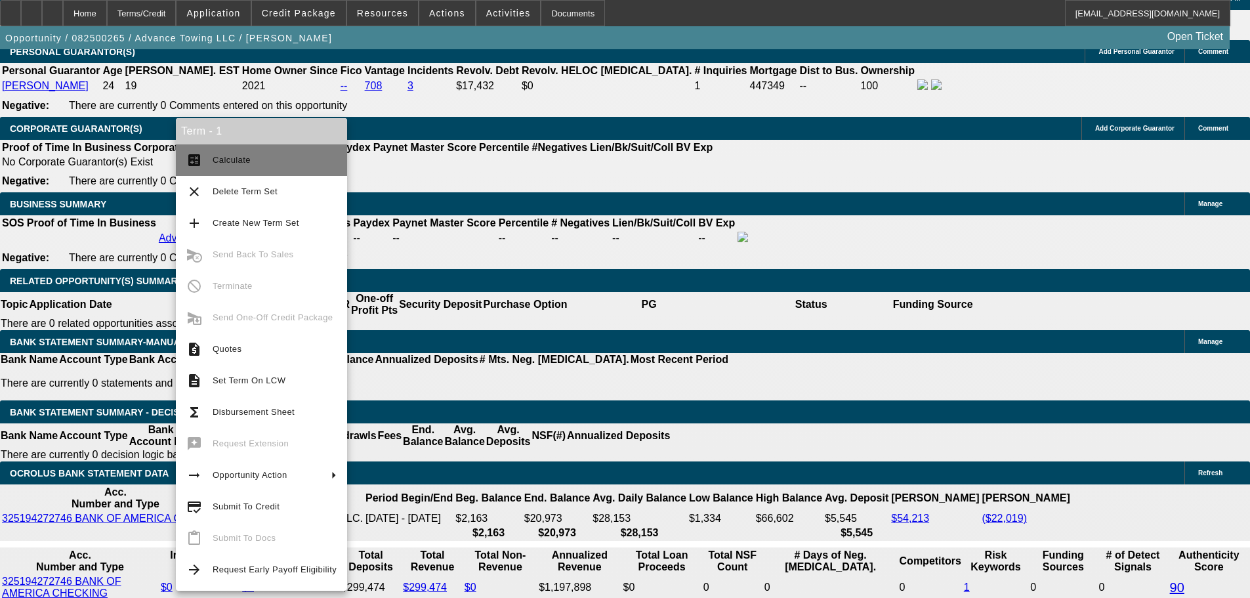
click at [217, 157] on span "Calculate" at bounding box center [232, 160] width 38 height 10
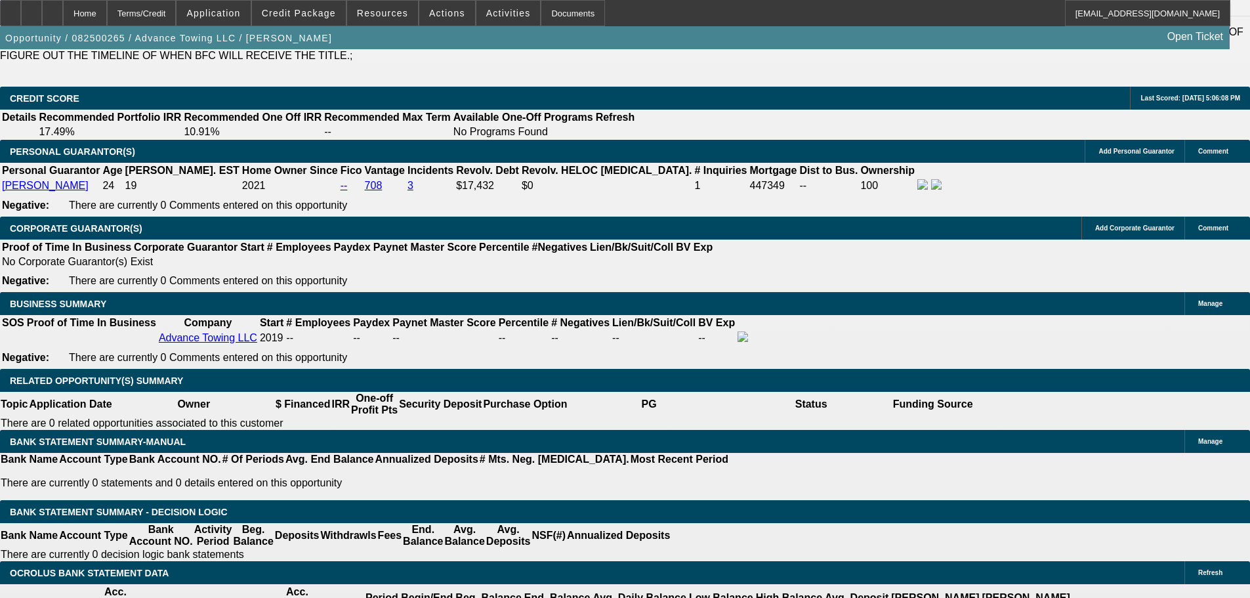
scroll to position [1837, 0]
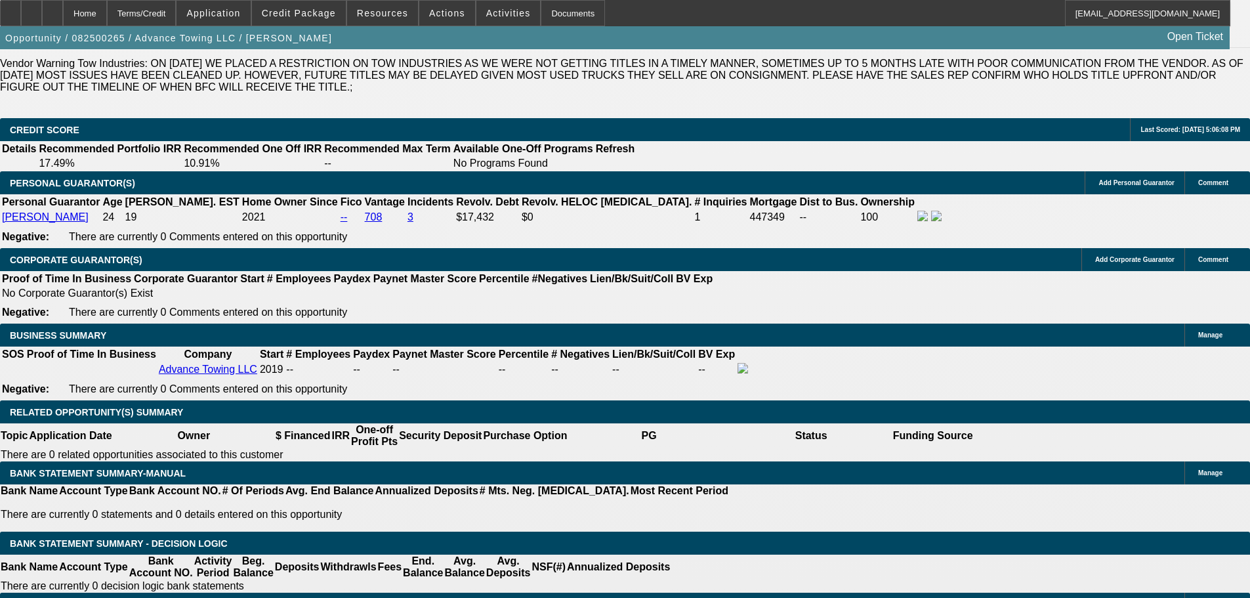
type input "$5,670.30"
type input "$2,835.15"
type input "$5,684.22"
type input "$2,842.11"
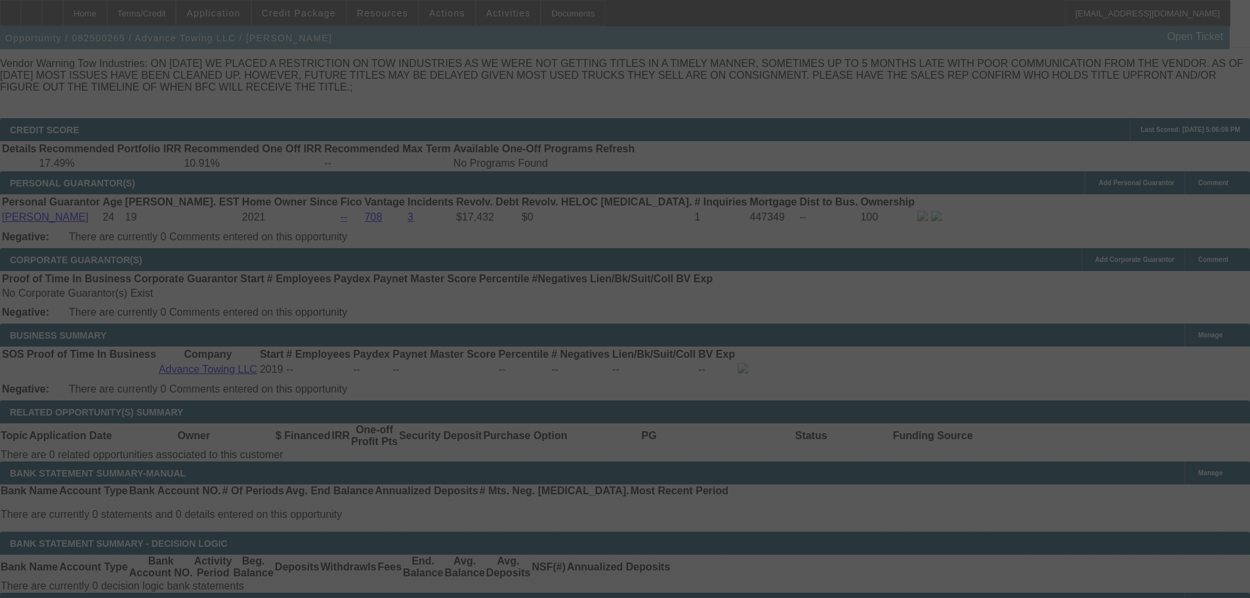
select select "0"
select select "2"
select select "0.1"
select select "4"
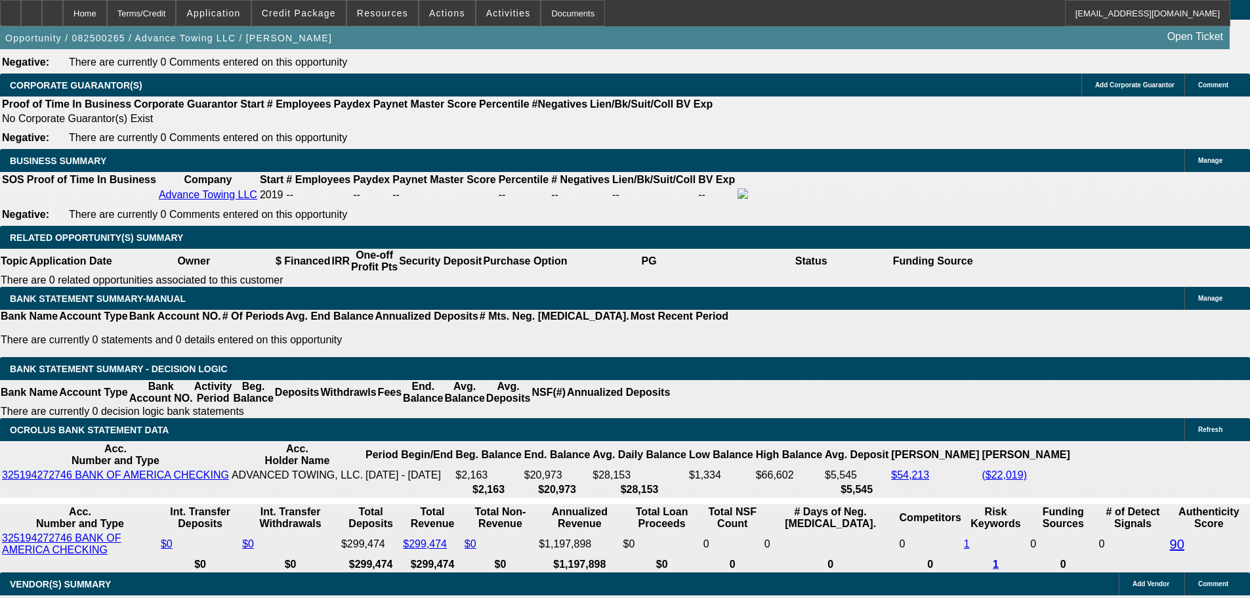
scroll to position [1968, 0]
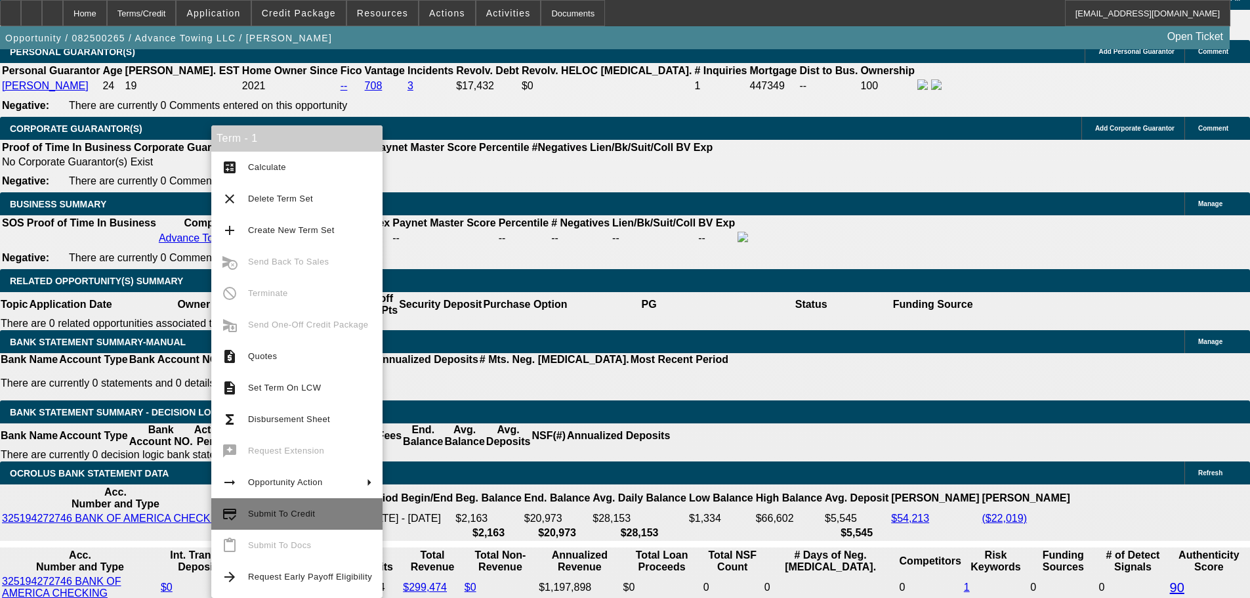
click at [281, 515] on span "Submit To Credit" at bounding box center [281, 513] width 67 height 10
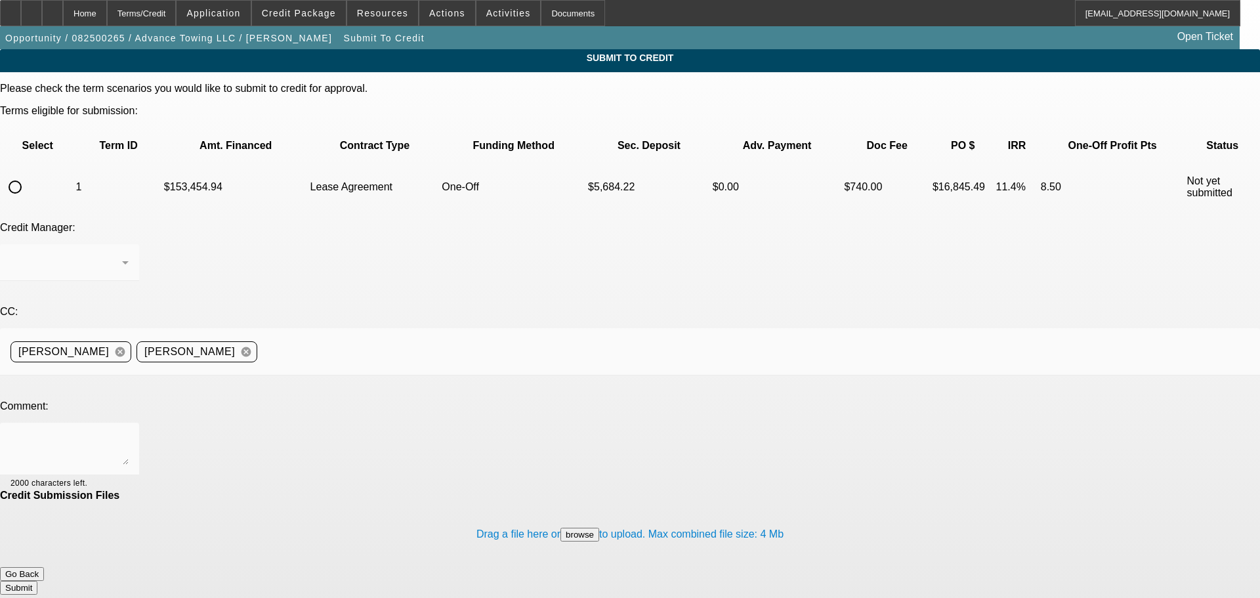
click at [28, 174] on input "radio" at bounding box center [15, 187] width 26 height 26
radio input "true"
click at [129, 423] on div at bounding box center [69, 449] width 118 height 52
click at [297, 5] on span at bounding box center [299, 12] width 94 height 31
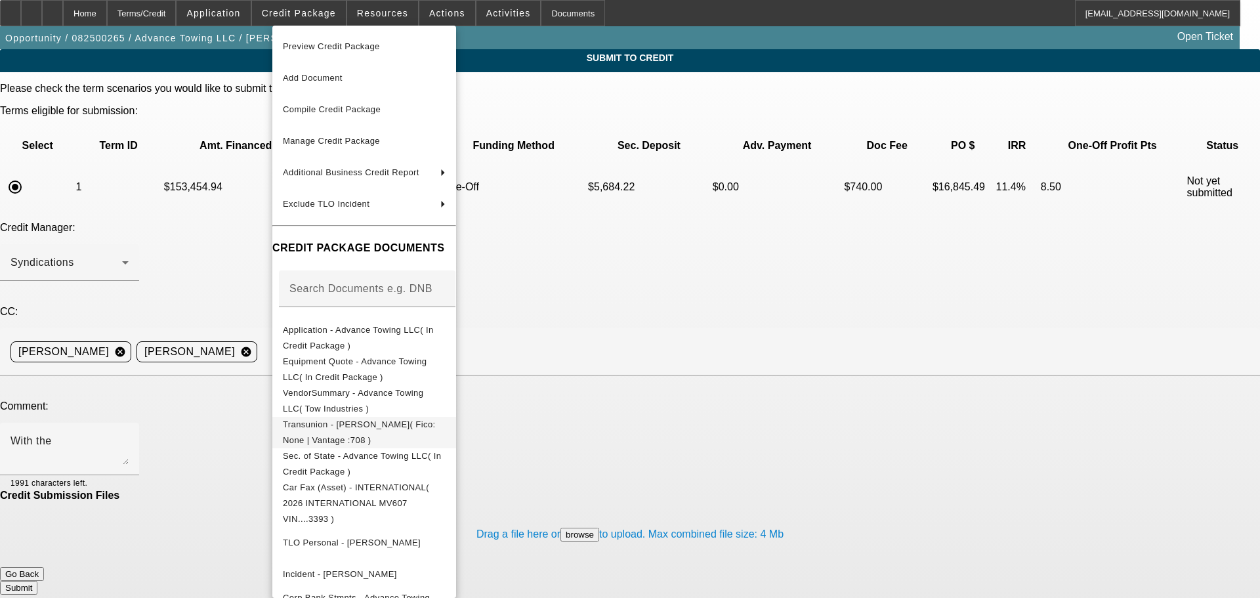
click at [365, 422] on span "Transunion - Castanede, Jose( Fico: None | Vantage :708 )" at bounding box center [364, 432] width 163 height 31
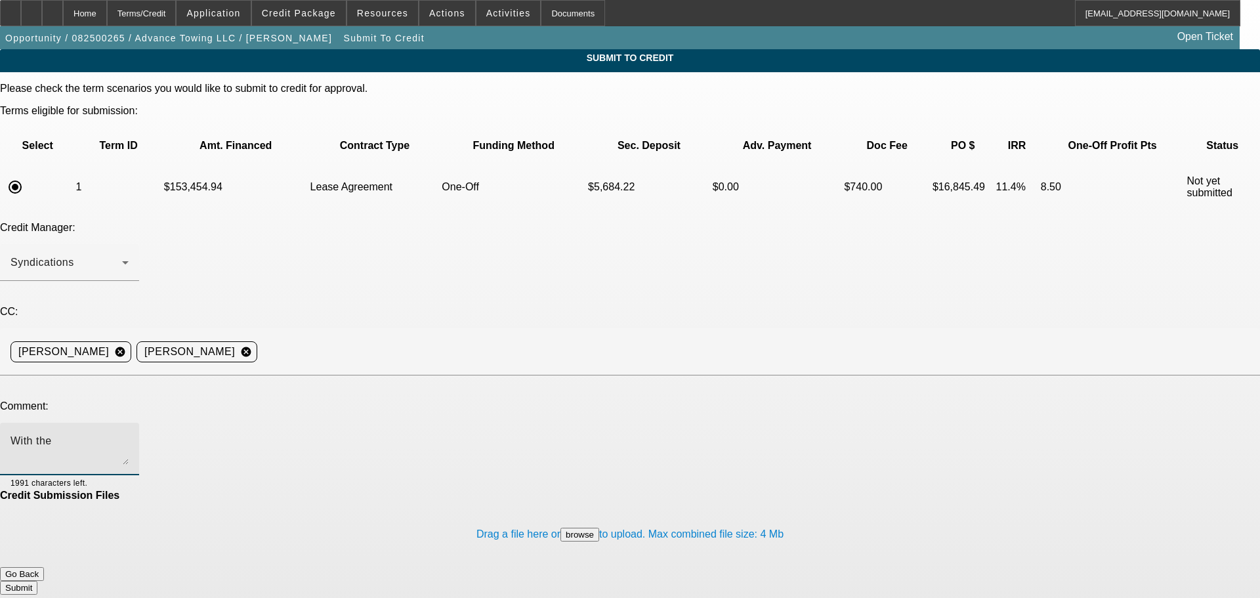
click at [129, 433] on textarea "With the" at bounding box center [69, 448] width 118 height 31
type textarea "With on paid off and one current mortgage and clean pay history, can we try Fin…"
click at [107, 14] on div "Home" at bounding box center [85, 13] width 44 height 26
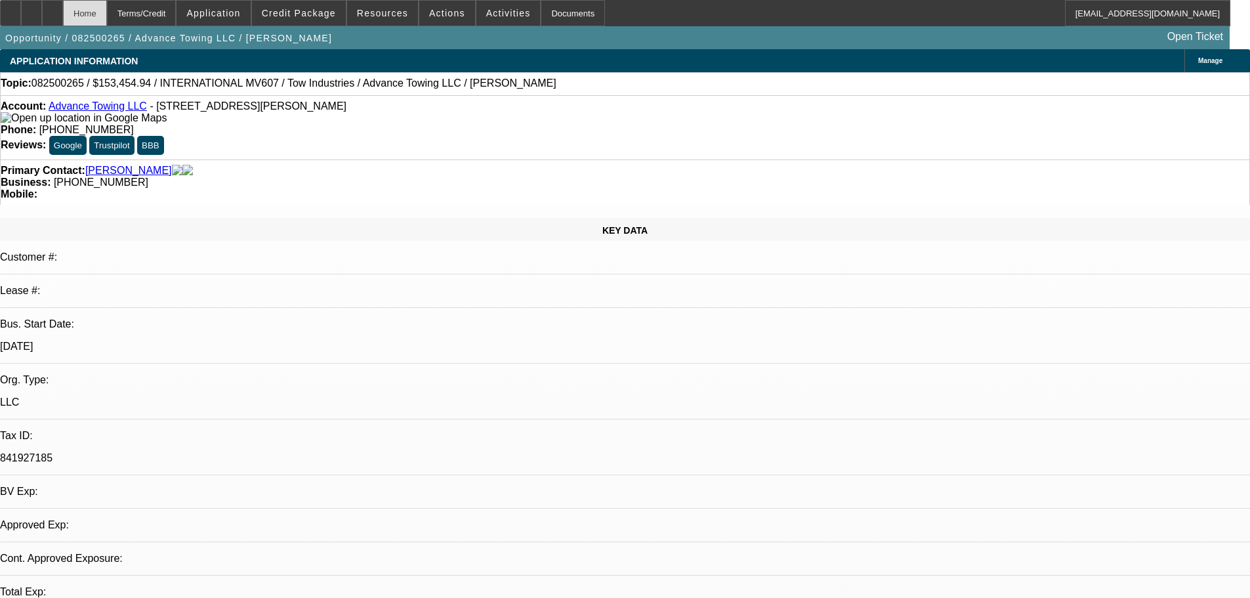
select select "0"
select select "2"
select select "0.1"
select select "4"
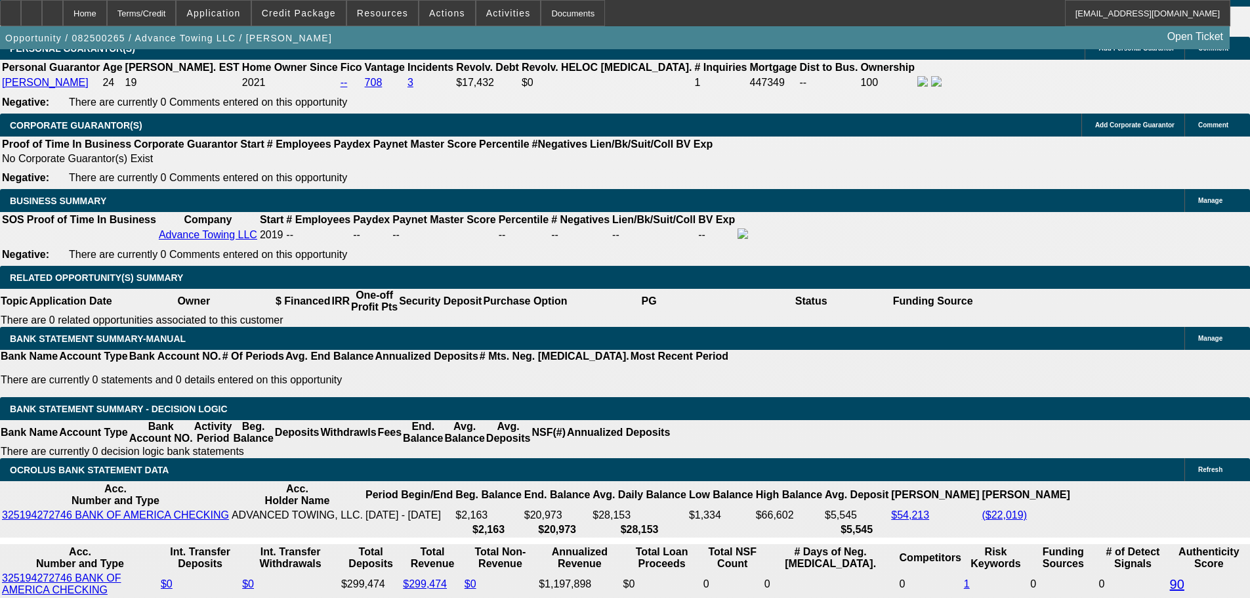
scroll to position [2050, 0]
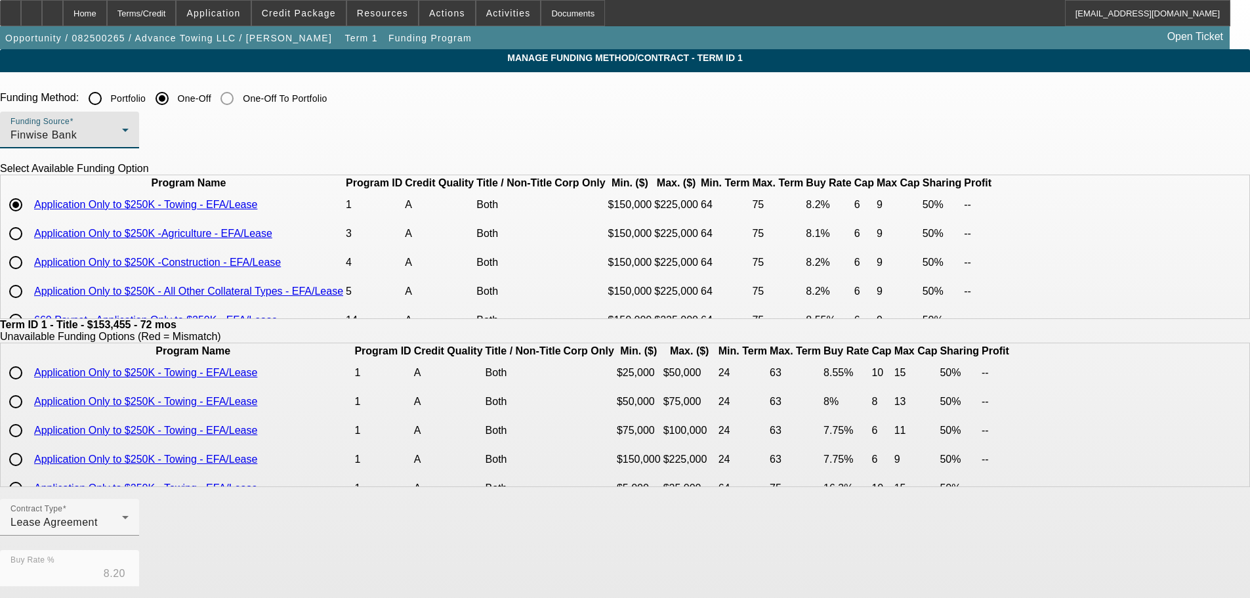
click at [122, 138] on div "Finwise Bank" at bounding box center [66, 135] width 112 height 16
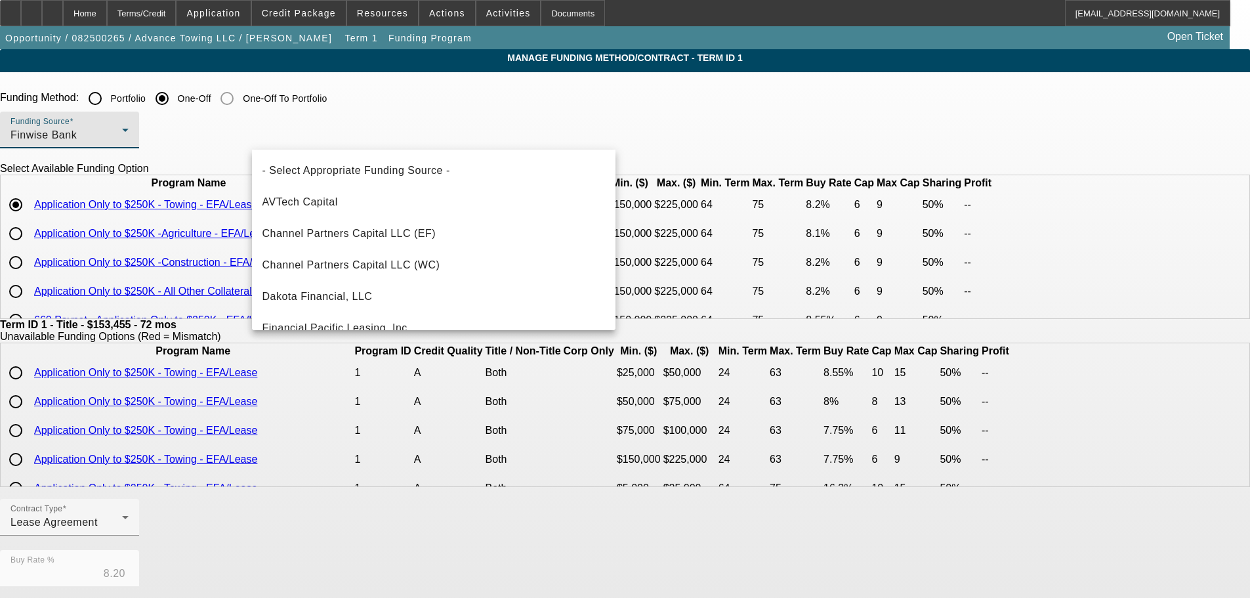
click at [361, 94] on div at bounding box center [625, 299] width 1250 height 598
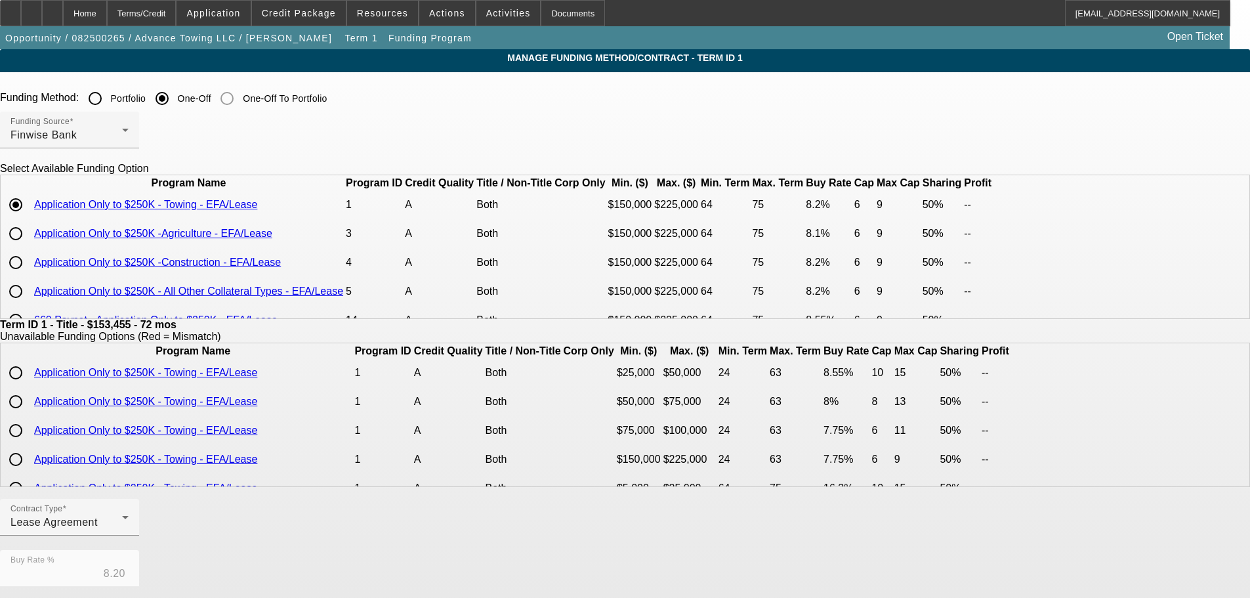
click at [111, 94] on div at bounding box center [94, 98] width 31 height 31
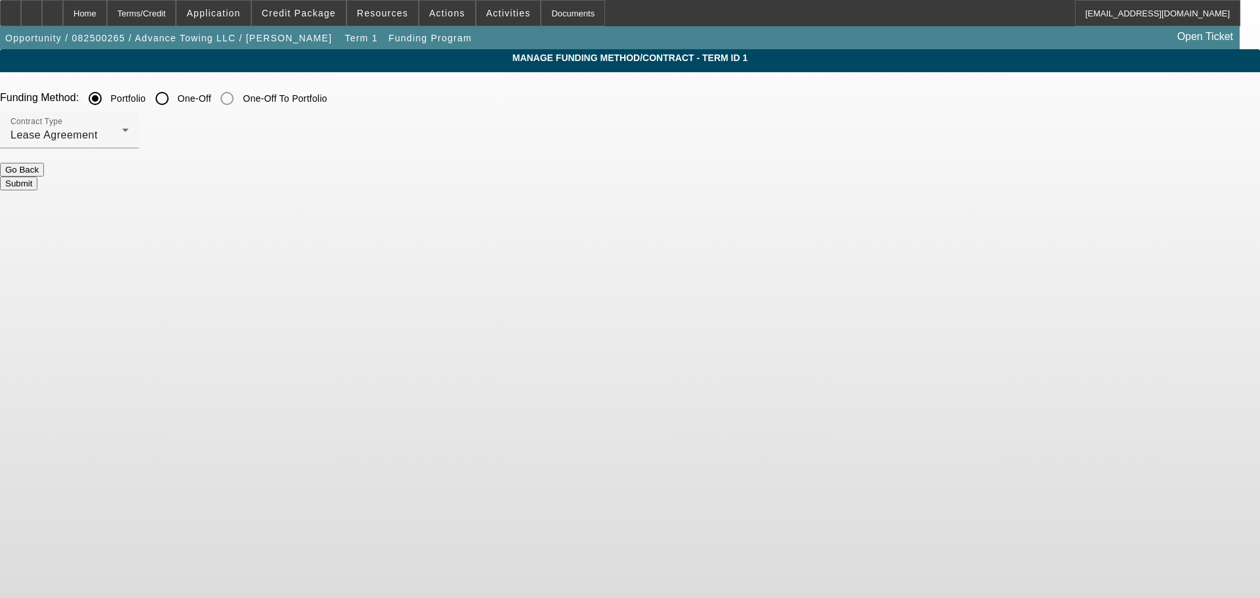
click at [37, 177] on button "Submit" at bounding box center [18, 183] width 37 height 14
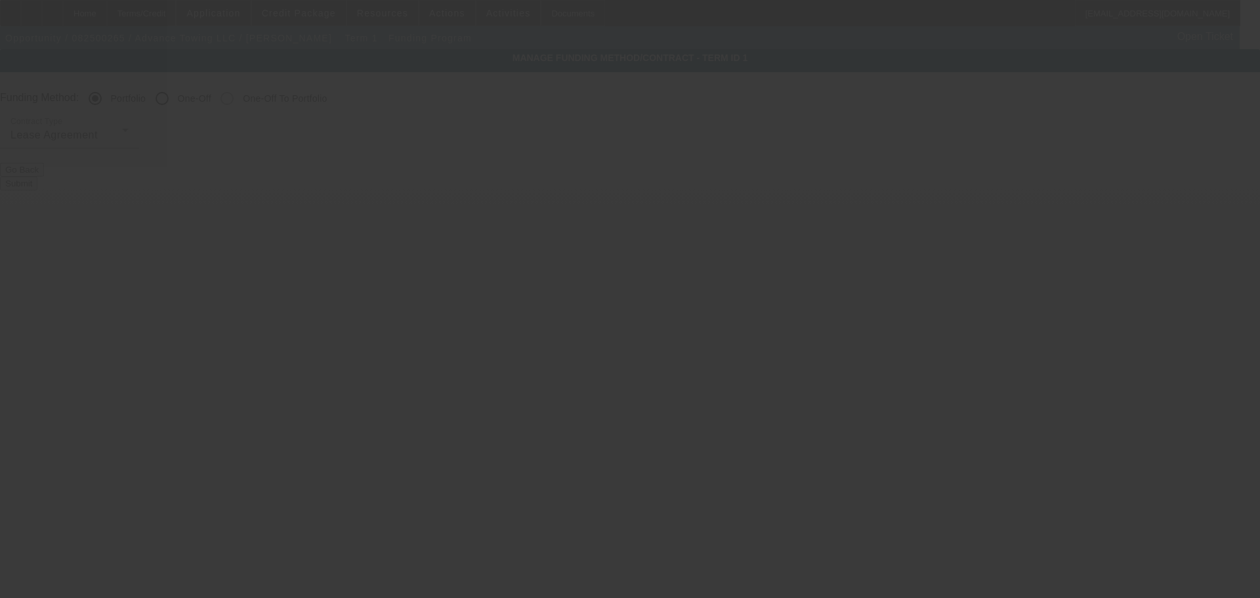
radio input "false"
radio input "true"
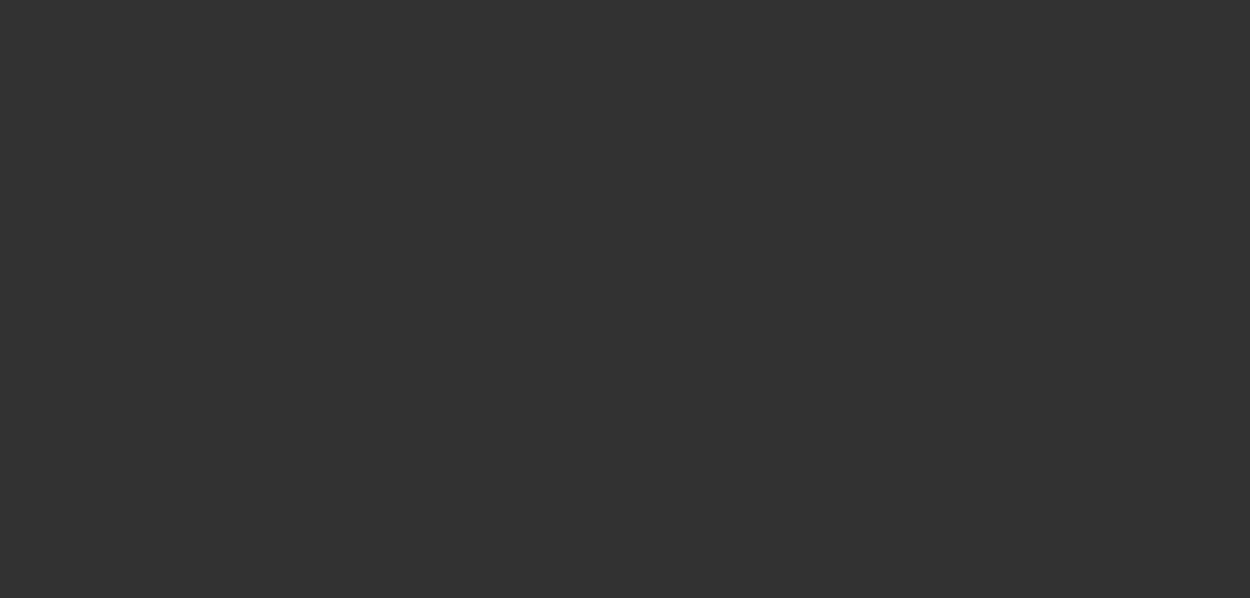
click at [370, 104] on div at bounding box center [625, 299] width 1250 height 598
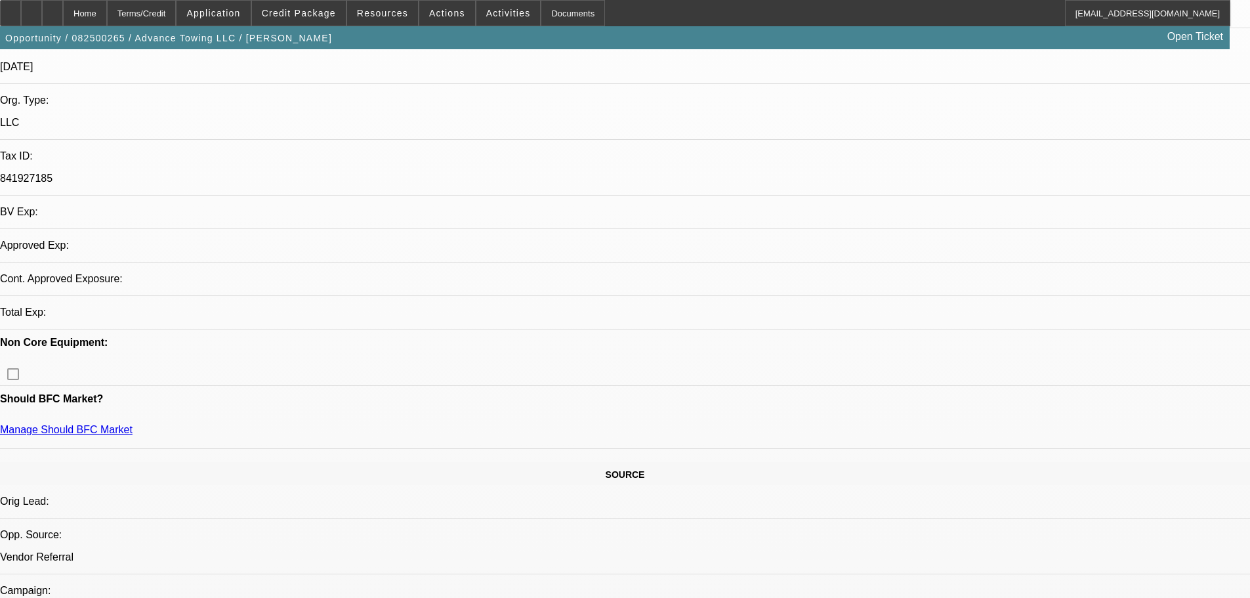
select select "0"
select select "2"
select select "0.1"
select select "4"
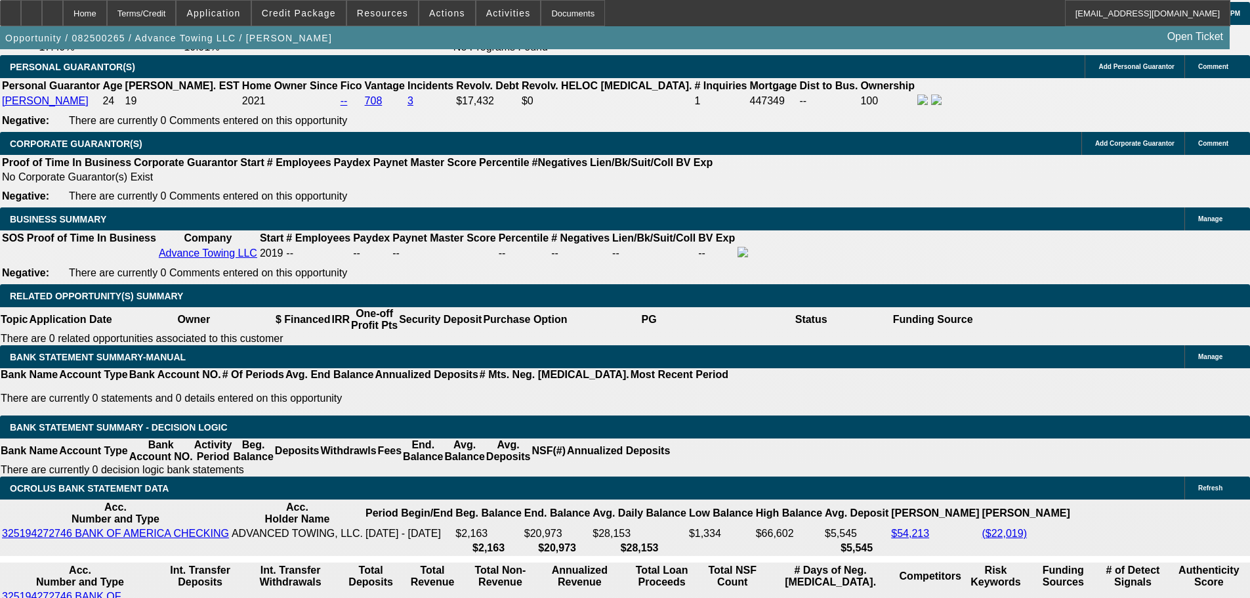
scroll to position [1997, 0]
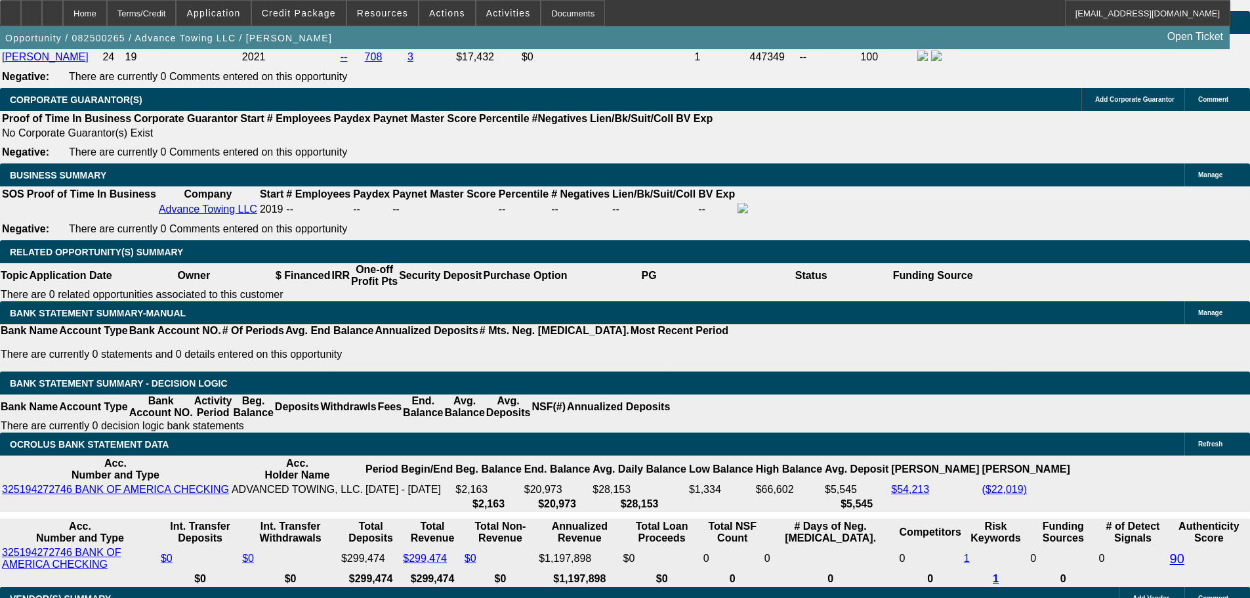
drag, startPoint x: 293, startPoint y: 312, endPoint x: 326, endPoint y: 307, distance: 33.2
type input "$5,532.22"
type input "UNKNOWN"
type input "15"
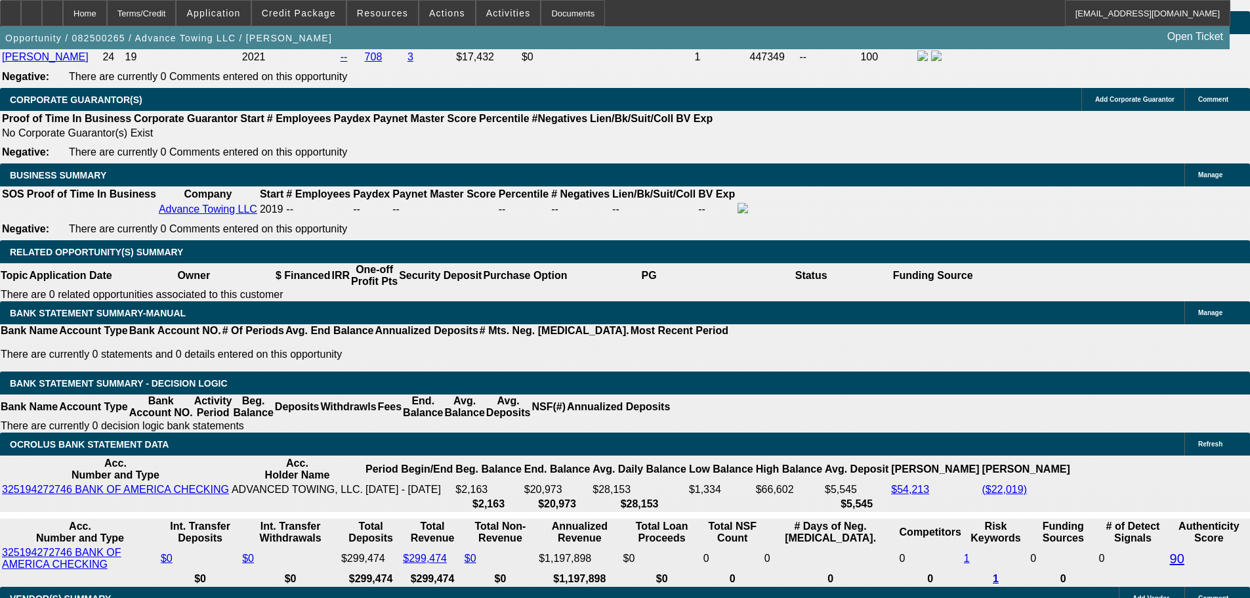
type input "$4,393.58"
type input "$2,196.79"
type input "$6,489.62"
type input "$3,244.81"
type input "15"
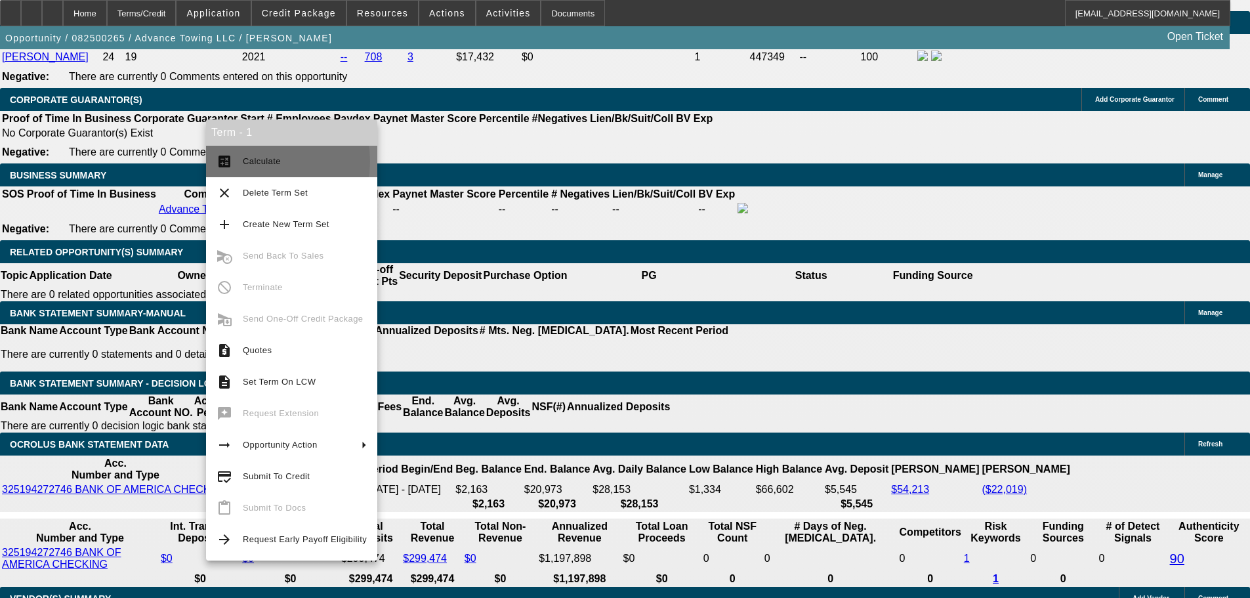
click at [253, 161] on span "Calculate" at bounding box center [262, 161] width 38 height 10
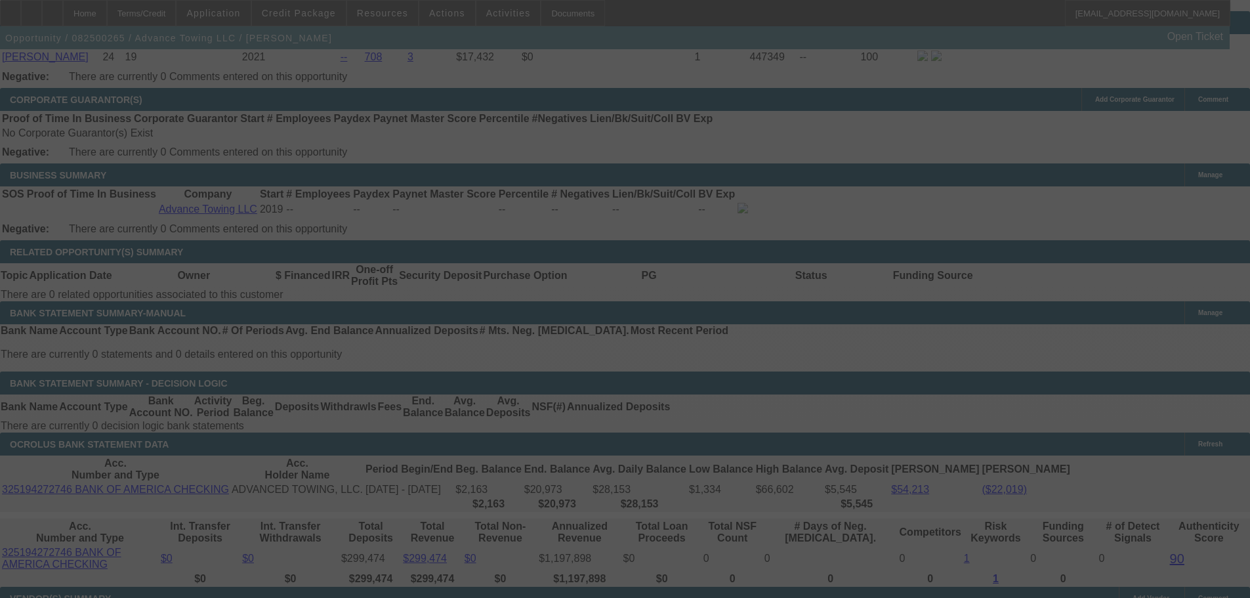
select select "0"
select select "2"
select select "0.1"
select select "4"
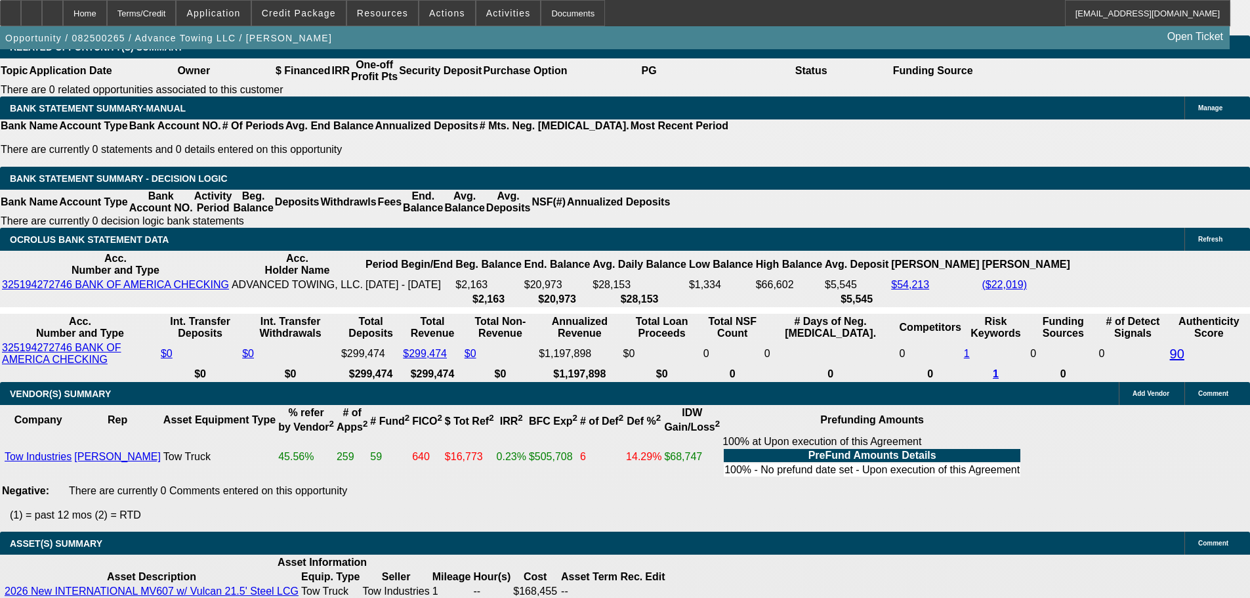
scroll to position [1966, 0]
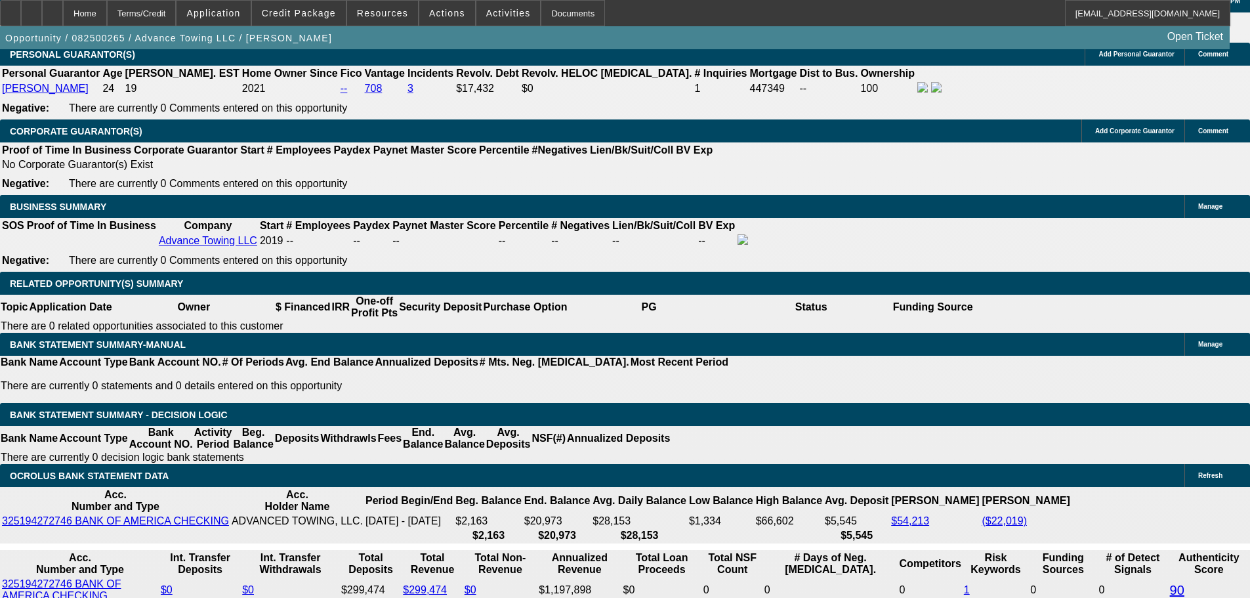
drag, startPoint x: 285, startPoint y: 345, endPoint x: 318, endPoint y: 339, distance: 33.3
type input "1"
type input "UNKNOWN"
type input "$2,196.79"
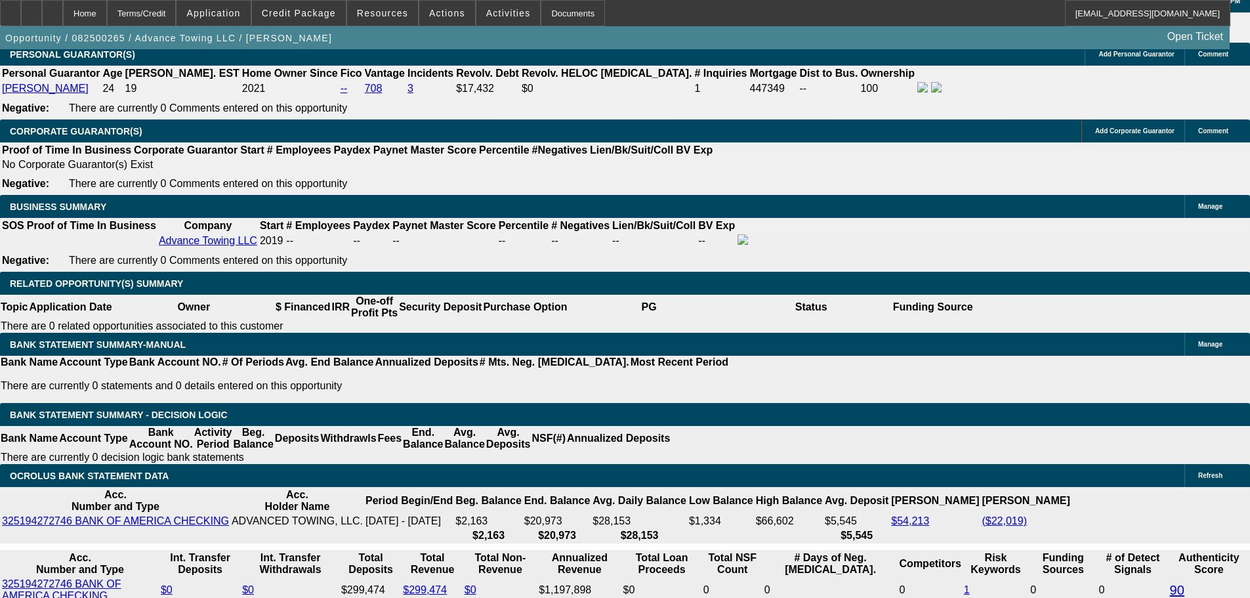
type input "$4,393.58"
type input "14."
type input "$3,162.05"
type input "$6,324.10"
type input "14.9"
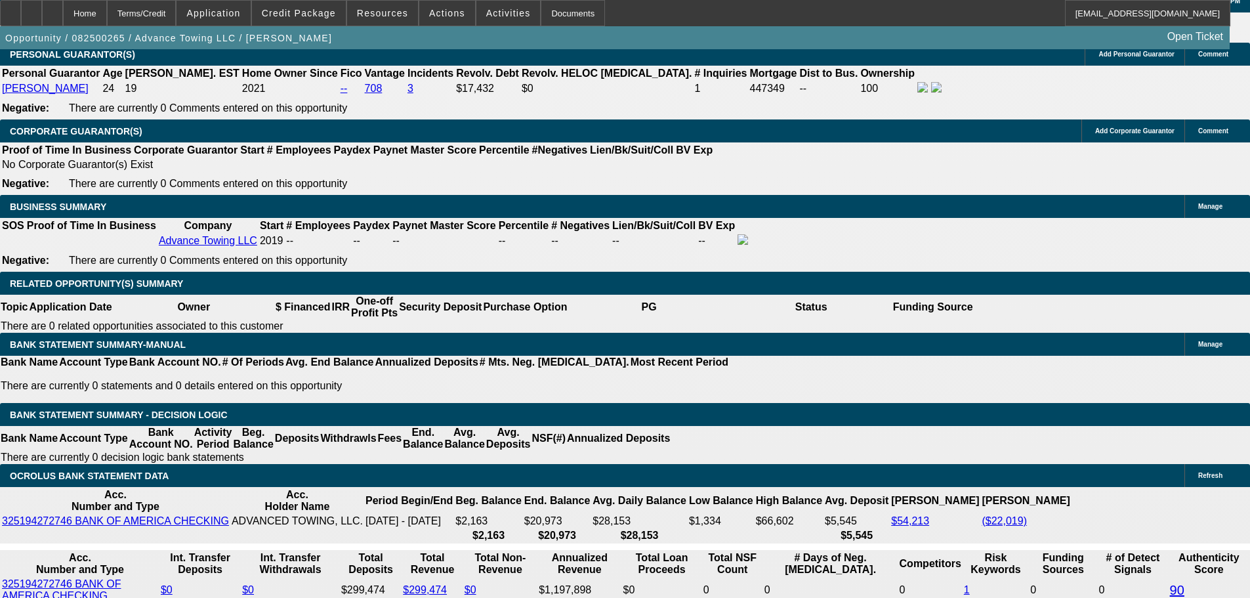
type input "$3,236.48"
type input "$6,472.96"
type input "14.999"
type input "$3,243.97"
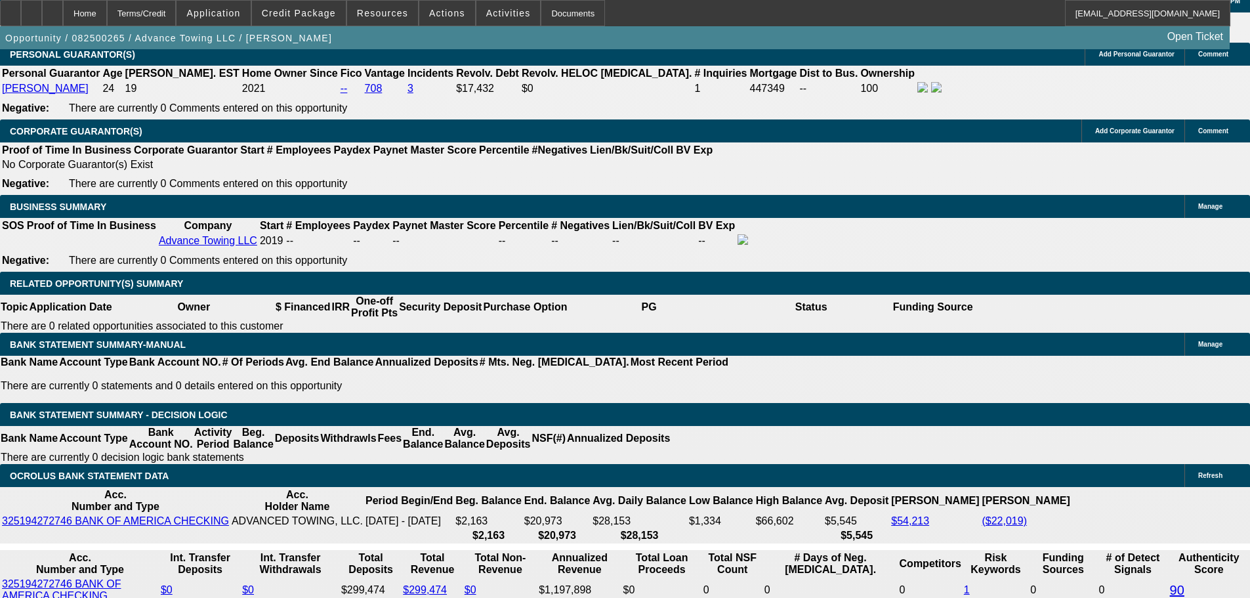
type input "$6,487.94"
type input "$3,244.72"
type input "$6,489.44"
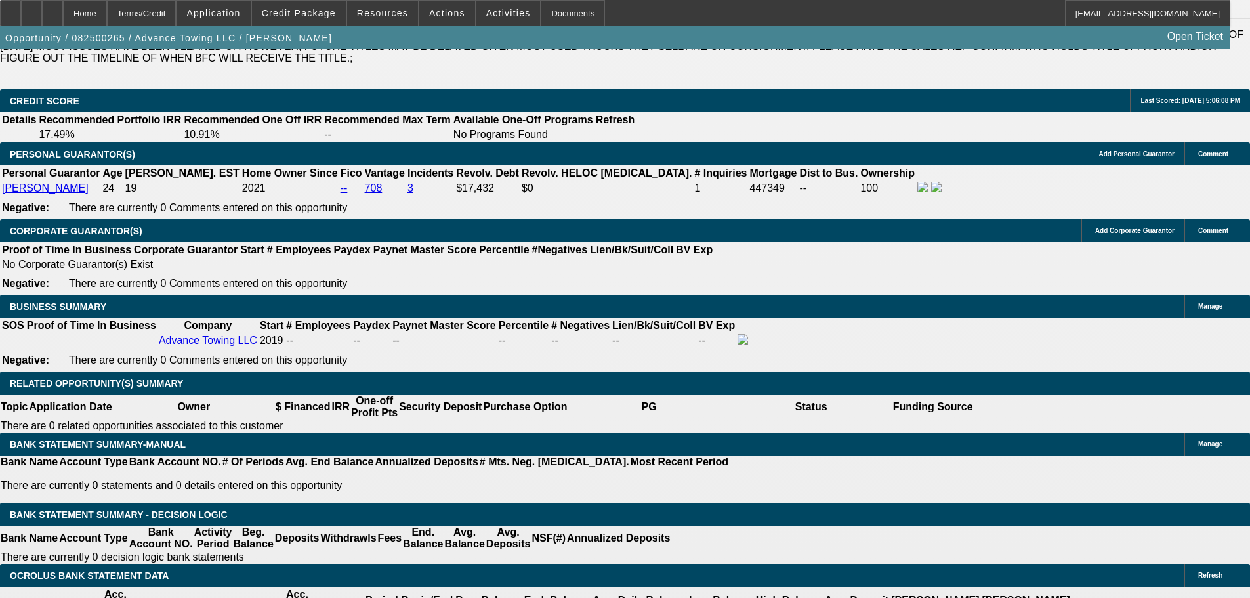
scroll to position [1834, 0]
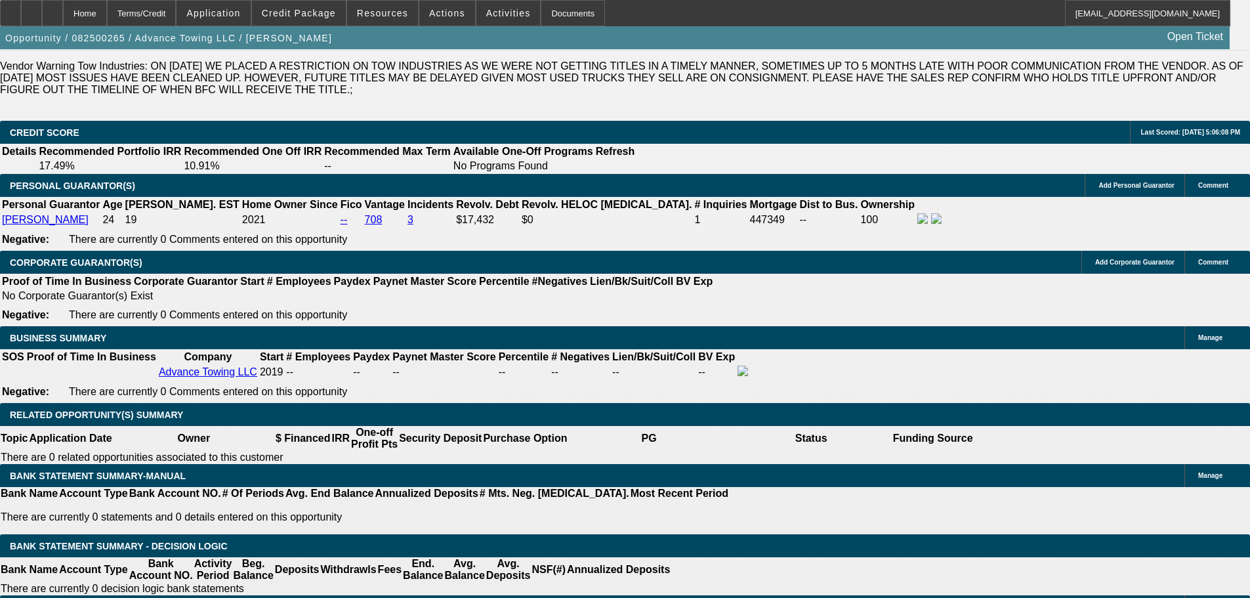
type input "14.999"
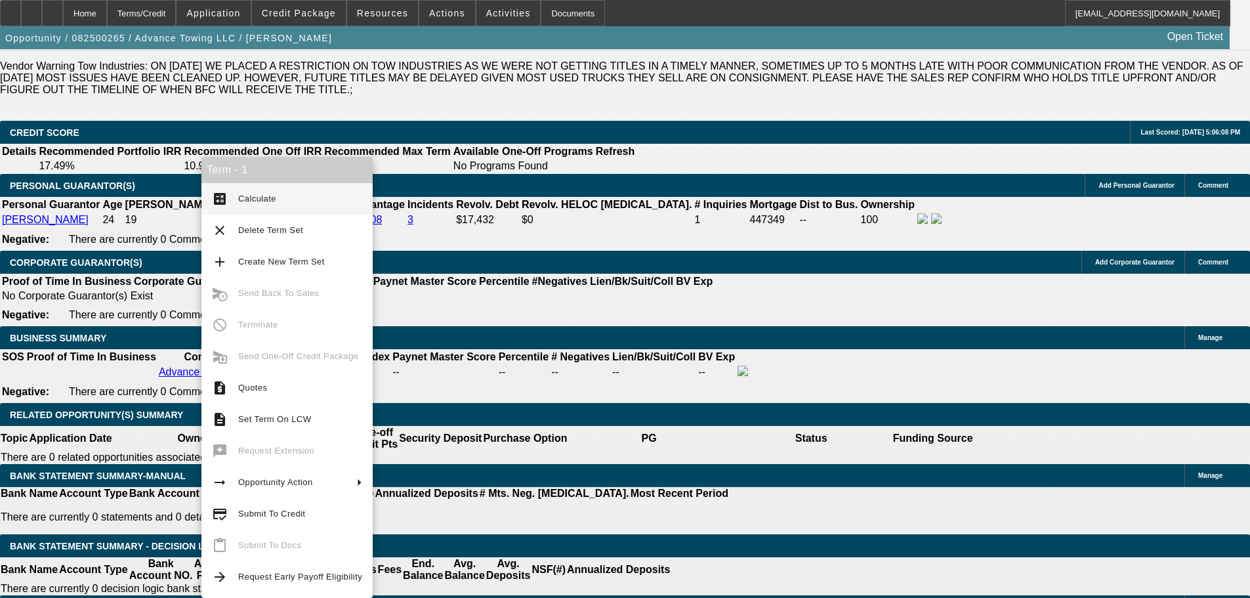
scroll to position [0, 0]
click at [265, 200] on span "Calculate" at bounding box center [257, 199] width 38 height 10
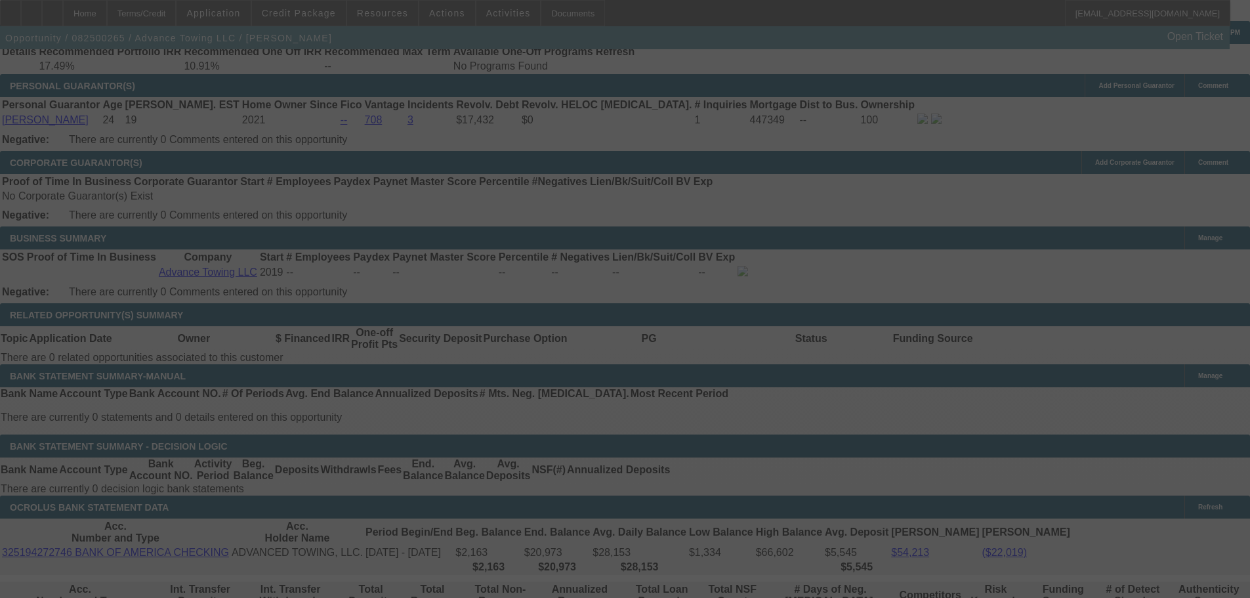
scroll to position [1966, 0]
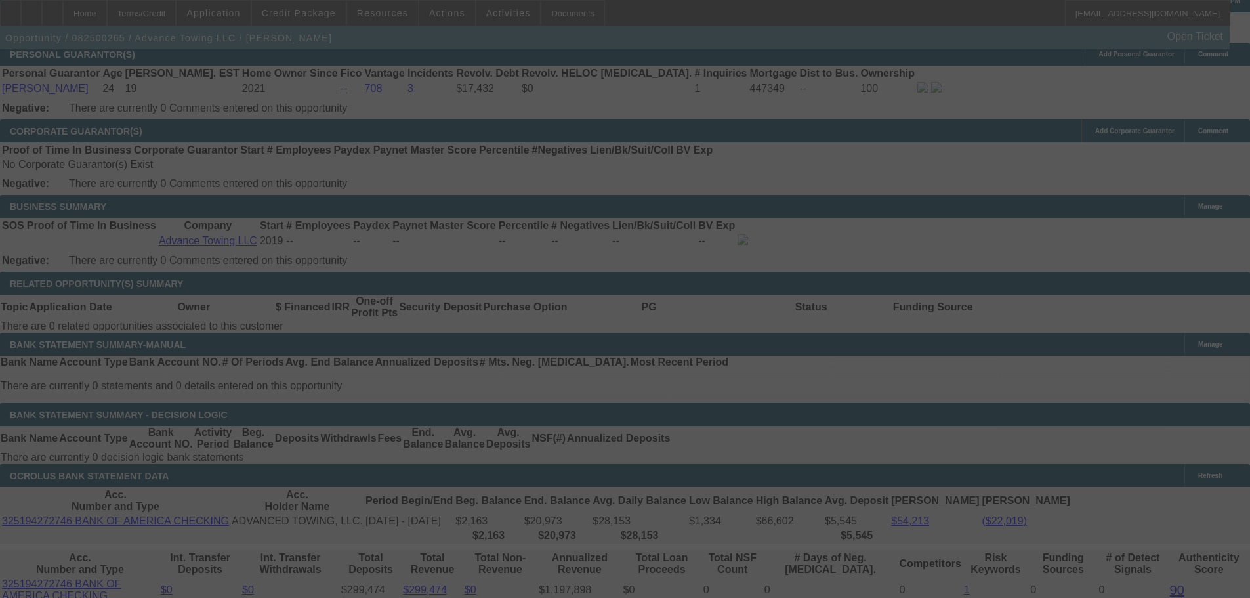
select select "0"
select select "2"
select select "0.1"
select select "4"
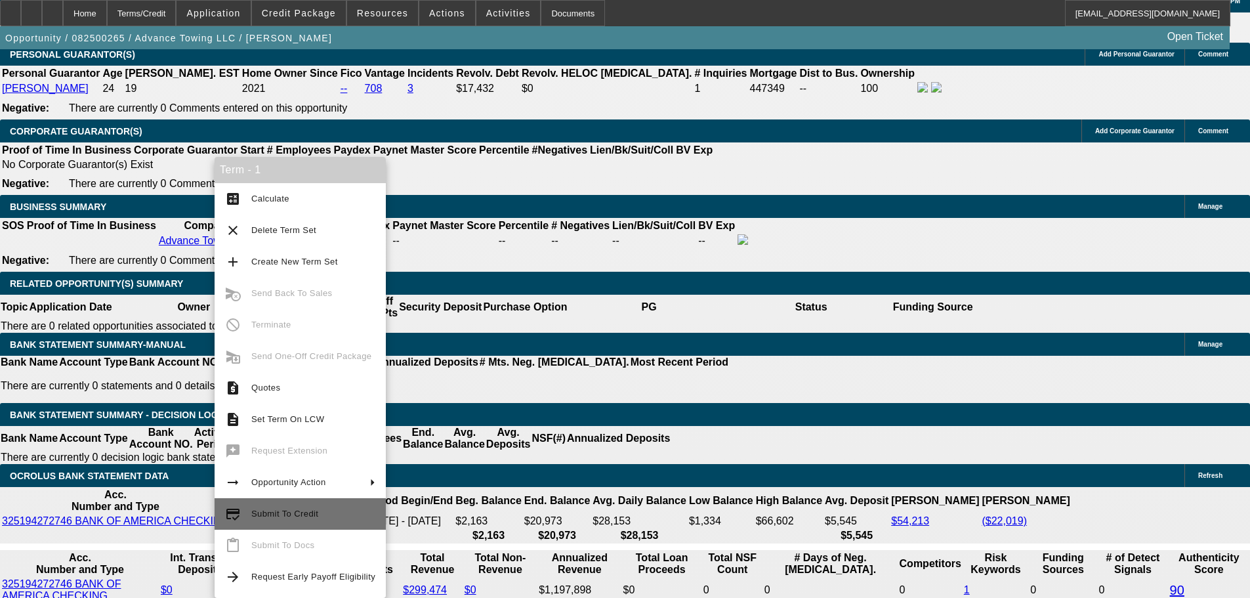
click at [339, 504] on button "credit_score Submit To Credit" at bounding box center [300, 513] width 171 height 31
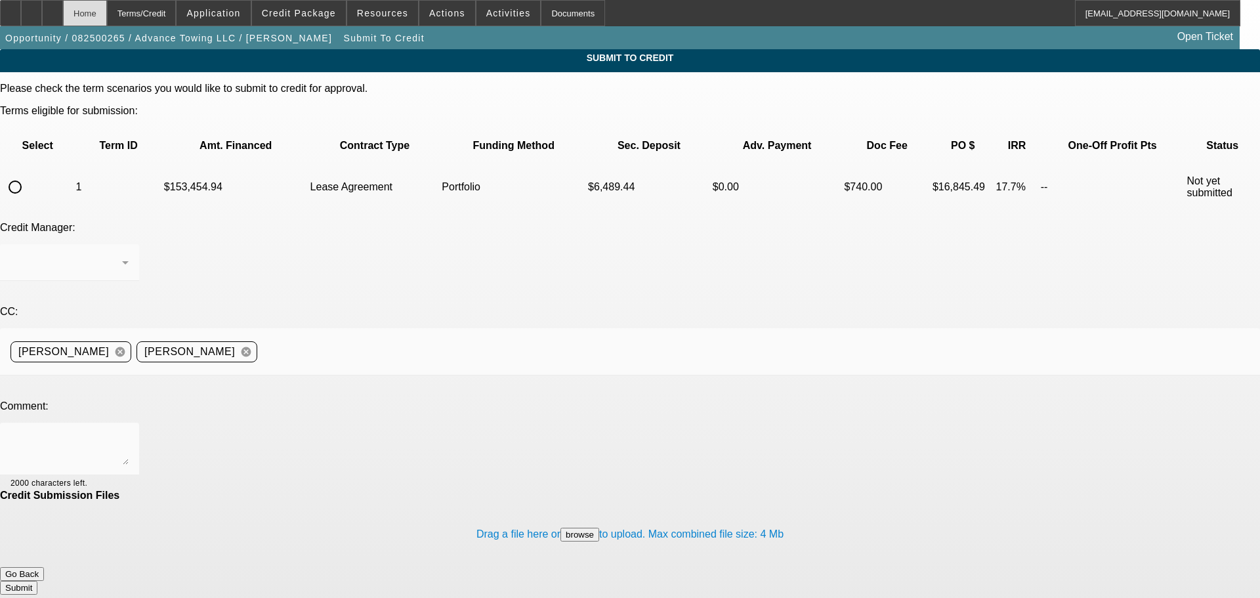
click at [107, 20] on div "Home" at bounding box center [85, 13] width 44 height 26
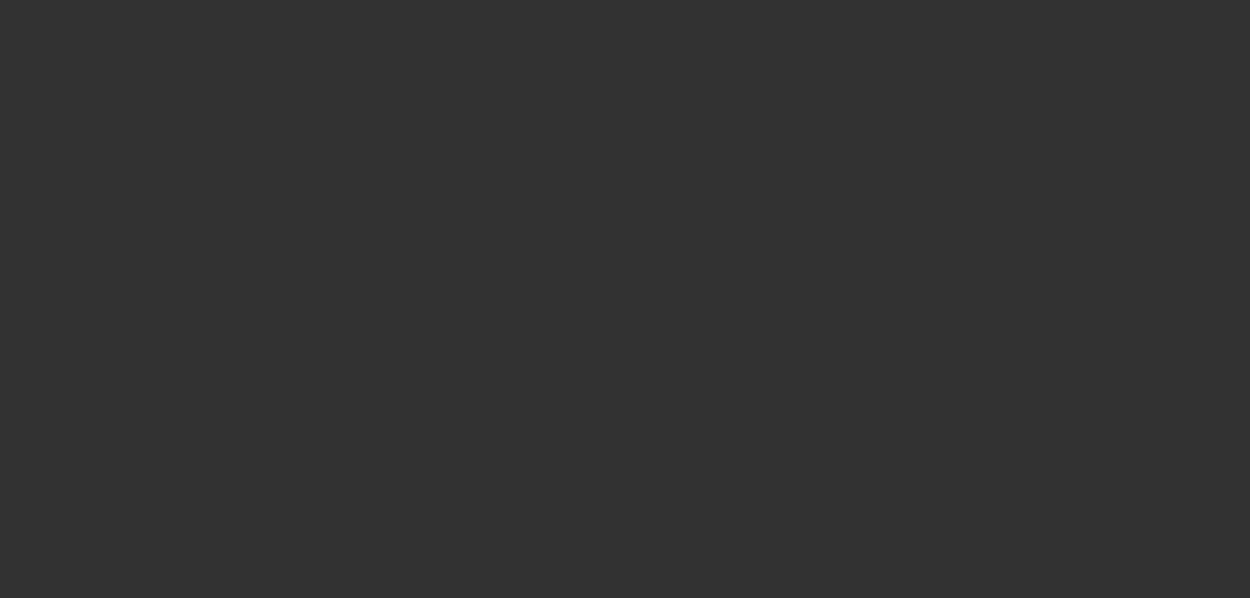
select select "0"
select select "2"
select select "0.1"
select select "4"
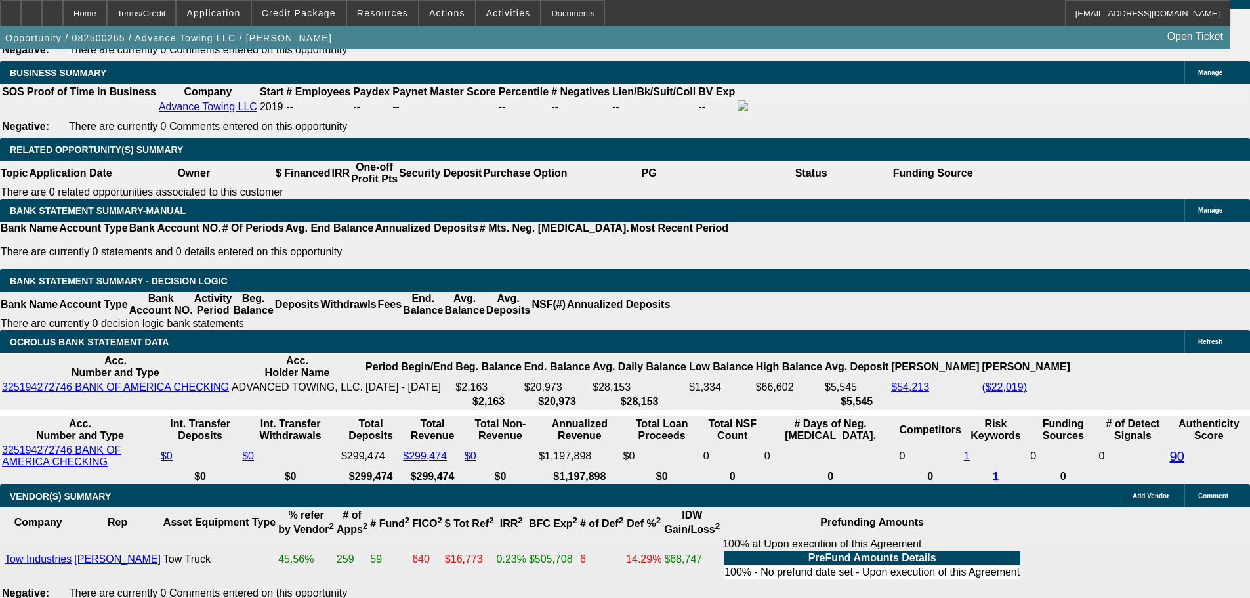
scroll to position [1968, 0]
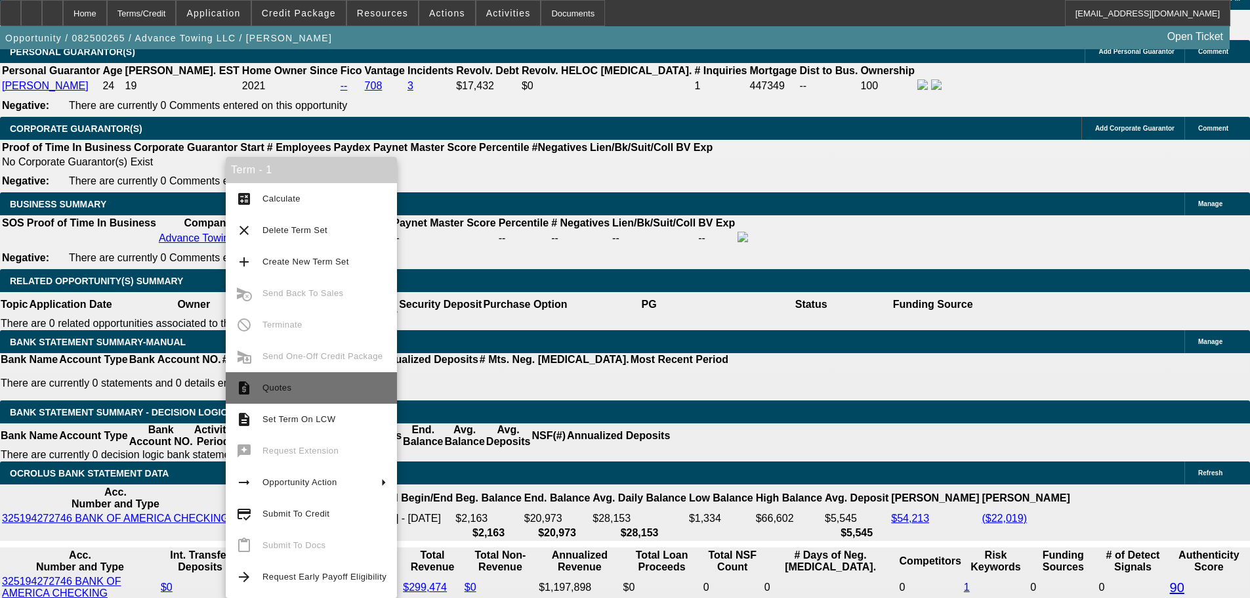
click at [326, 394] on span "Quotes" at bounding box center [324, 388] width 124 height 16
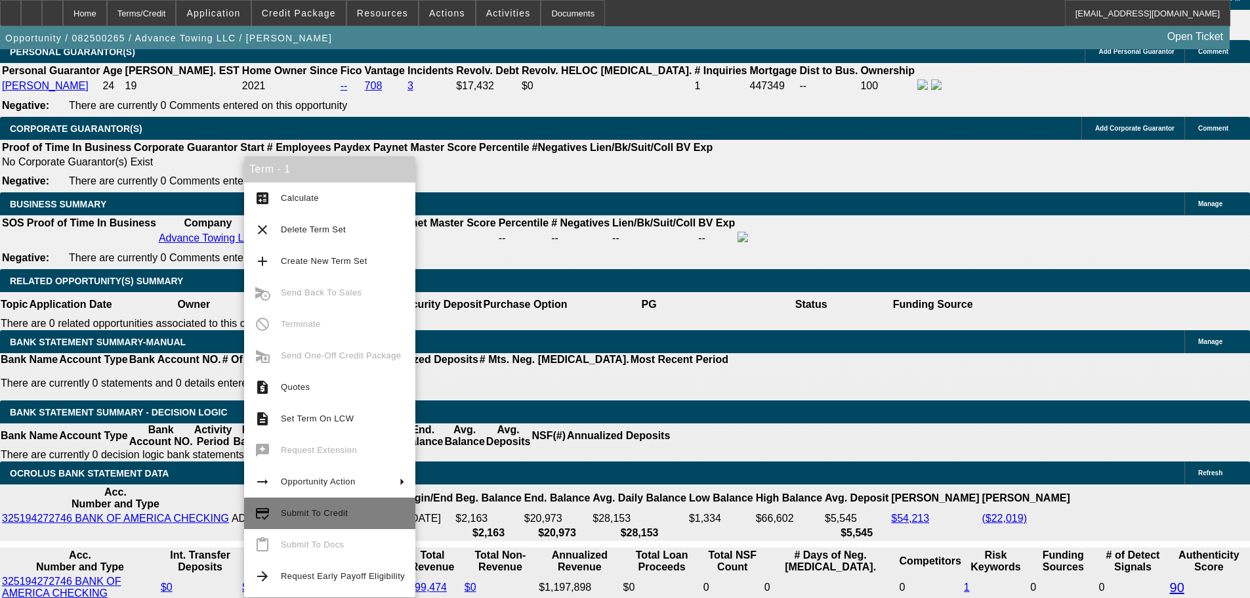
click at [342, 513] on span "Submit To Credit" at bounding box center [314, 513] width 67 height 10
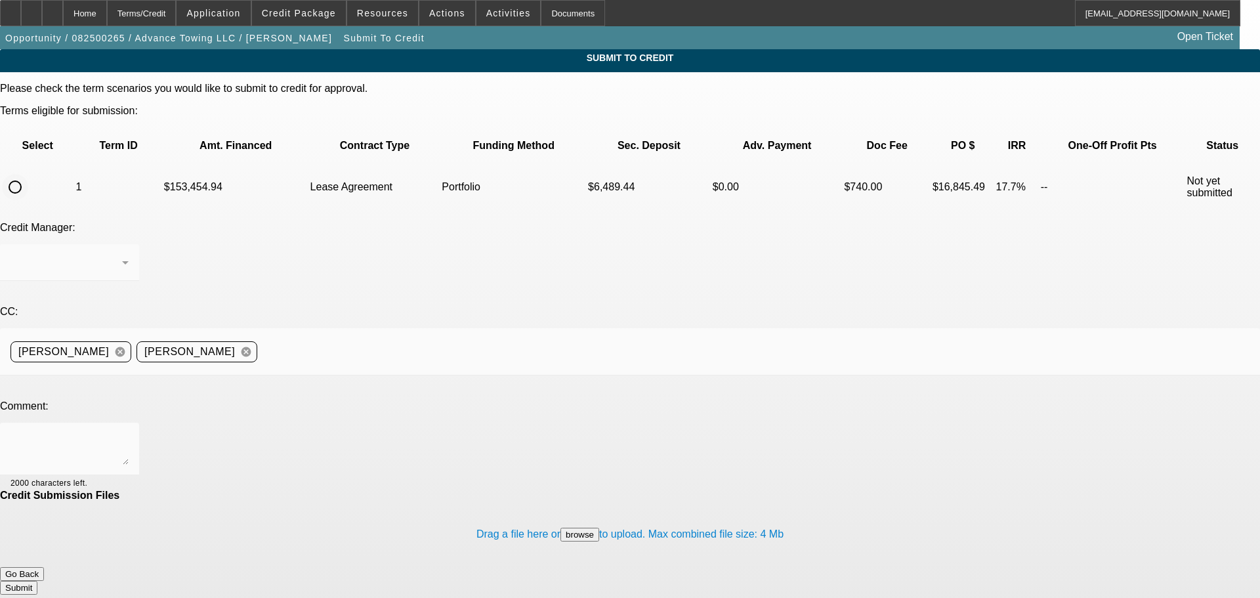
click at [28, 174] on input "radio" at bounding box center [15, 187] width 26 height 26
radio input "true"
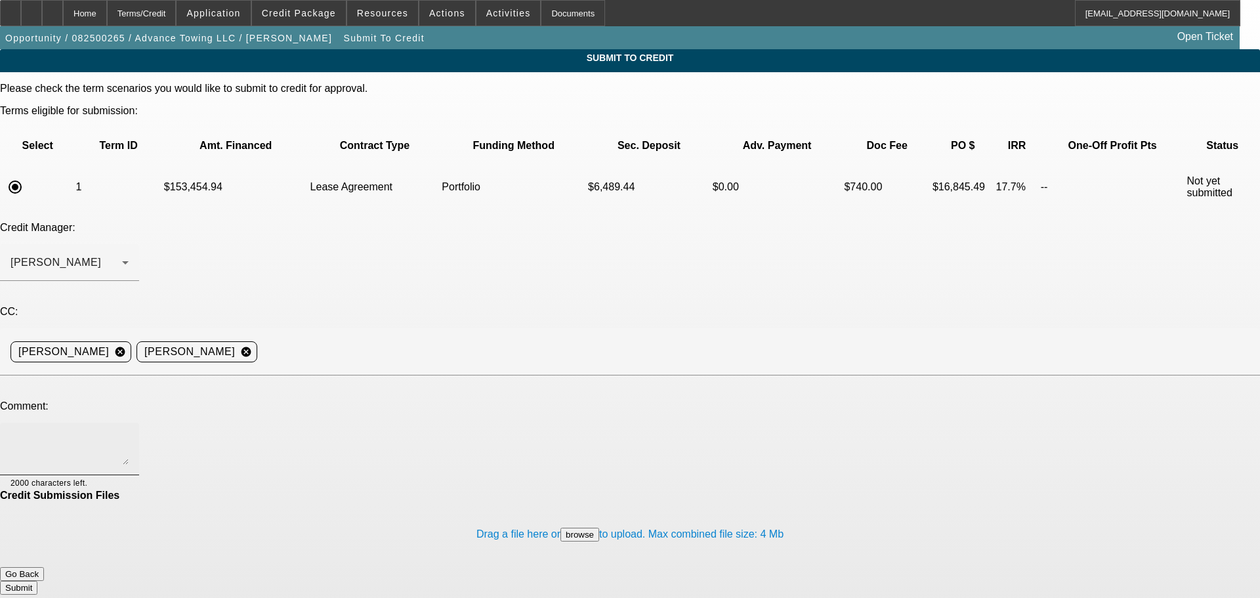
click at [129, 433] on textarea at bounding box center [69, 448] width 118 height 31
click at [129, 433] on textarea "Hey George, please review for" at bounding box center [69, 448] width 118 height 31
type textarea "Hey George, please review for port approval. Thank you."
click at [37, 581] on button "Submit" at bounding box center [18, 588] width 37 height 14
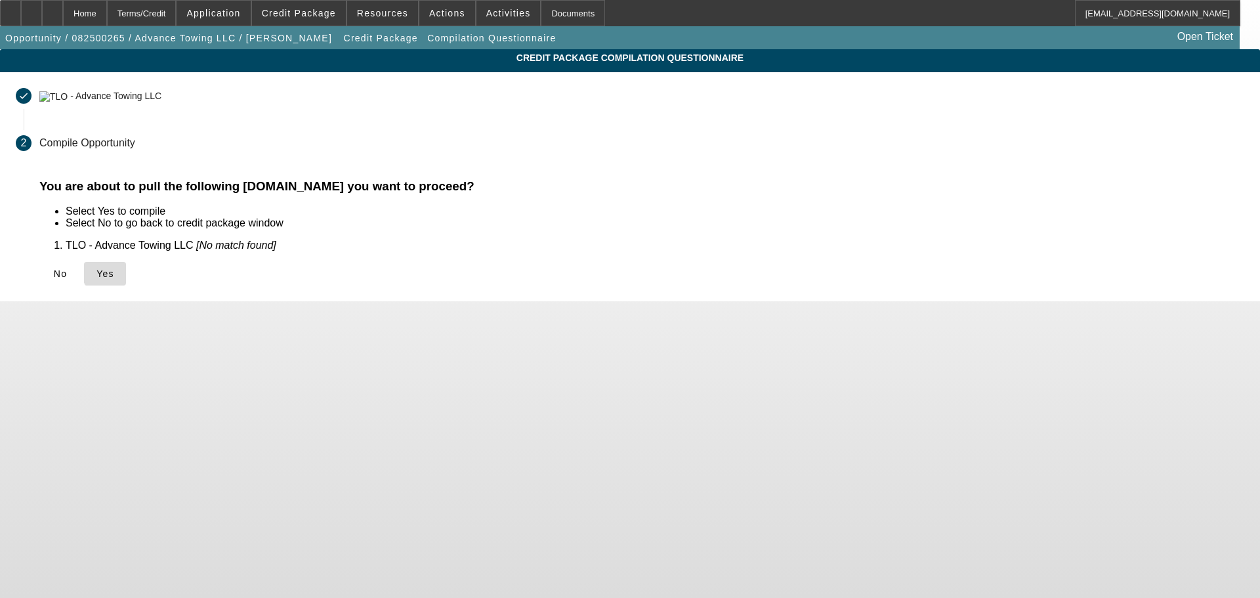
click at [114, 272] on span "Yes" at bounding box center [105, 273] width 18 height 10
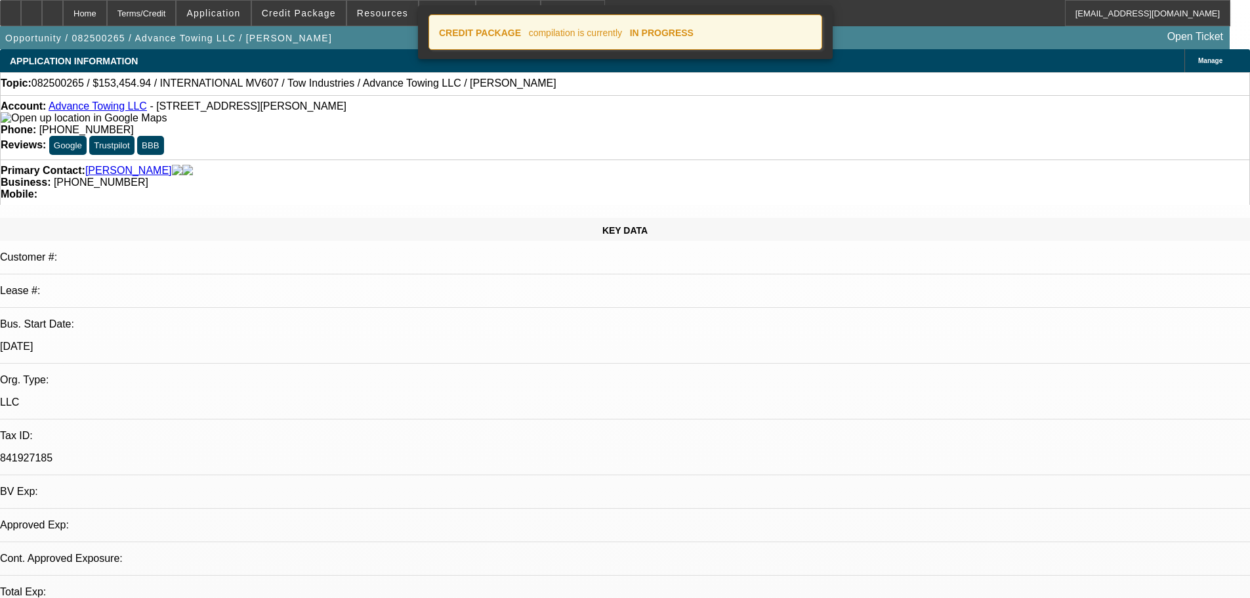
select select "0"
select select "2"
select select "0.1"
select select "4"
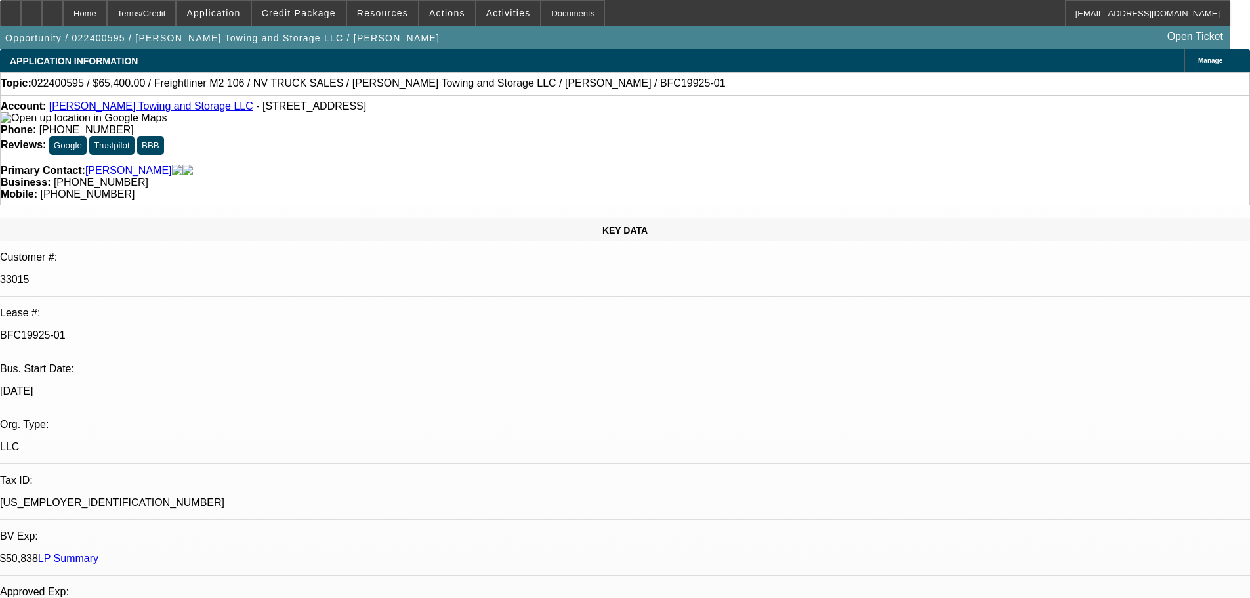
drag, startPoint x: 173, startPoint y: 221, endPoint x: 205, endPoint y: 222, distance: 31.5
click at [205, 329] on p "BFC19925-01" at bounding box center [625, 335] width 1250 height 12
select select "0"
select select "2"
select select "0.1"
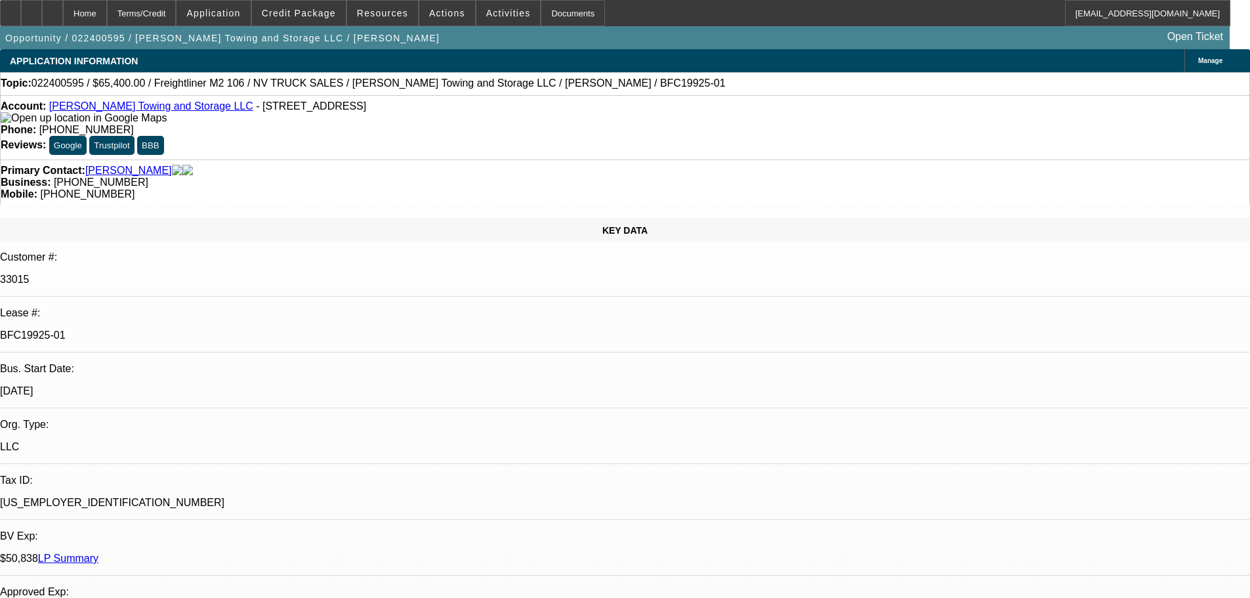
select select "0"
select select "2"
select select "0.1"
select select "0"
select select "2"
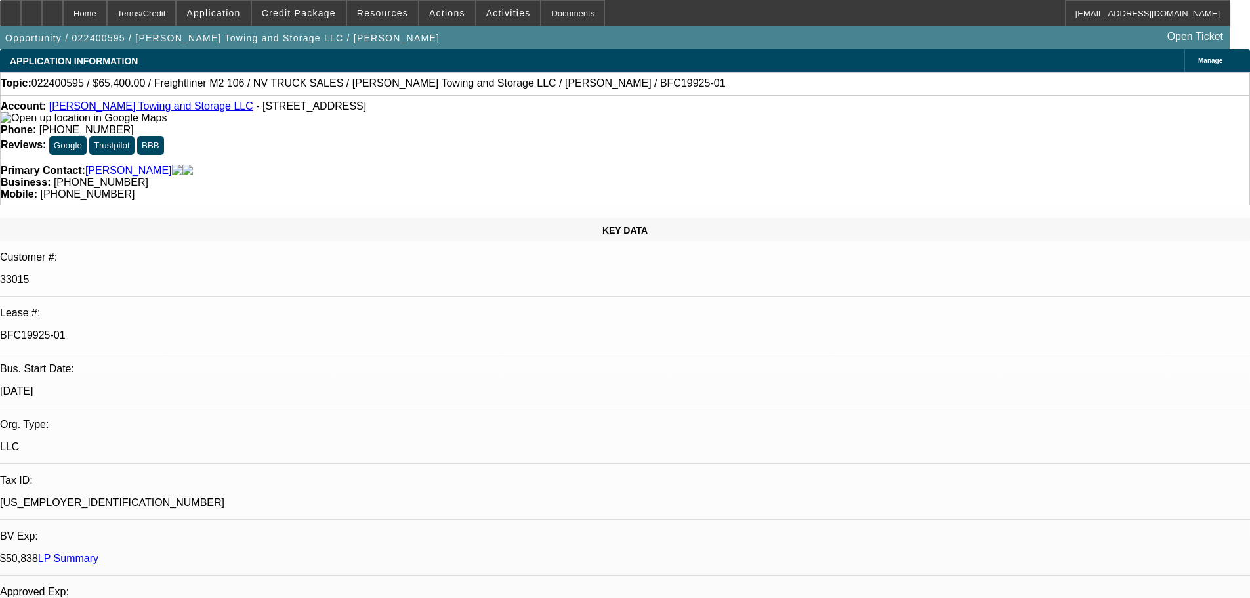
select select "0.1"
select select "0"
select select "2"
select select "0.1"
select select "2"
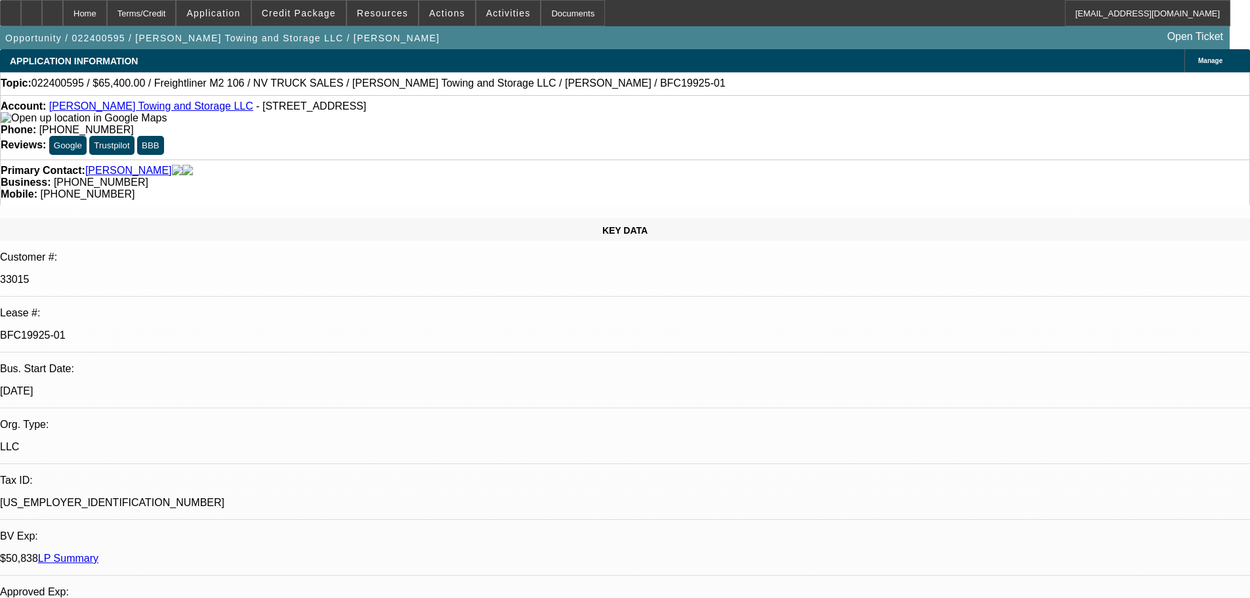
select select "4"
select select "2"
select select "4"
select select "2"
select select "4"
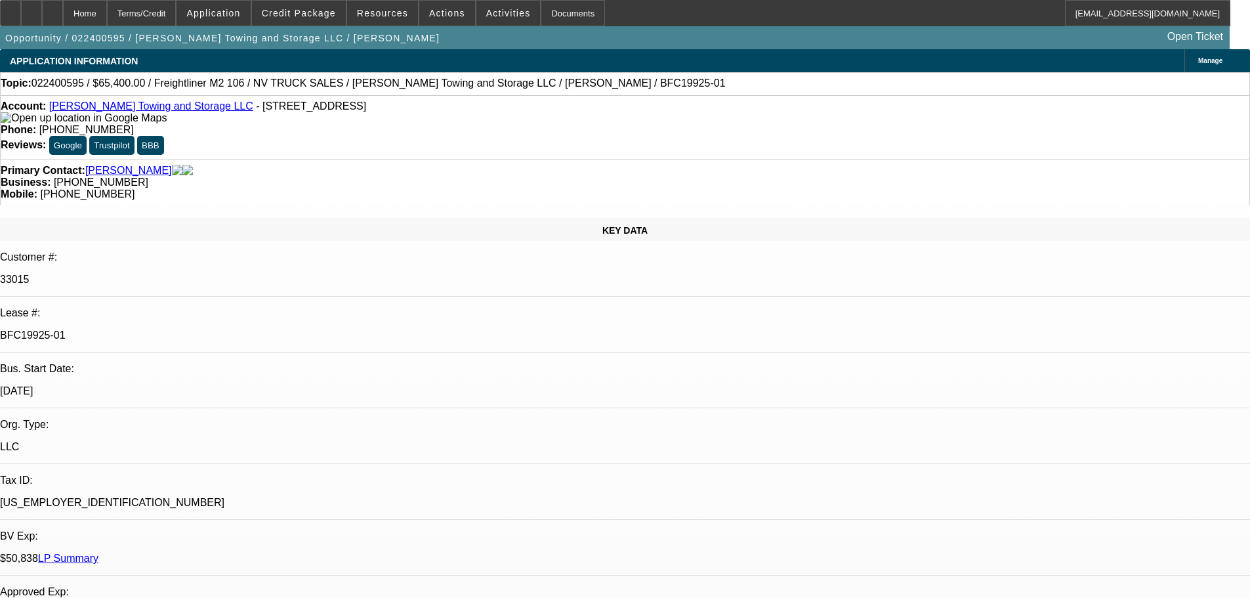
select select "2"
select select "4"
click at [188, 329] on p "BFC19925-01" at bounding box center [625, 335] width 1250 height 12
drag, startPoint x: 174, startPoint y: 222, endPoint x: 237, endPoint y: 222, distance: 63.6
click at [237, 329] on p "BFC19925-01" at bounding box center [625, 335] width 1250 height 12
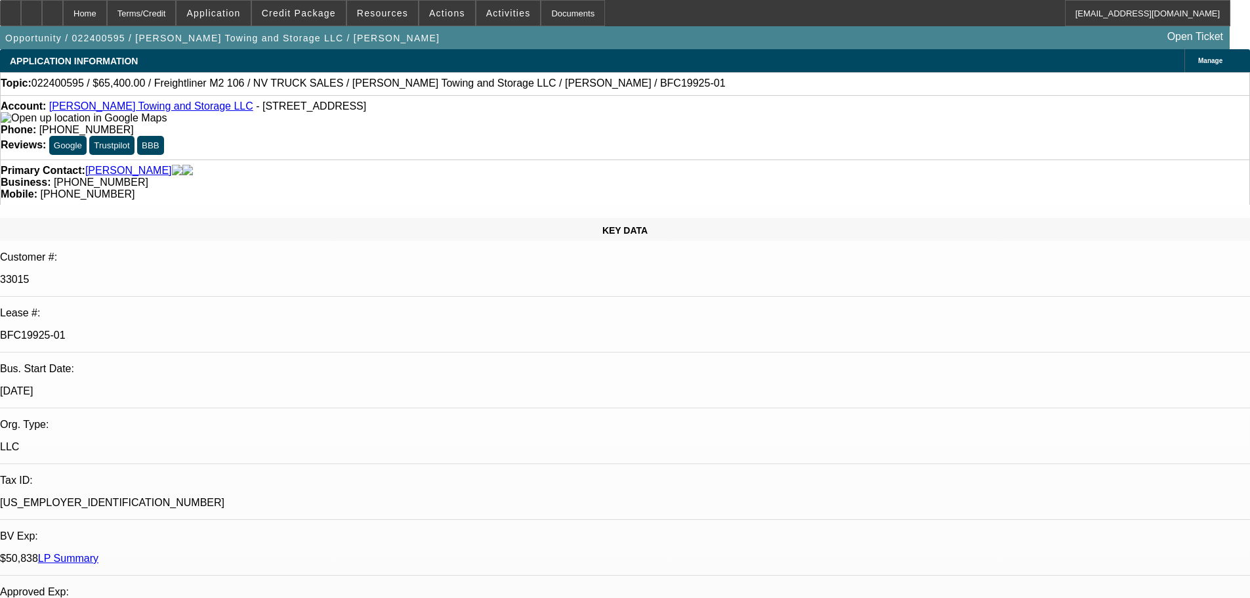
copy p "19925-01"
drag, startPoint x: 58, startPoint y: 108, endPoint x: 172, endPoint y: 108, distance: 113.5
click at [172, 108] on div "Account: Arlo Towing and Storage LLC - 1653 Silica Ave, Sacramento, CA 95815" at bounding box center [625, 112] width 1249 height 24
copy div "Arlo Towing and Storage LLC"
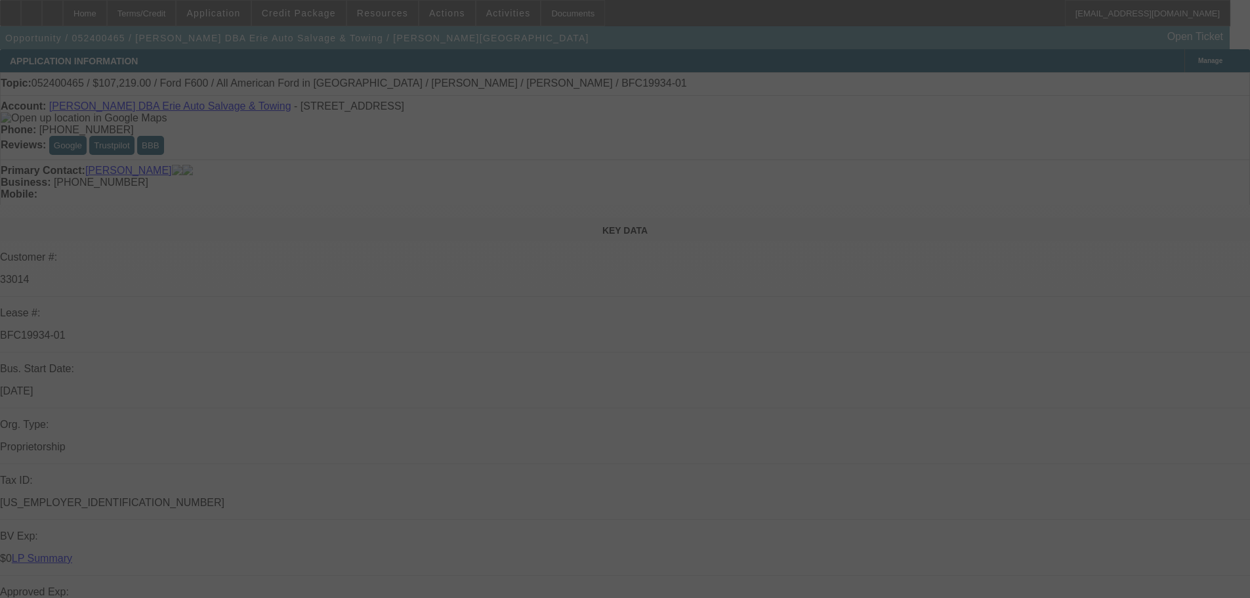
scroll to position [131, 0]
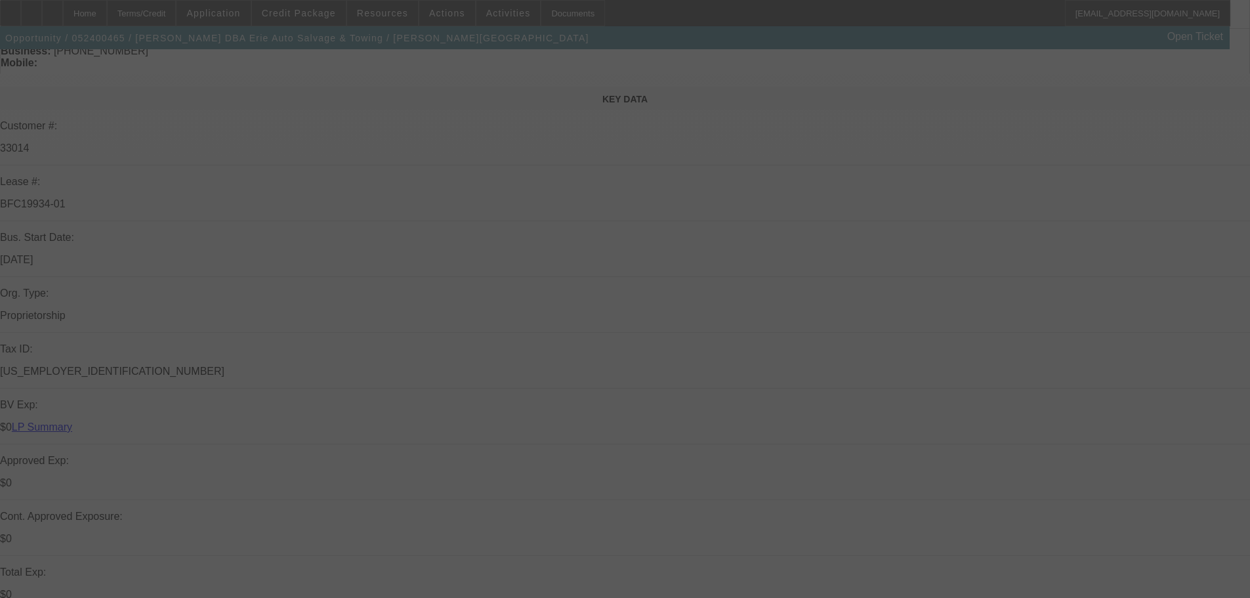
select select "0"
select select "6"
select select "0"
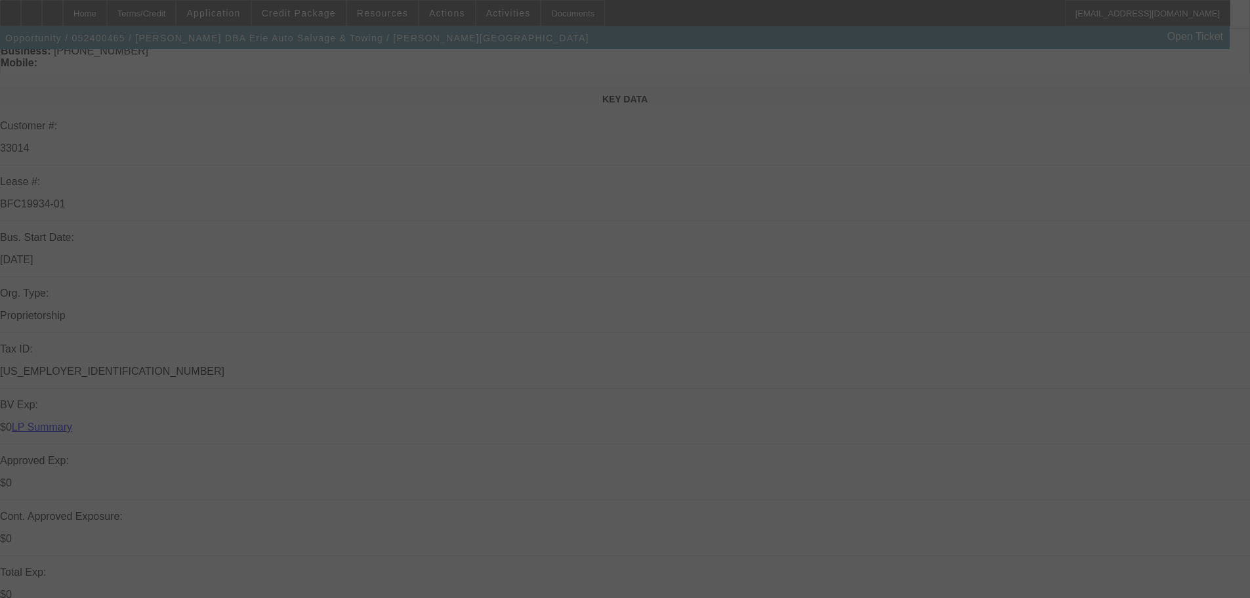
select select "0"
select select "6"
select select "0"
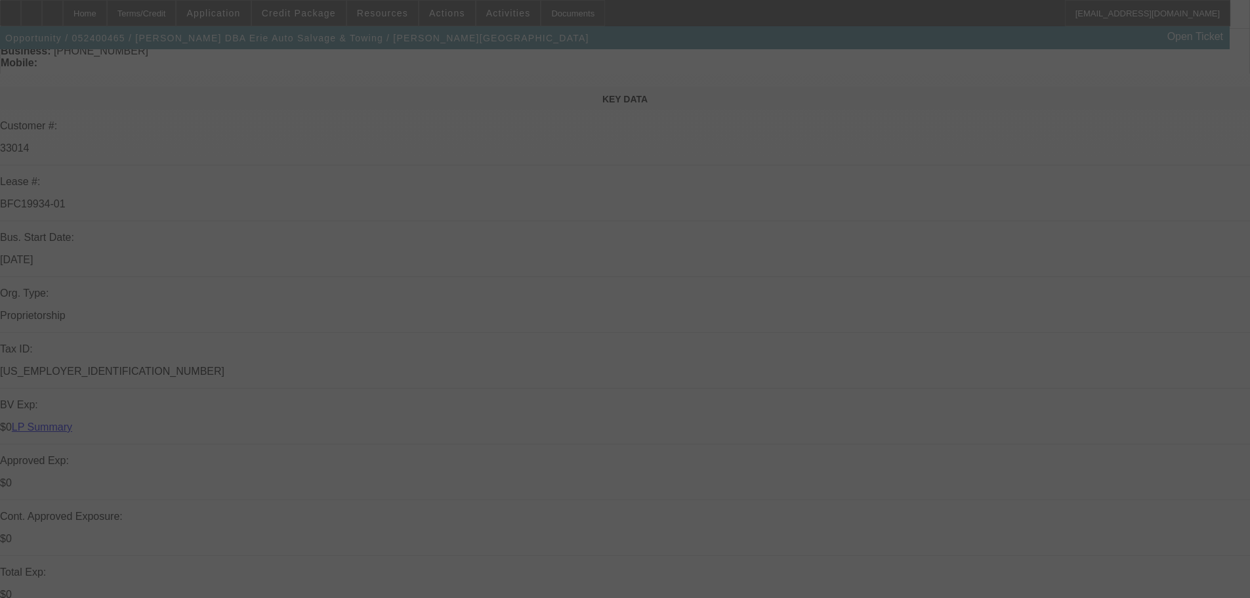
select select "0"
select select "6"
select select "0"
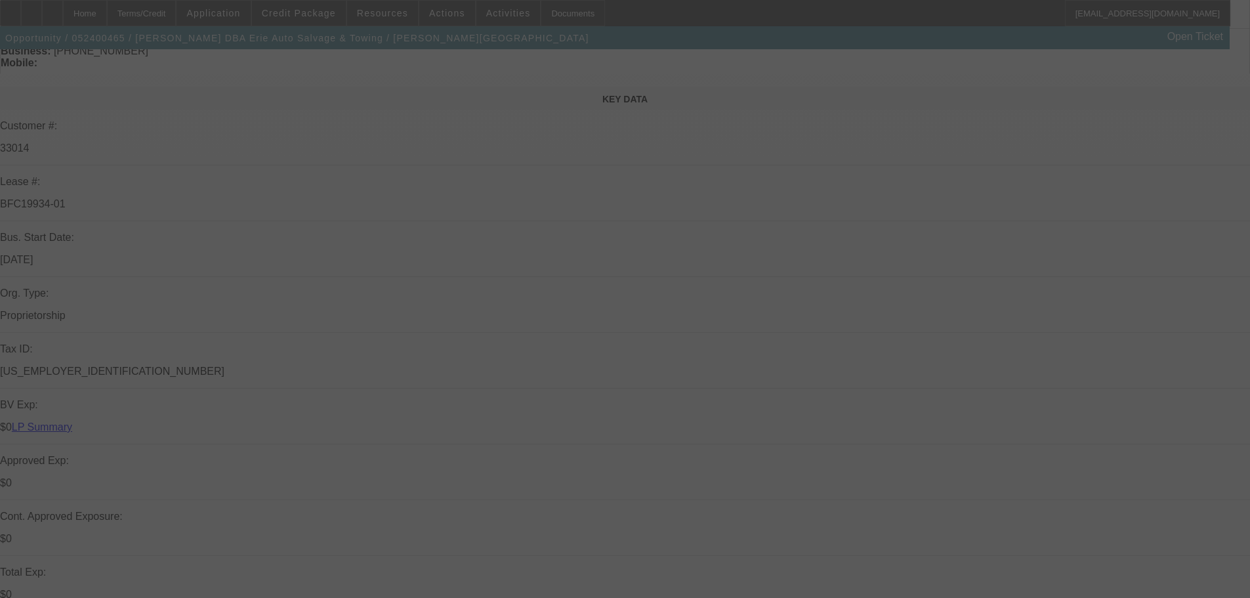
select select "6"
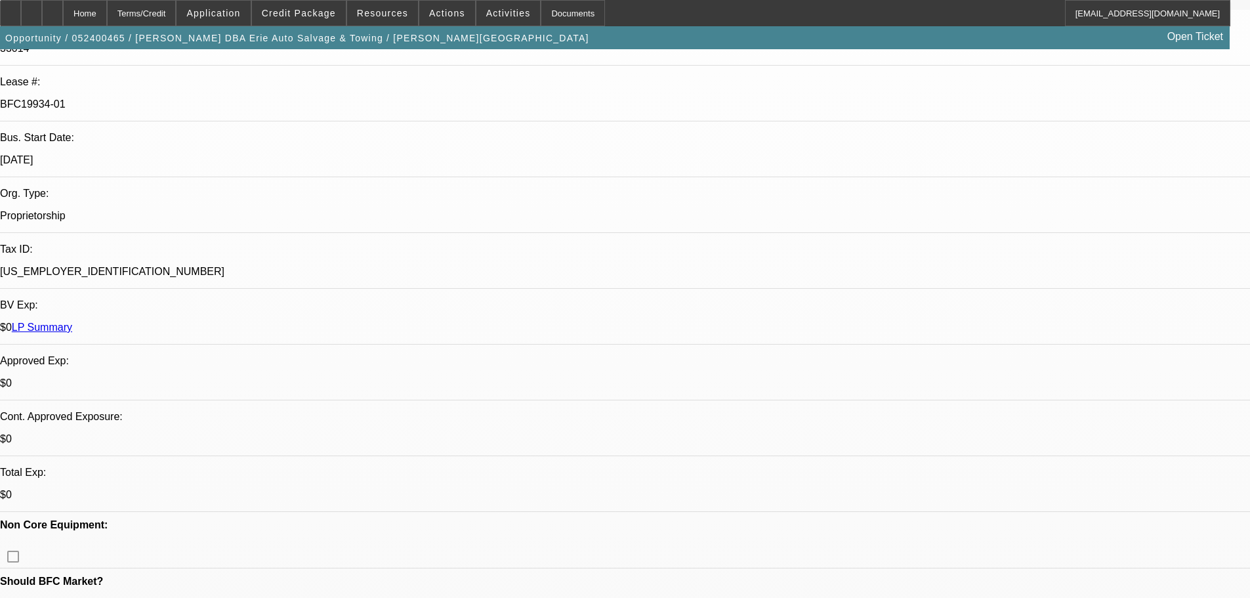
scroll to position [262, 0]
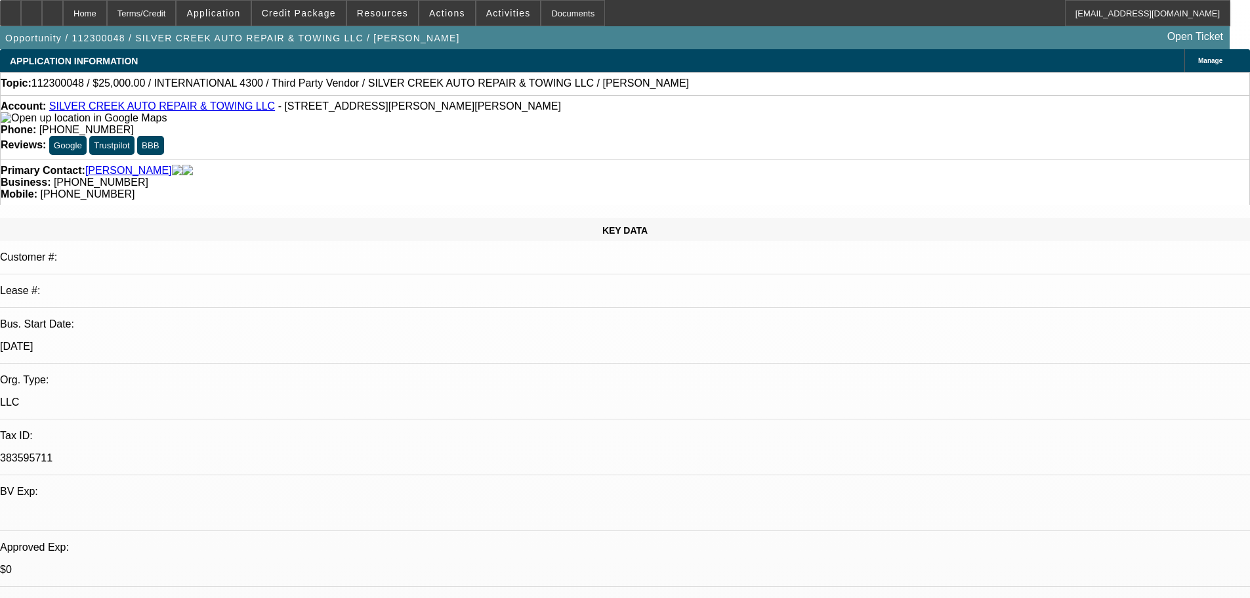
select select "0"
select select "6"
select select "0"
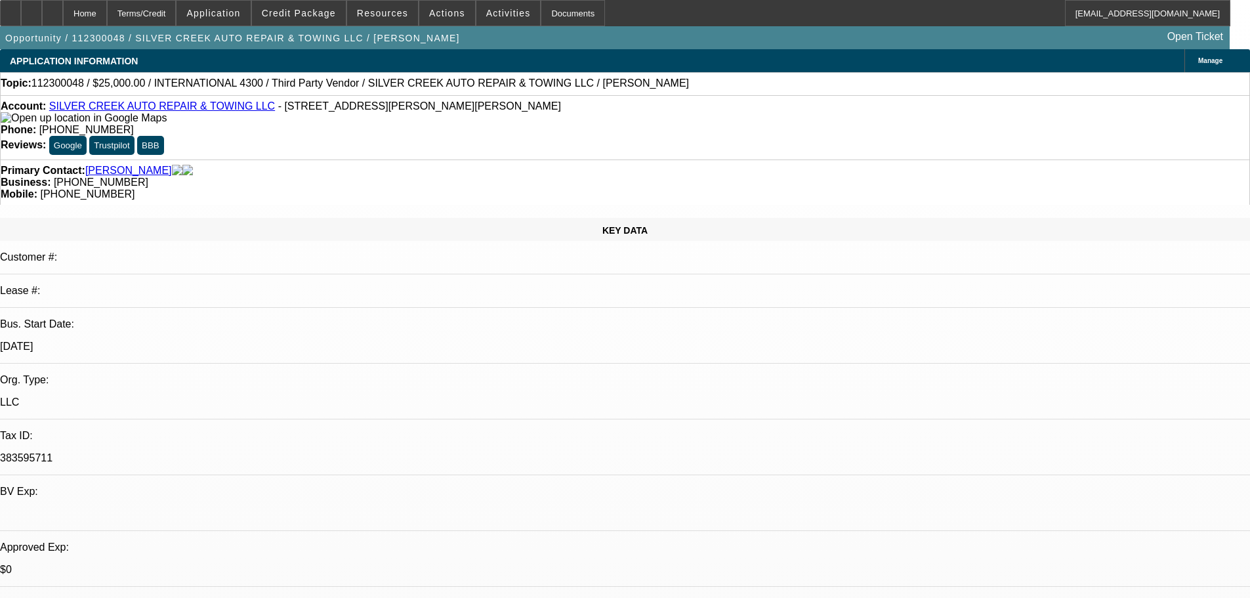
select select "0"
select select "6"
select select "0"
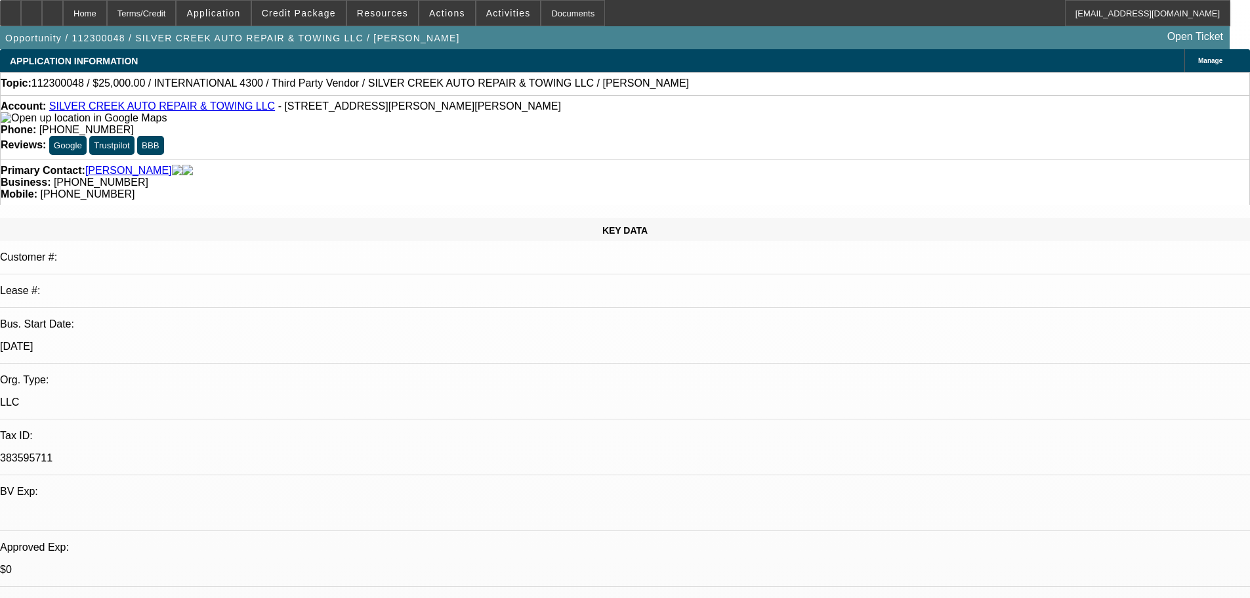
select select "0"
select select "6"
select select "0"
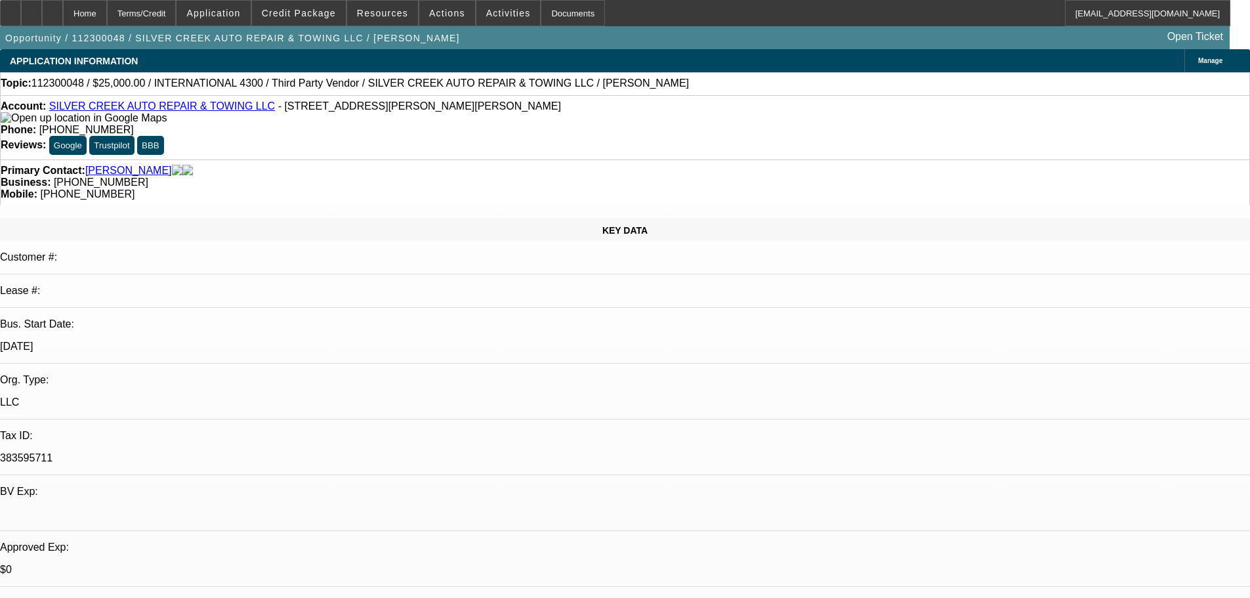
select select "6"
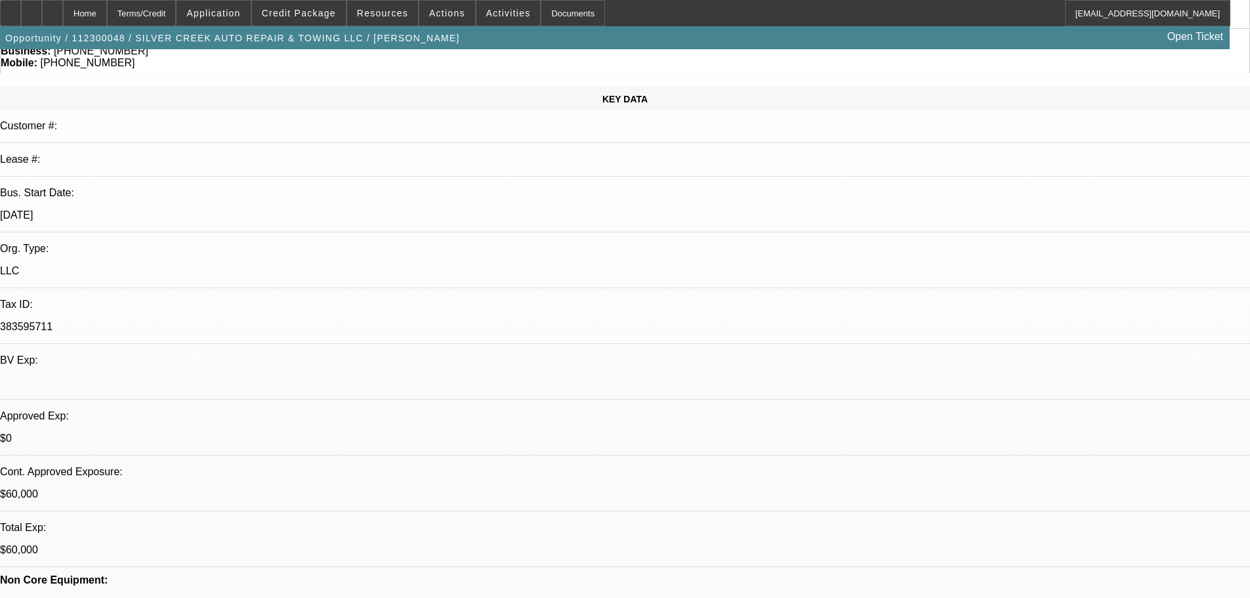
scroll to position [370, 0]
drag, startPoint x: 946, startPoint y: 407, endPoint x: 880, endPoint y: 393, distance: 67.0
drag, startPoint x: 878, startPoint y: 393, endPoint x: 962, endPoint y: 402, distance: 85.1
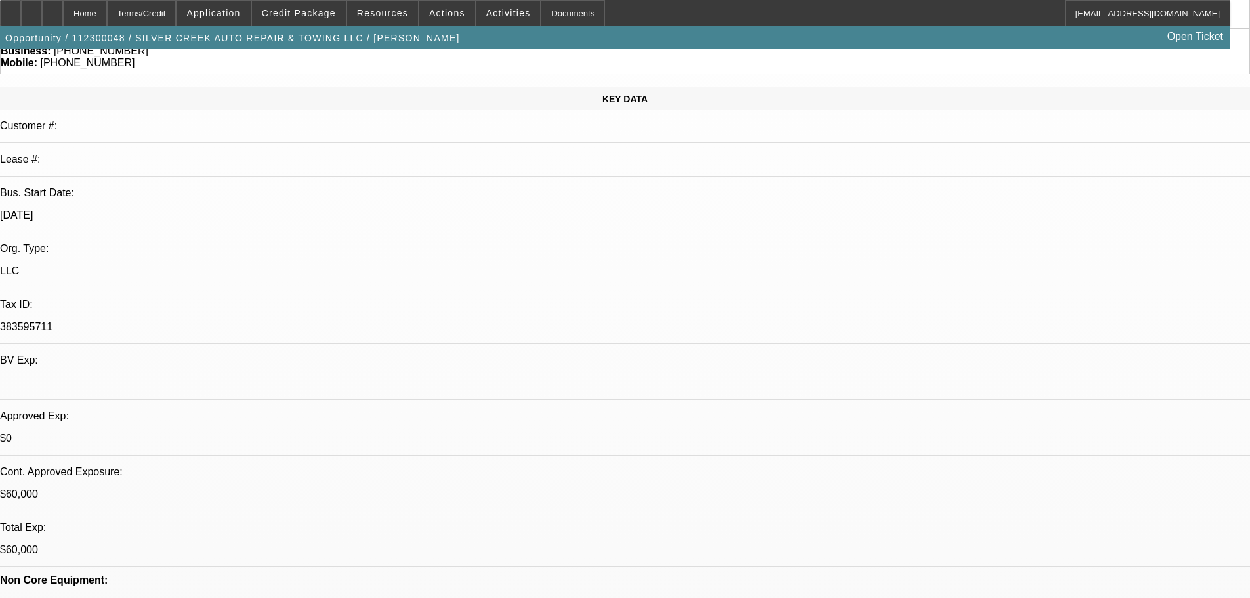
drag, startPoint x: 946, startPoint y: 403, endPoint x: 879, endPoint y: 388, distance: 68.5
drag, startPoint x: 875, startPoint y: 390, endPoint x: 948, endPoint y: 402, distance: 73.8
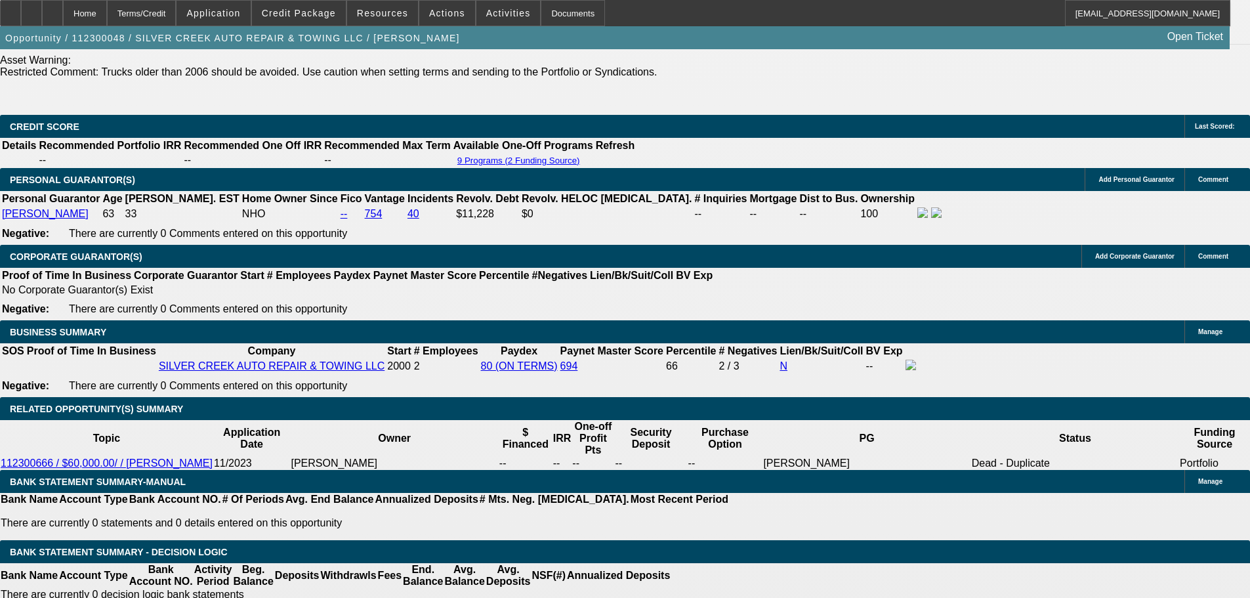
scroll to position [1837, 0]
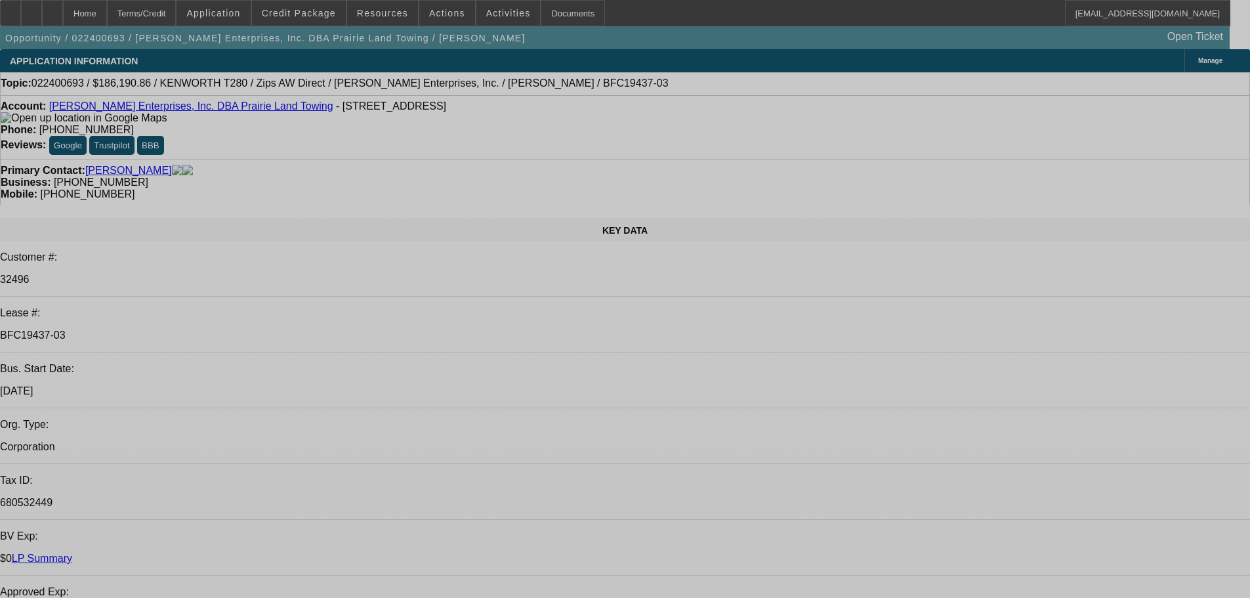
select select "0"
select select "3"
select select "0"
select select "6"
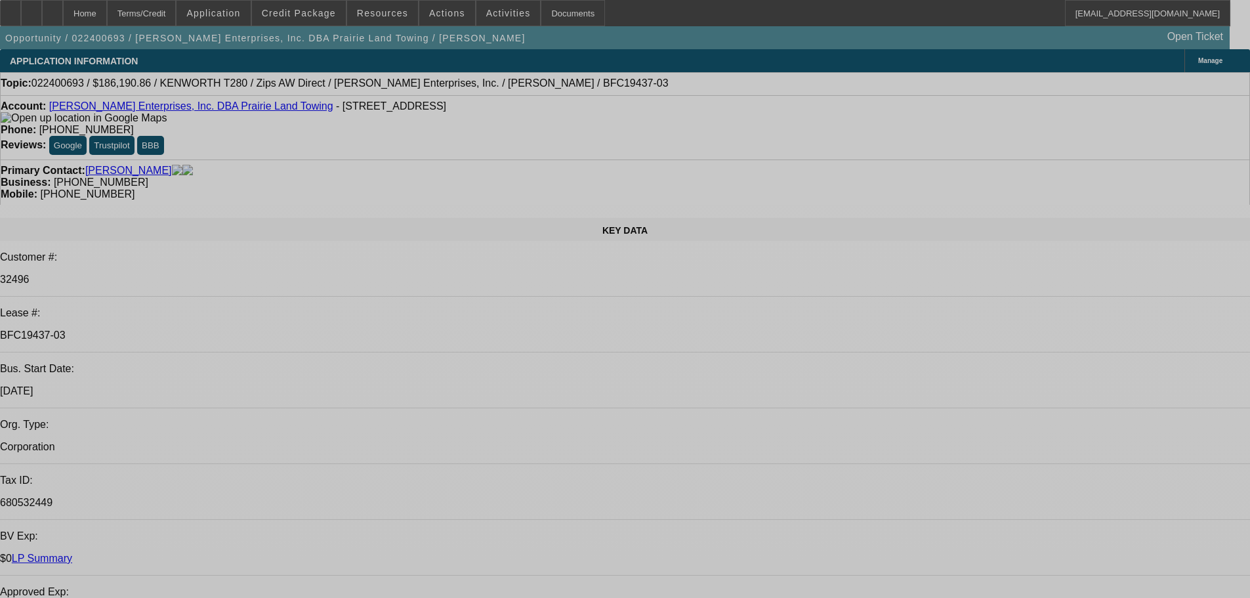
select select "0"
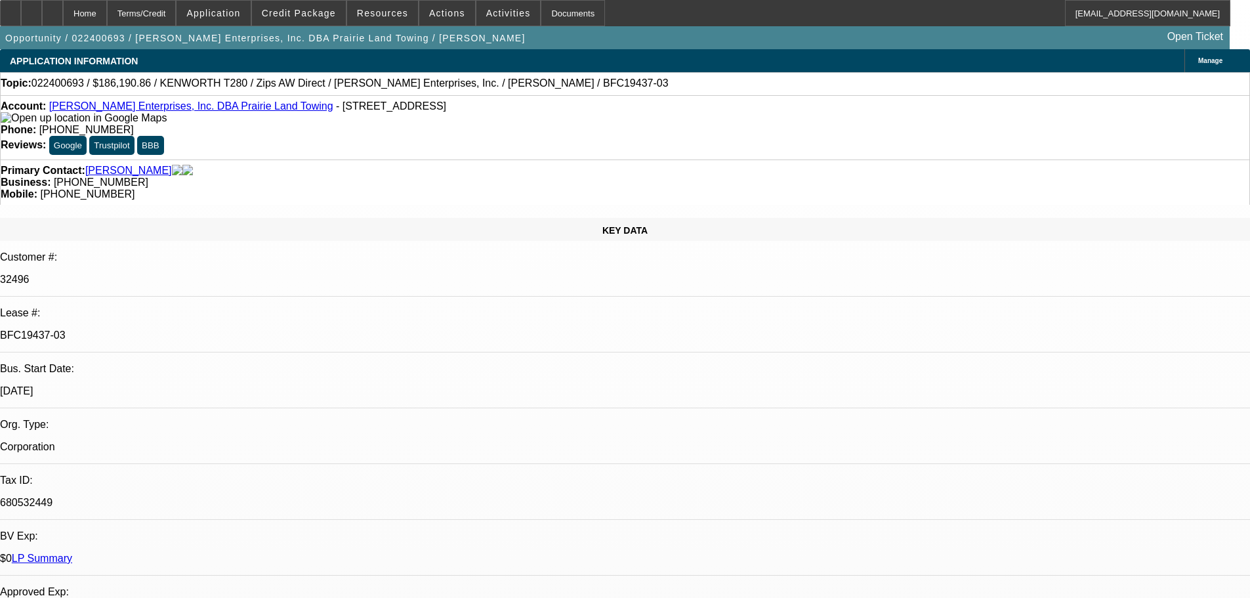
select select "0"
select select "3"
select select "0"
select select "6"
select select "0"
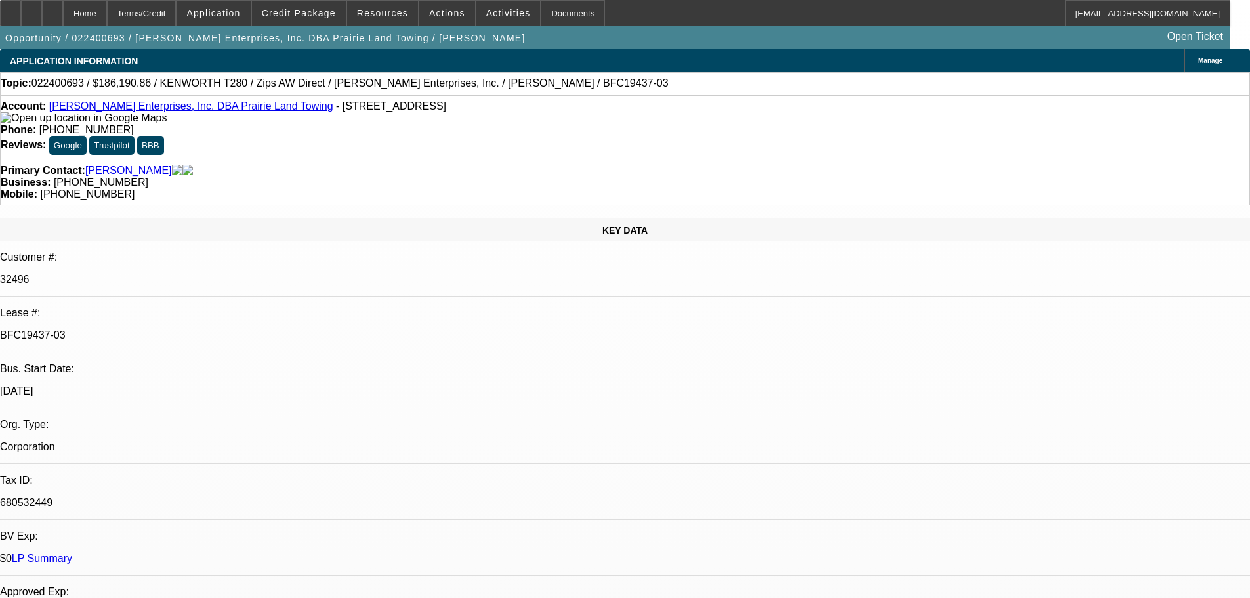
select select "0"
select select "6"
select select "0"
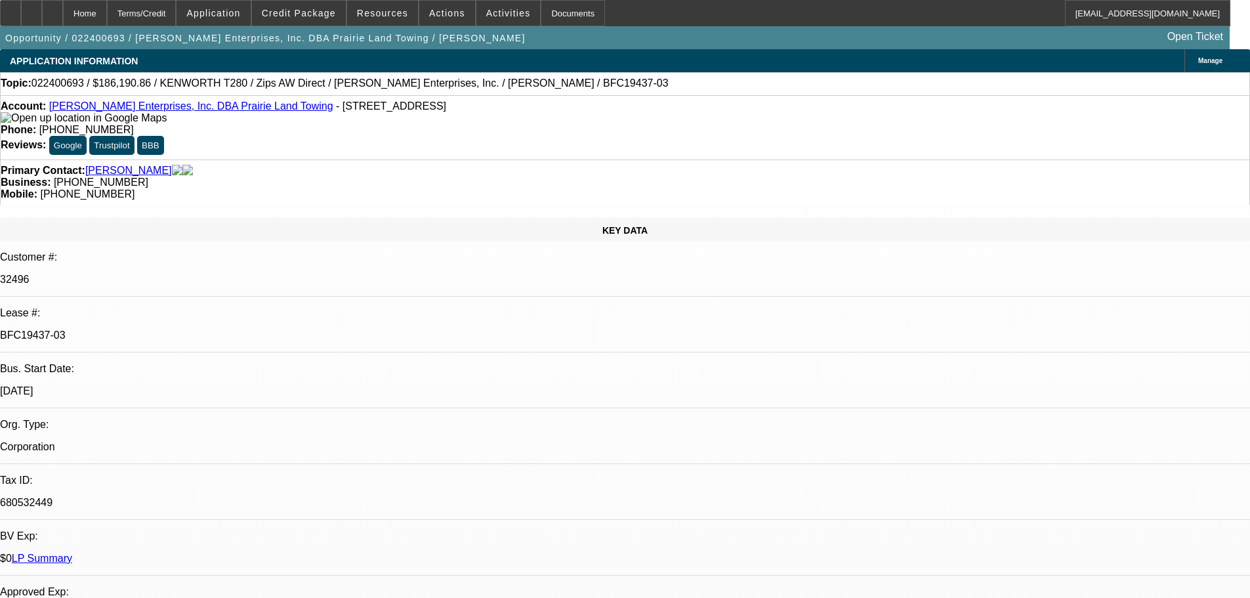
select select "3"
select select "0"
select select "6"
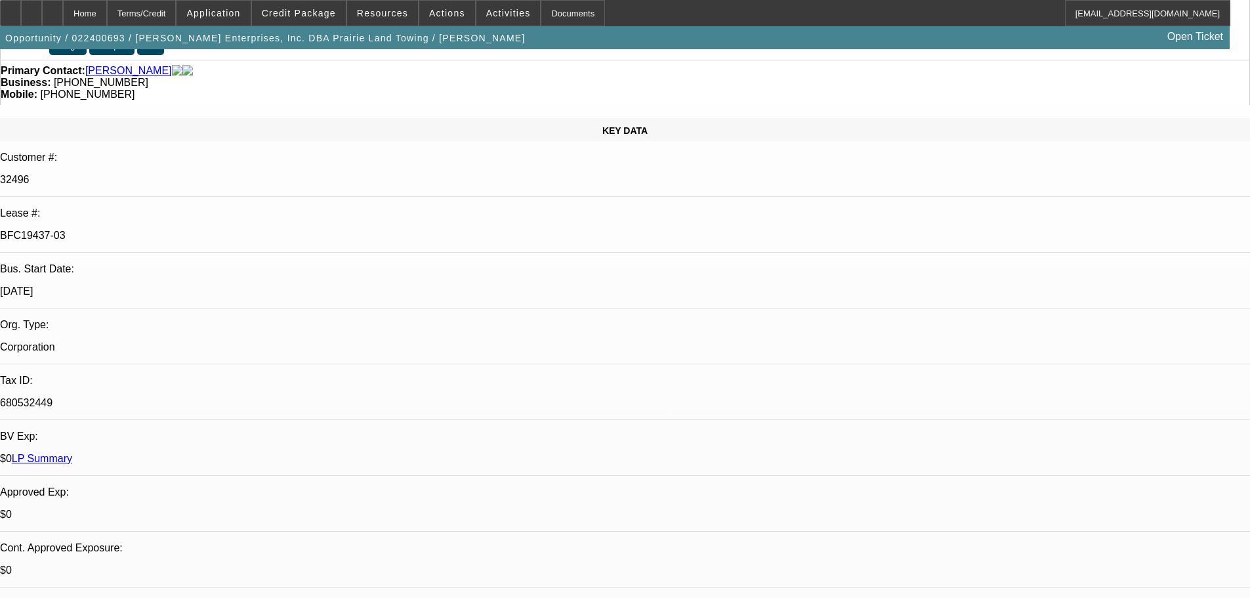
scroll to position [131, 0]
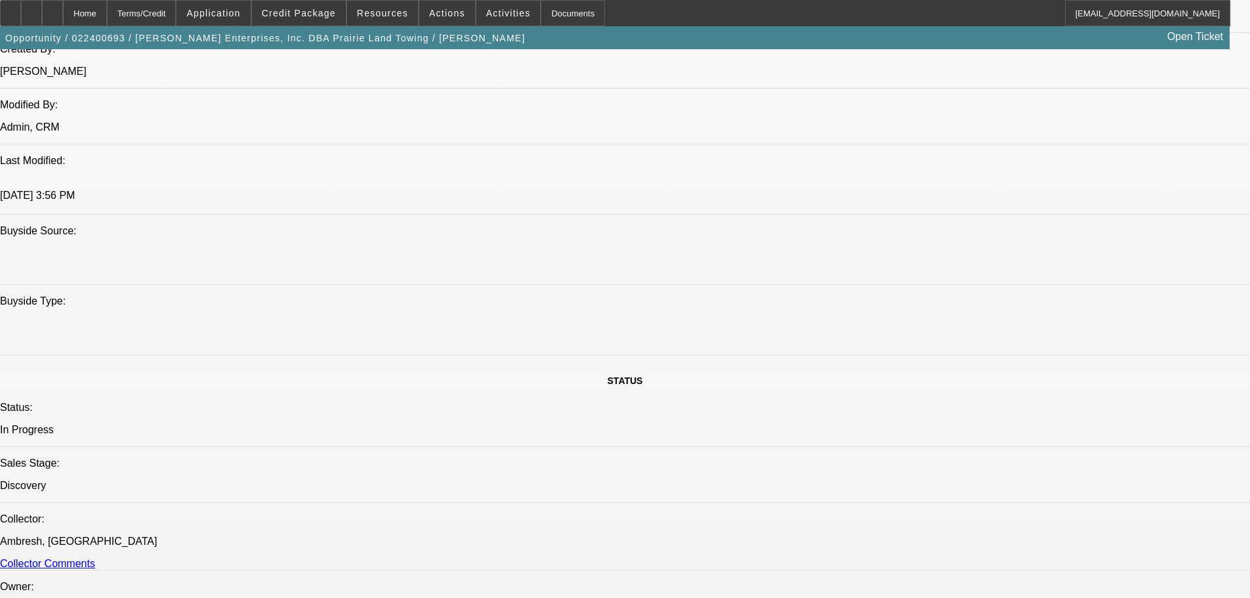
scroll to position [1050, 0]
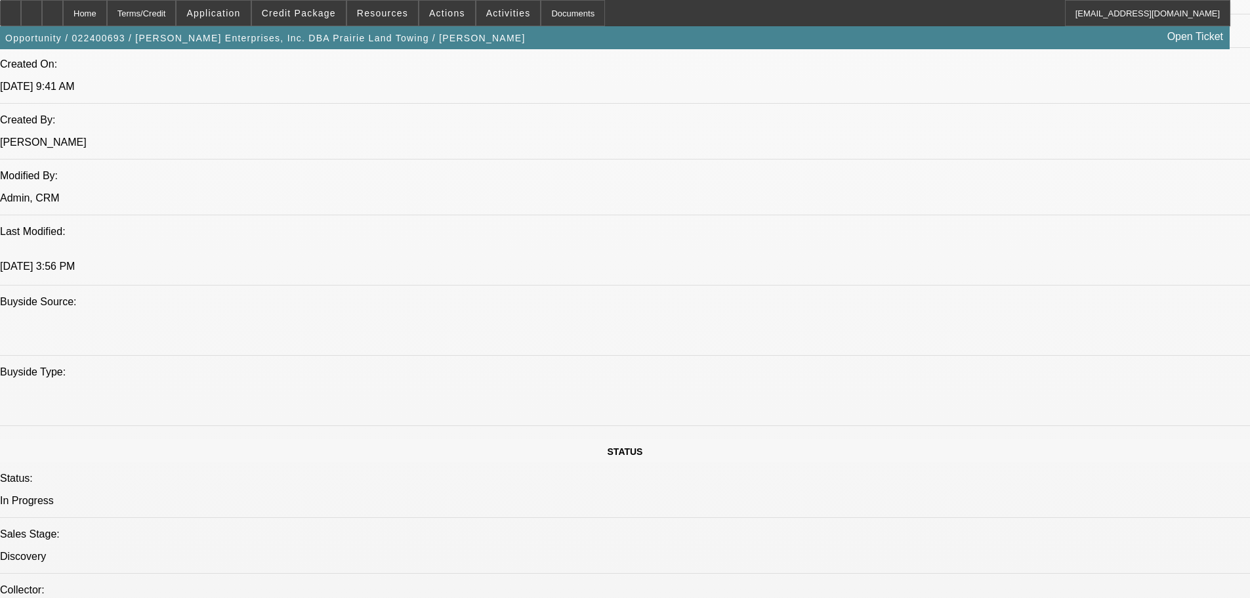
drag, startPoint x: 1197, startPoint y: 87, endPoint x: 1174, endPoint y: 90, distance: 23.2
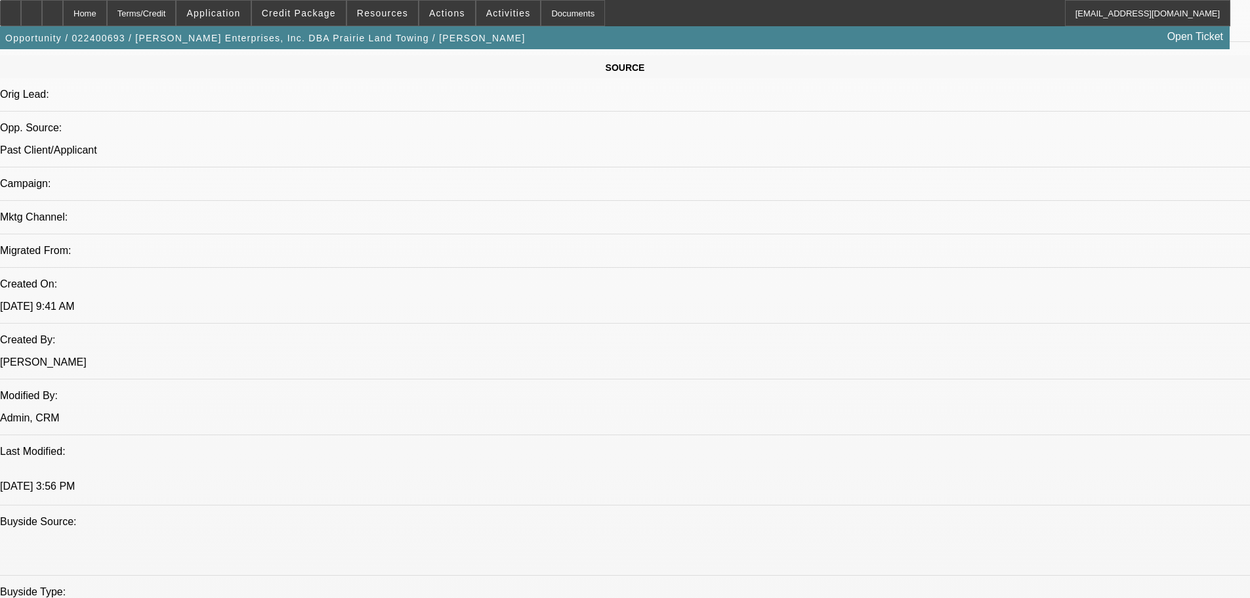
scroll to position [787, 0]
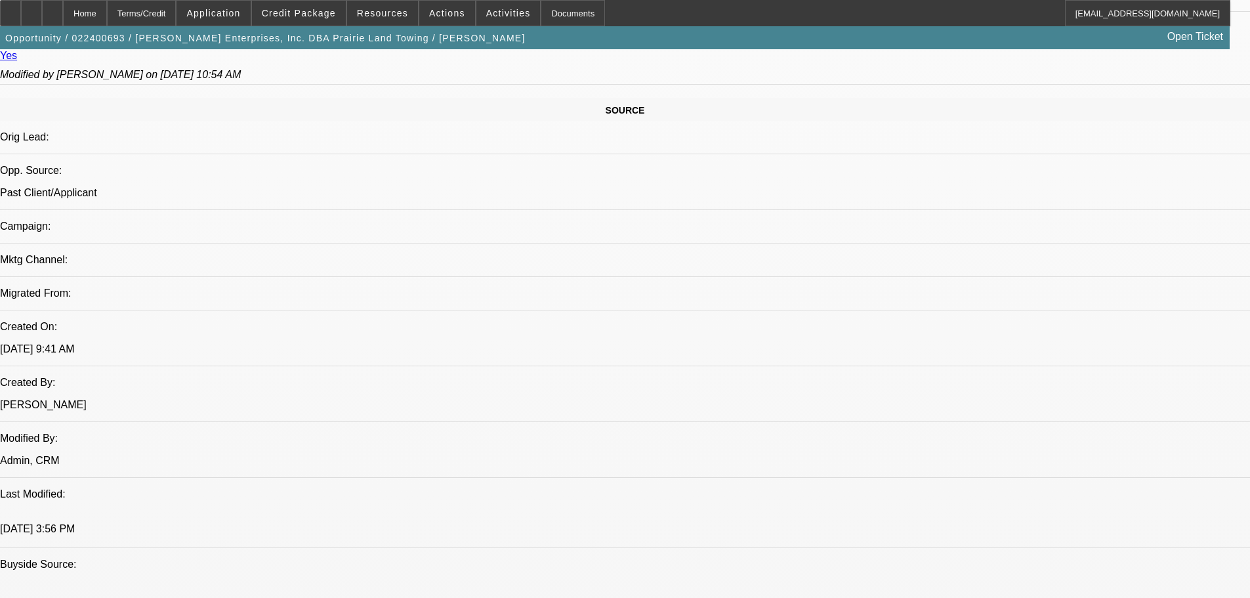
drag, startPoint x: 1138, startPoint y: 232, endPoint x: 1190, endPoint y: 232, distance: 52.5
copy b "[PHONE_NUMBER]"
drag, startPoint x: 982, startPoint y: 232, endPoint x: 1033, endPoint y: 232, distance: 51.2
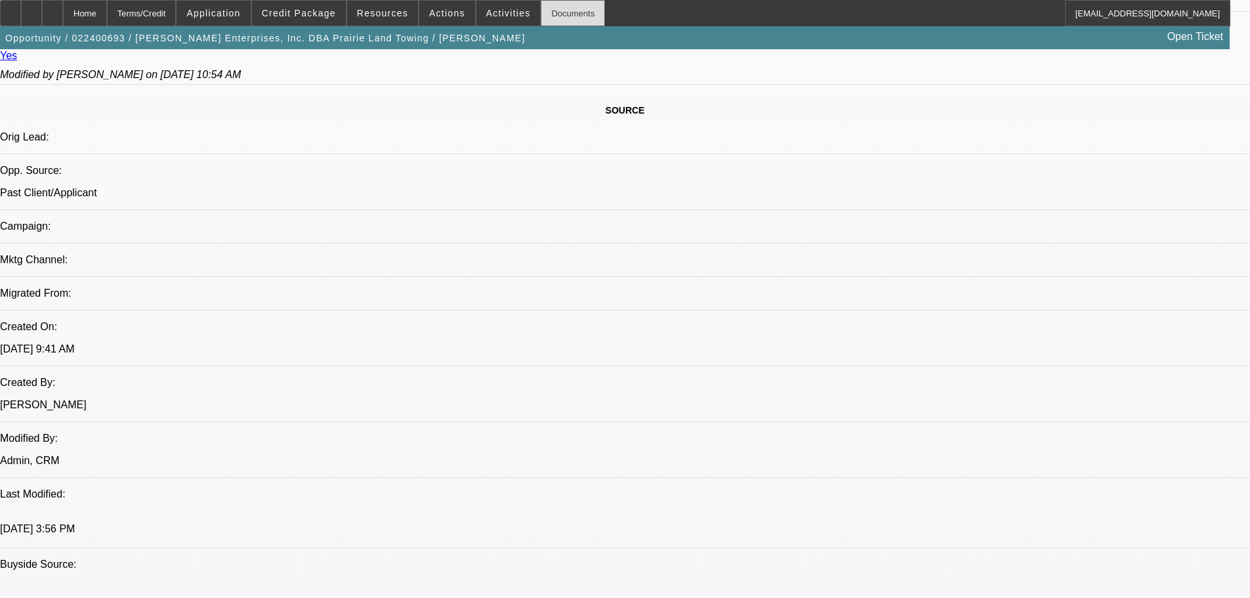
copy b "608) 209-0635"
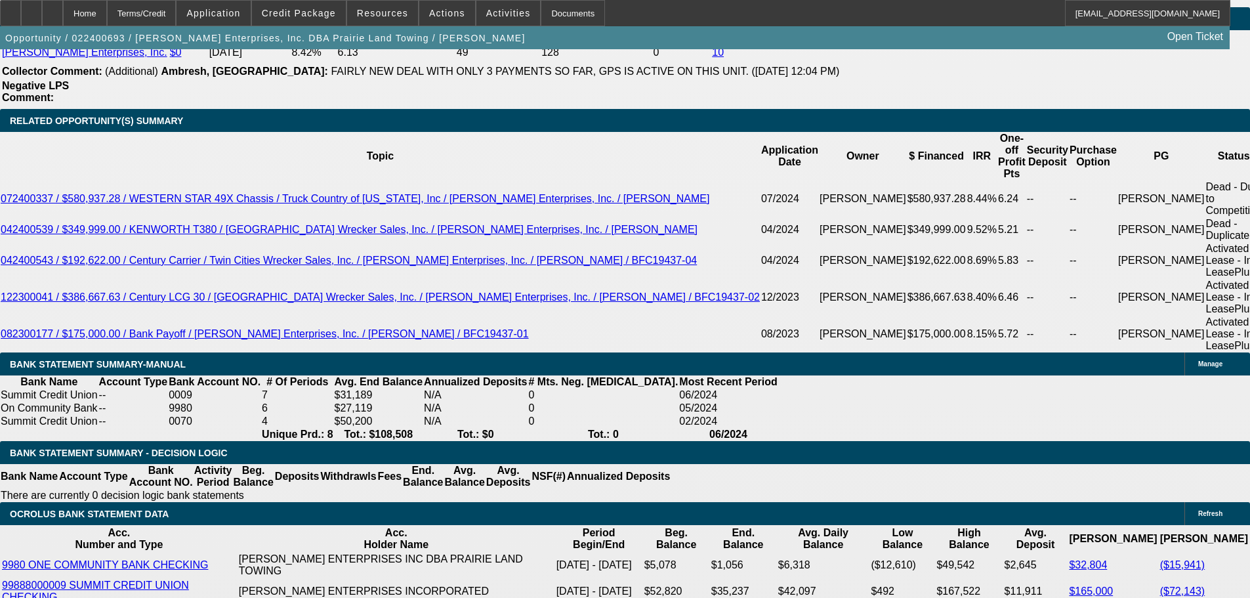
scroll to position [2362, 0]
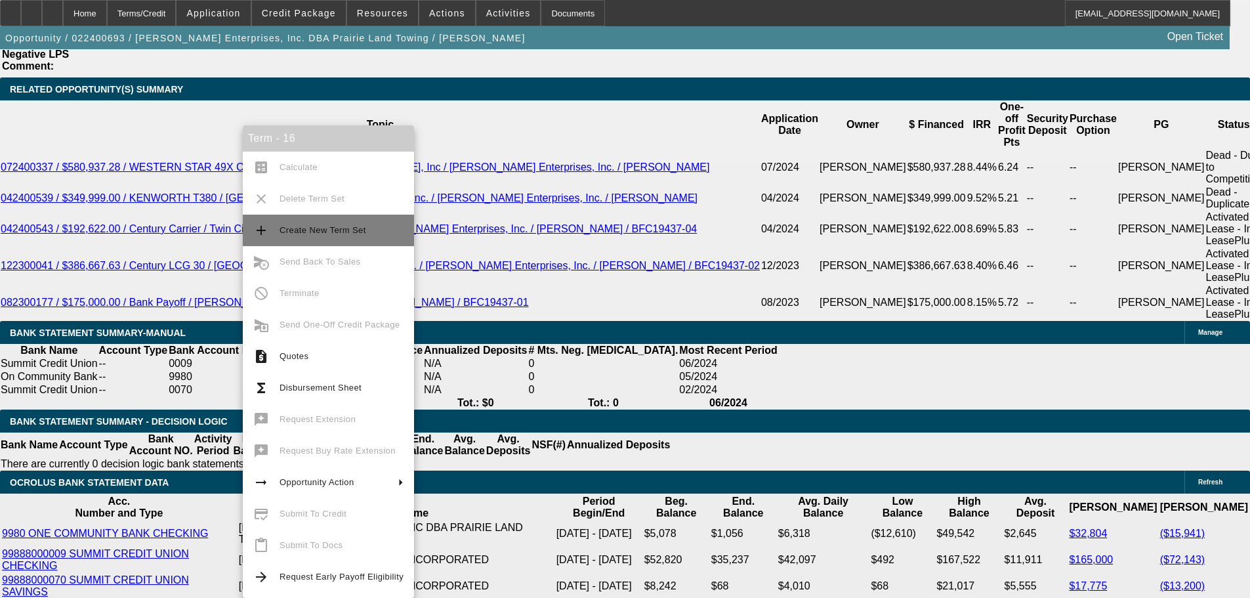
click at [332, 224] on span "Create New Term Set" at bounding box center [341, 230] width 124 height 16
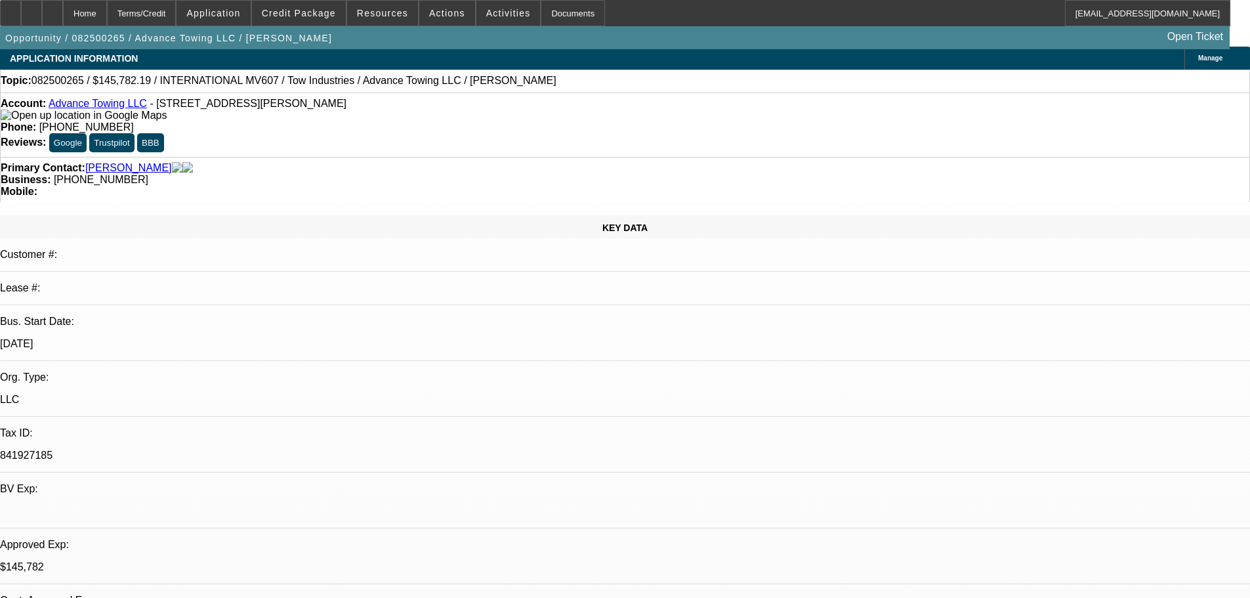
select select "2"
select select "0.1"
select select "4"
select select "0"
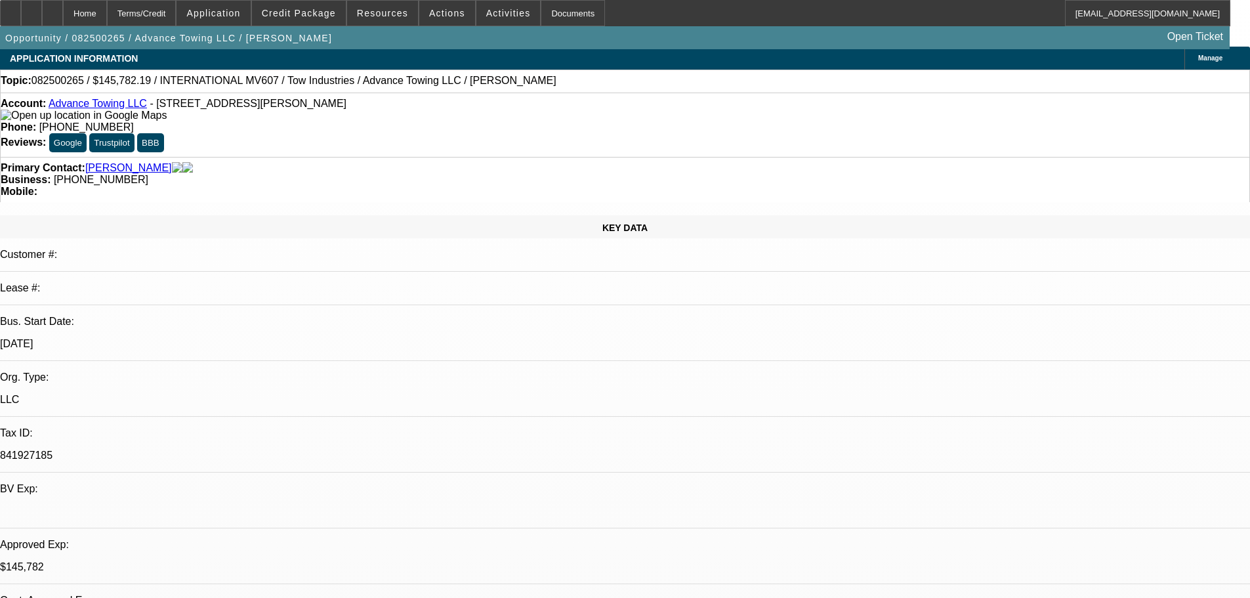
select select "2"
select select "0.1"
select select "4"
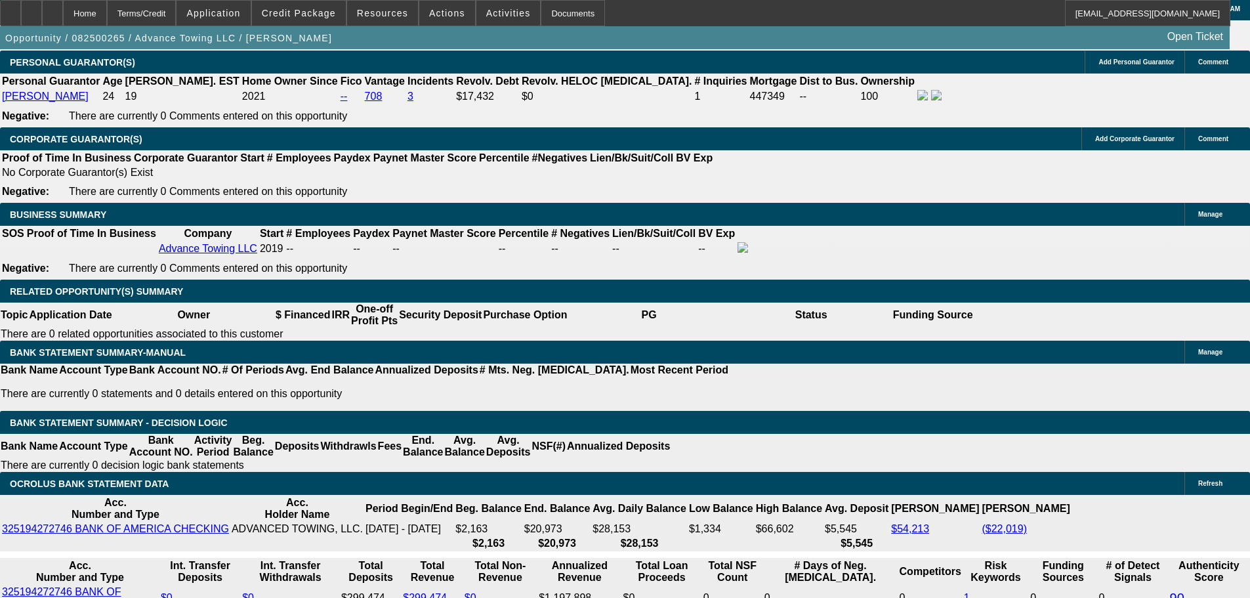
scroll to position [2002, 0]
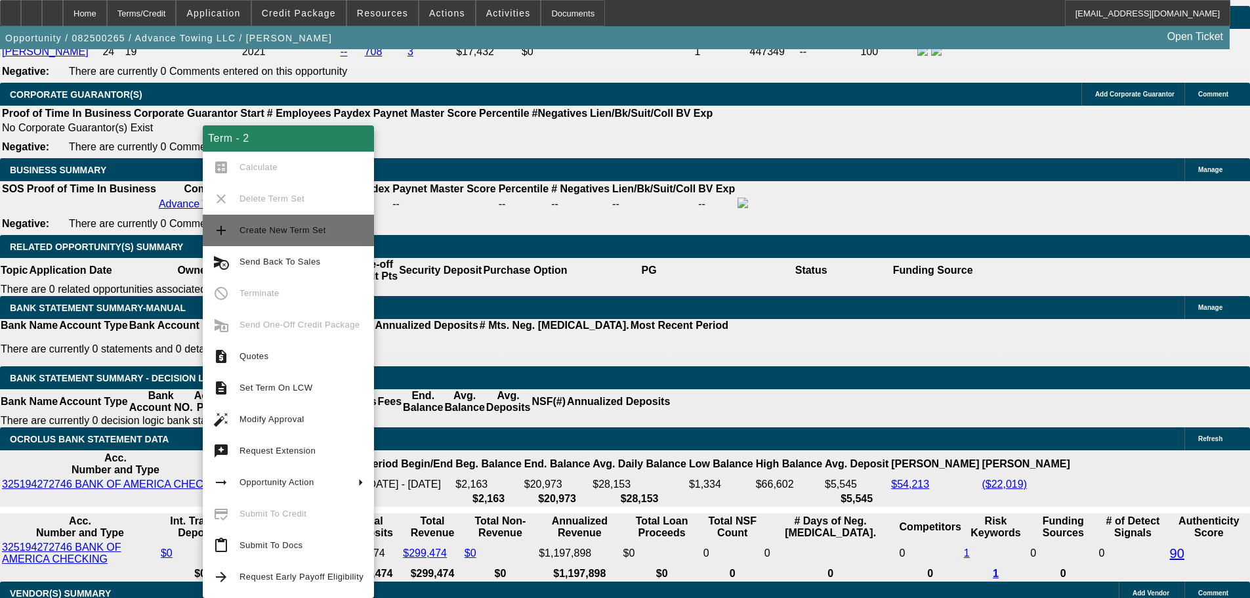
click at [297, 222] on button "add Create New Term Set" at bounding box center [288, 230] width 171 height 31
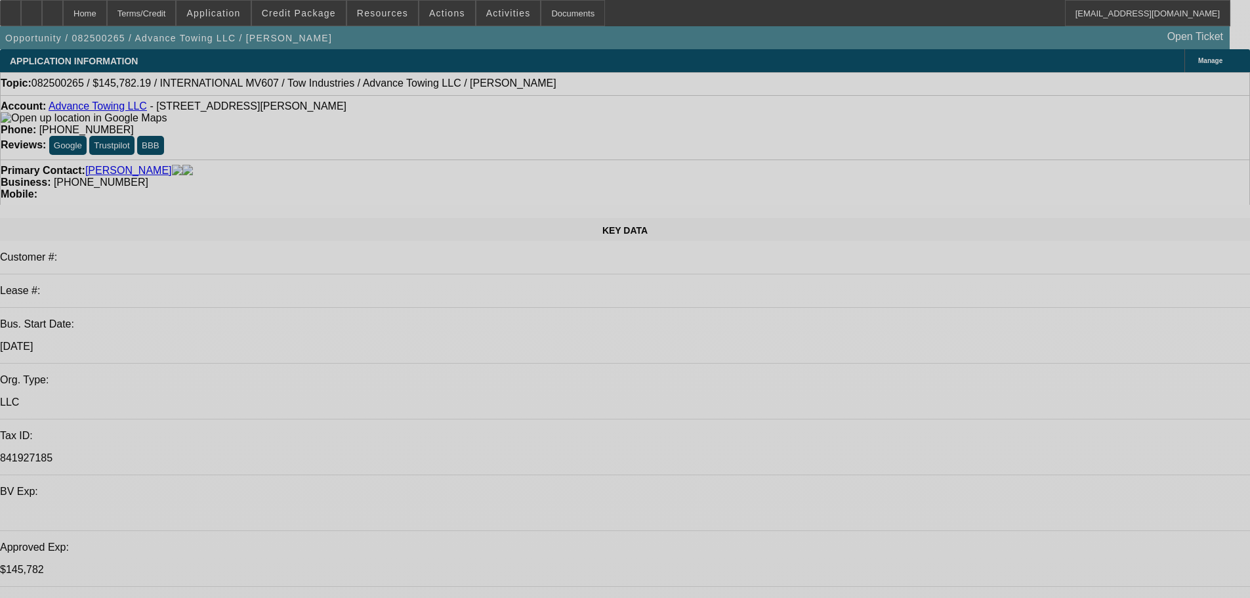
select select "2"
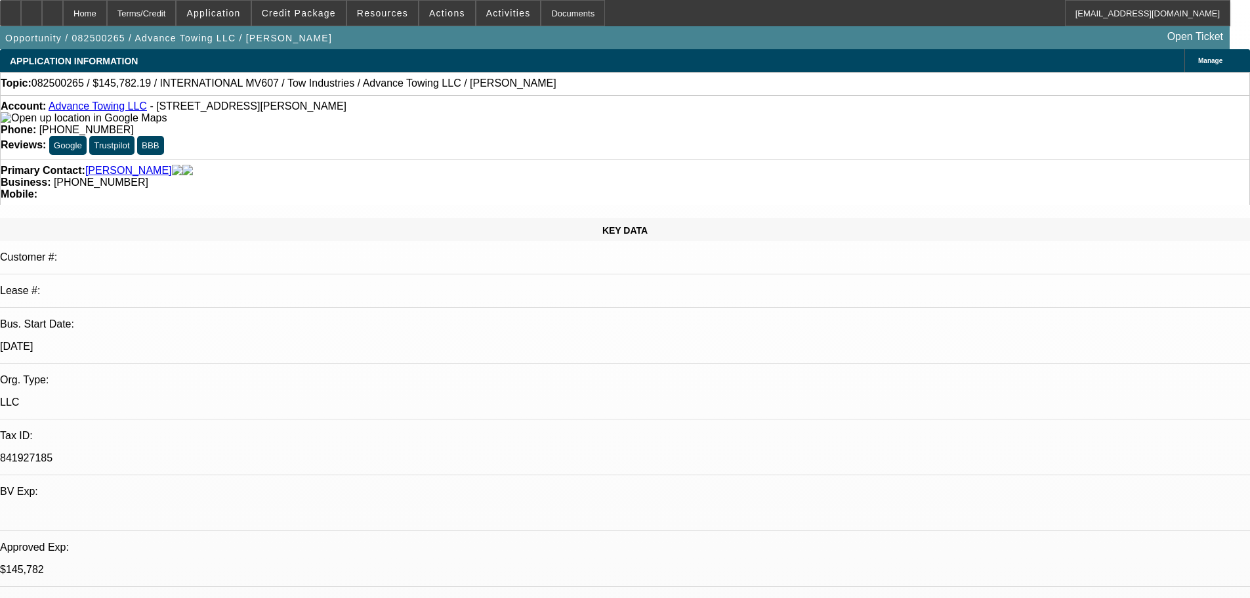
select select "0.1"
select select "2"
select select "0.1"
select select "0"
select select "2"
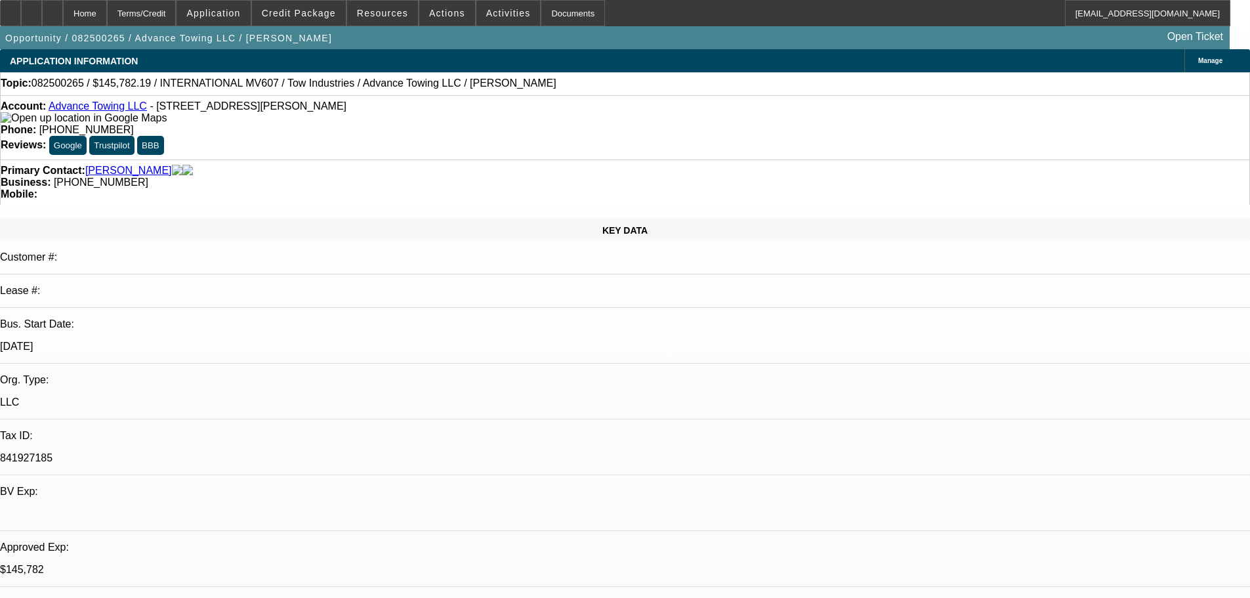
select select "0.1"
select select "1"
select select "2"
select select "4"
select select "1"
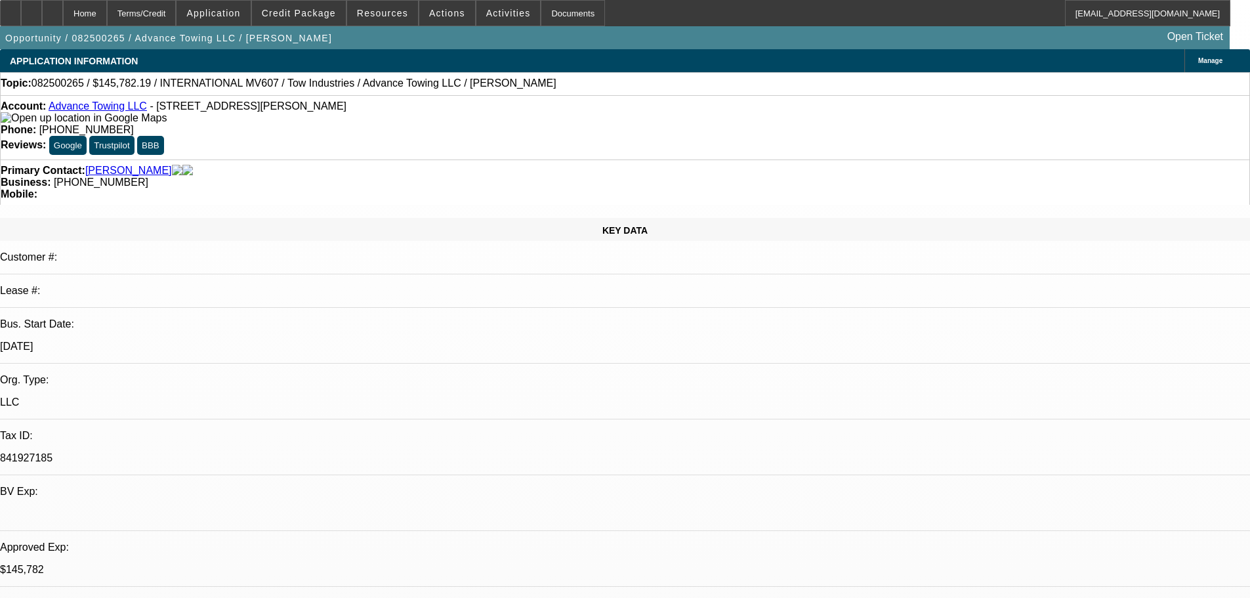
select select "2"
select select "4"
select select "1"
select select "2"
select select "4"
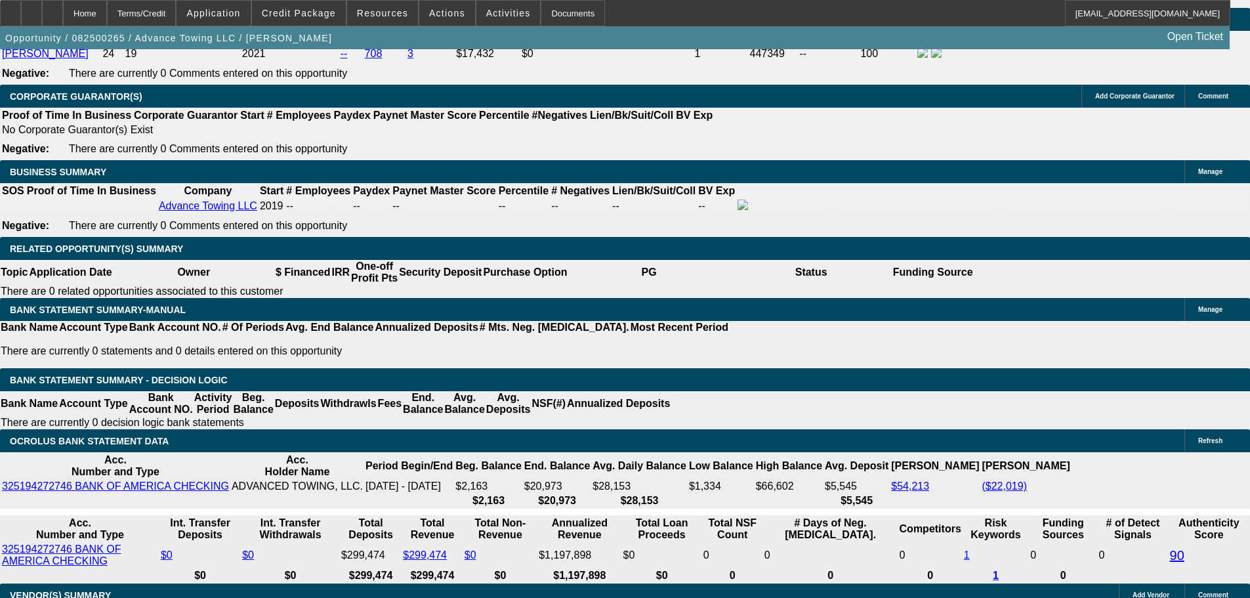
scroll to position [1968, 0]
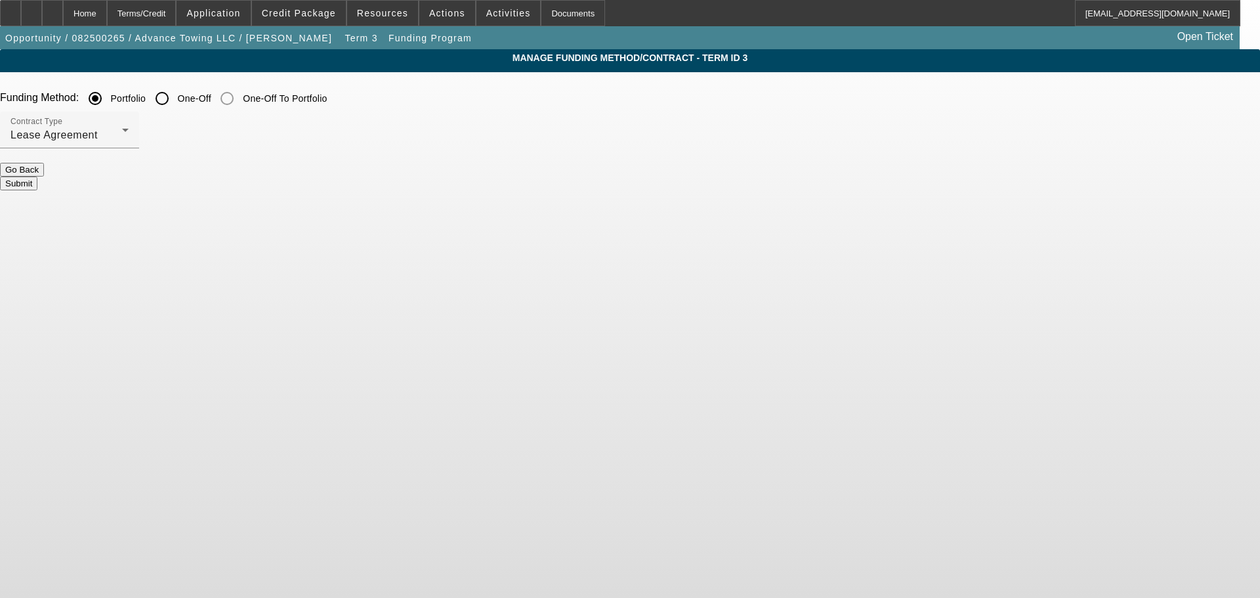
click at [175, 106] on input "One-Off" at bounding box center [162, 98] width 26 height 26
radio input "true"
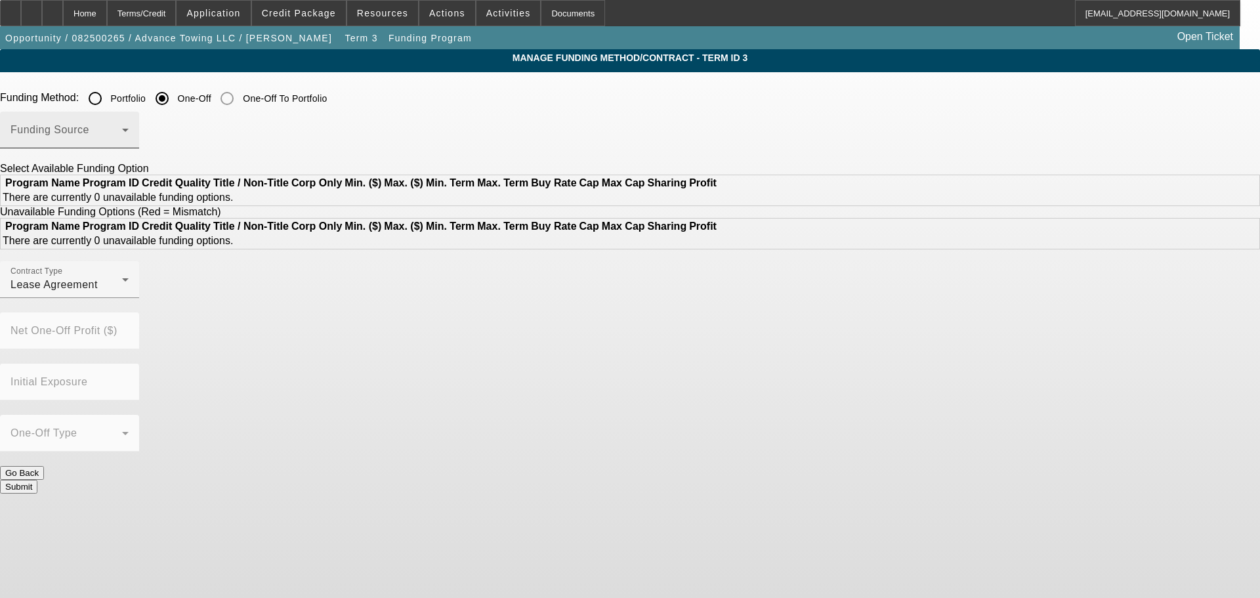
click at [129, 121] on div "Funding Source" at bounding box center [69, 130] width 118 height 37
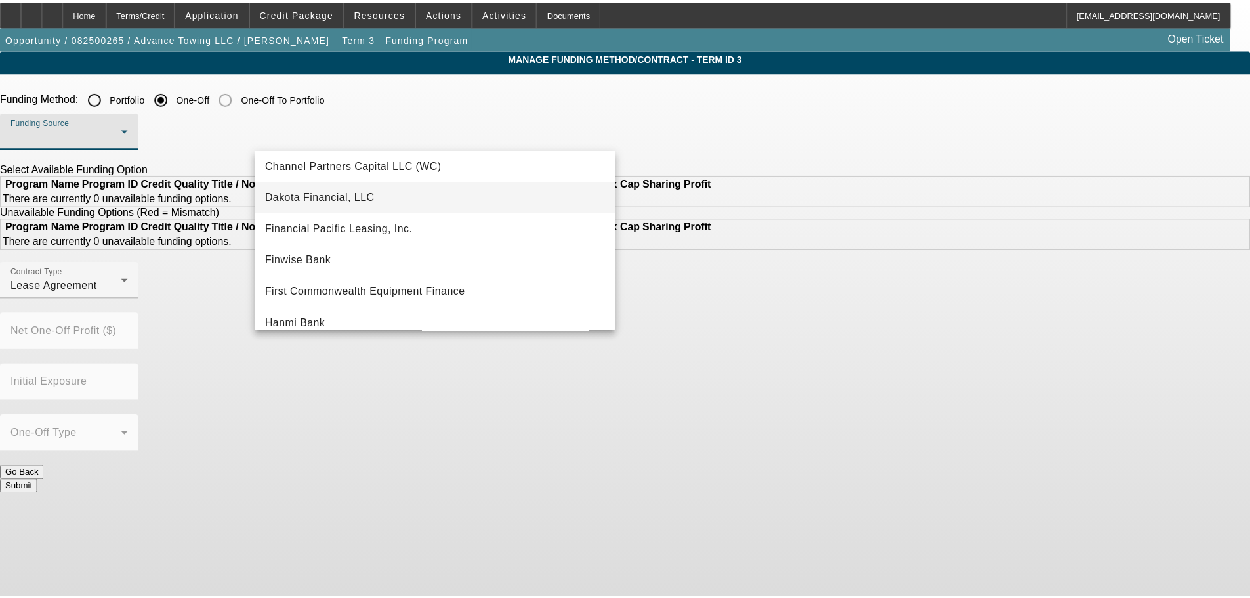
scroll to position [131, 0]
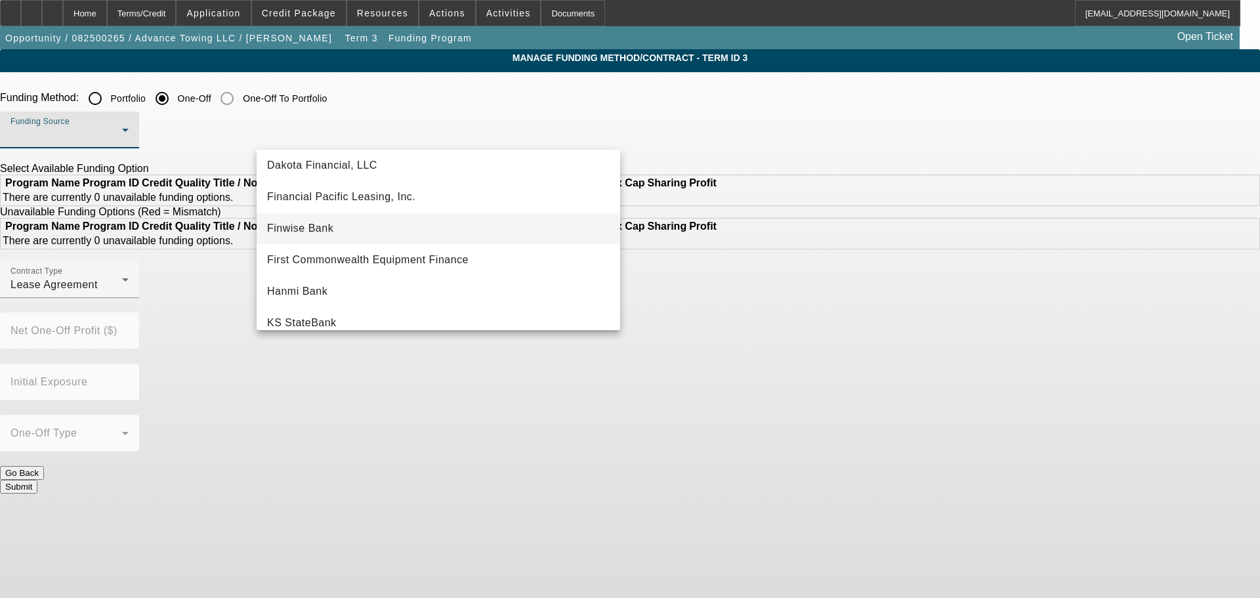
click at [440, 217] on mat-option "Finwise Bank" at bounding box center [438, 228] width 363 height 31
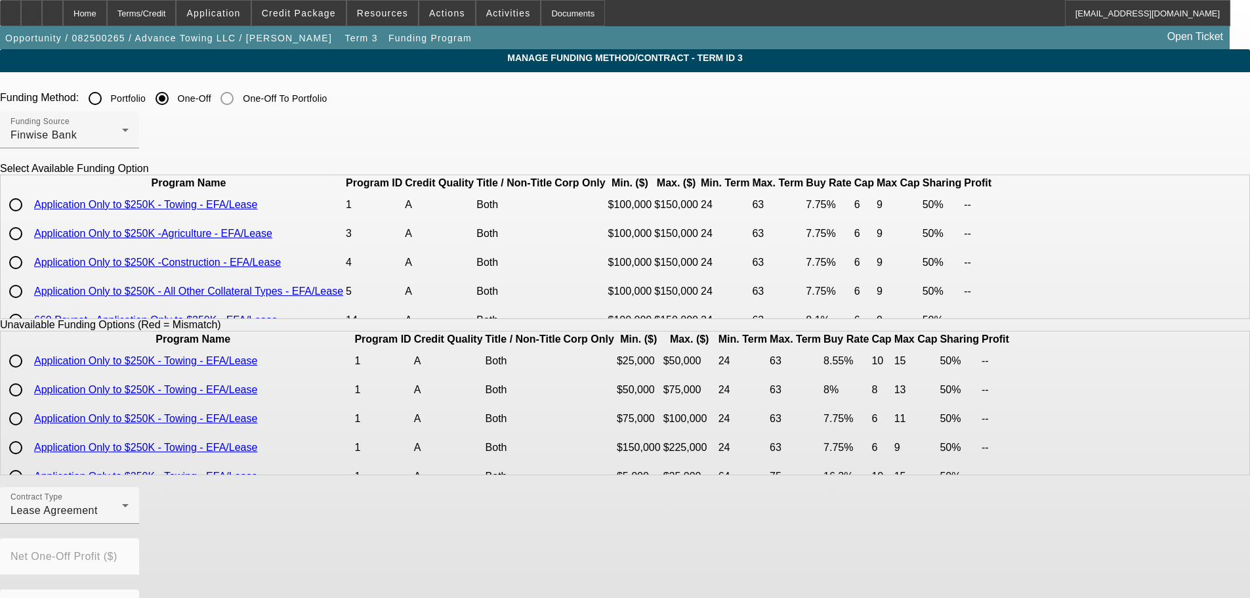
click at [29, 218] on input "radio" at bounding box center [16, 205] width 26 height 26
radio input "true"
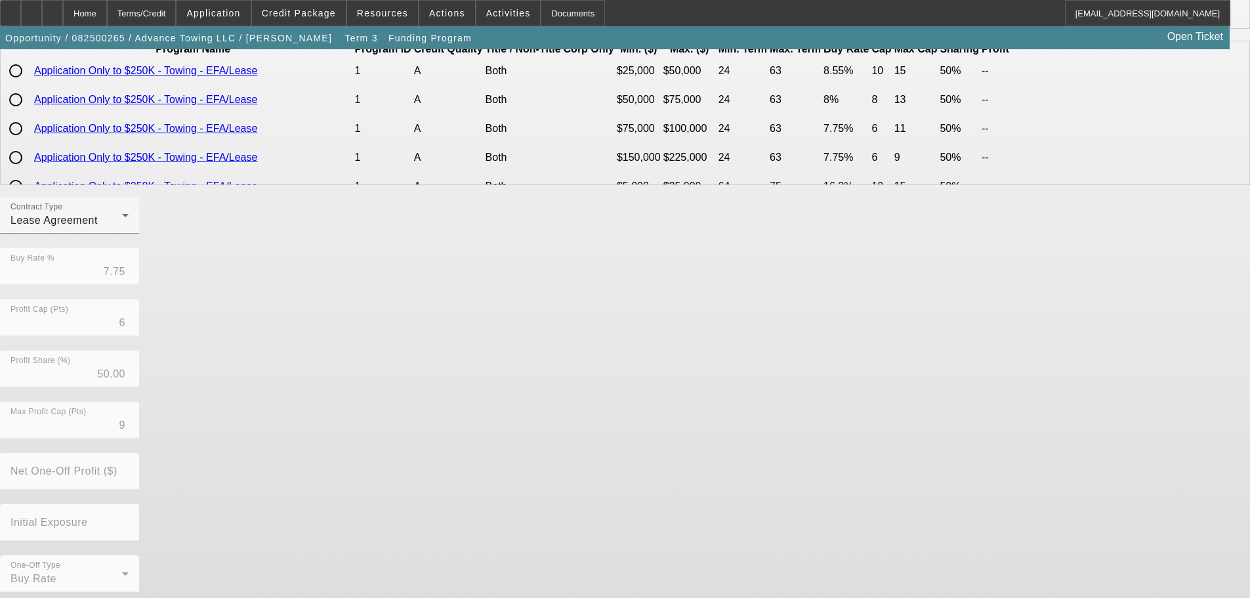
scroll to position [298, 0]
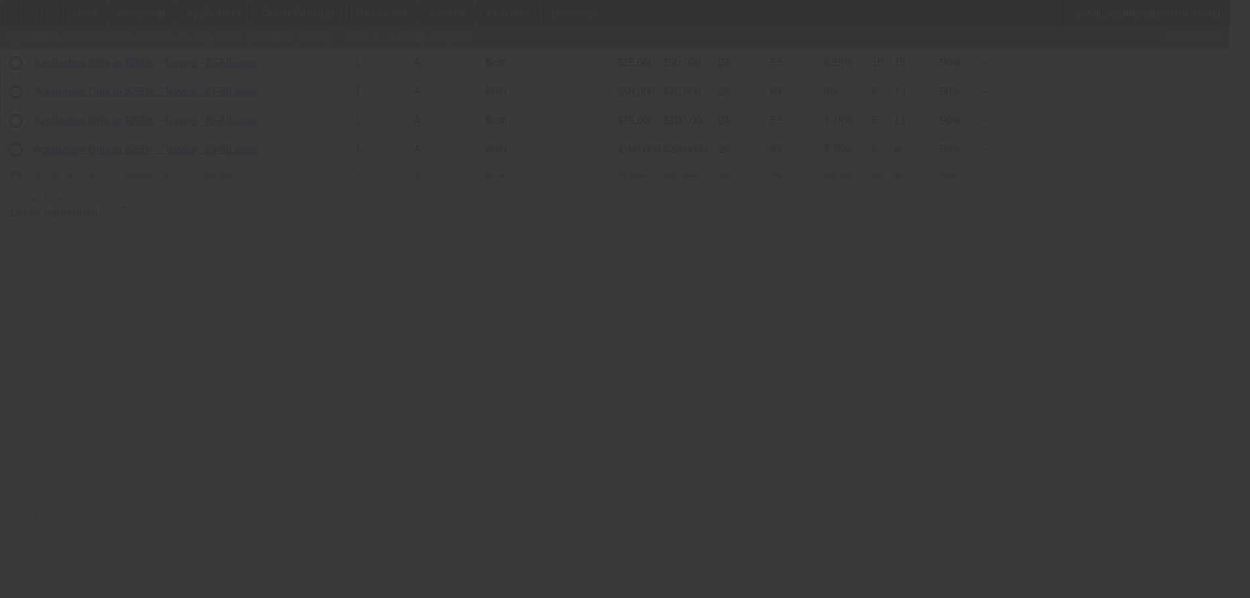
radio input "true"
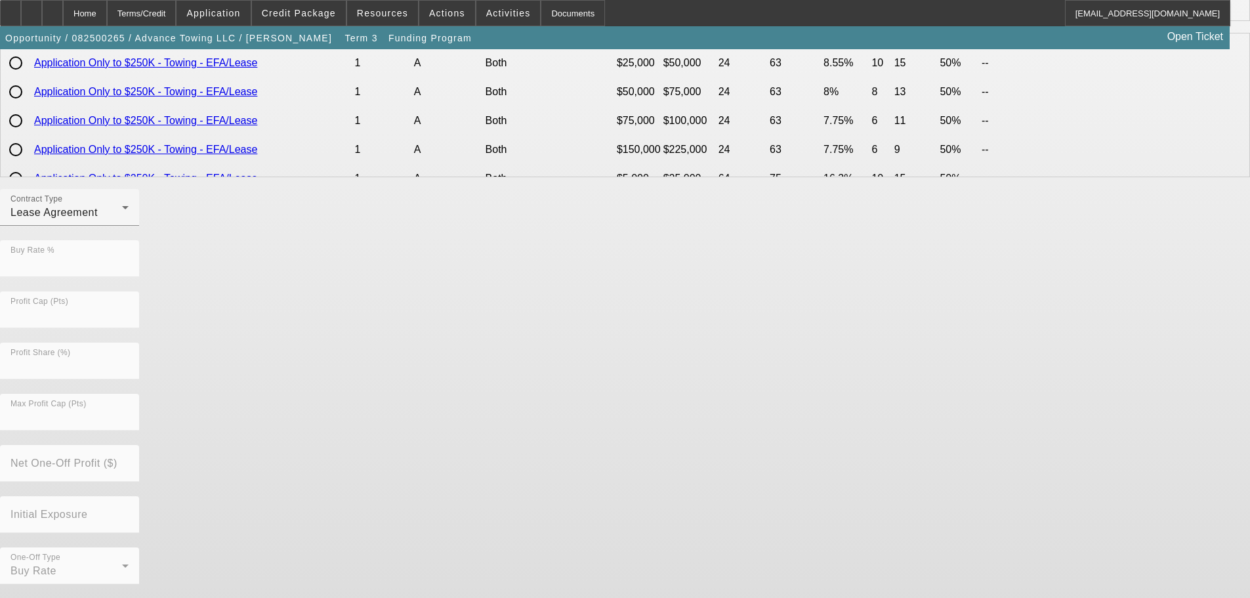
scroll to position [0, 0]
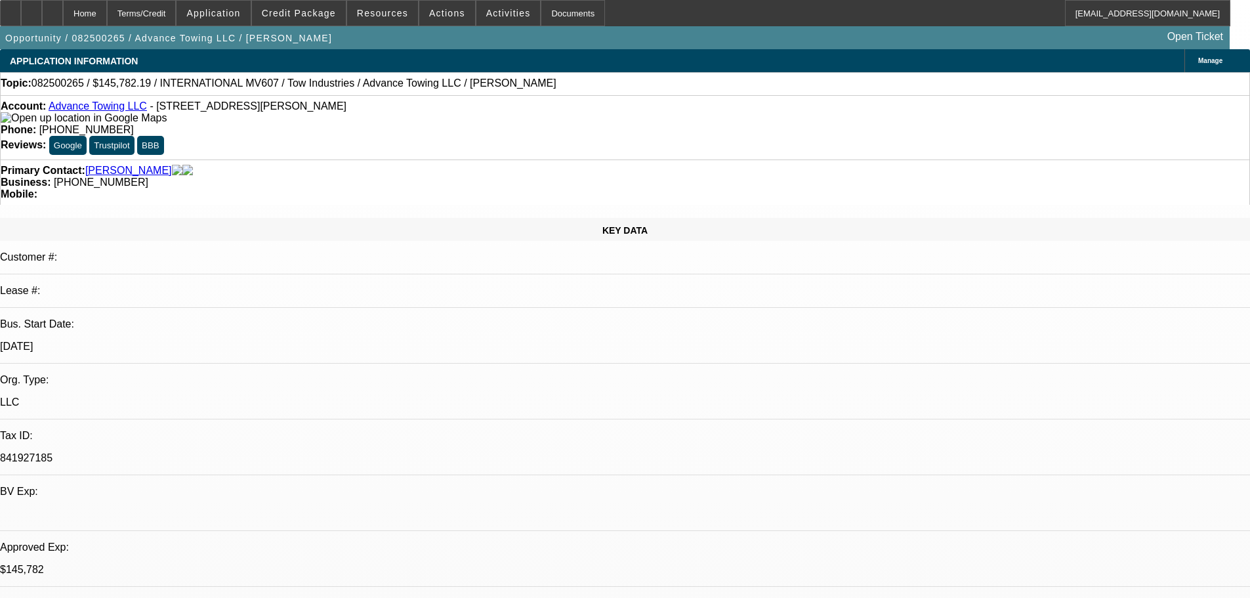
select select "2"
select select "0.1"
select select "4"
select select "2"
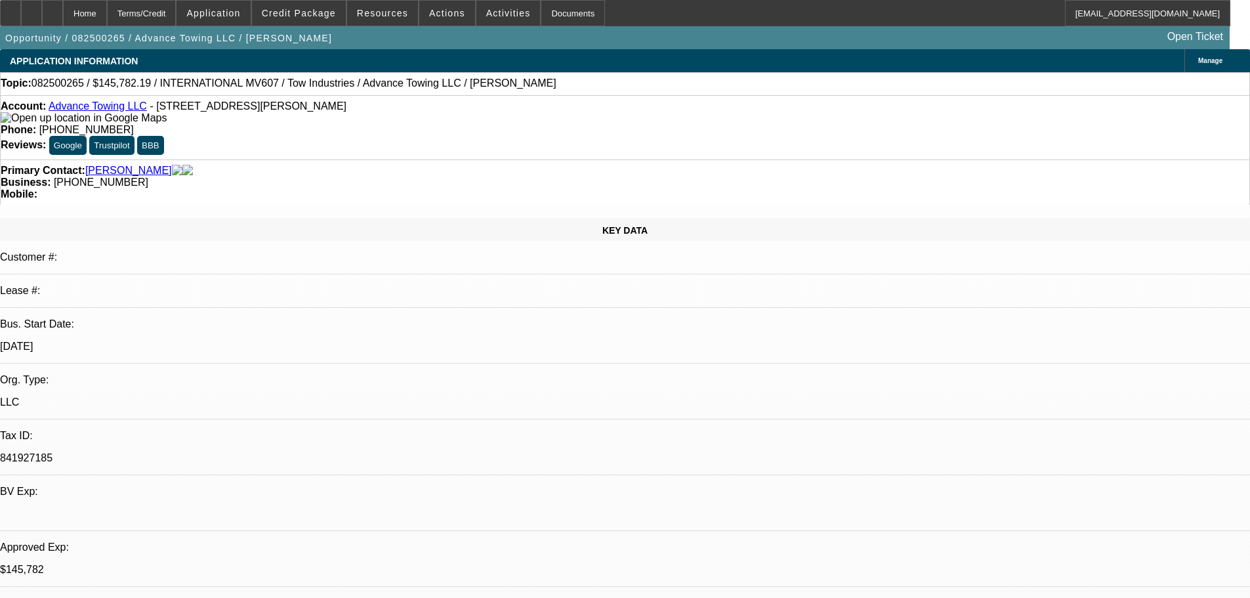
select select "2"
select select "0.1"
select select "4"
select select "0"
select select "2"
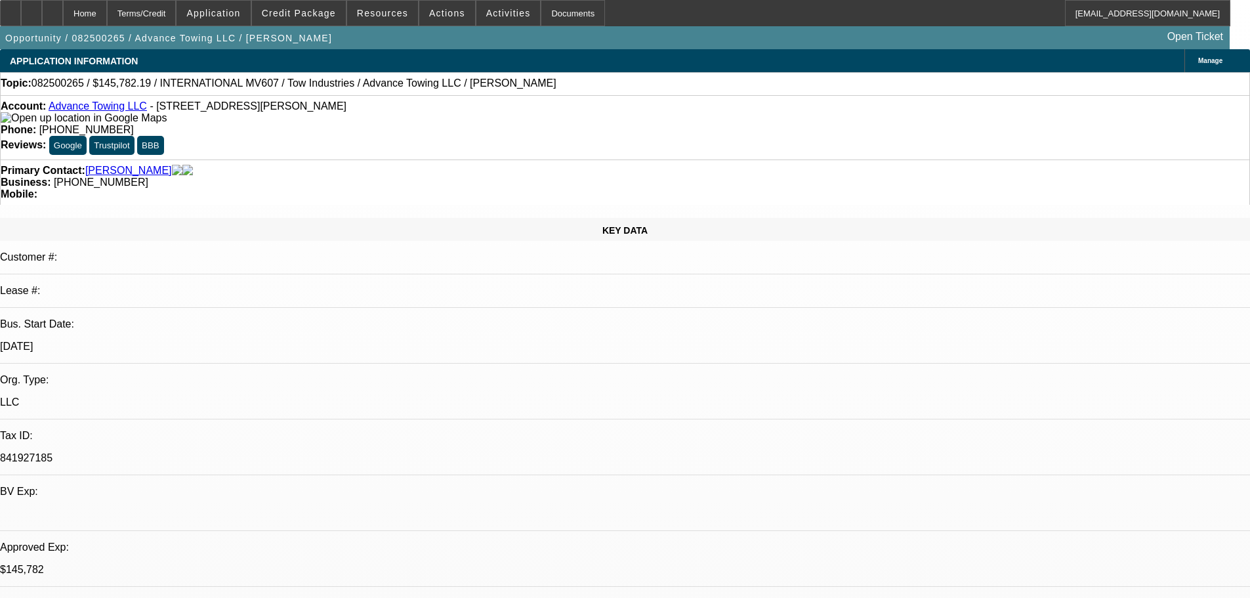
select select "2"
select select "0.1"
select select "4"
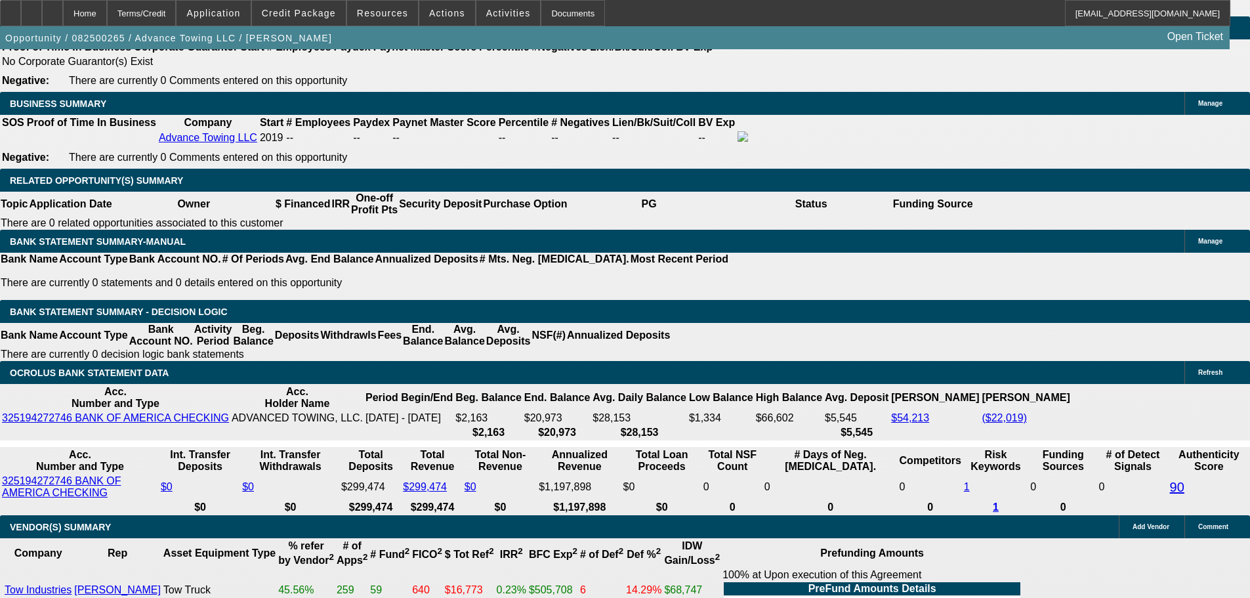
scroll to position [2099, 0]
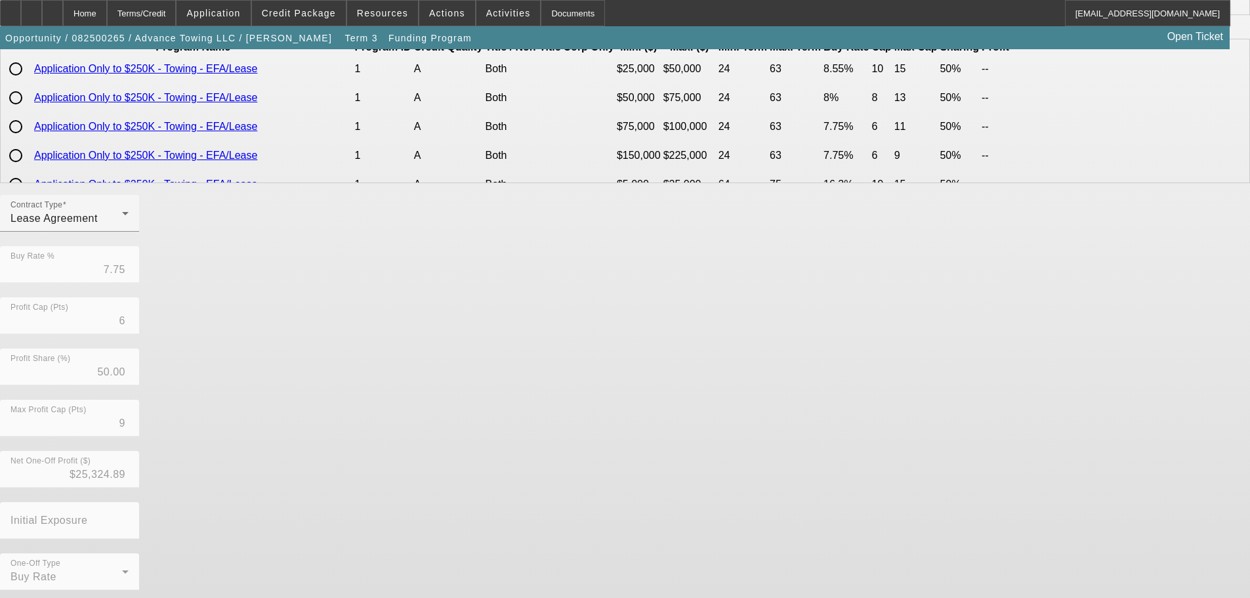
scroll to position [310, 0]
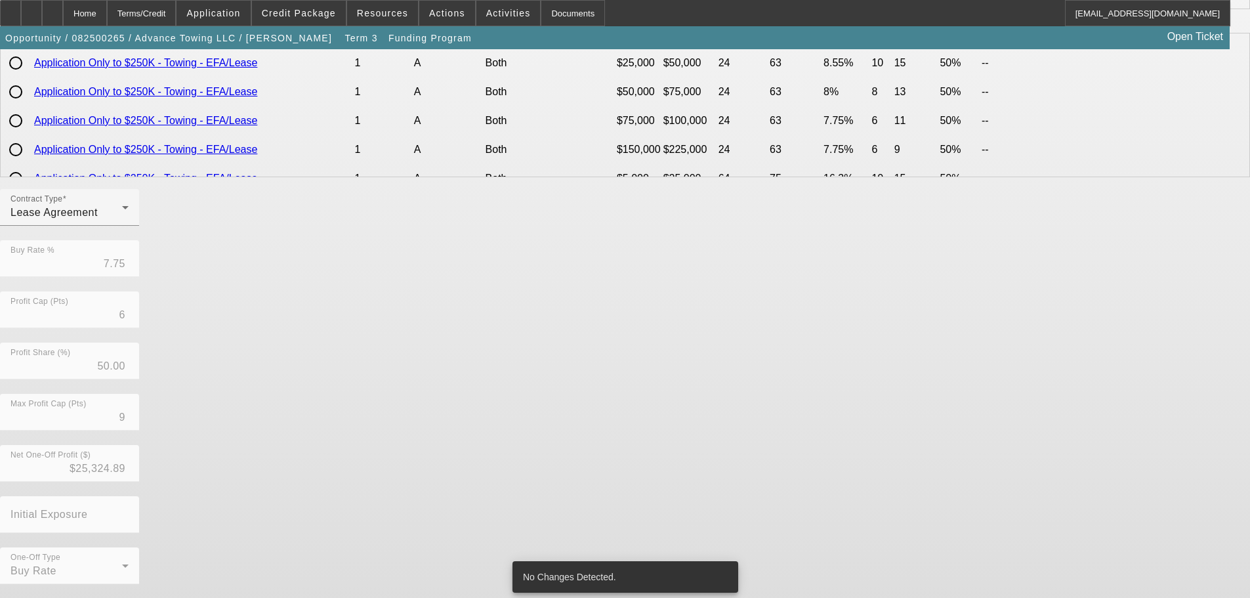
click at [460, 463] on div "Contract Type Lease Agreement Buy Rate % 7.75 Profit Cap (Pts) 6 Profit Share (…" at bounding box center [625, 393] width 1250 height 409
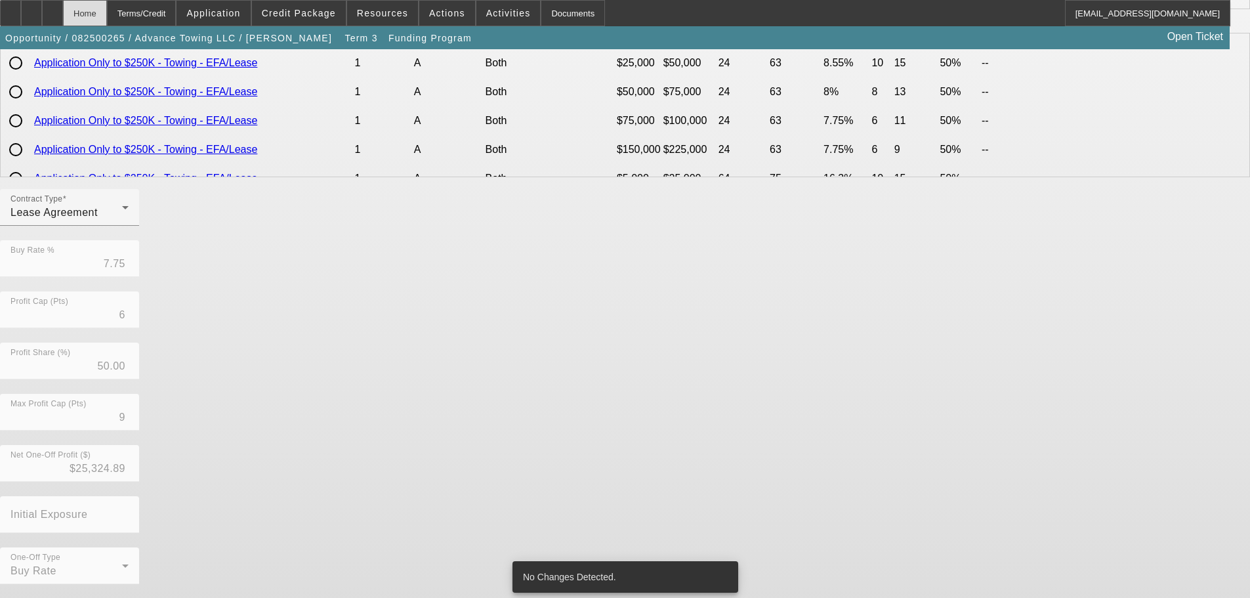
click at [107, 4] on div "Home" at bounding box center [85, 13] width 44 height 26
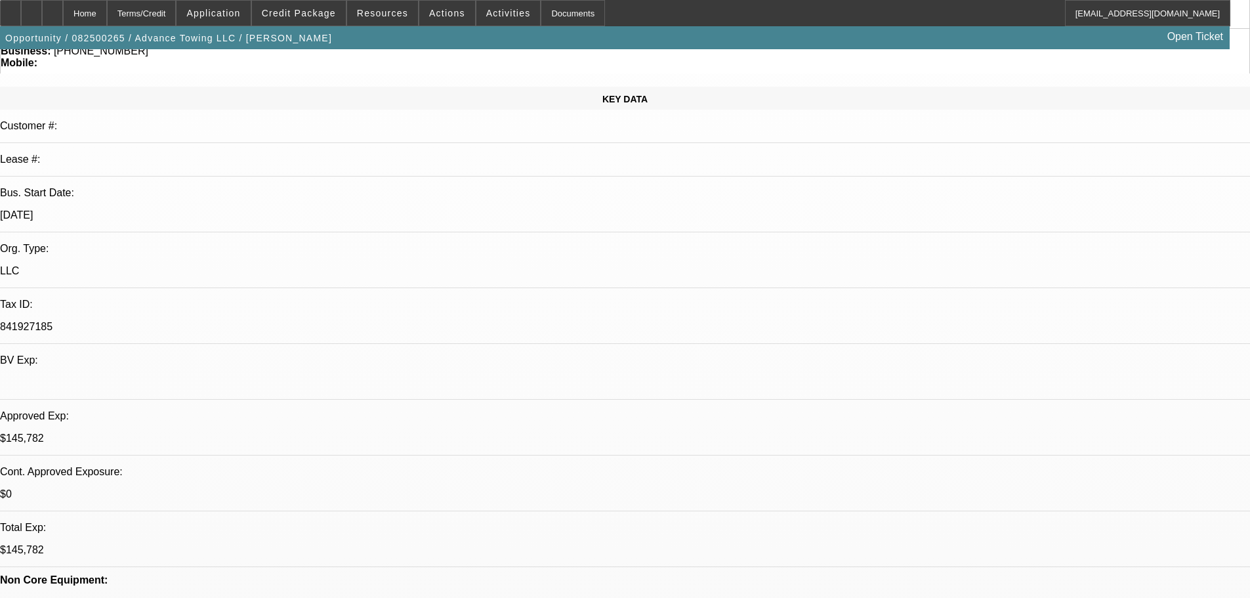
select select "2"
select select "0.1"
select select "4"
select select "2"
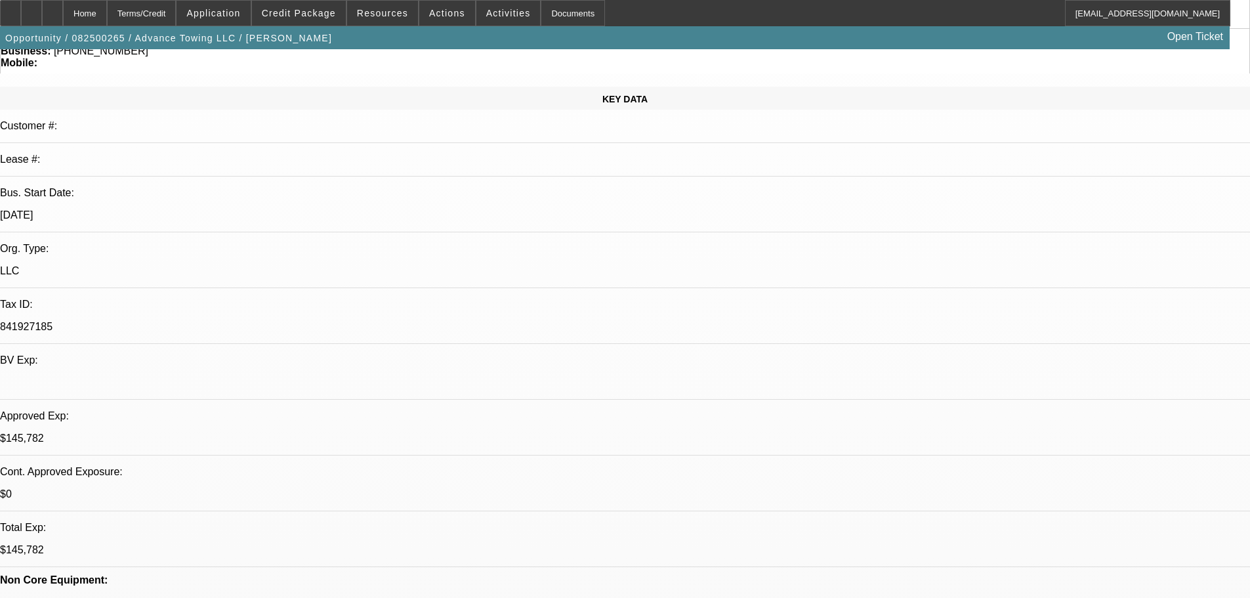
select select "2"
select select "0.1"
select select "4"
select select "0"
select select "2"
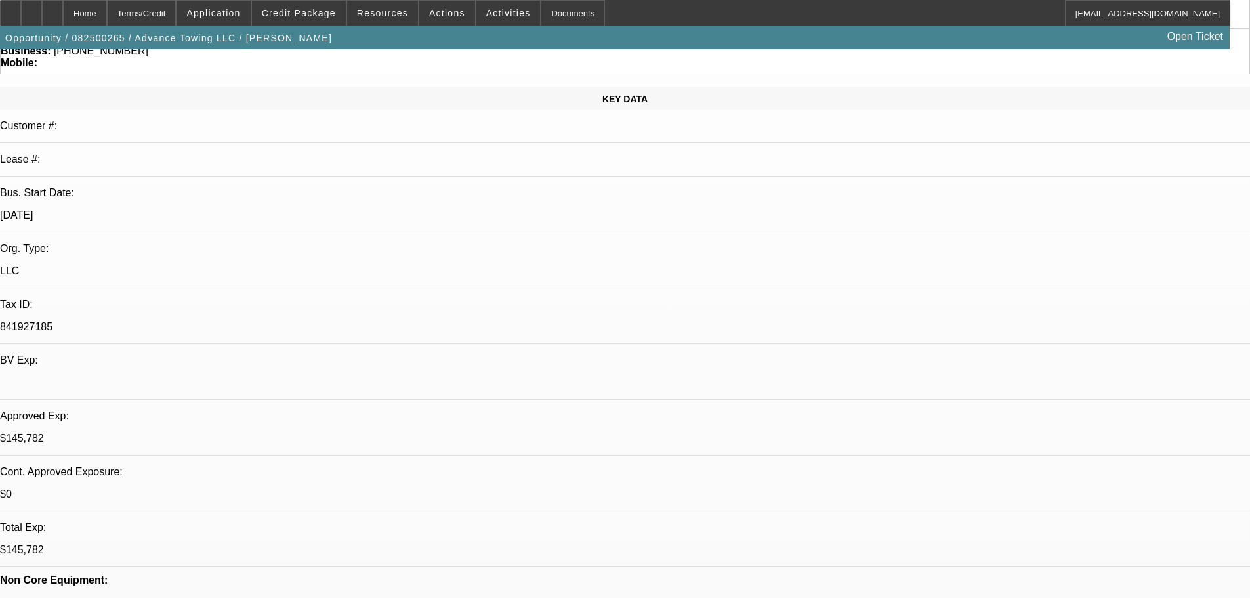
select select "2"
select select "0.1"
select select "4"
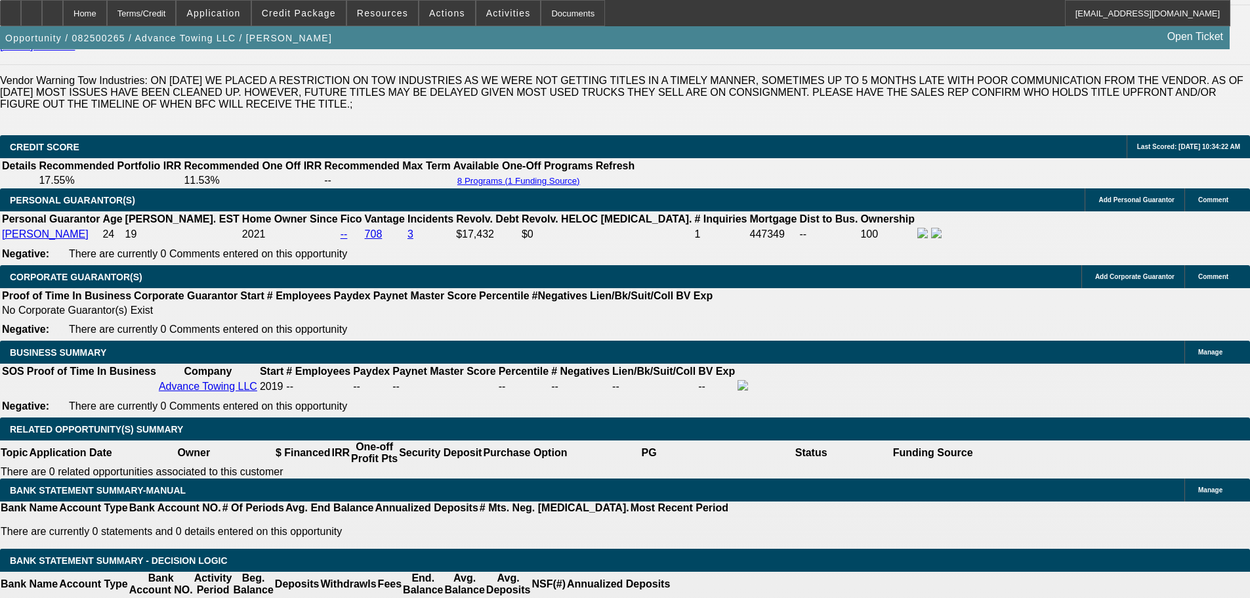
scroll to position [1837, 0]
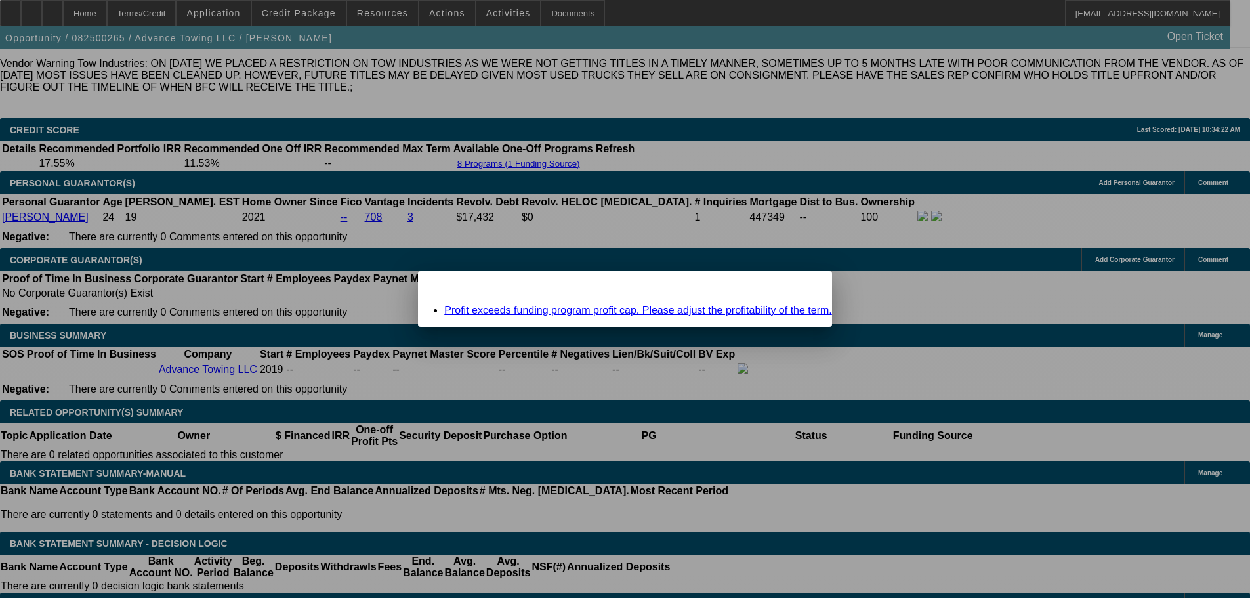
scroll to position [0, 0]
click at [806, 286] on span "Close" at bounding box center [815, 282] width 18 height 7
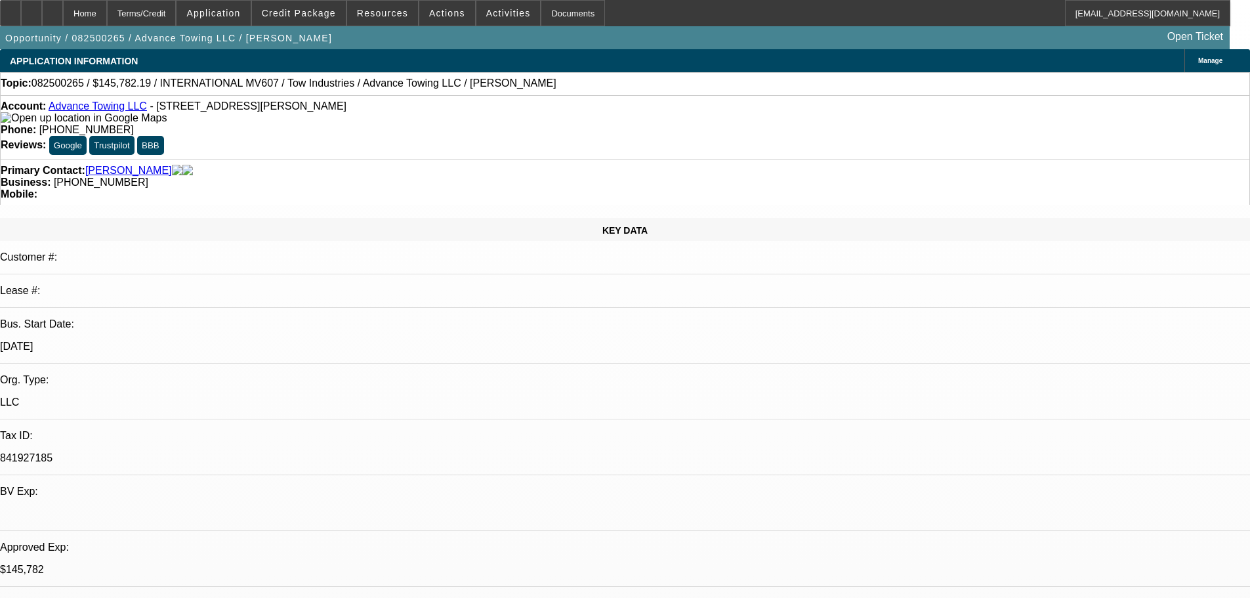
scroll to position [1837, 0]
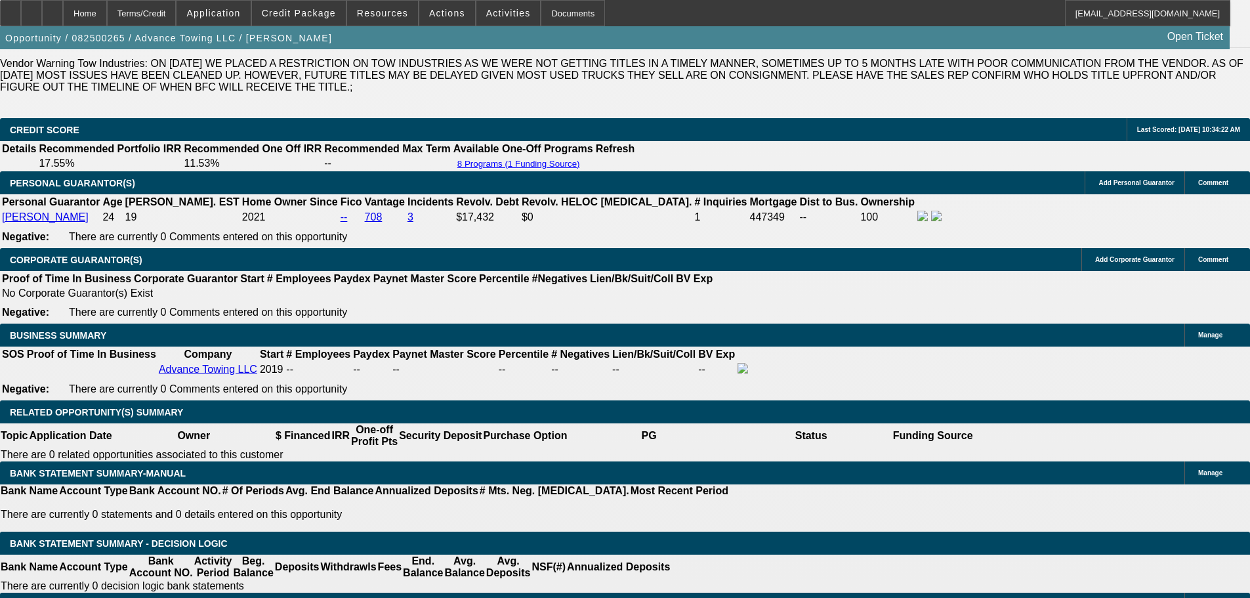
drag, startPoint x: 290, startPoint y: 489, endPoint x: 303, endPoint y: 485, distance: 13.5
type input "1"
type input "UNKNOWN"
type input "$2,491.96"
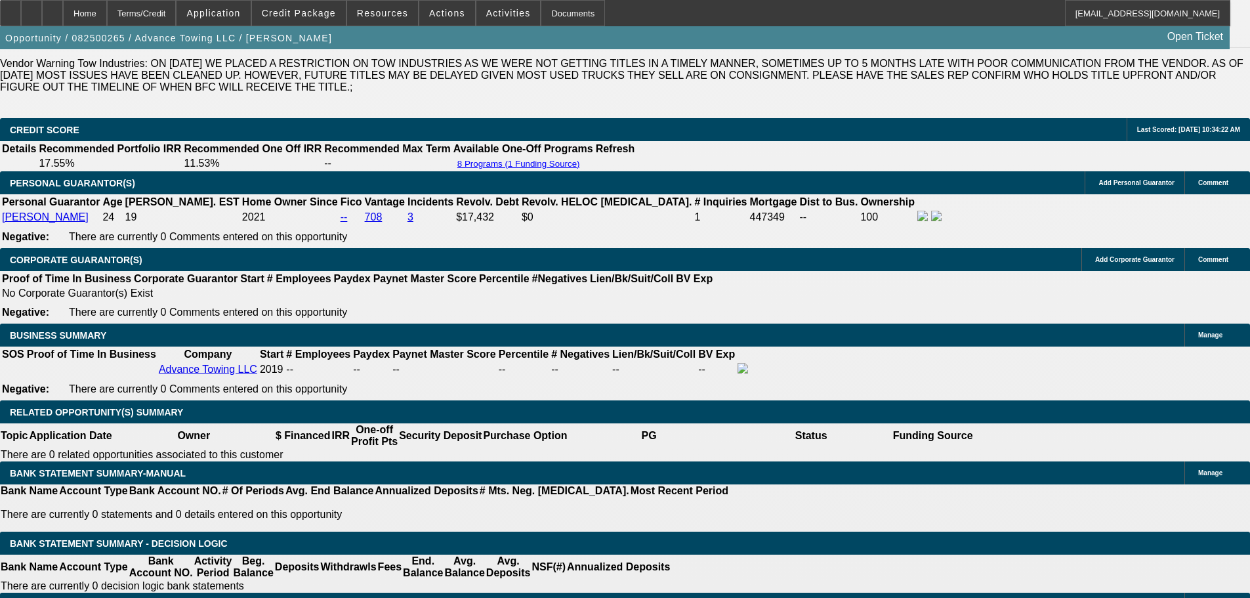
type input "$4,983.92"
type input "91"
type input "$11,194.56"
type input "$22,389.12"
type input "9"
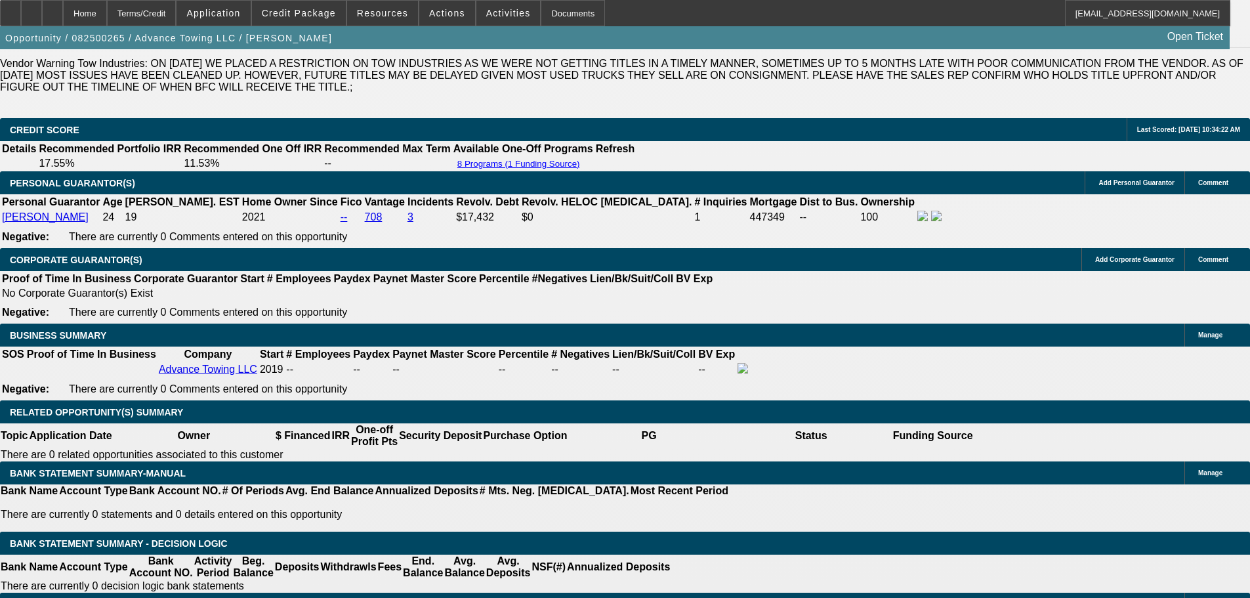
type input "$3,026.20"
type input "$6,052.40"
type input "9.9"
type input "$3,090.27"
type input "$6,180.54"
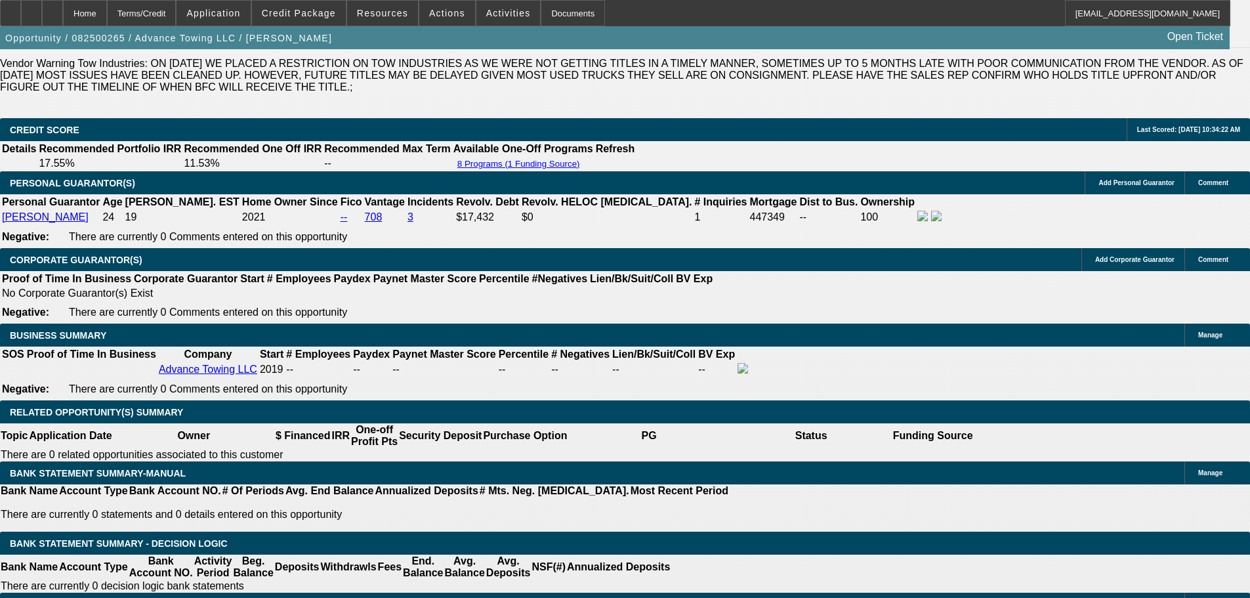
type input "9.999"
type input "$3,096.72"
type input "$6,193.44"
type input "$3,097.37"
type input "$6,194.74"
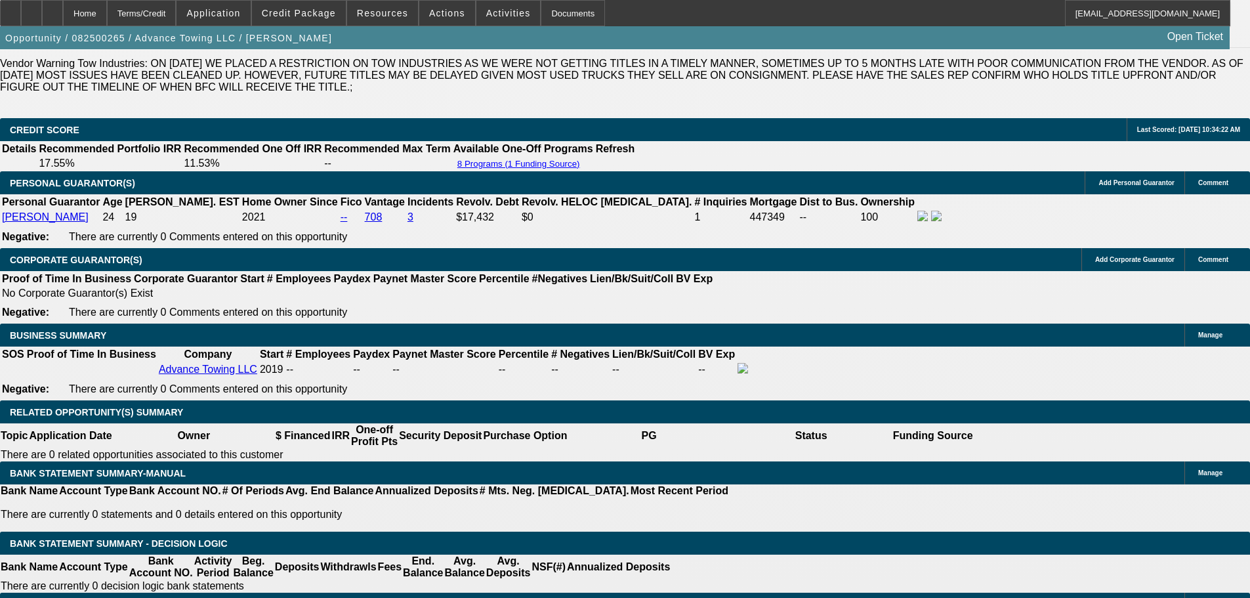
type input "9.999"
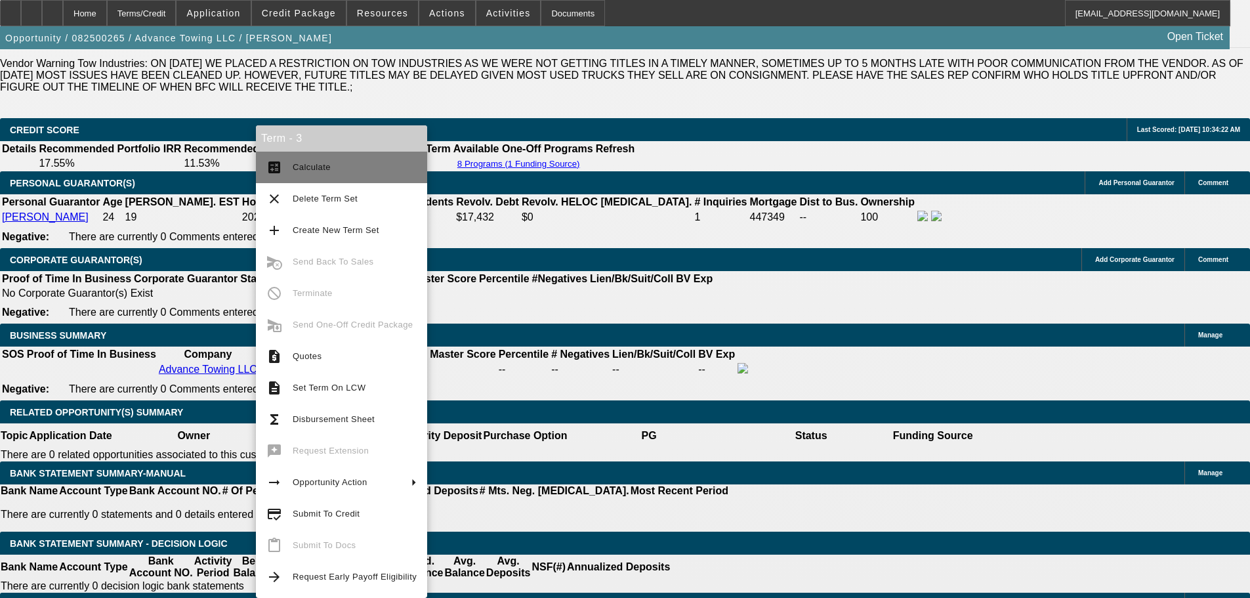
click at [325, 162] on span "Calculate" at bounding box center [312, 167] width 38 height 10
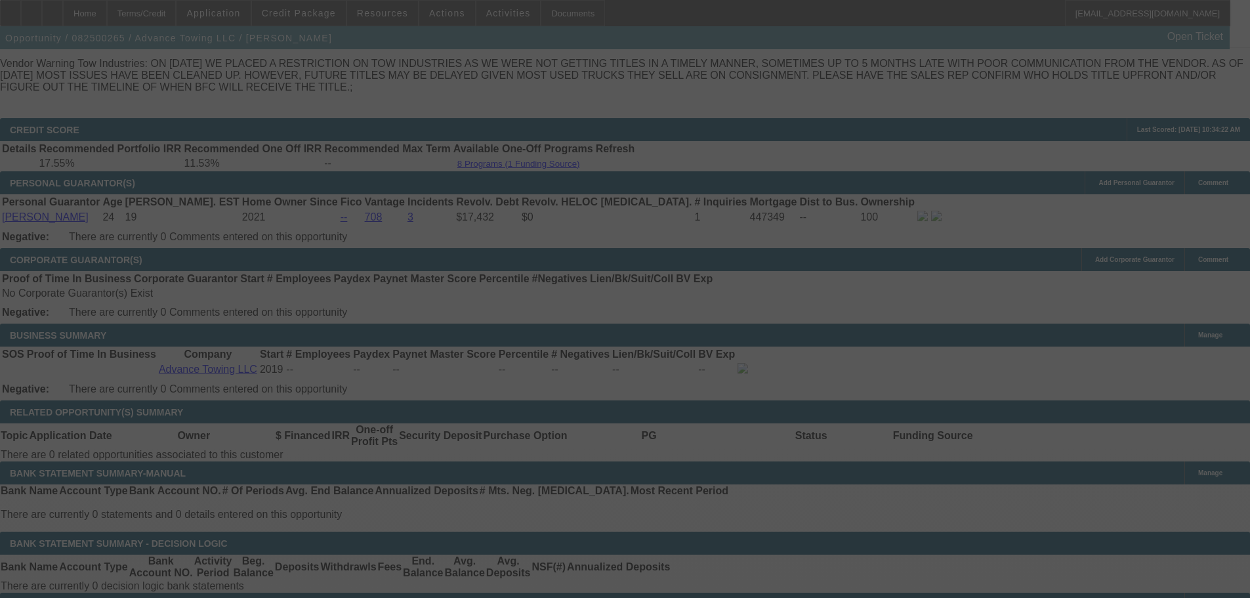
select select "2"
select select "0.1"
select select "4"
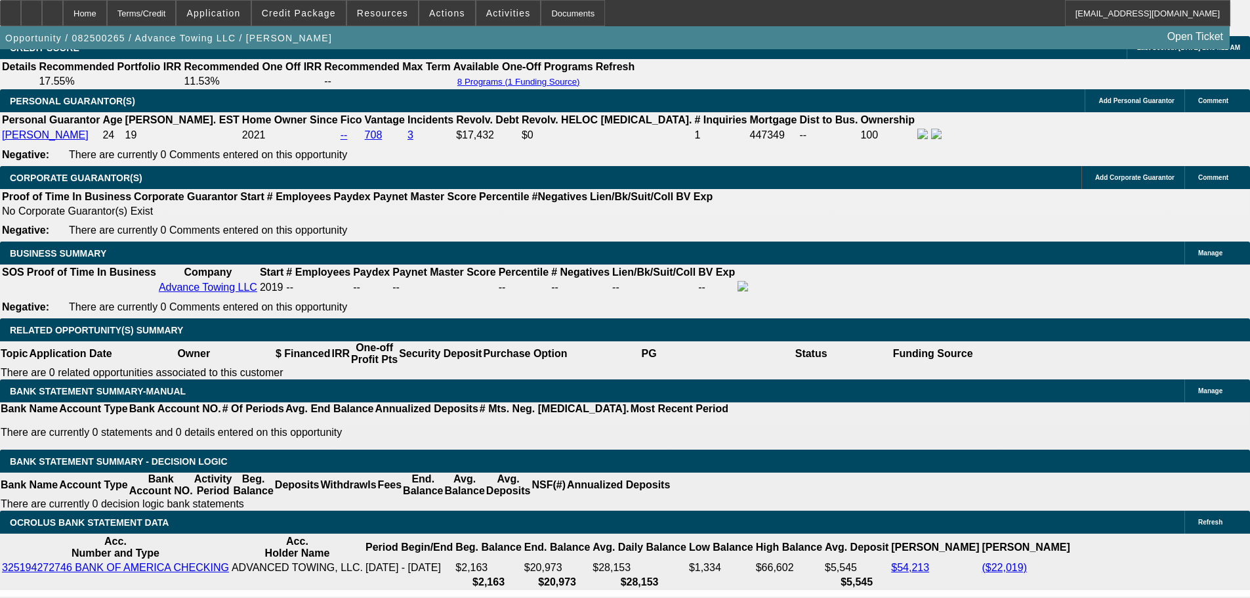
scroll to position [1968, 0]
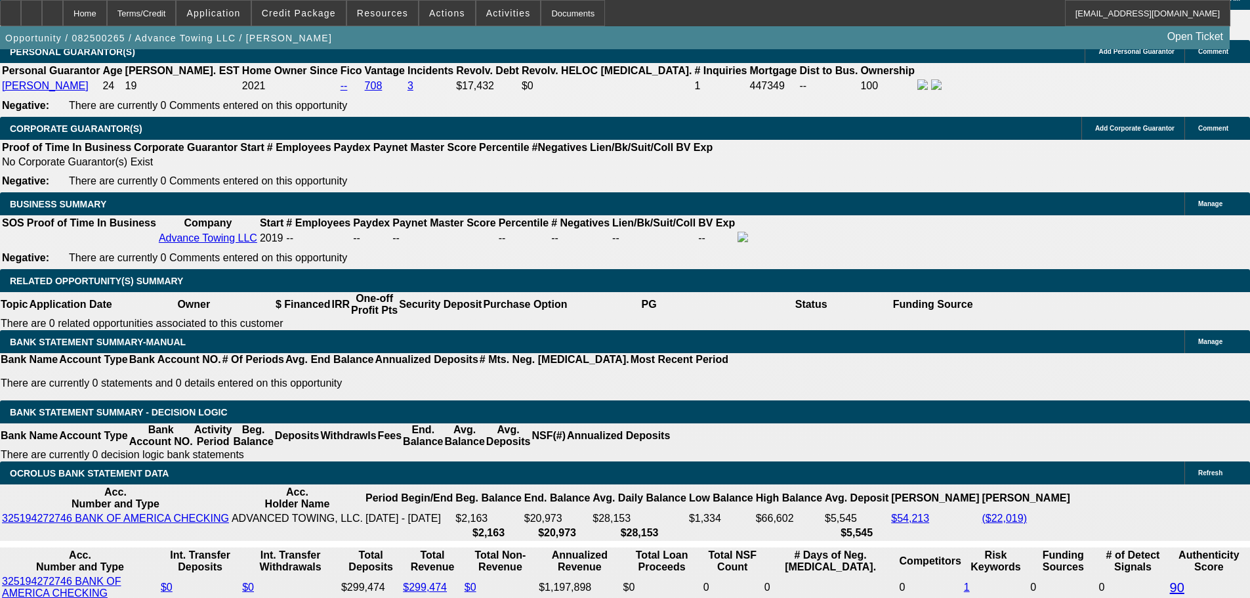
drag, startPoint x: 293, startPoint y: 356, endPoint x: 315, endPoint y: 356, distance: 21.7
drag, startPoint x: 286, startPoint y: 356, endPoint x: 313, endPoint y: 362, distance: 27.5
type input "UNKNOWN"
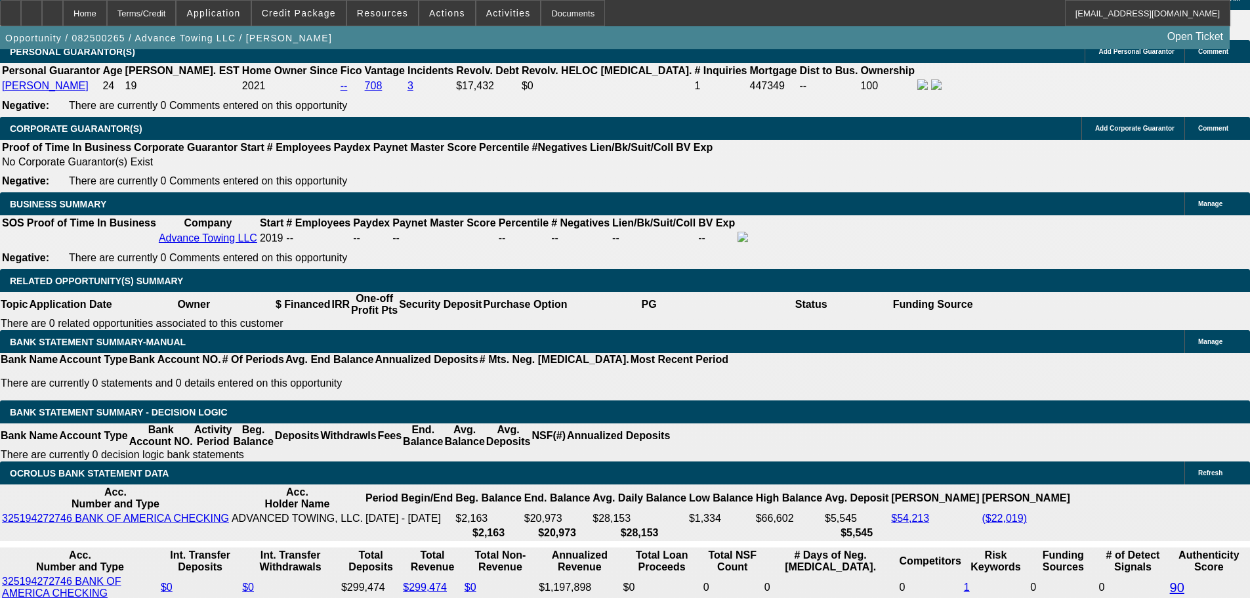
type input "8"
type input "$5,911.88"
type input "$2,955.94"
type input "8"
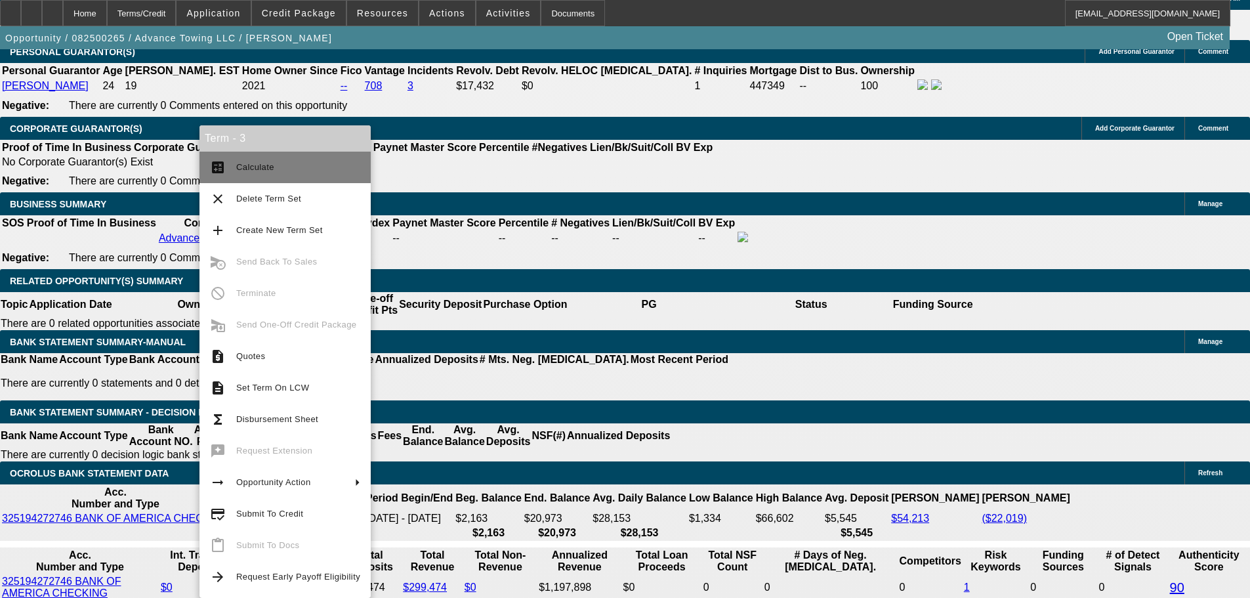
click at [302, 166] on span "Calculate" at bounding box center [298, 167] width 124 height 16
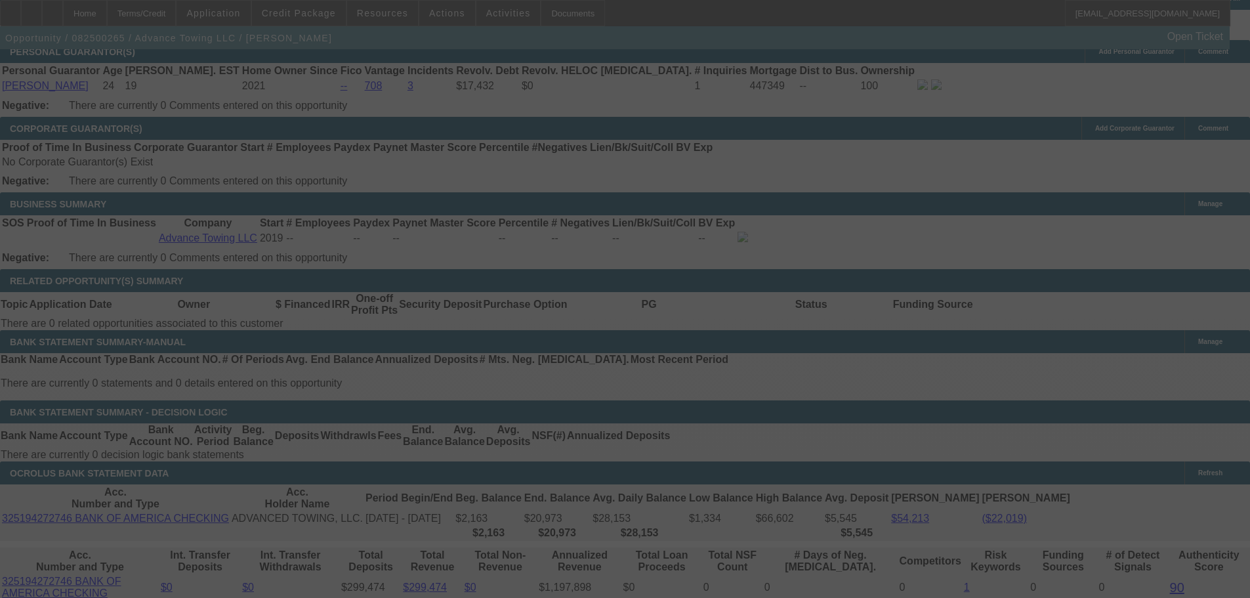
select select "2"
select select "0.1"
select select "4"
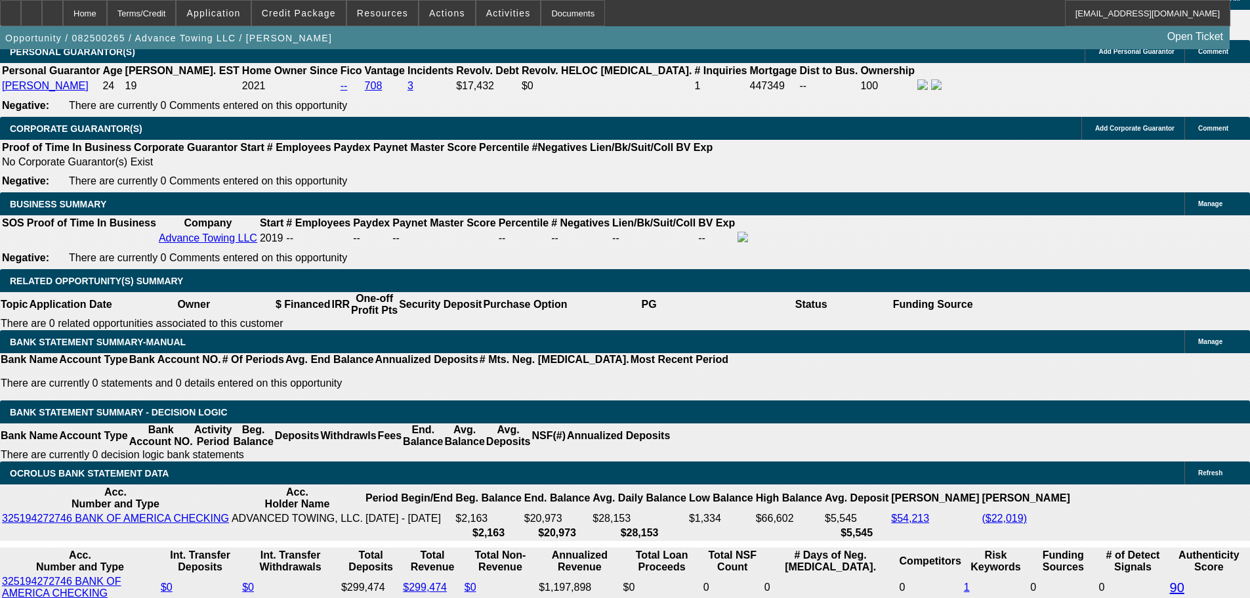
type input "8.9"
type input "UNKNOWN"
type input "8.99"
type input "$3,019.13"
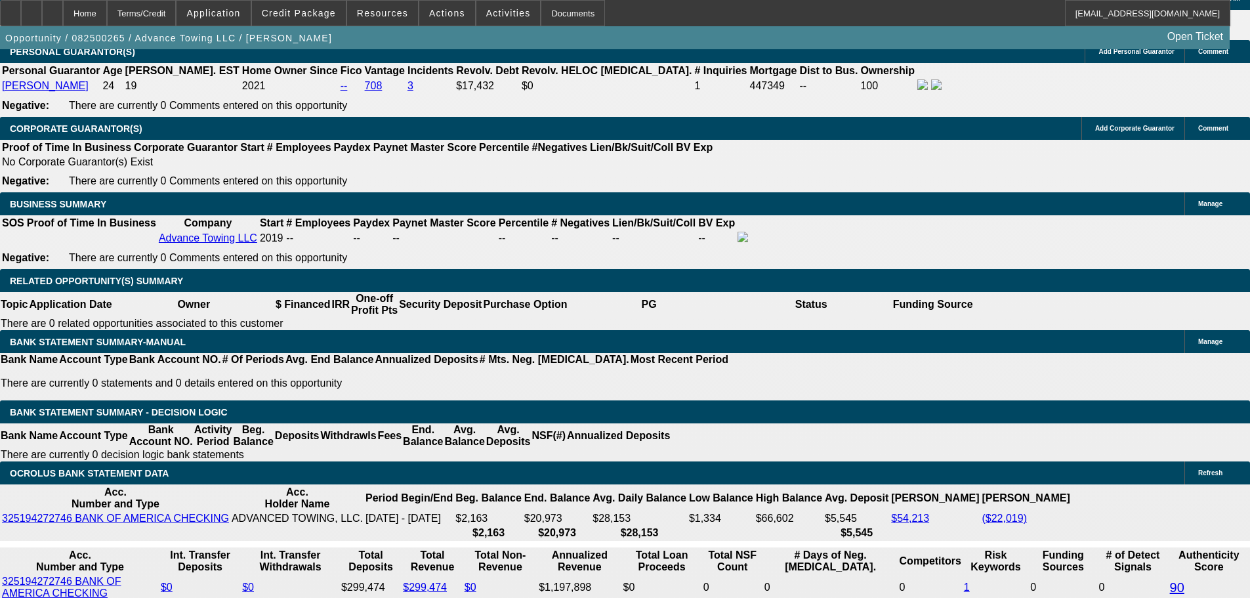
type input "$6,038.26"
type input "8.999"
type input "$3,025.49"
type input "$6,050.98"
type input "$3,026.13"
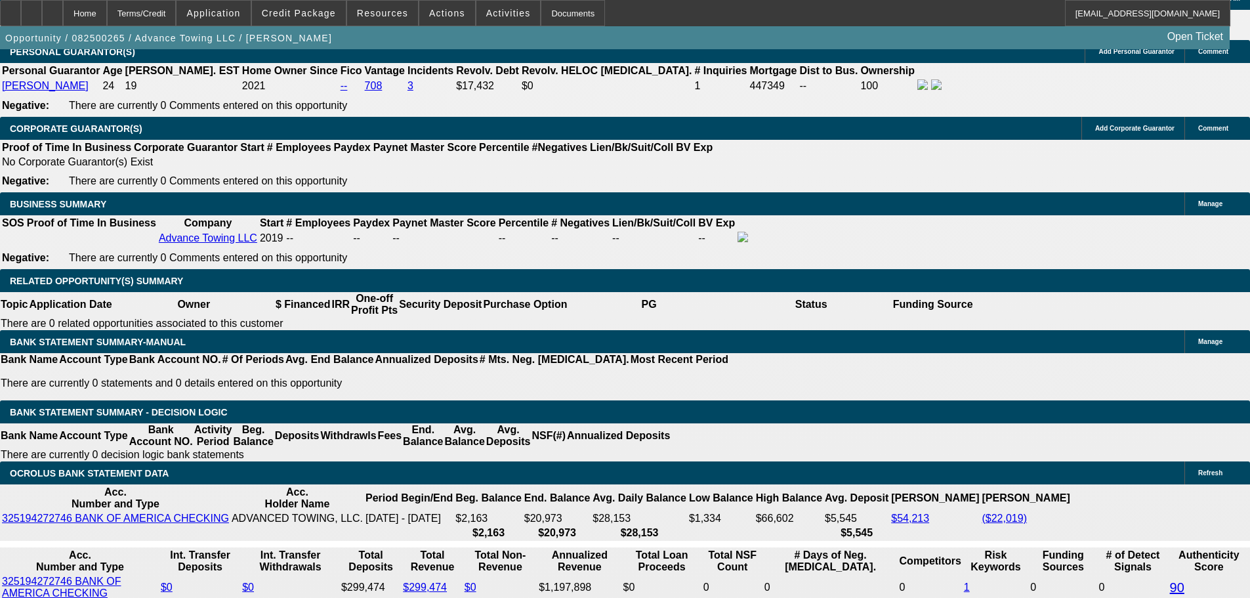
type input "$6,052.26"
type input "8.999"
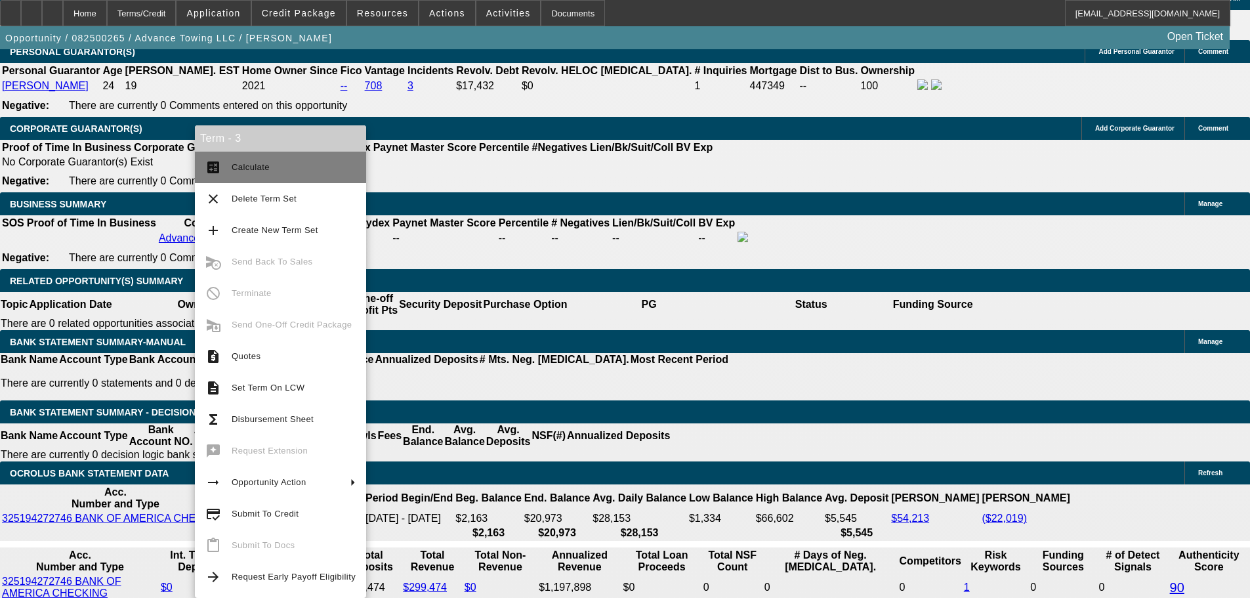
click at [255, 173] on span "Calculate" at bounding box center [294, 167] width 124 height 16
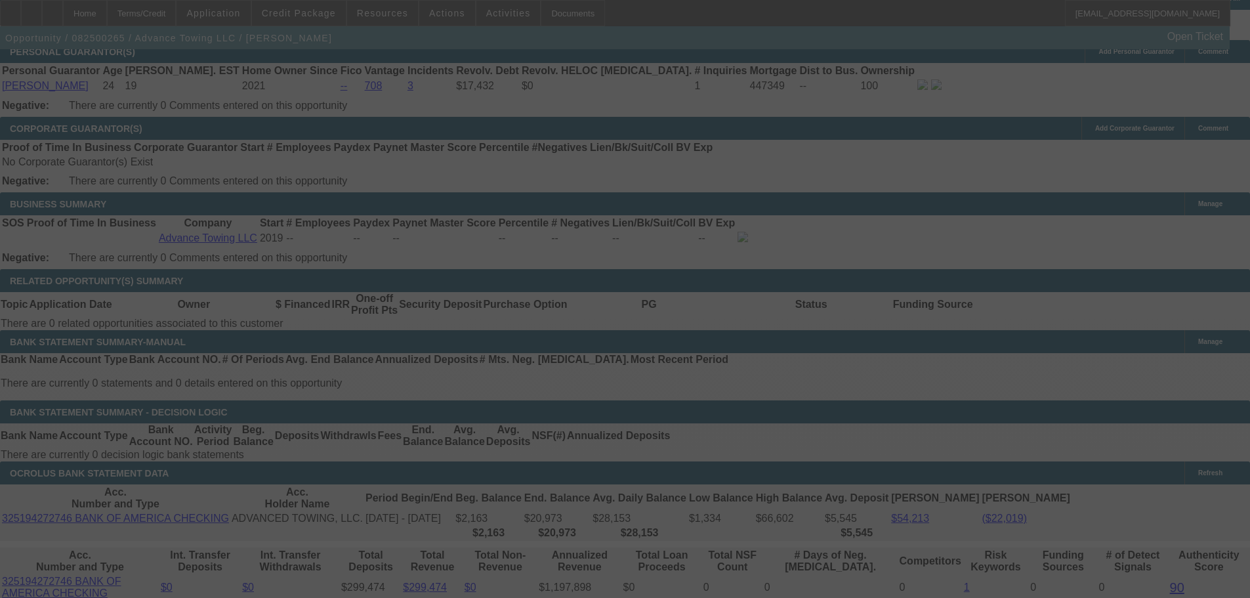
select select "2"
select select "0.1"
select select "4"
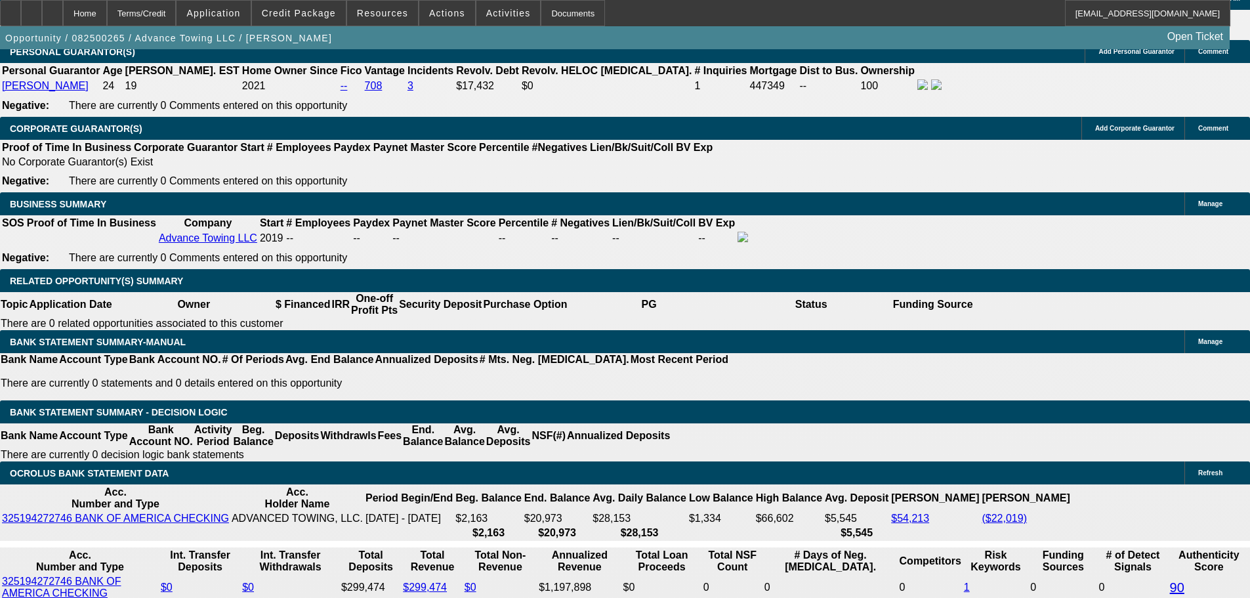
select select "0"
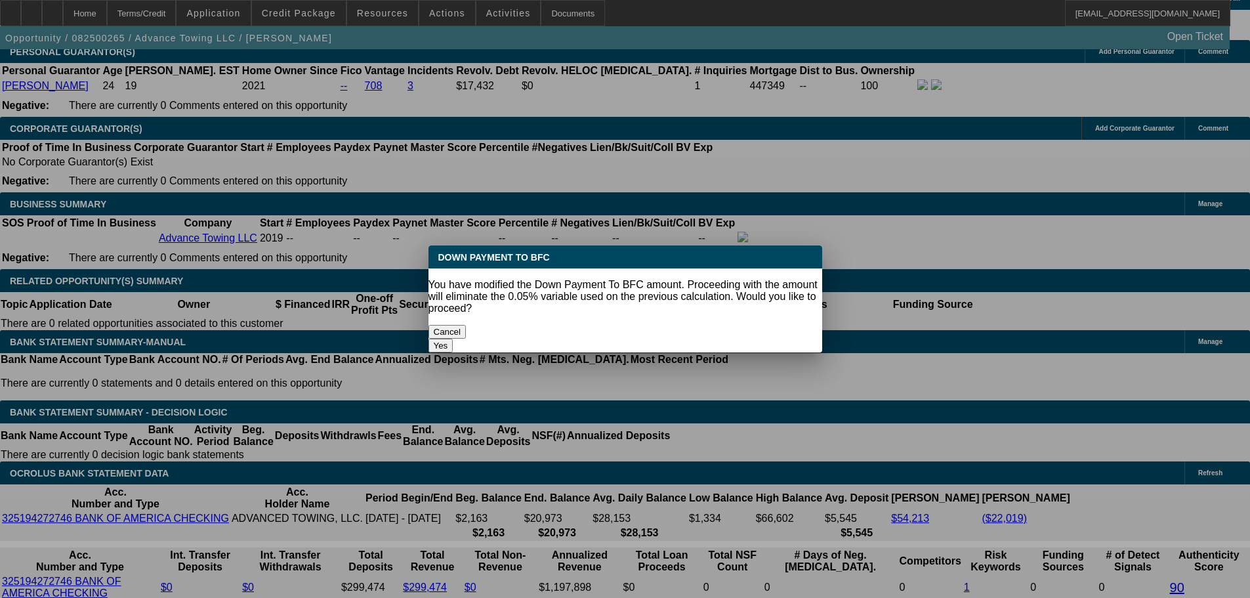
click at [453, 339] on button "Yes" at bounding box center [440, 346] width 25 height 14
type input "$0.00"
type input "UNKNOWN"
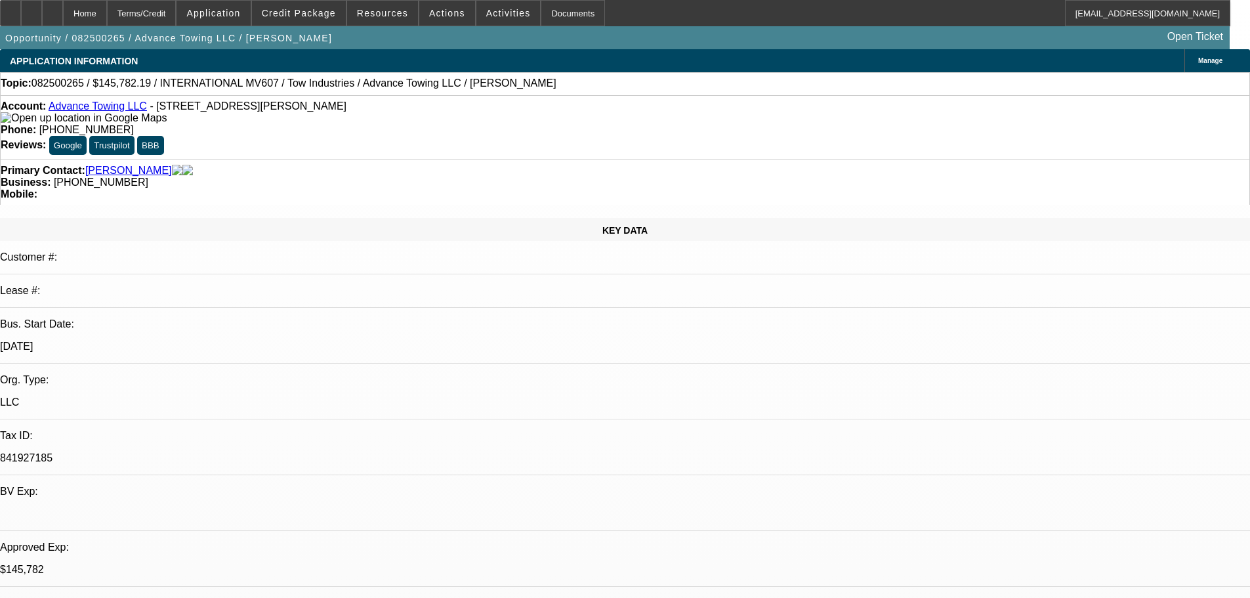
scroll to position [1968, 0]
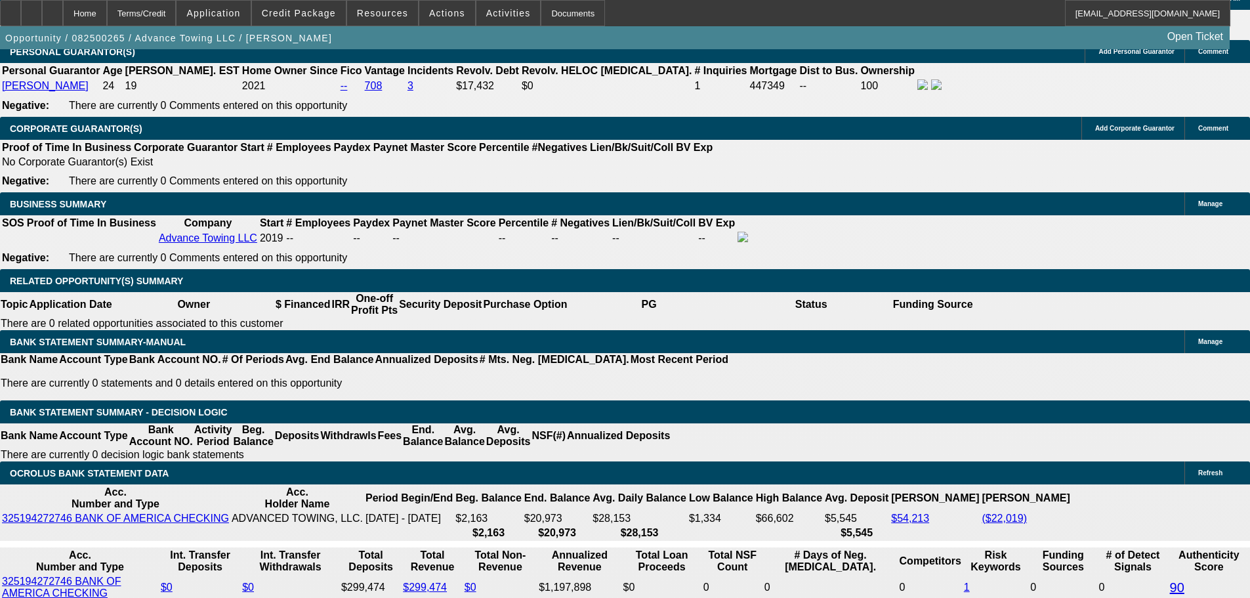
type input "$6,370.80"
type input "$3,185.40"
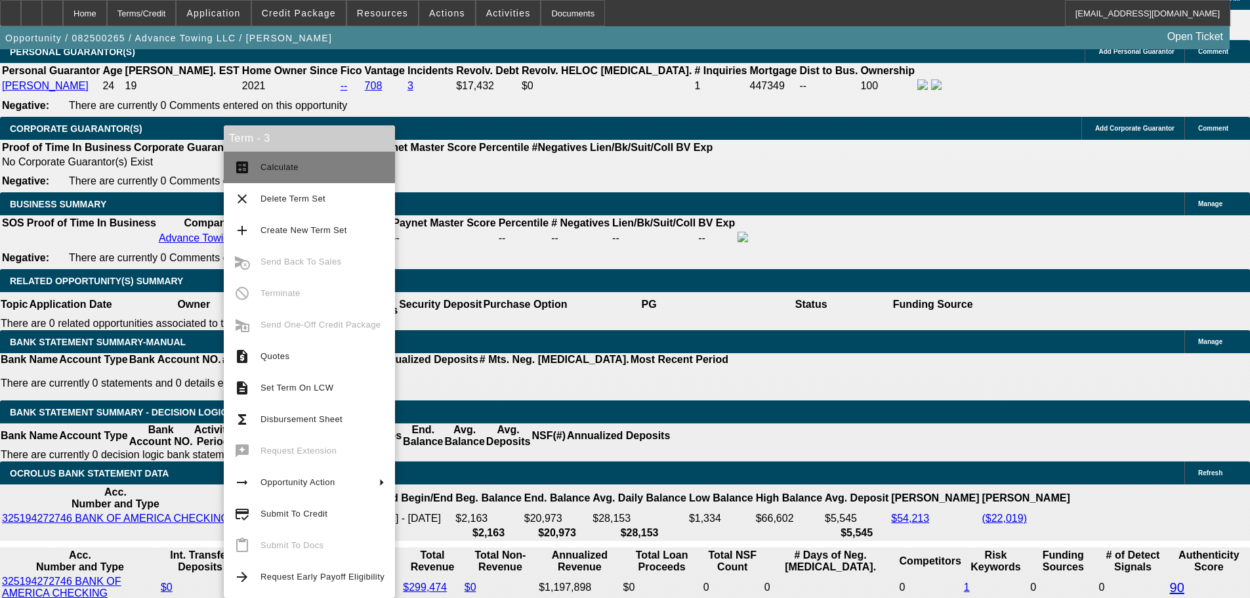
click at [268, 176] on button "calculate Calculate" at bounding box center [309, 167] width 171 height 31
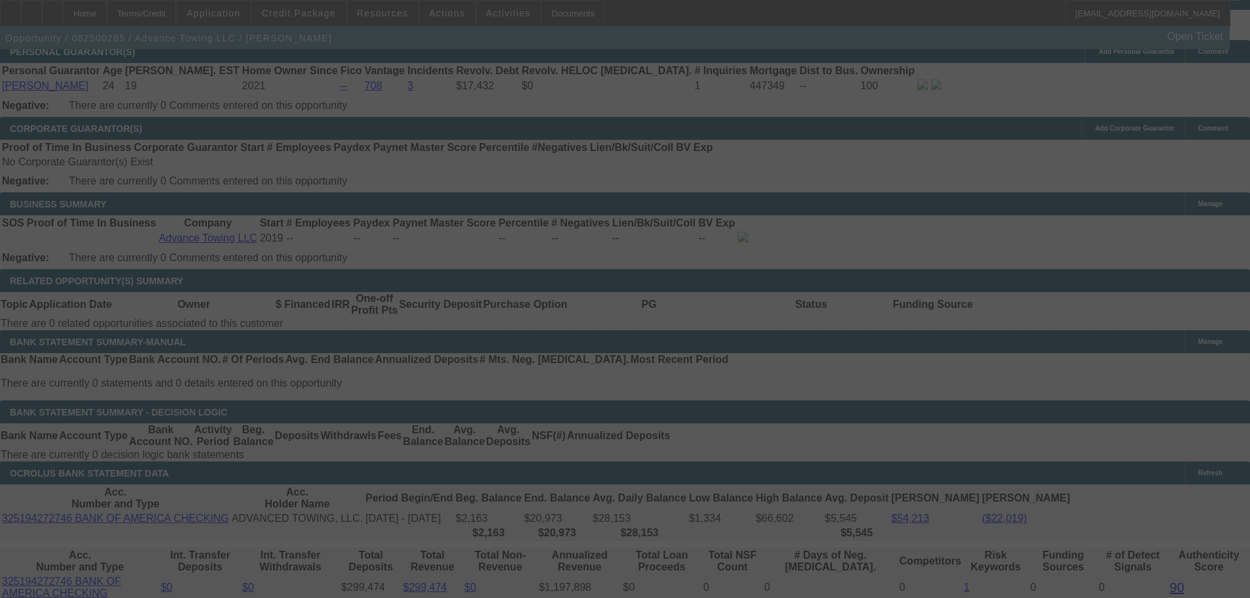
select select "0"
select select "2"
select select "0.1"
select select "4"
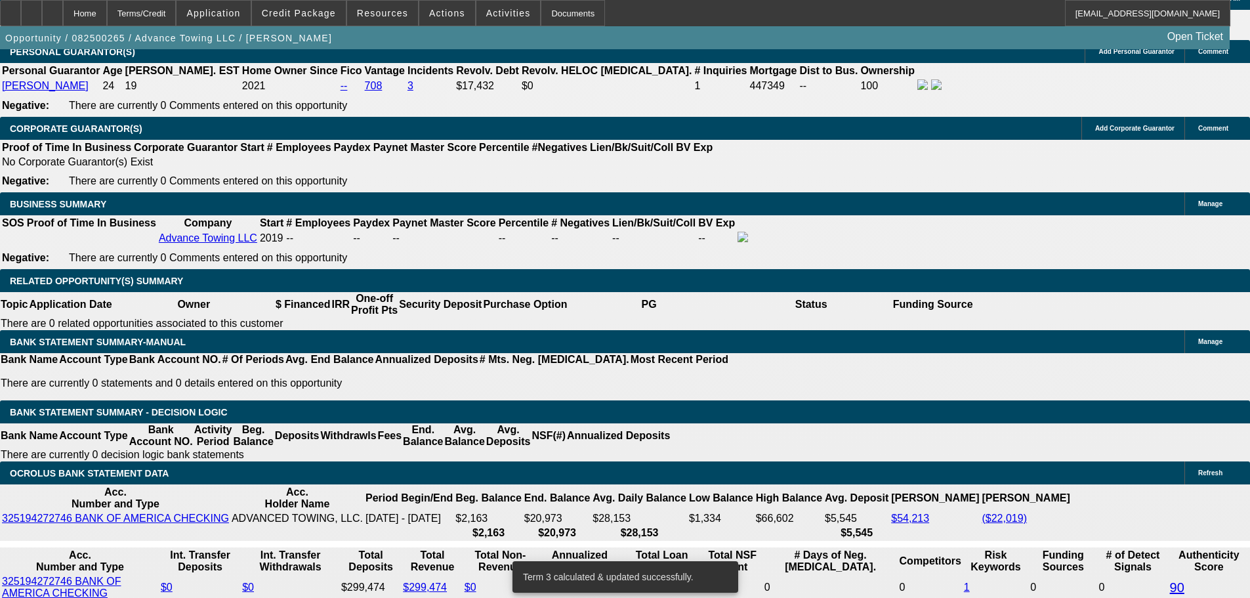
select select "1"
type input "$3,185.40"
type input "UNKNOWN"
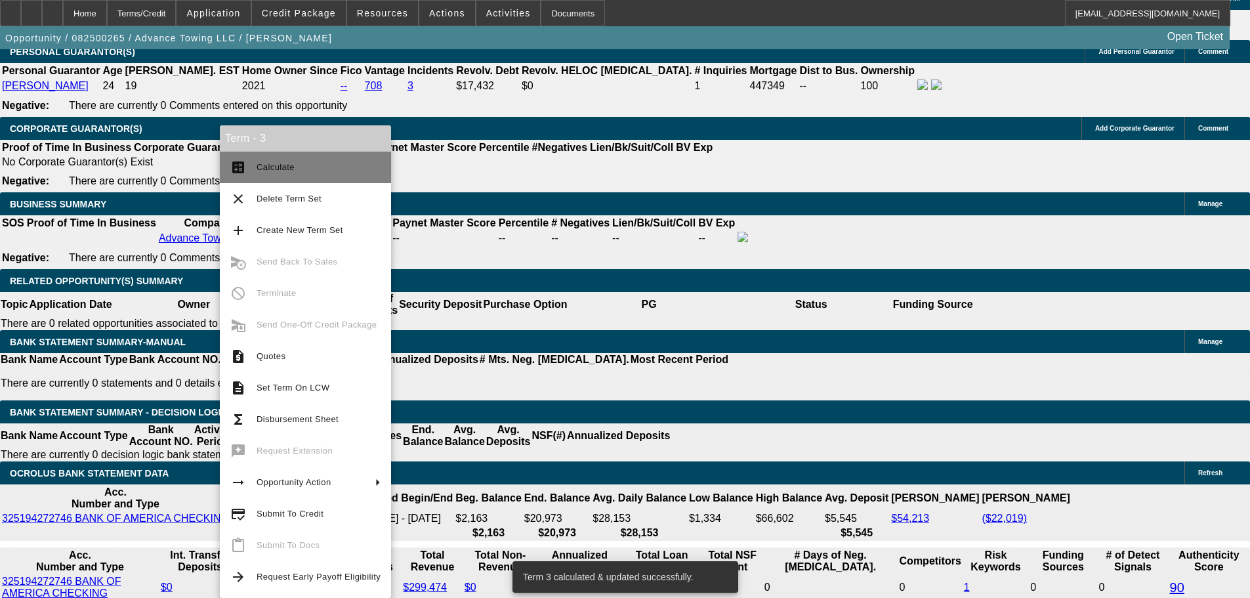
click at [251, 171] on button "calculate Calculate" at bounding box center [305, 167] width 171 height 31
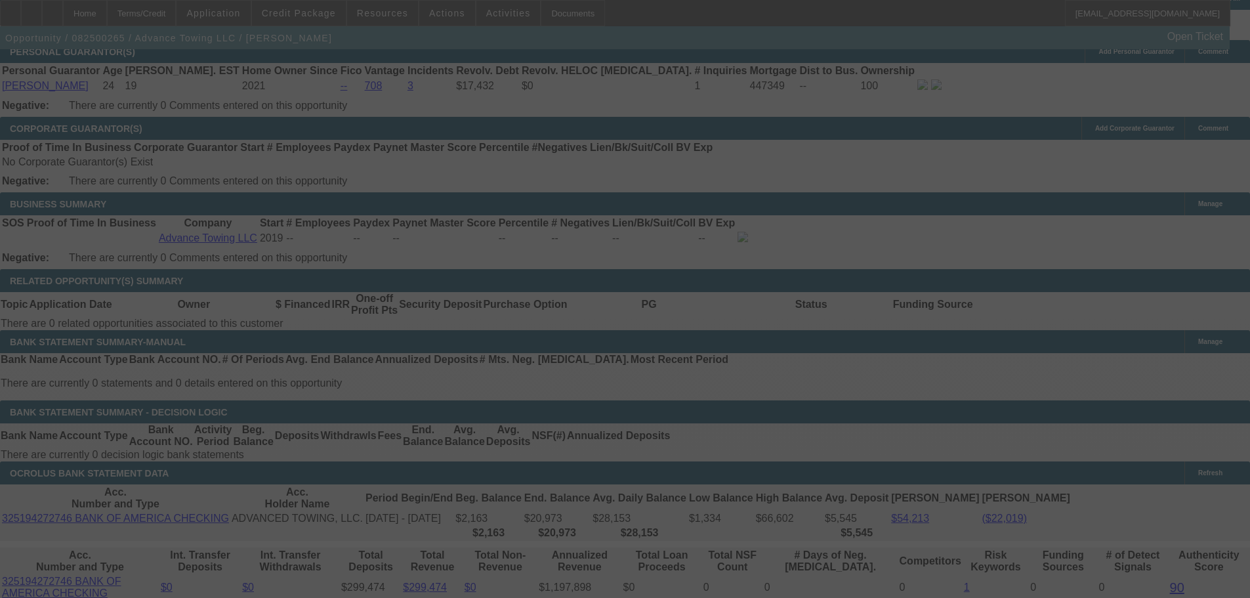
select select "0"
select select "2"
select select "0.1"
select select "4"
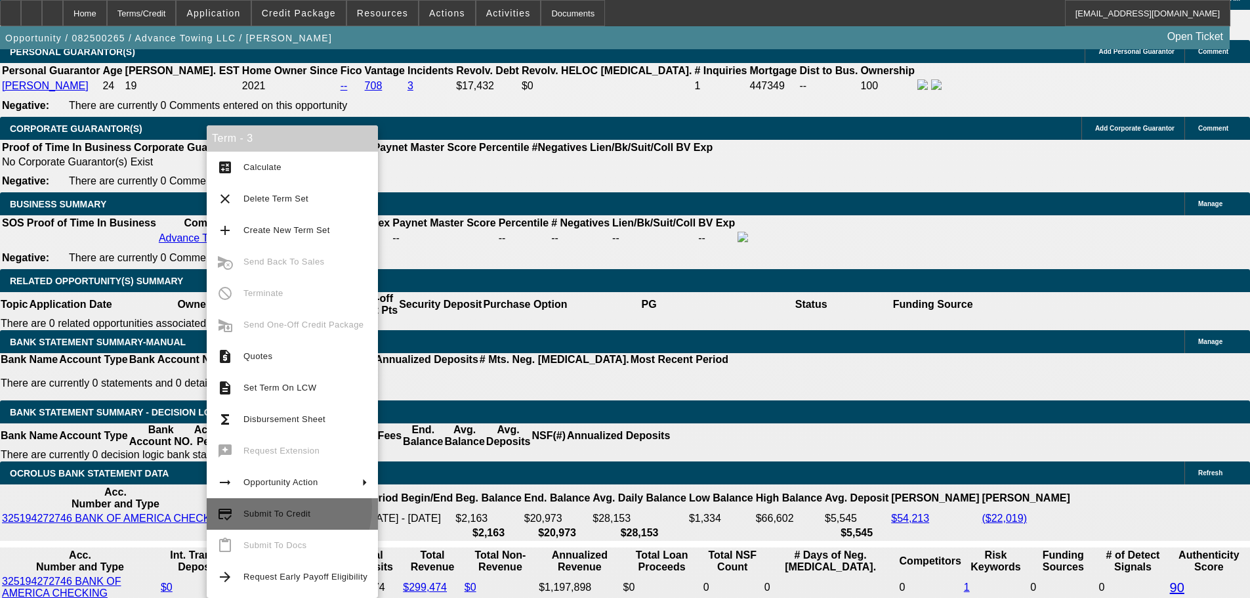
click at [274, 506] on span "Submit To Credit" at bounding box center [305, 514] width 124 height 16
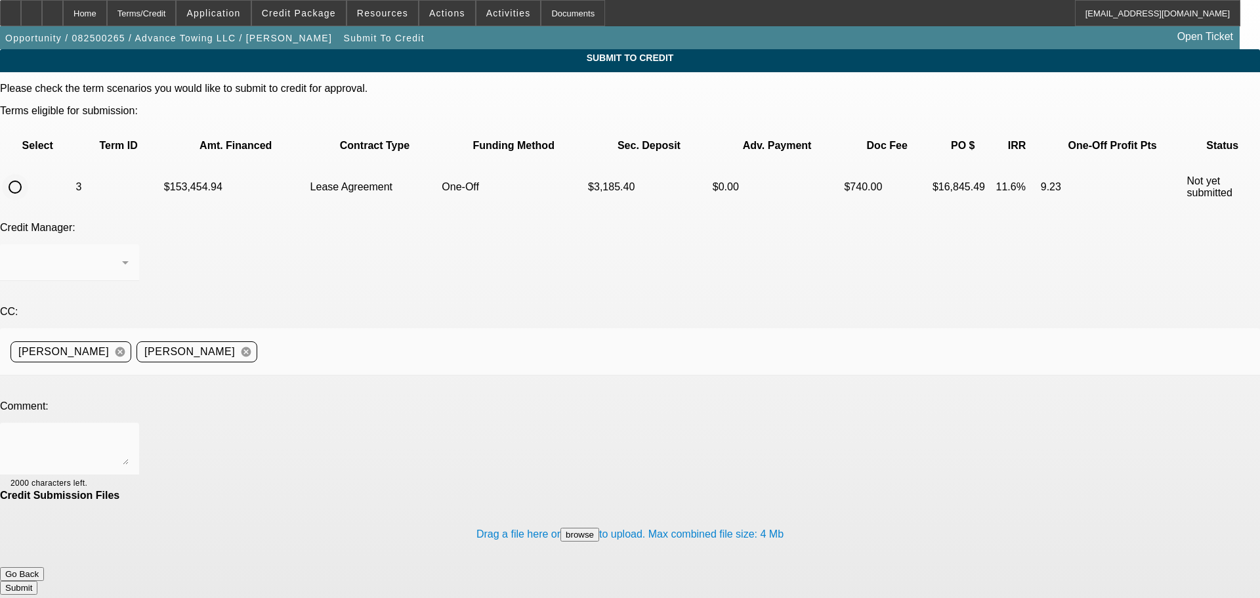
click at [28, 174] on input "radio" at bounding box center [15, 187] width 26 height 26
radio input "true"
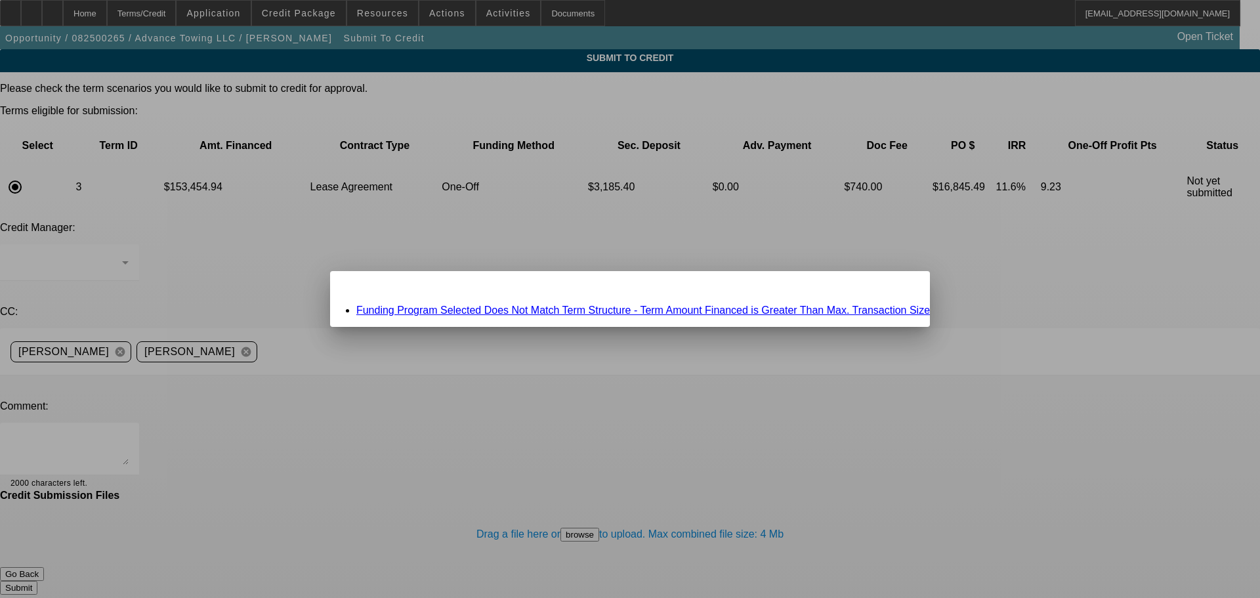
click at [554, 312] on link "Funding Program Selected Does Not Match Term Structure - Term Amount Financed i…" at bounding box center [642, 309] width 573 height 11
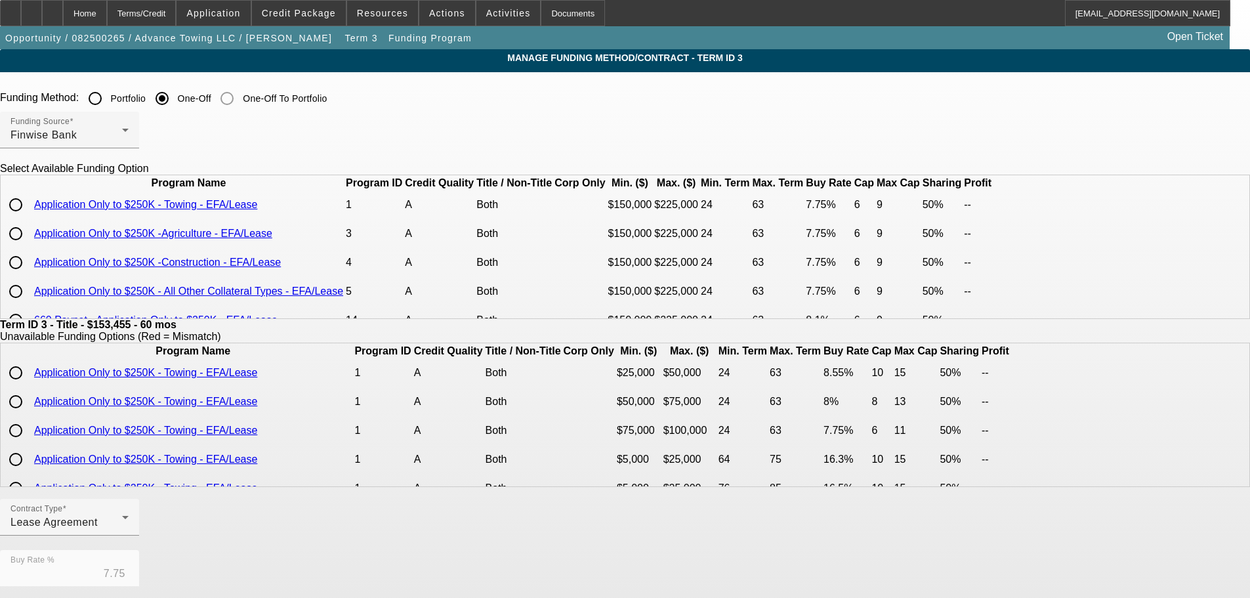
click at [29, 218] on input "radio" at bounding box center [16, 205] width 26 height 26
radio input "true"
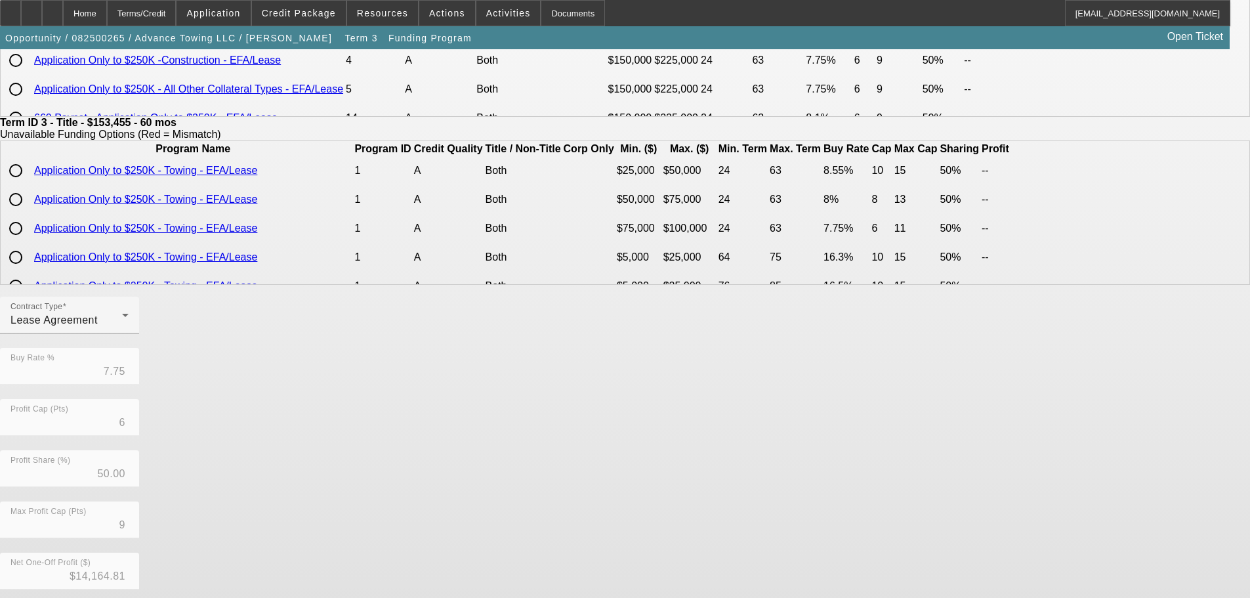
scroll to position [310, 0]
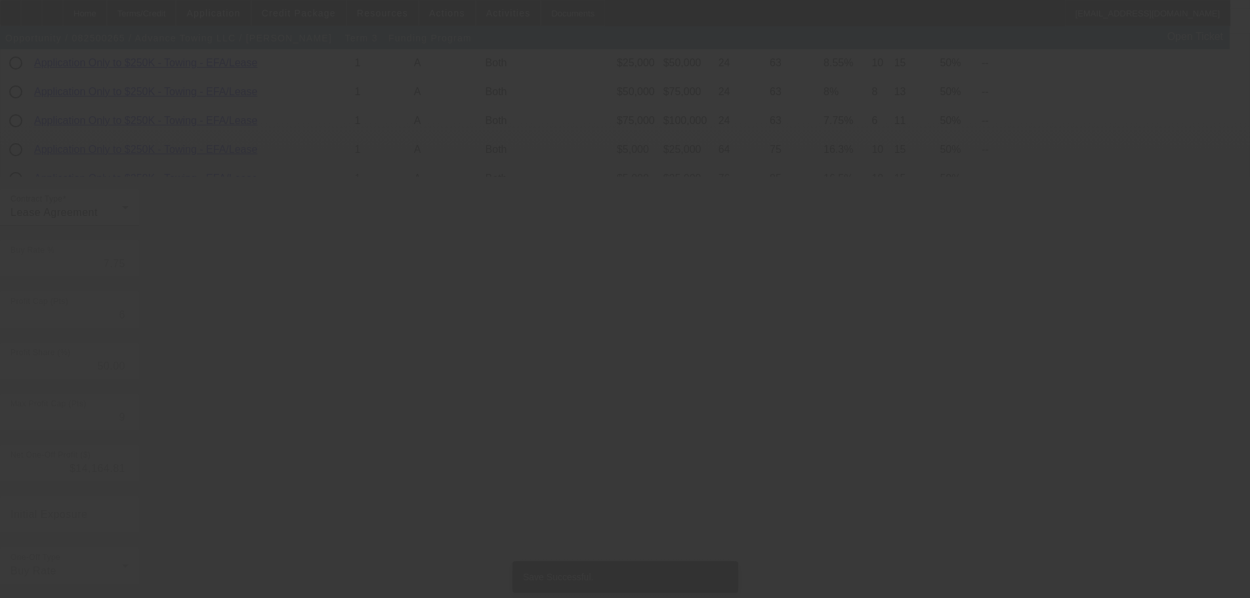
scroll to position [0, 0]
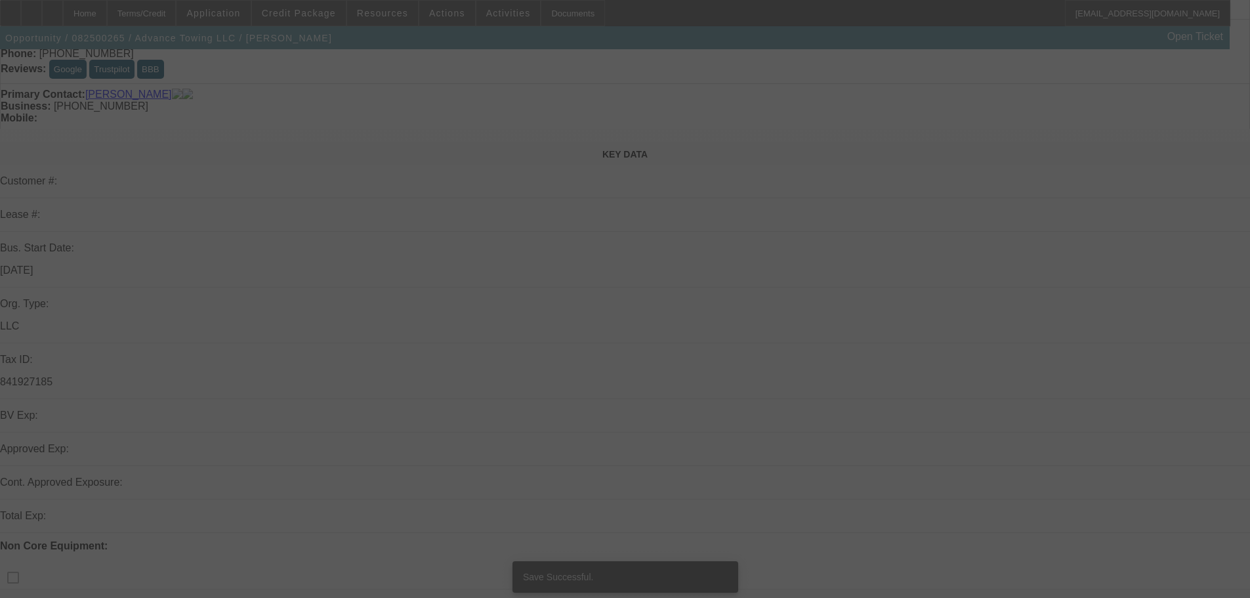
scroll to position [226, 0]
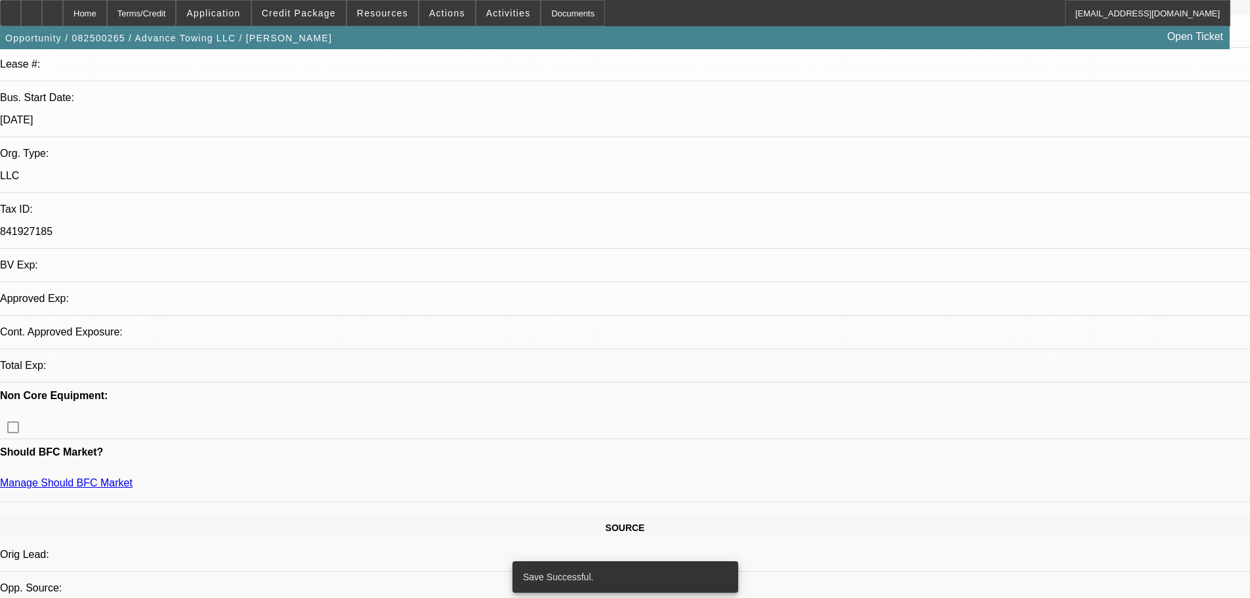
select select "0"
select select "2"
select select "0.1"
select select "4"
select select "2"
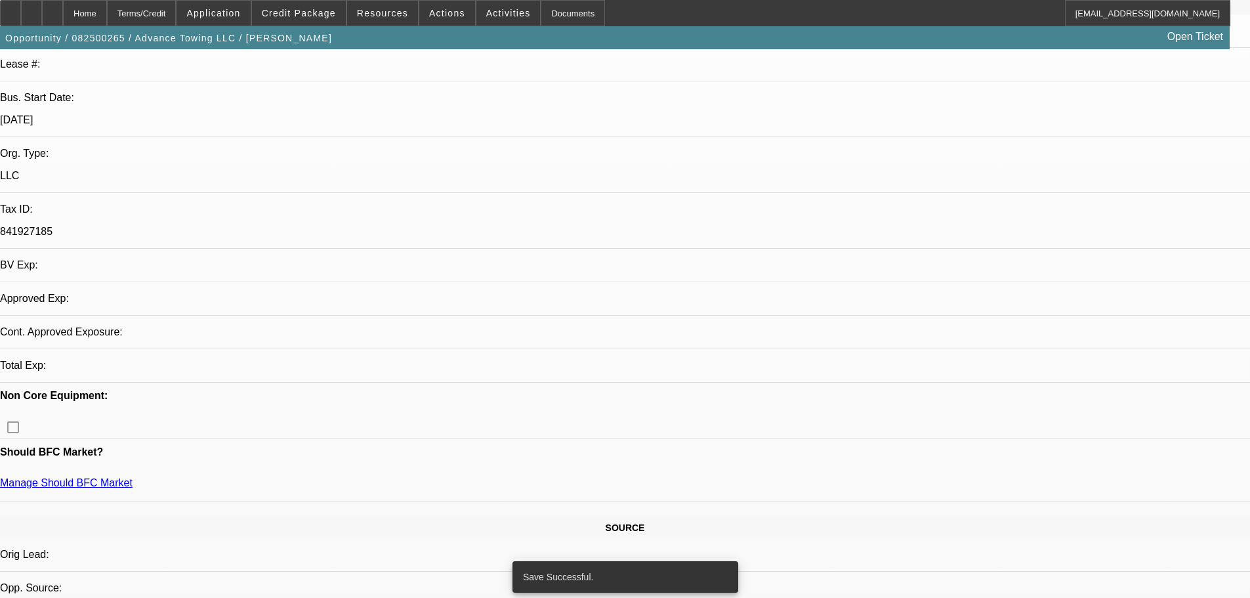
select select "2"
select select "0.1"
select select "4"
select select "0"
select select "2"
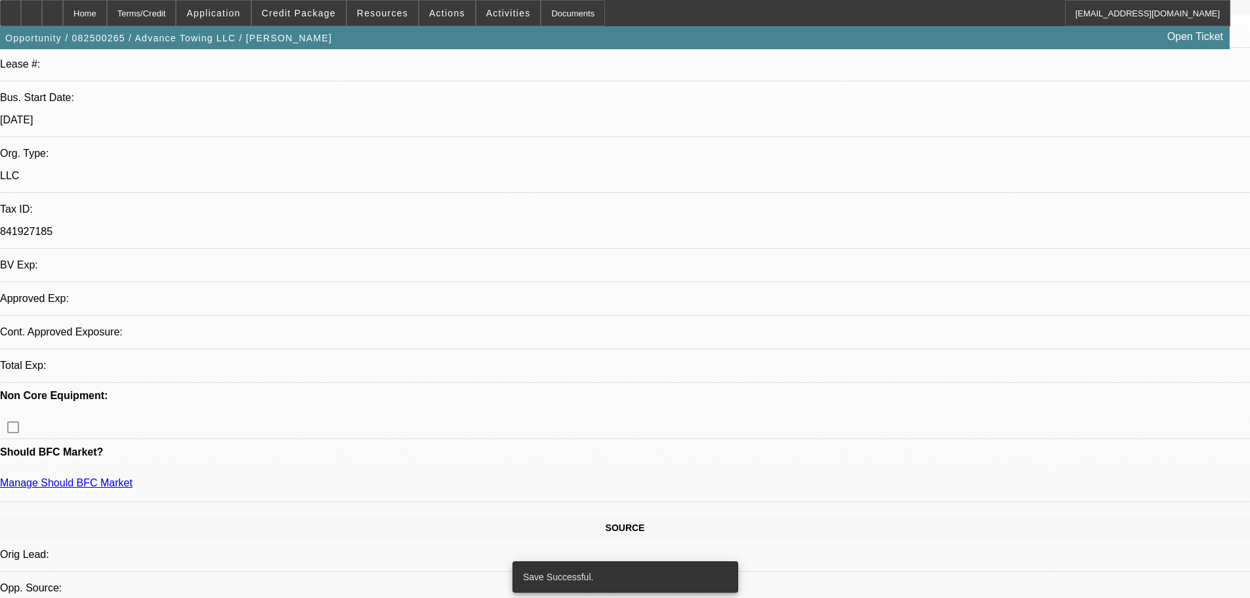
select select "2"
select select "0.1"
select select "4"
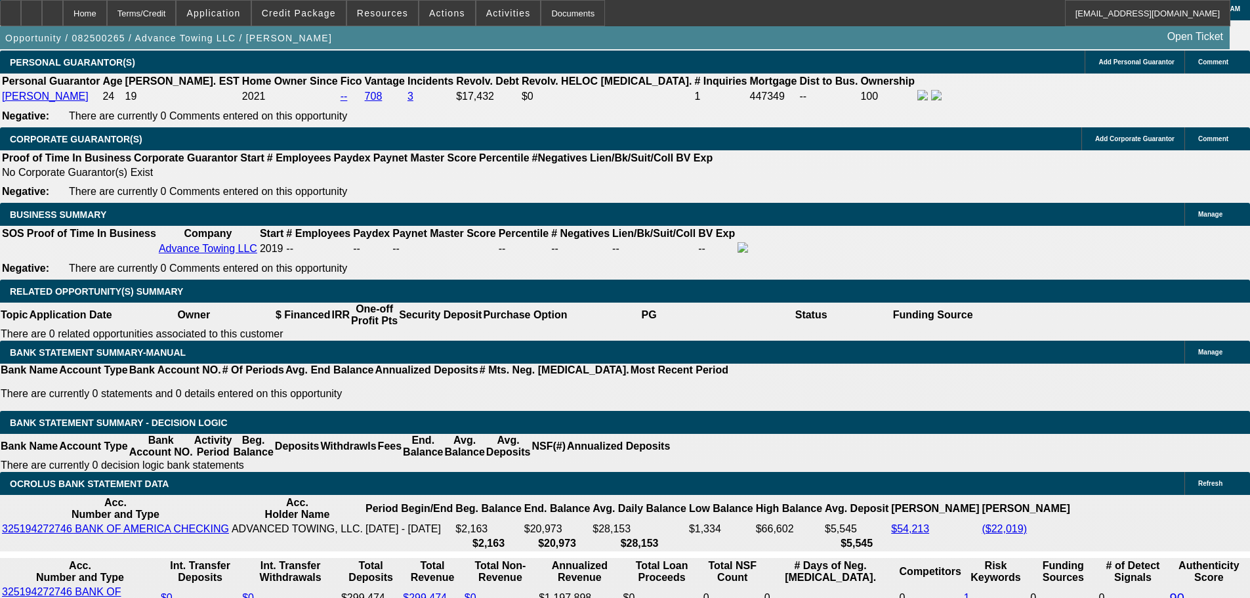
scroll to position [1913, 0]
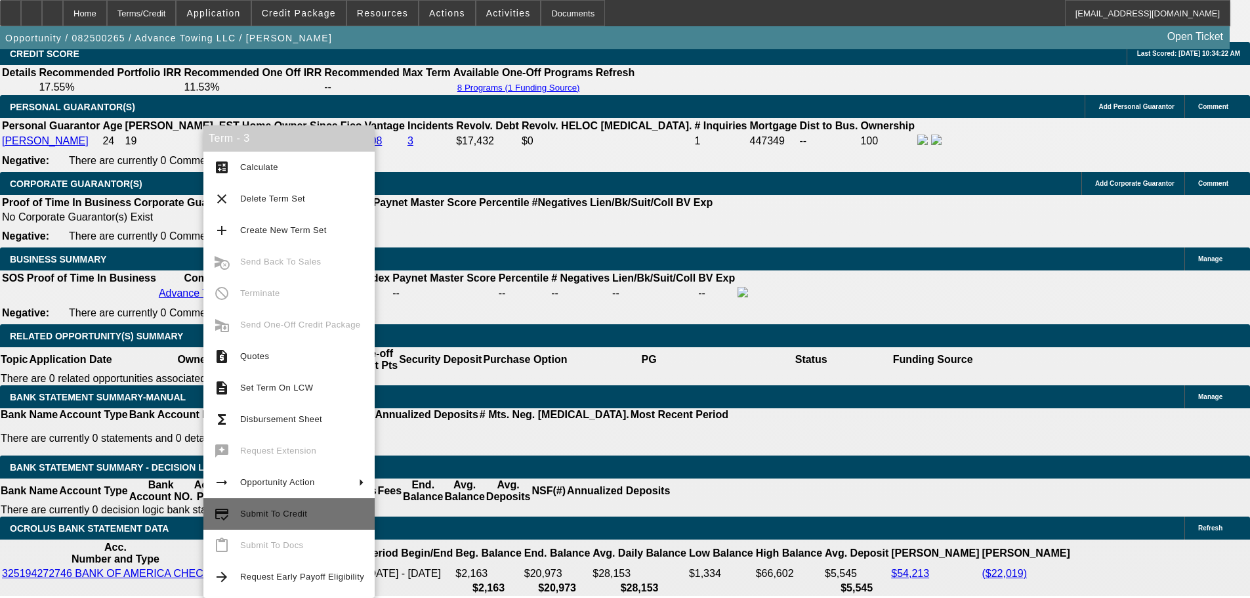
click at [306, 503] on button "credit_score Submit To Credit" at bounding box center [288, 513] width 171 height 31
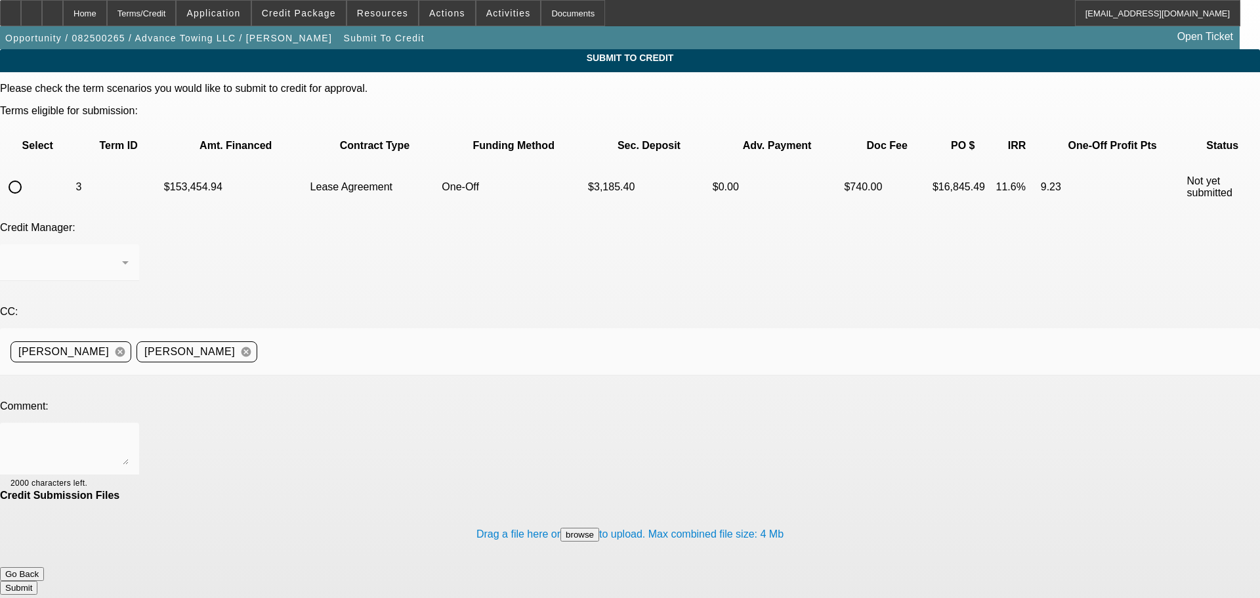
click at [28, 174] on input "radio" at bounding box center [15, 187] width 26 height 26
radio input "true"
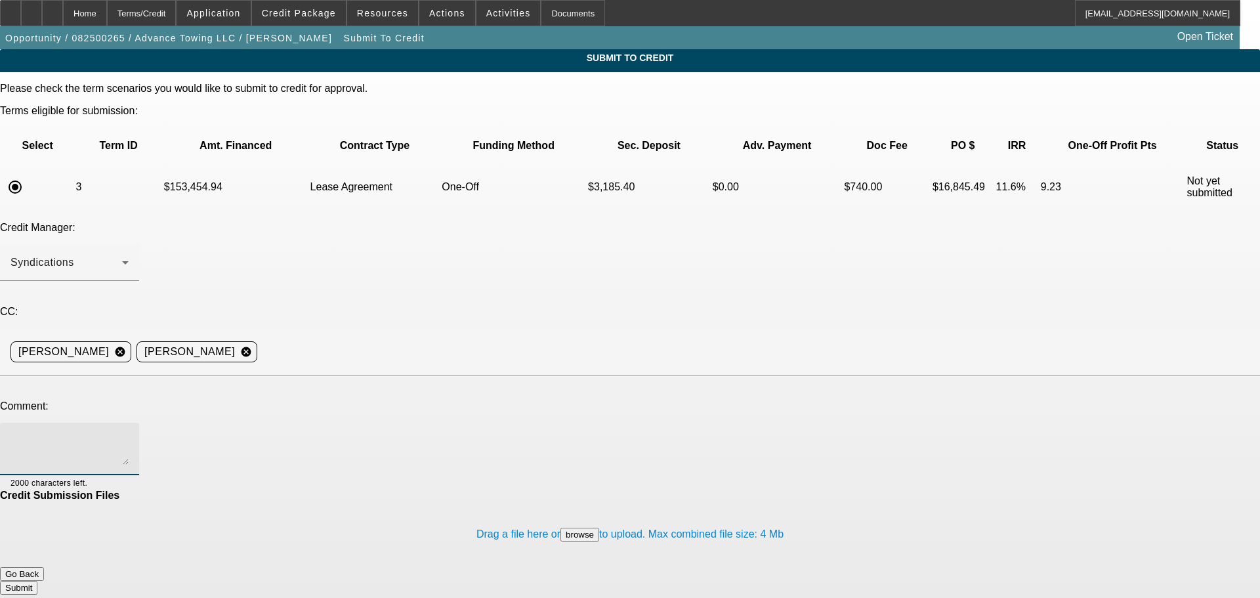
click at [129, 433] on textarea at bounding box center [69, 448] width 118 height 31
type textarea "With the paid off and current mortgage, can we try FinWise?"
click at [37, 581] on button "Submit" at bounding box center [18, 588] width 37 height 14
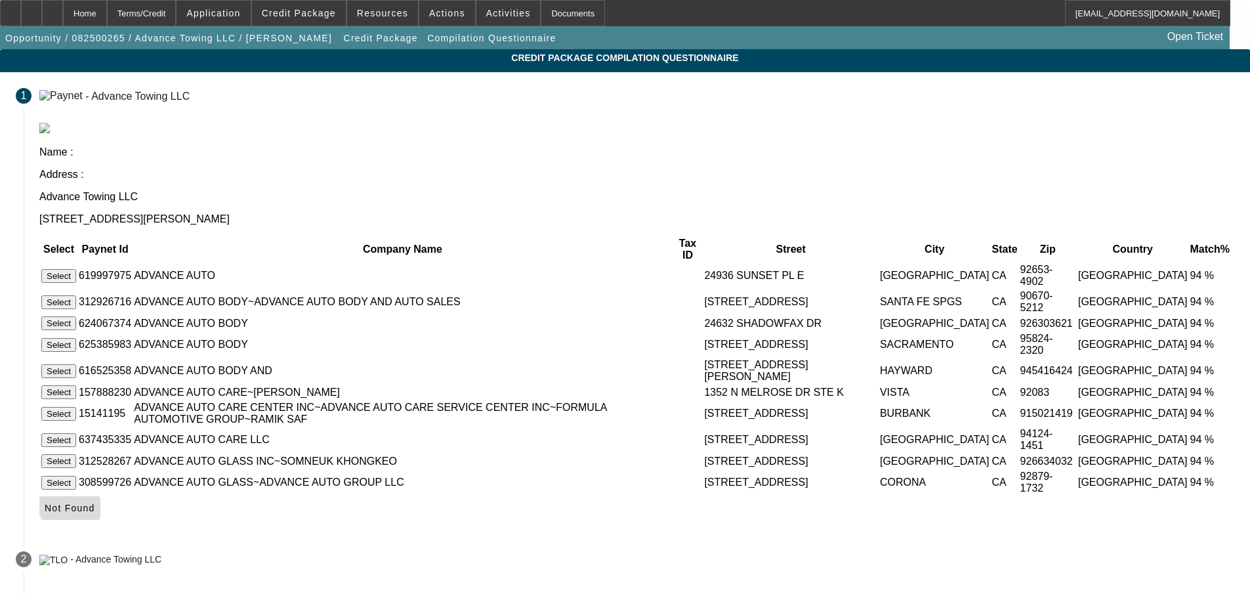
click at [95, 506] on span "Not Found" at bounding box center [70, 508] width 51 height 10
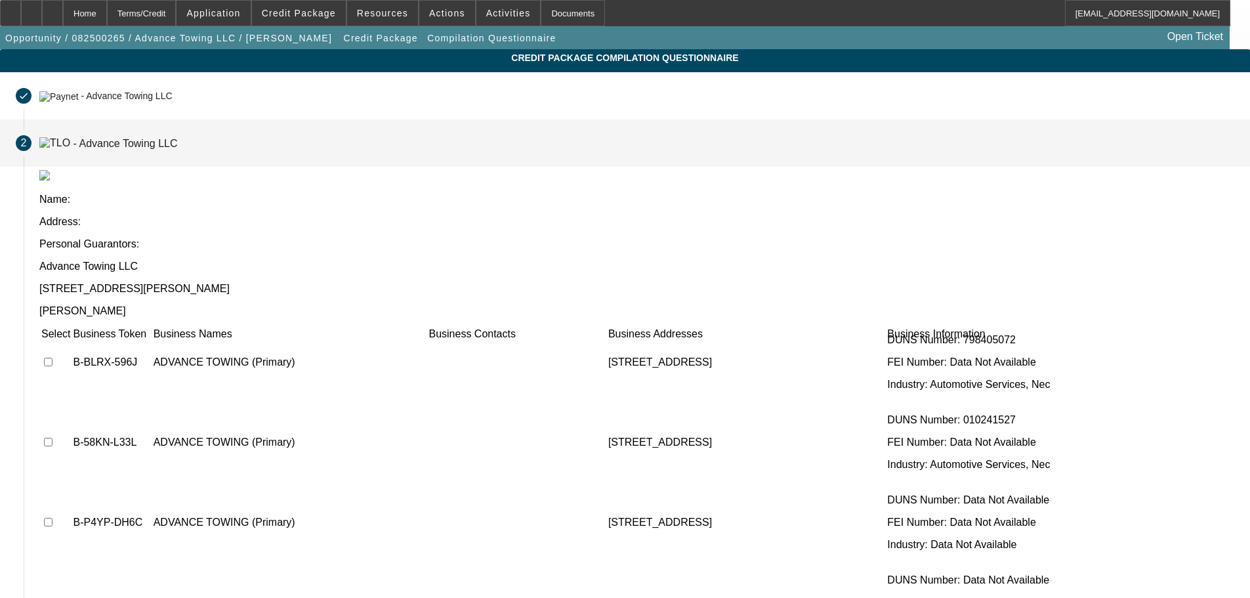
scroll to position [131, 0]
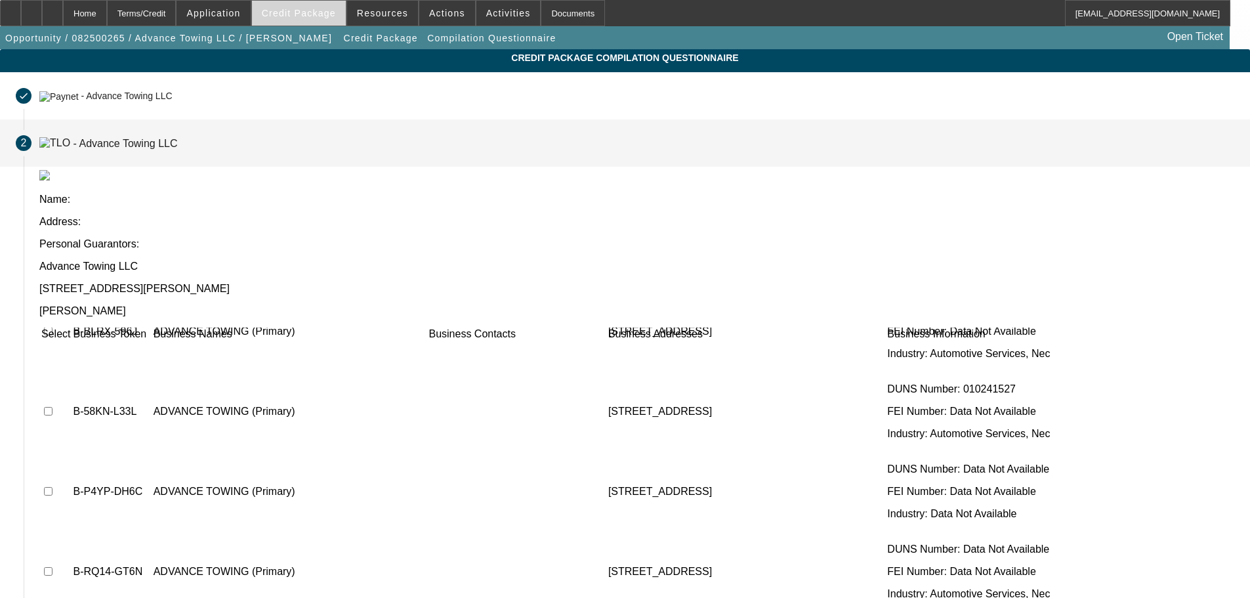
click at [329, 9] on span "Credit Package" at bounding box center [299, 13] width 74 height 10
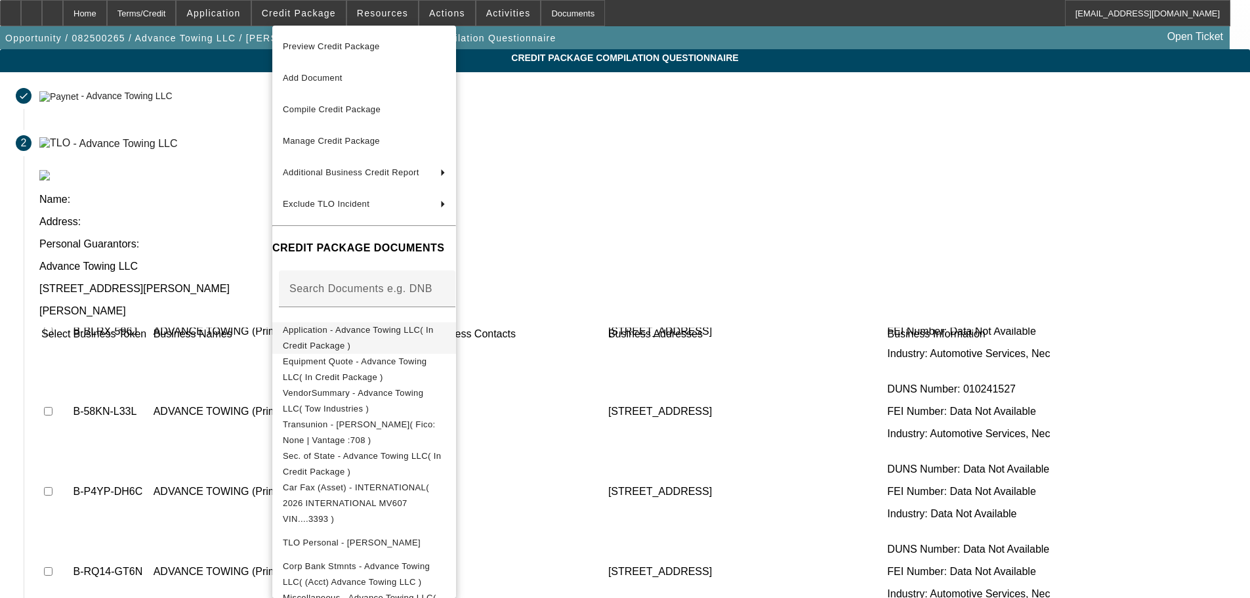
click at [421, 323] on button "Application - Advance Towing LLC( In Credit Package )" at bounding box center [364, 337] width 184 height 31
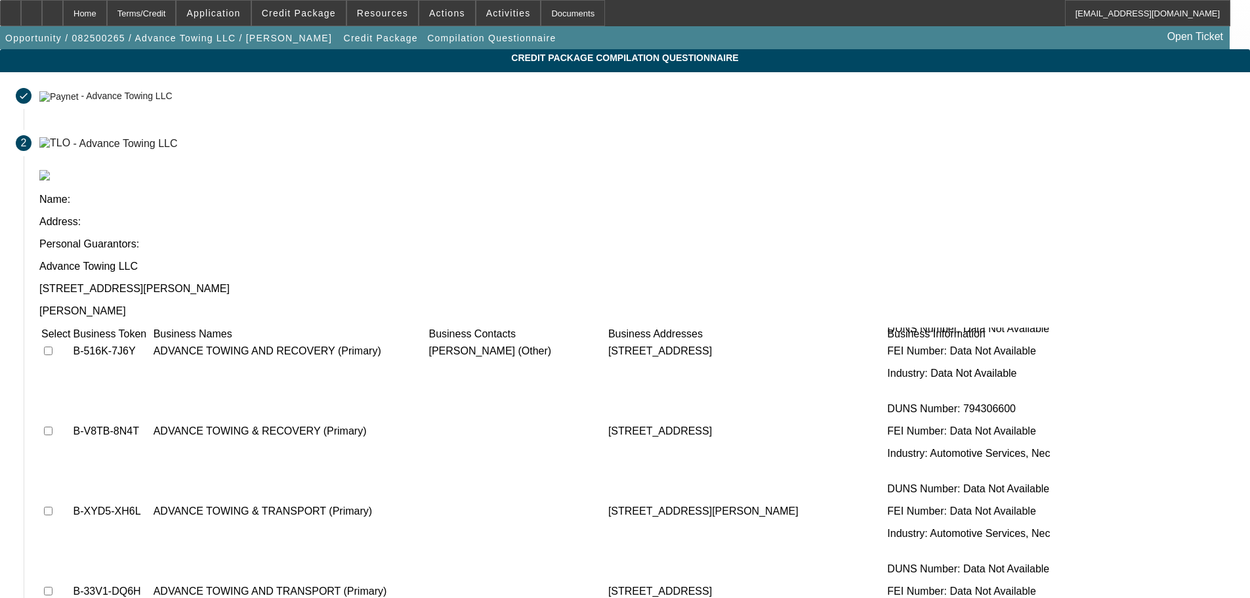
scroll to position [73, 0]
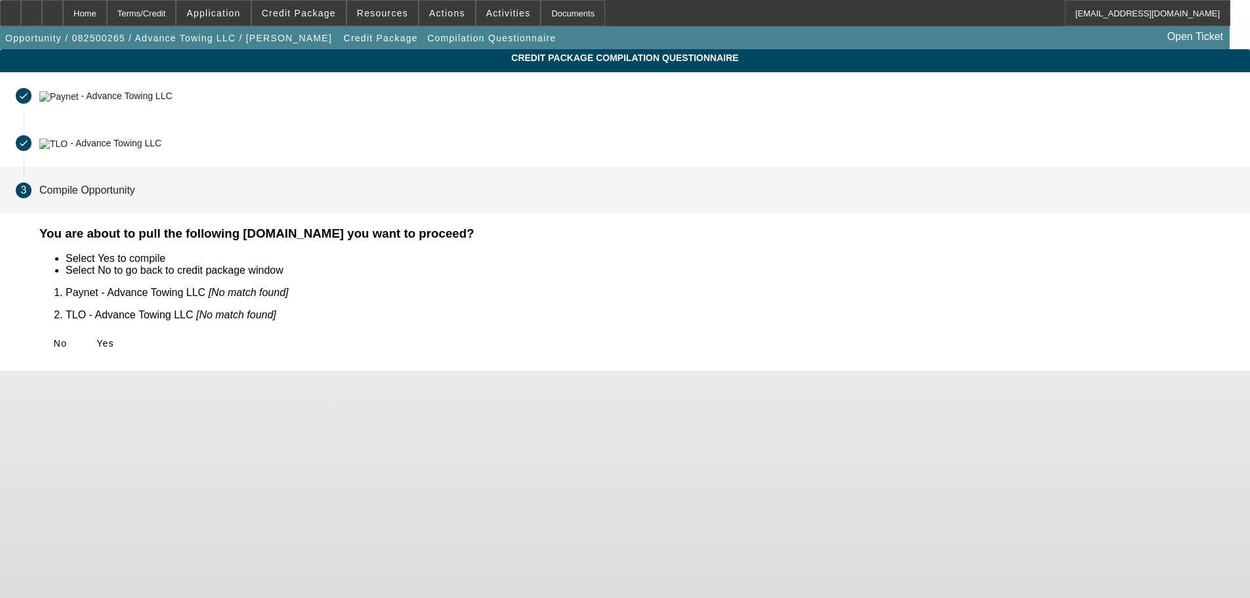
scroll to position [0, 0]
click at [96, 338] on icon at bounding box center [96, 343] width 0 height 10
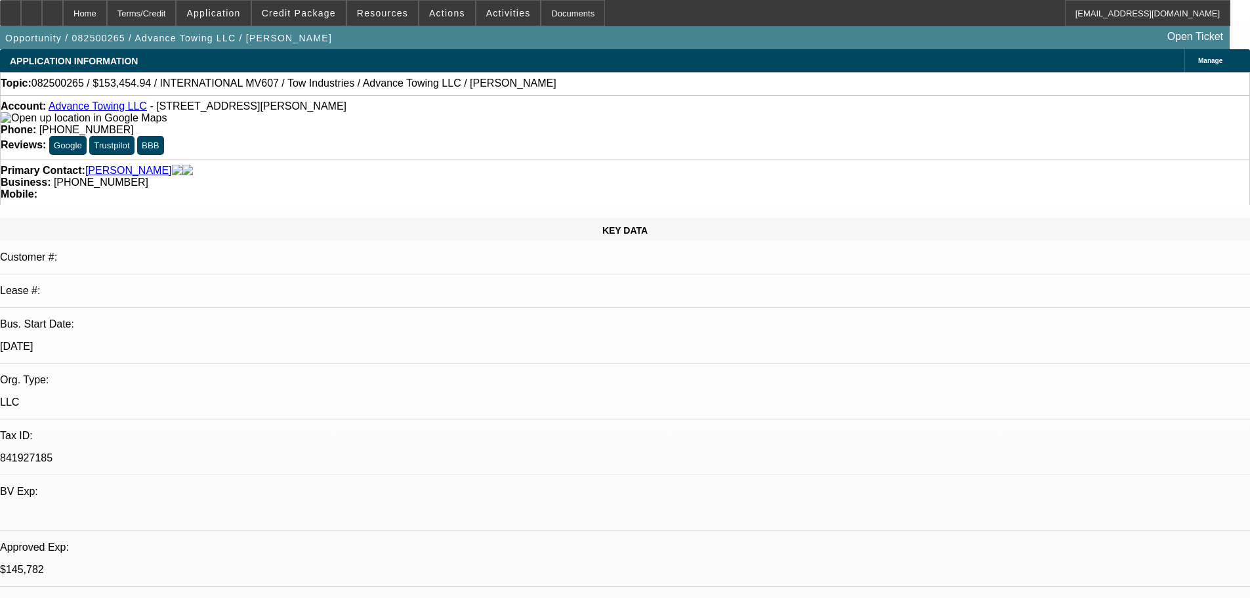
select select "0"
select select "2"
select select "0.1"
select select "4"
select select "2"
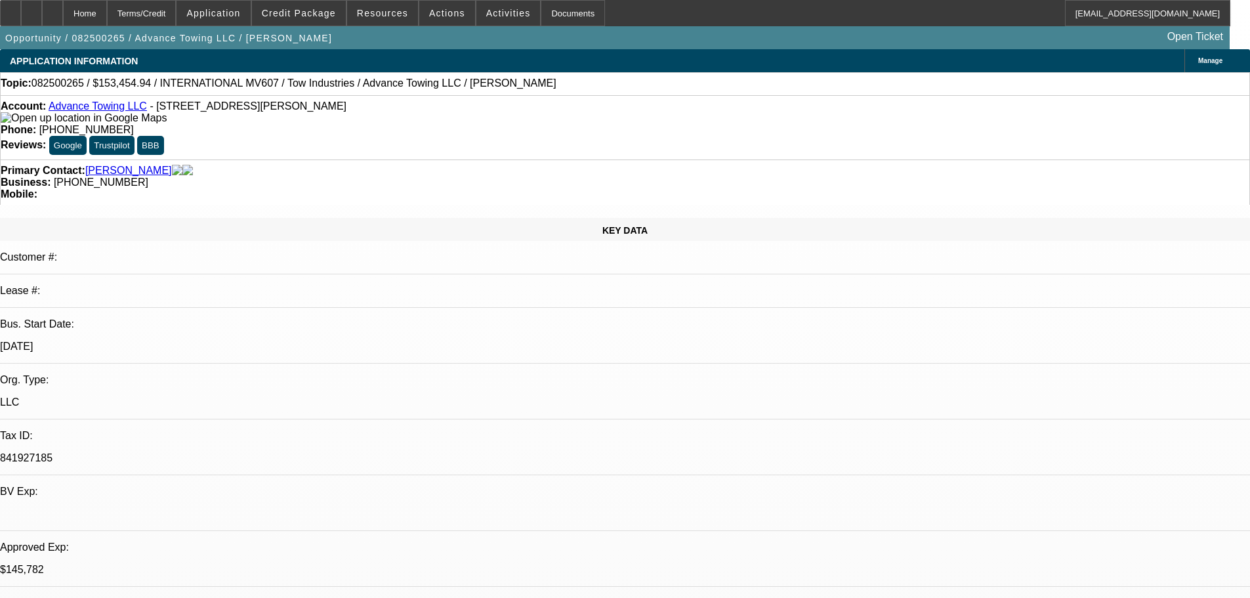
select select "2"
select select "0.1"
select select "4"
select select "0"
select select "2"
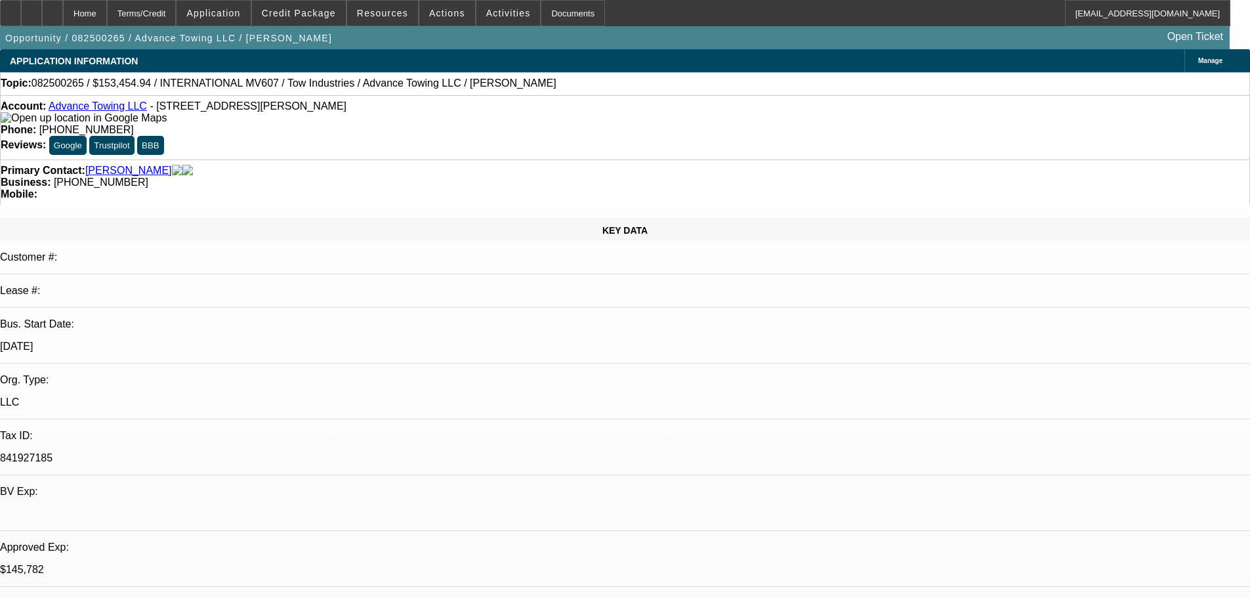
select select "2"
select select "0.1"
select select "4"
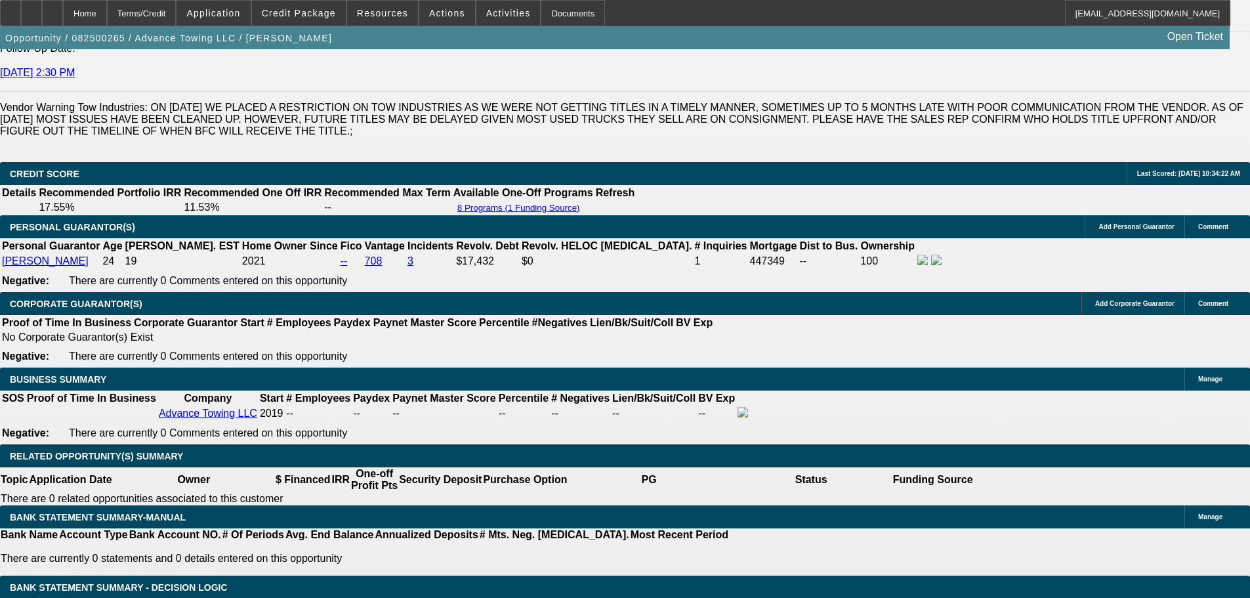
scroll to position [1837, 0]
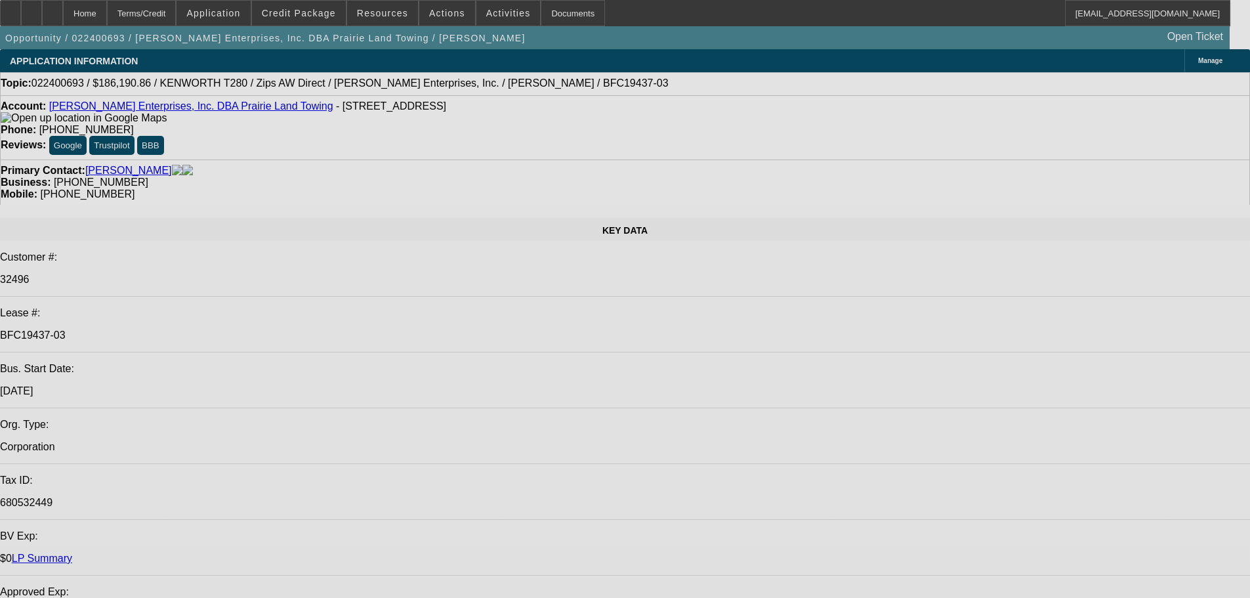
select select "0"
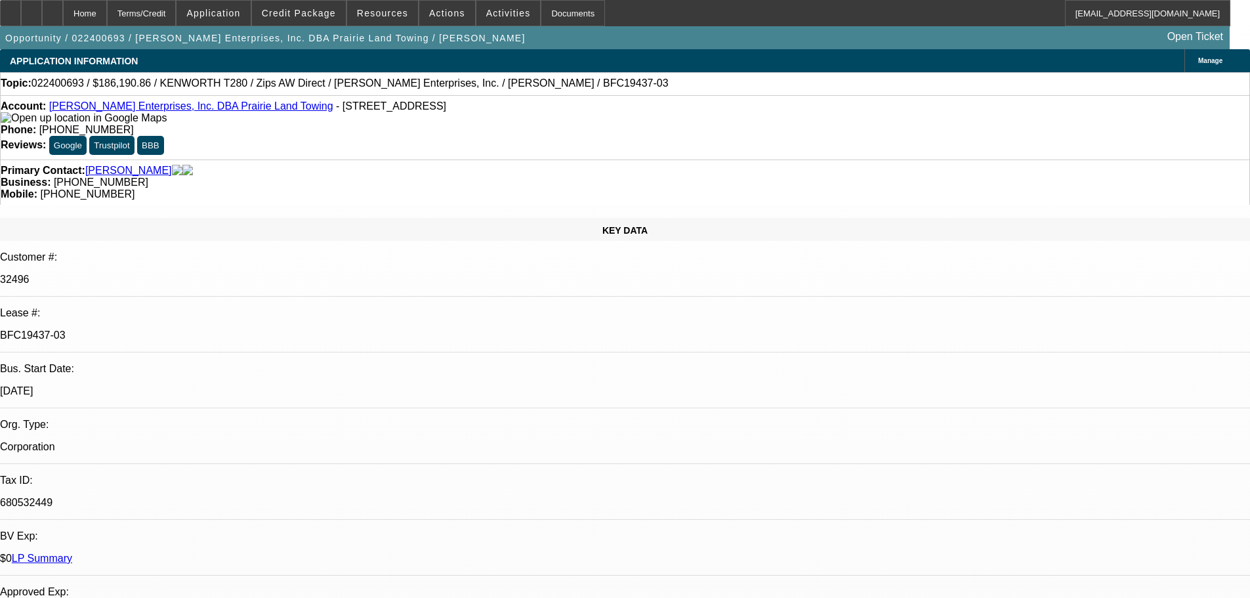
select select "0"
select select "3"
select select "0"
select select "6"
select select "0"
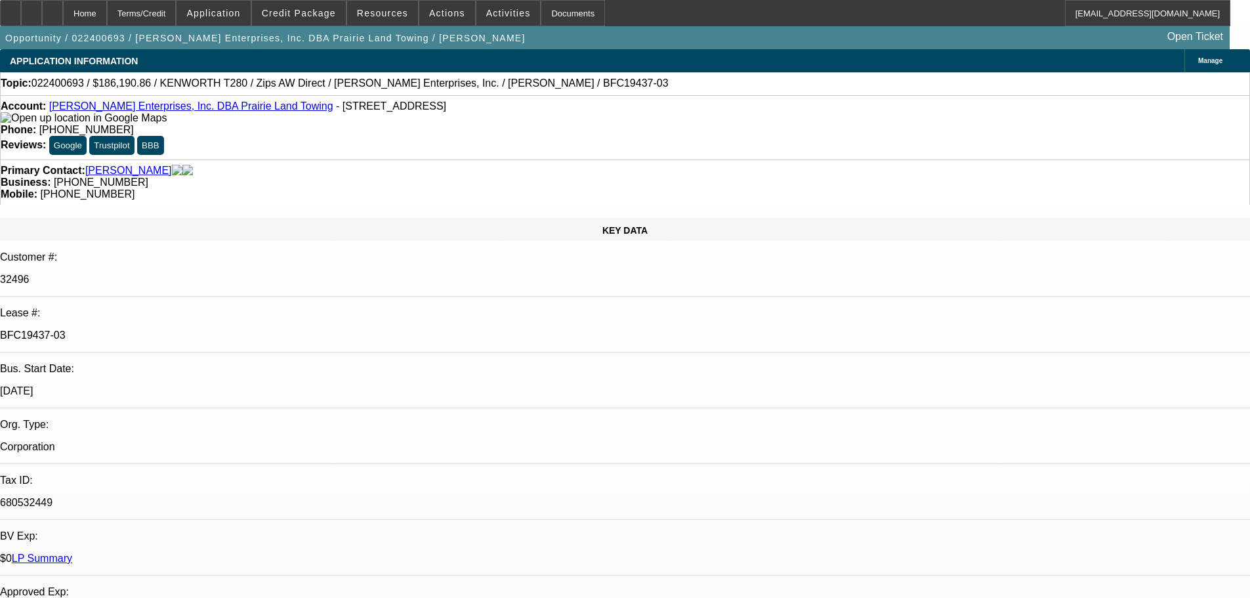
select select "0"
select select "3"
select select "0"
select select "6"
select select "0"
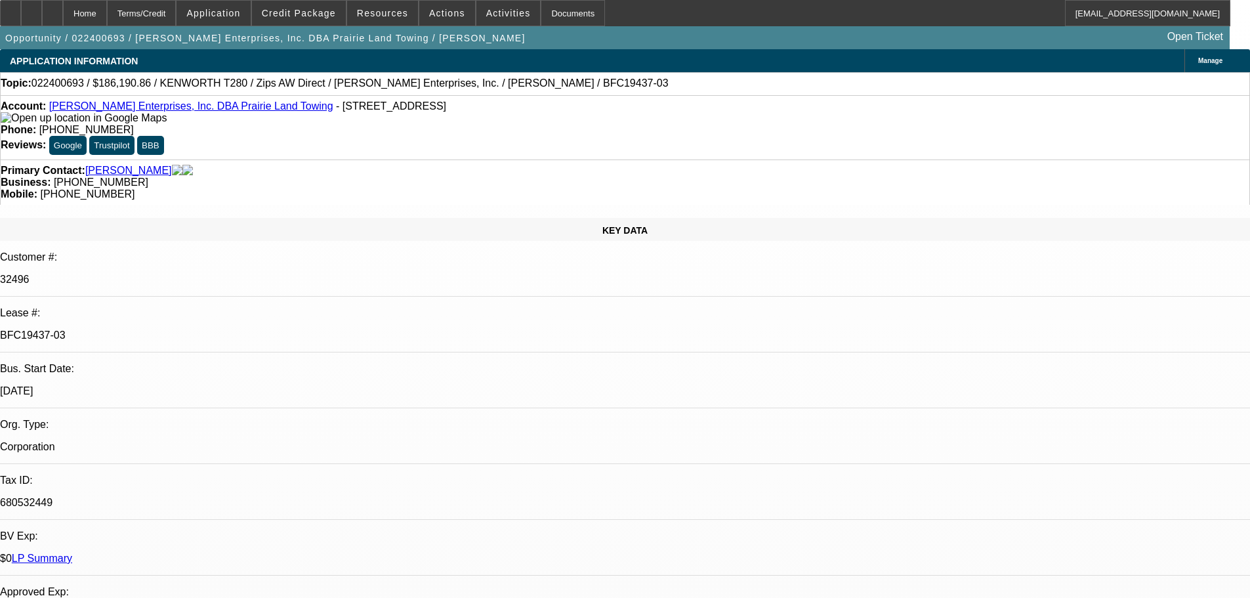
select select "0"
select select "3"
select select "0"
select select "6"
select select "0"
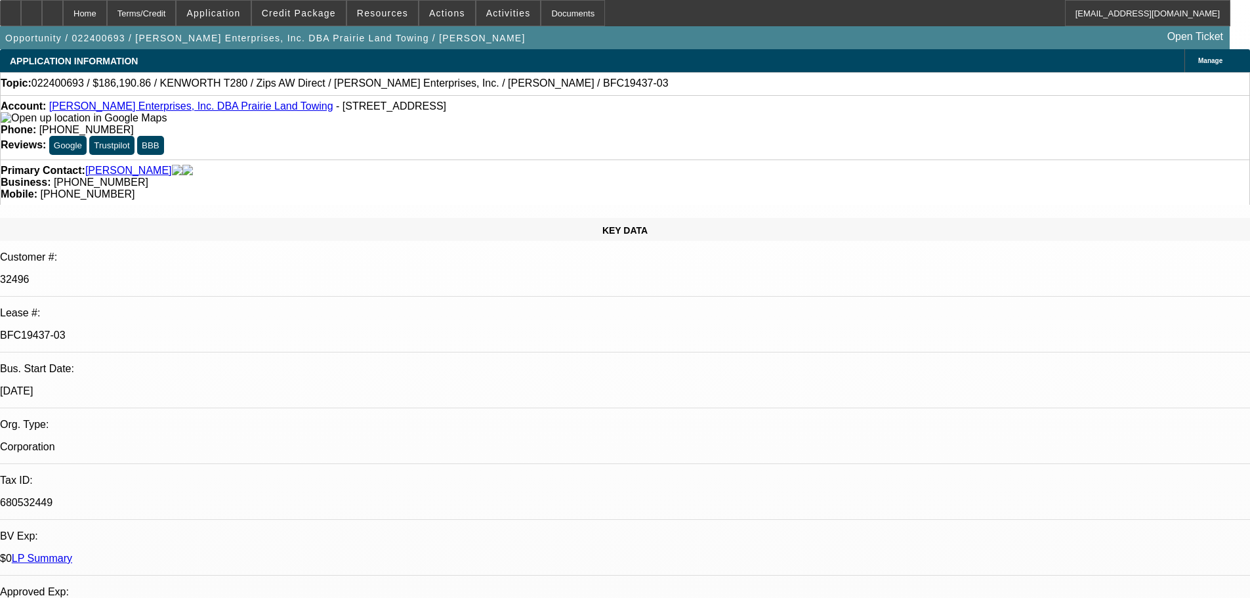
select select "0"
select select "6"
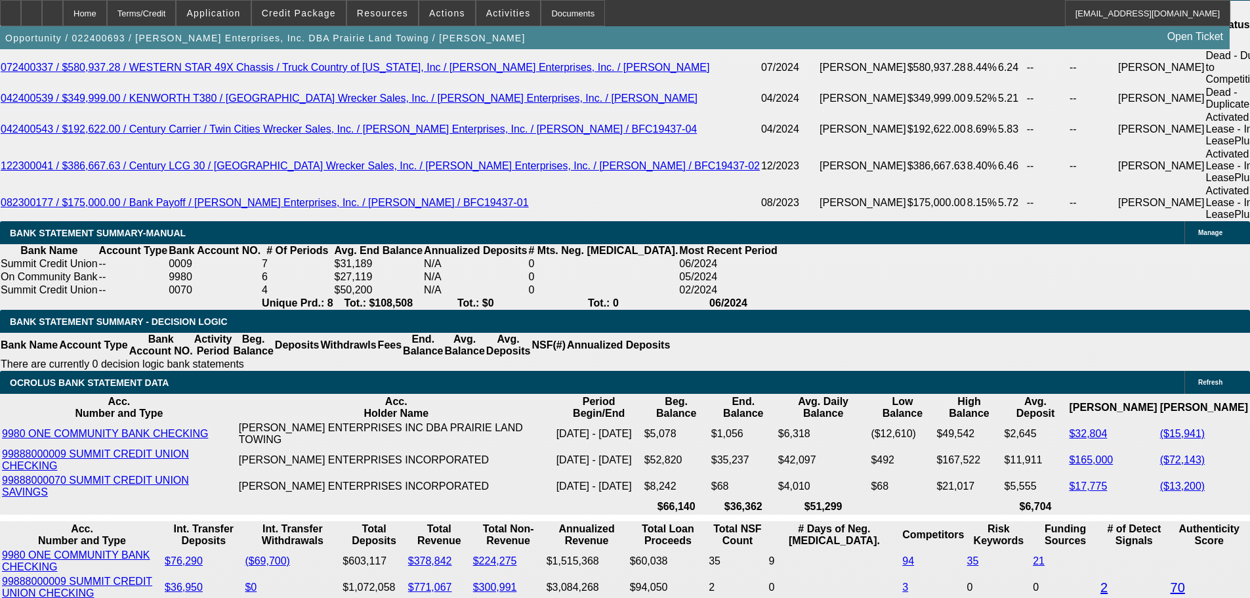
scroll to position [2493, 0]
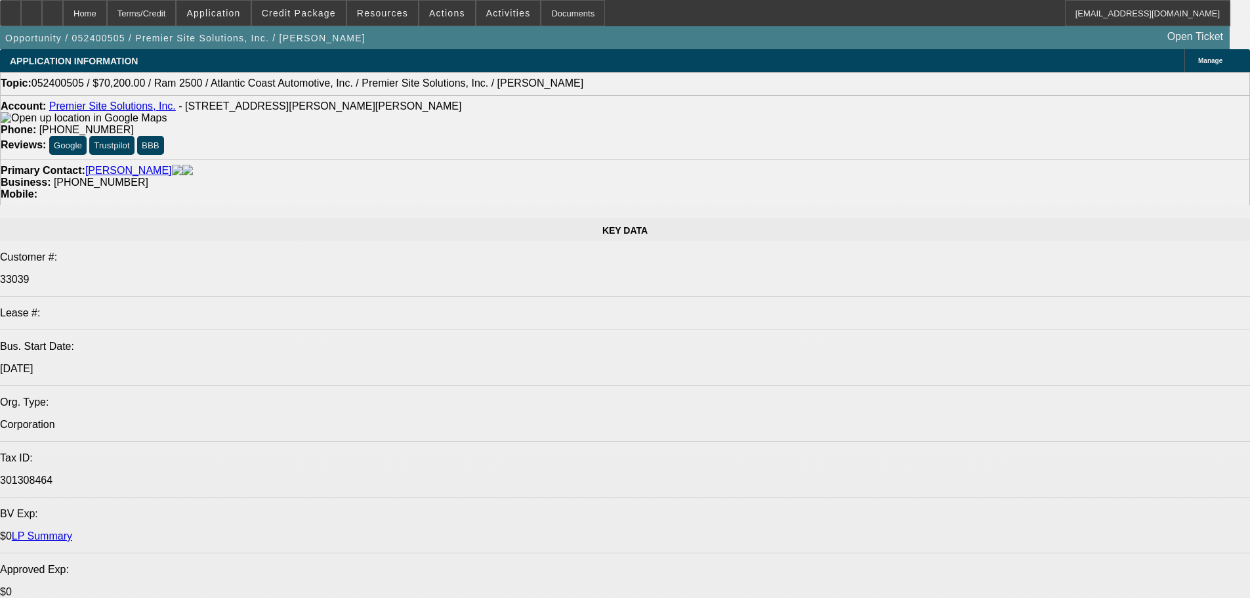
select select "0"
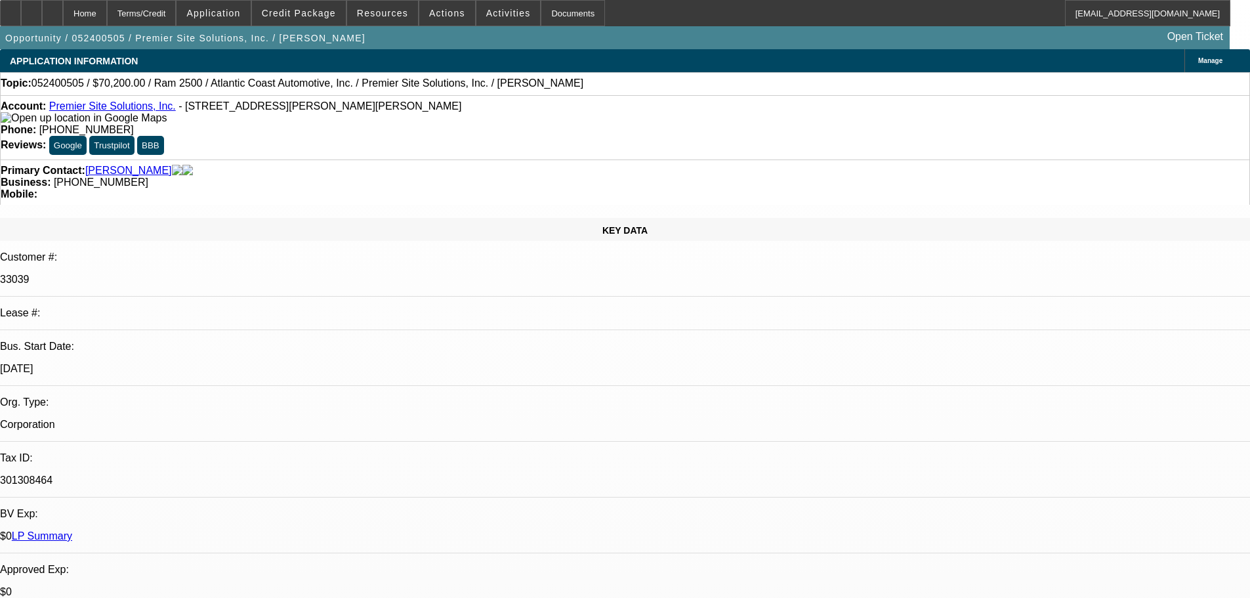
select select "0"
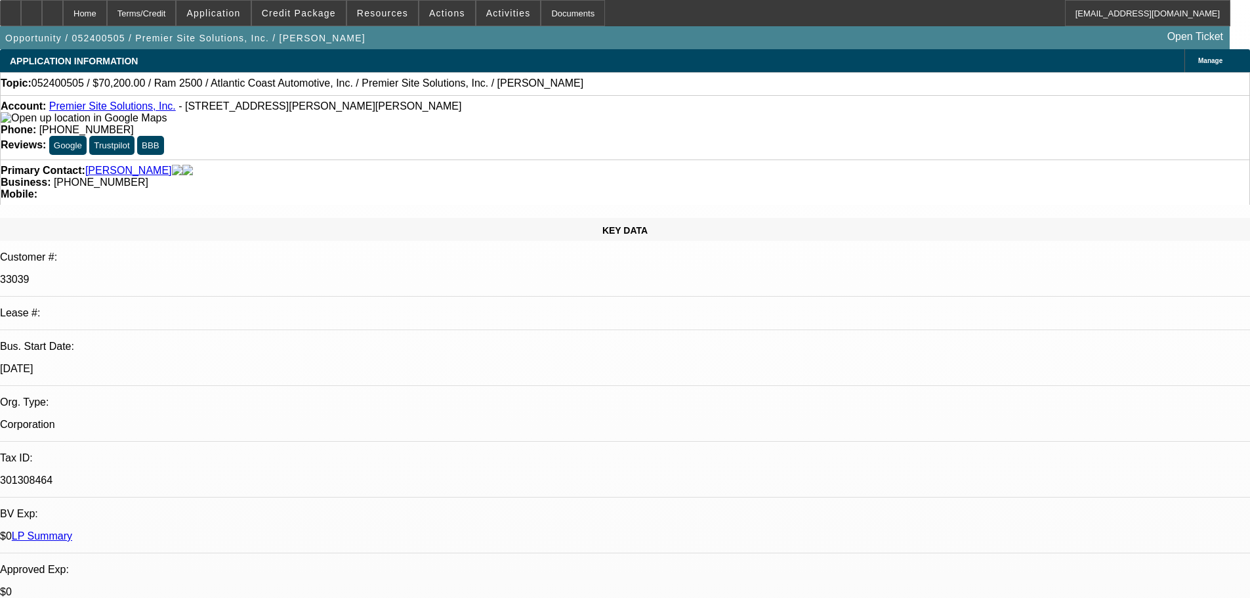
select select "0"
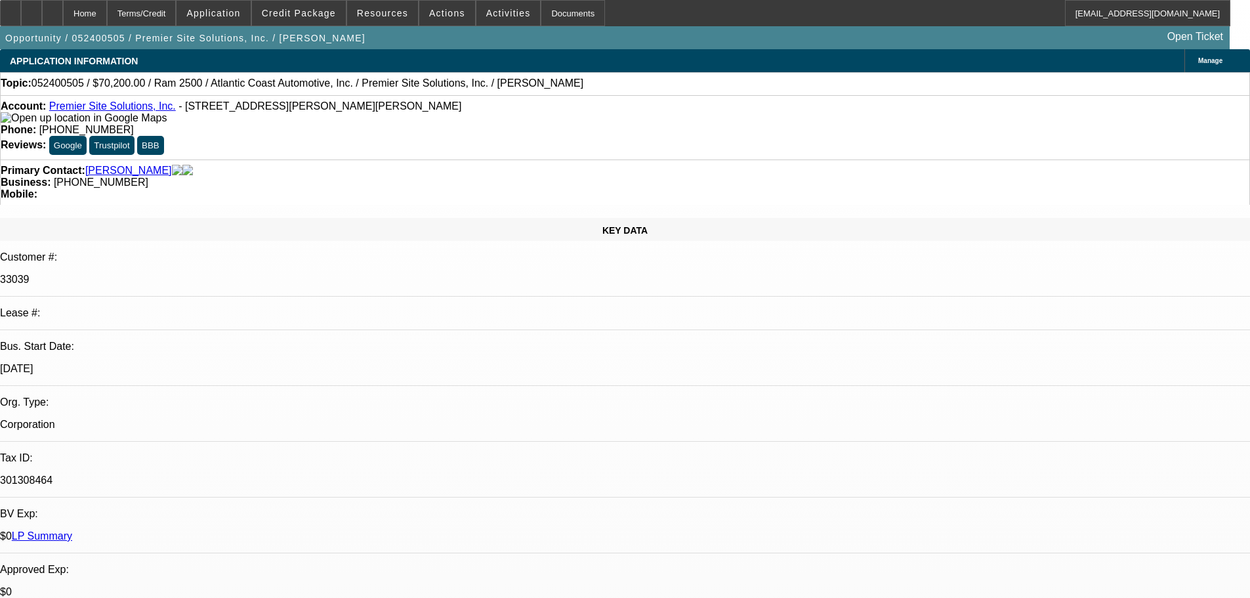
select select "0"
select select "1"
select select "6"
select select "1"
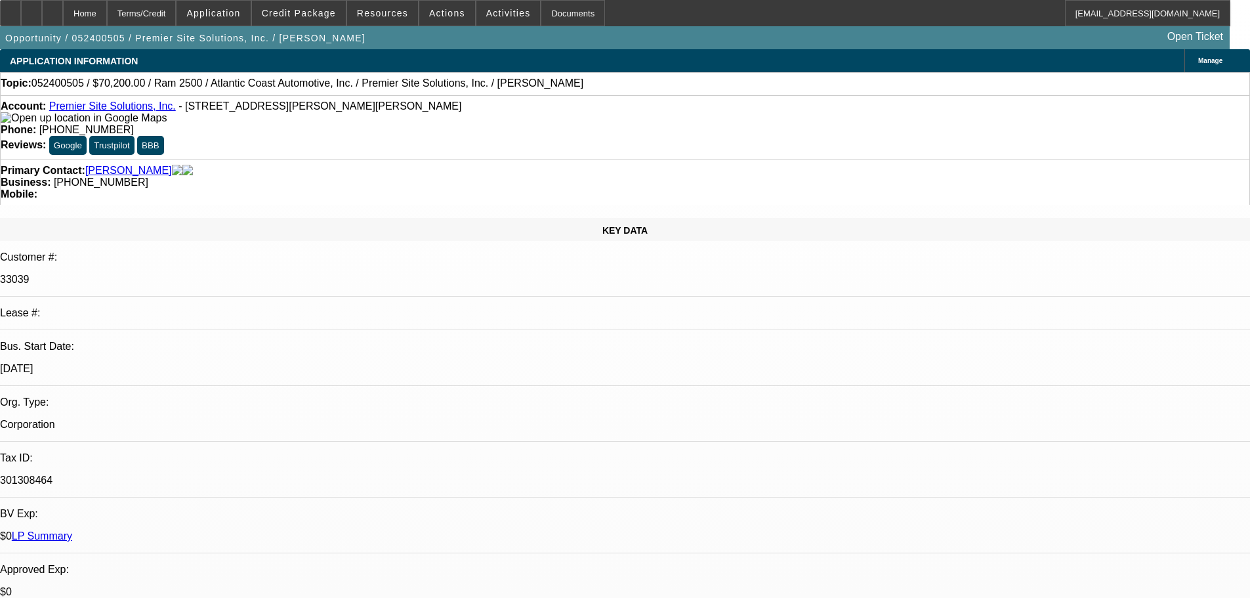
select select "1"
select select "6"
select select "1"
select select "6"
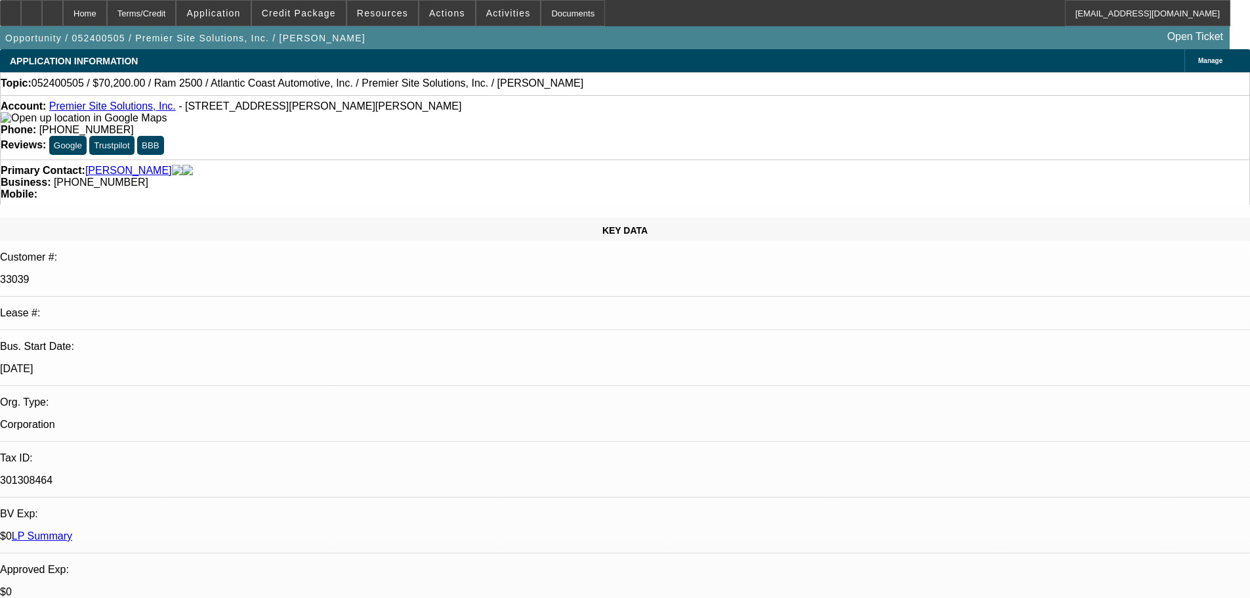
select select "1"
select select "6"
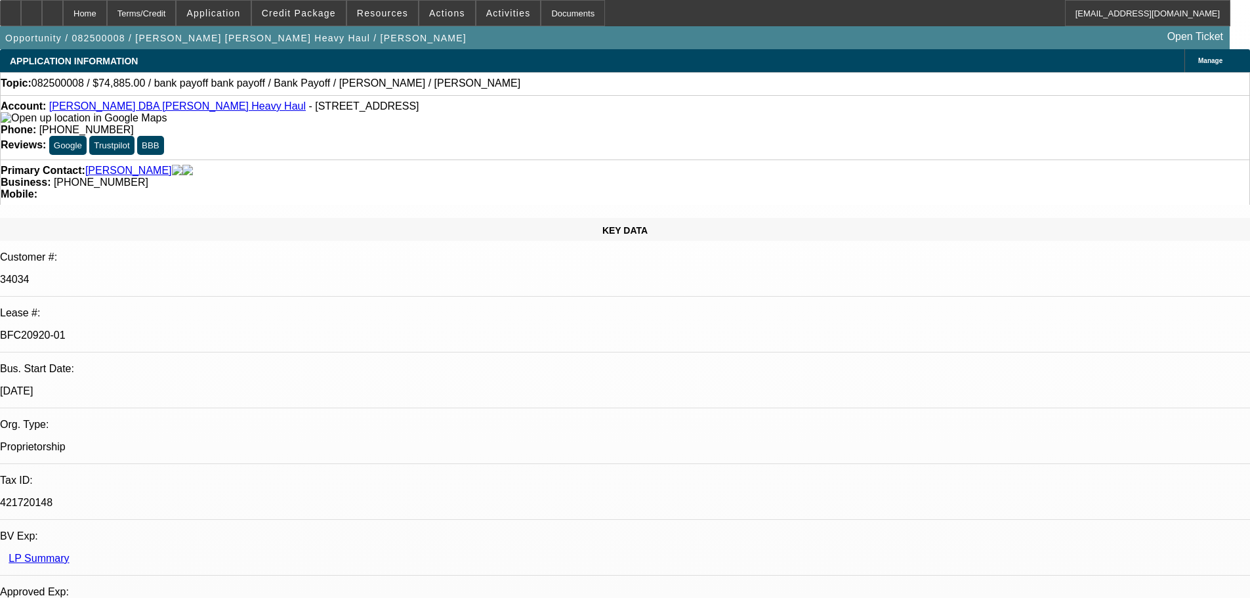
select select "0"
select select "2"
select select "0"
select select "6"
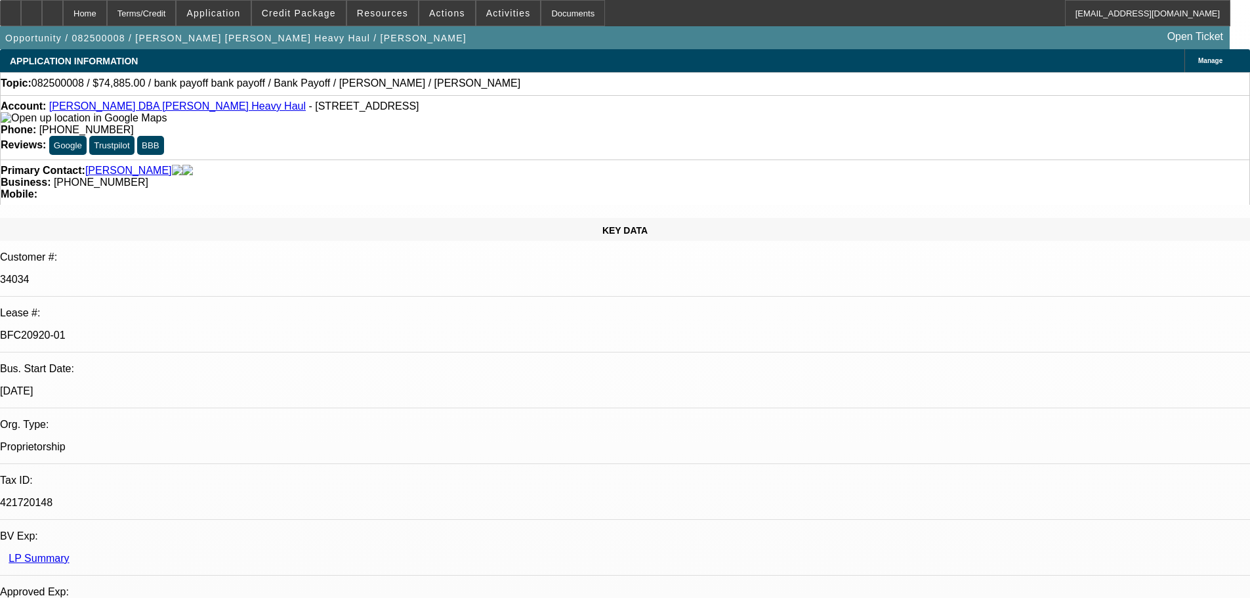
select select "0"
select select "2"
select select "0"
select select "6"
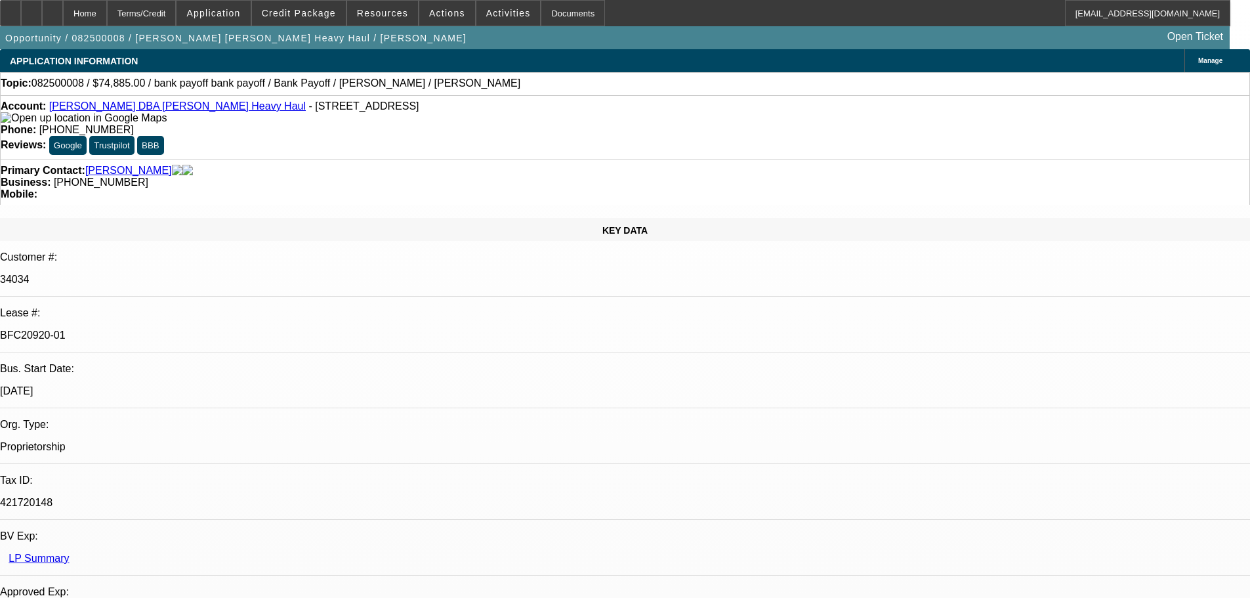
select select "0"
select select "2"
select select "0"
select select "6"
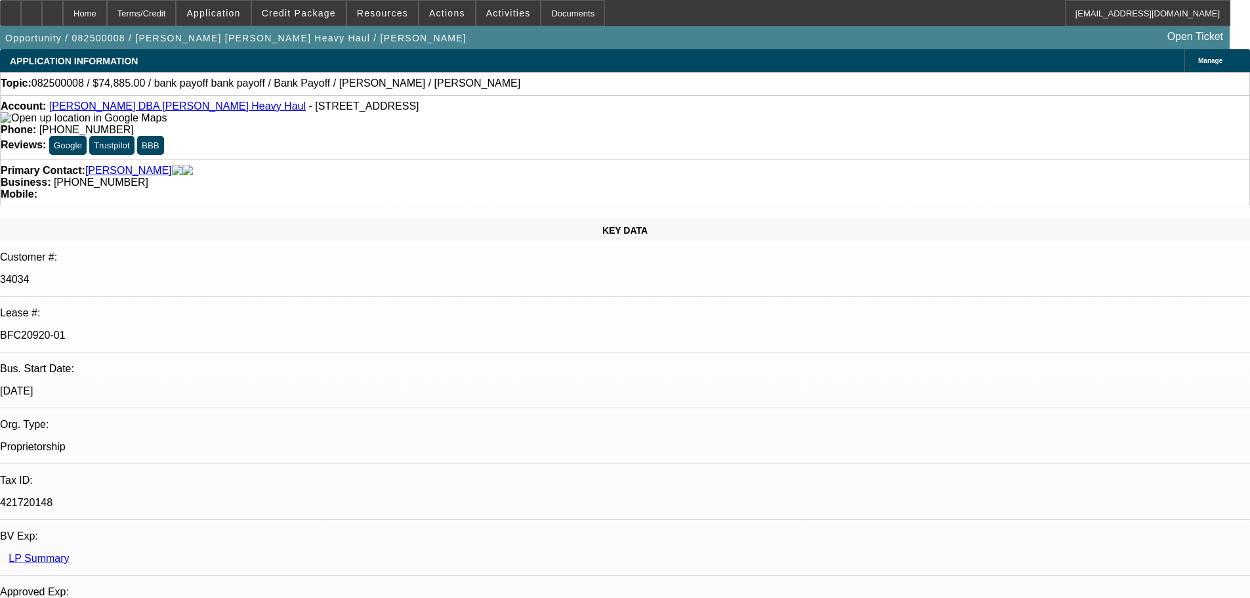
select select "0"
select select "2"
select select "0"
select select "6"
